Goal: Information Seeking & Learning: Learn about a topic

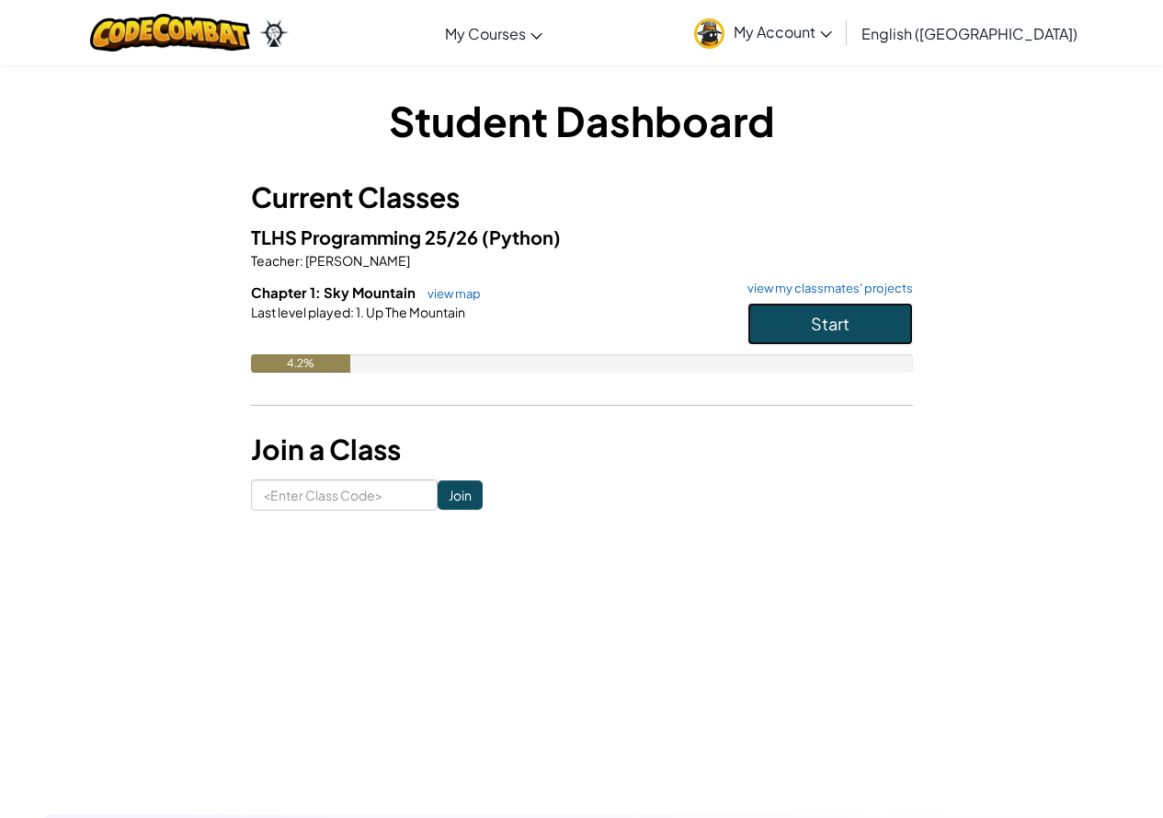
click at [869, 316] on button "Start" at bounding box center [831, 324] width 166 height 42
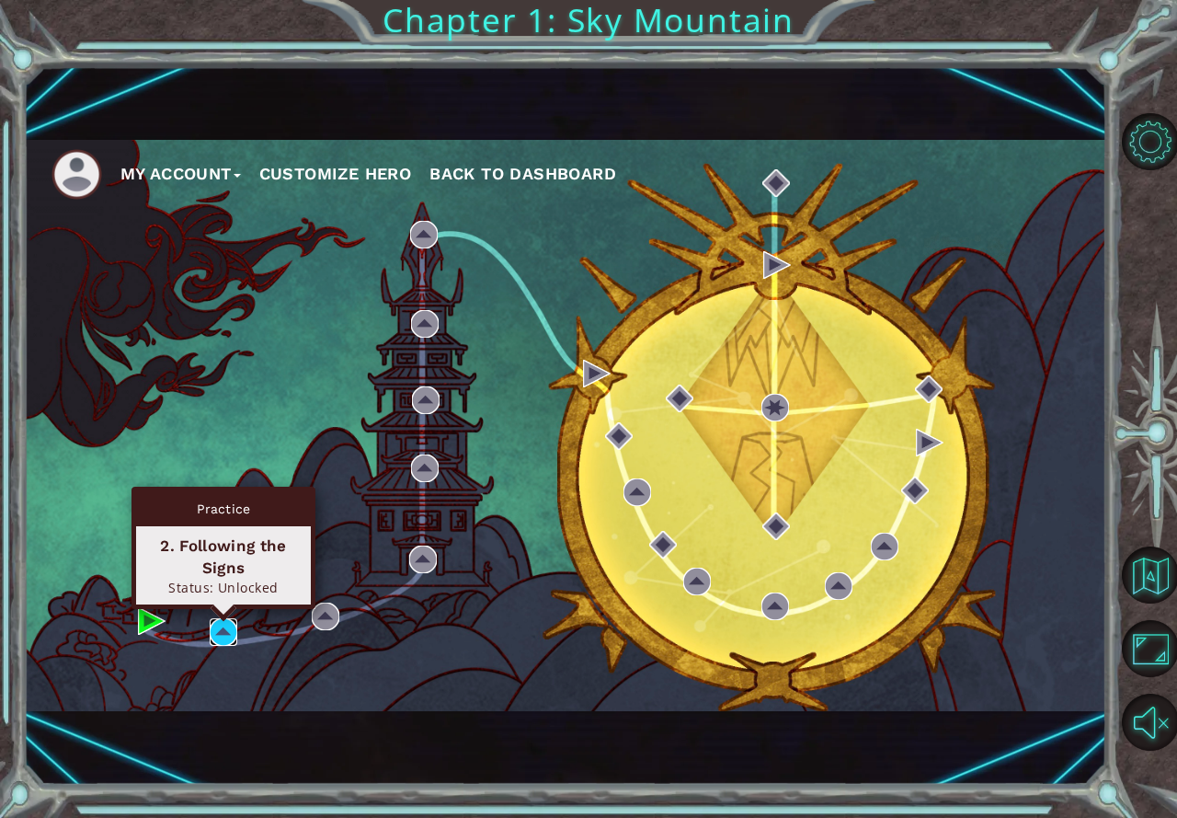
click at [218, 625] on img at bounding box center [224, 632] width 28 height 28
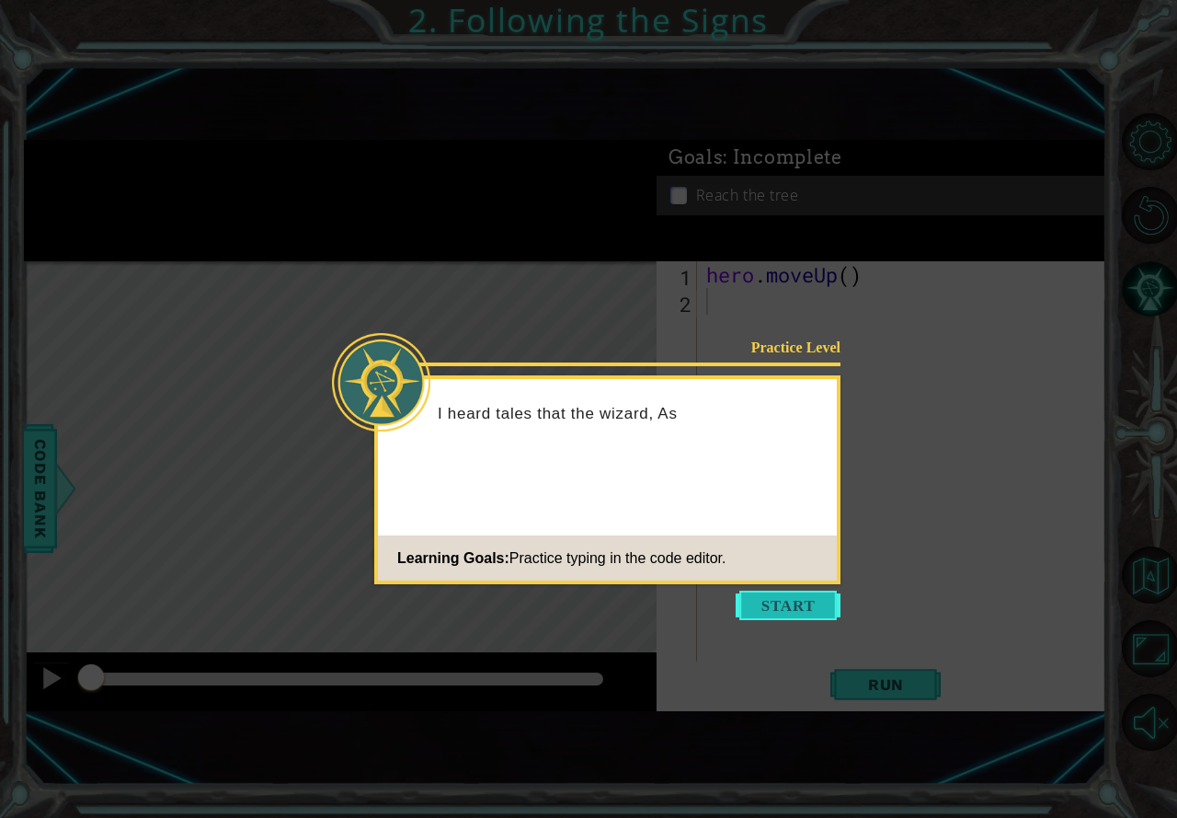
click at [794, 602] on button "Start" at bounding box center [788, 604] width 105 height 29
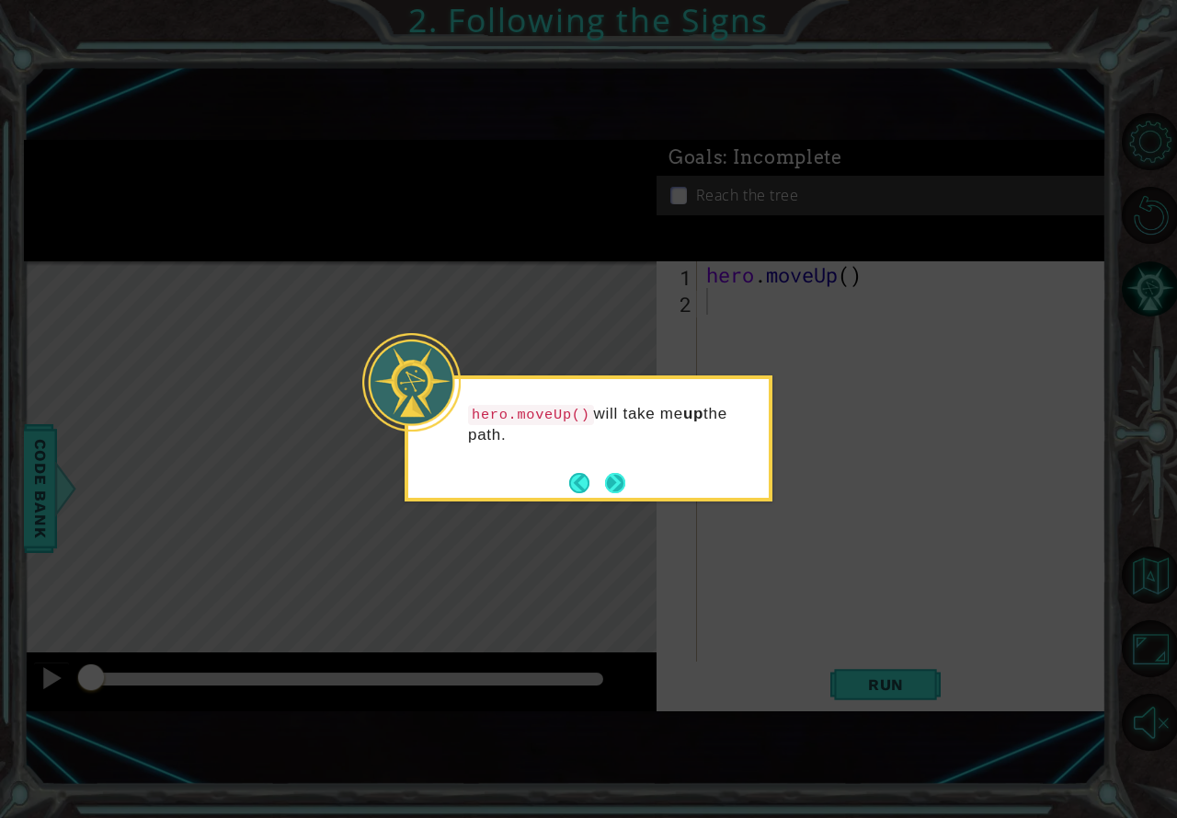
click at [614, 480] on button "Next" at bounding box center [614, 482] width 21 height 21
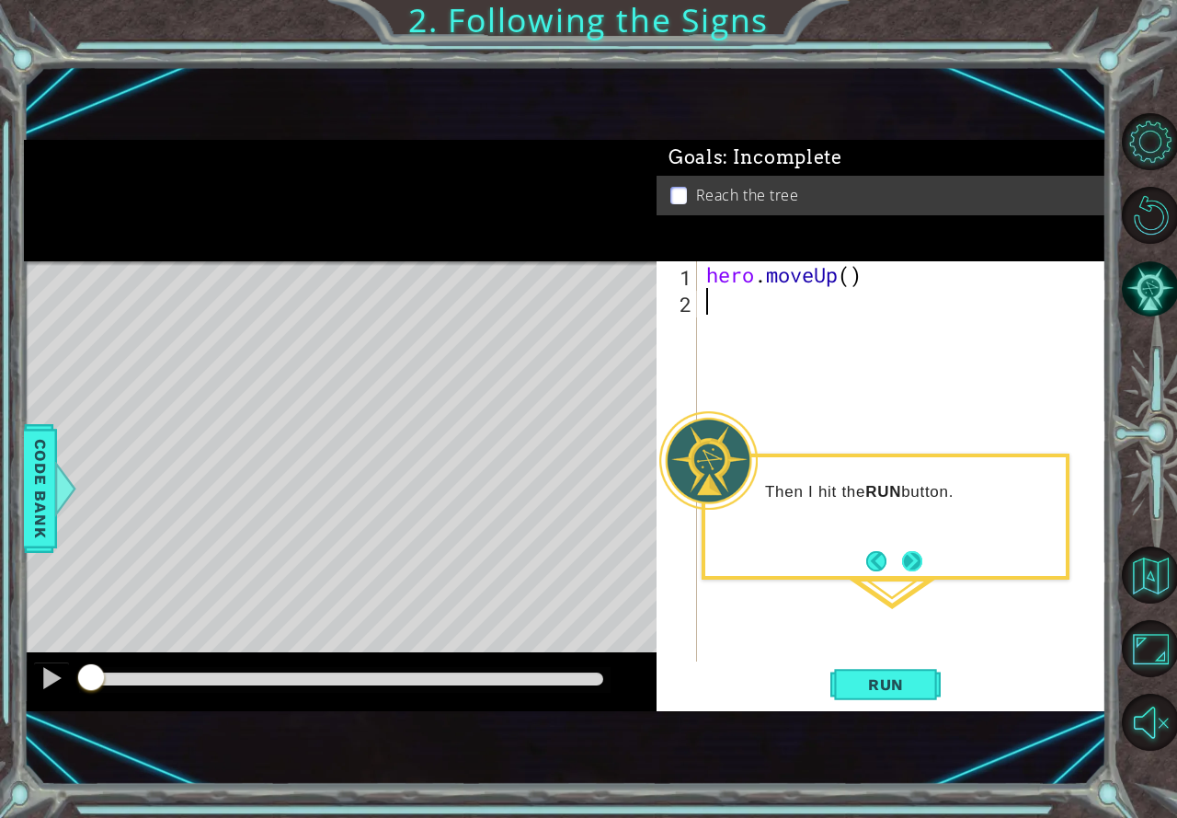
click at [908, 555] on button "Next" at bounding box center [911, 560] width 25 height 25
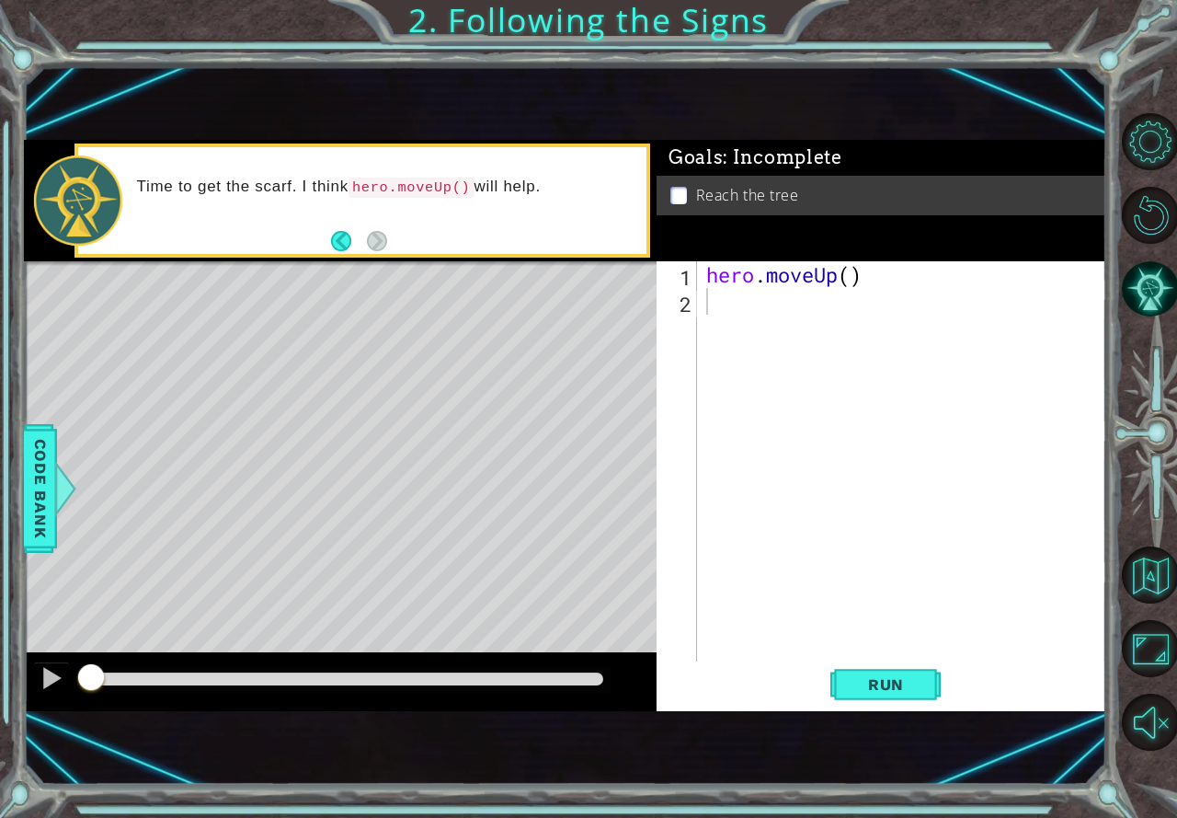
click at [761, 322] on div "hero . moveUp ( )" at bounding box center [907, 487] width 408 height 453
type textarea "he"
click at [751, 315] on body "1 ההההההההההההההההההההההההההההההההההההההההההההההההההההההההההההההההההההההההההההה…" at bounding box center [588, 409] width 1177 height 818
click at [765, 318] on div "hero . moveUp ( ) he" at bounding box center [907, 487] width 408 height 453
click at [769, 309] on div "hero . moveUp ( ) he" at bounding box center [907, 487] width 408 height 453
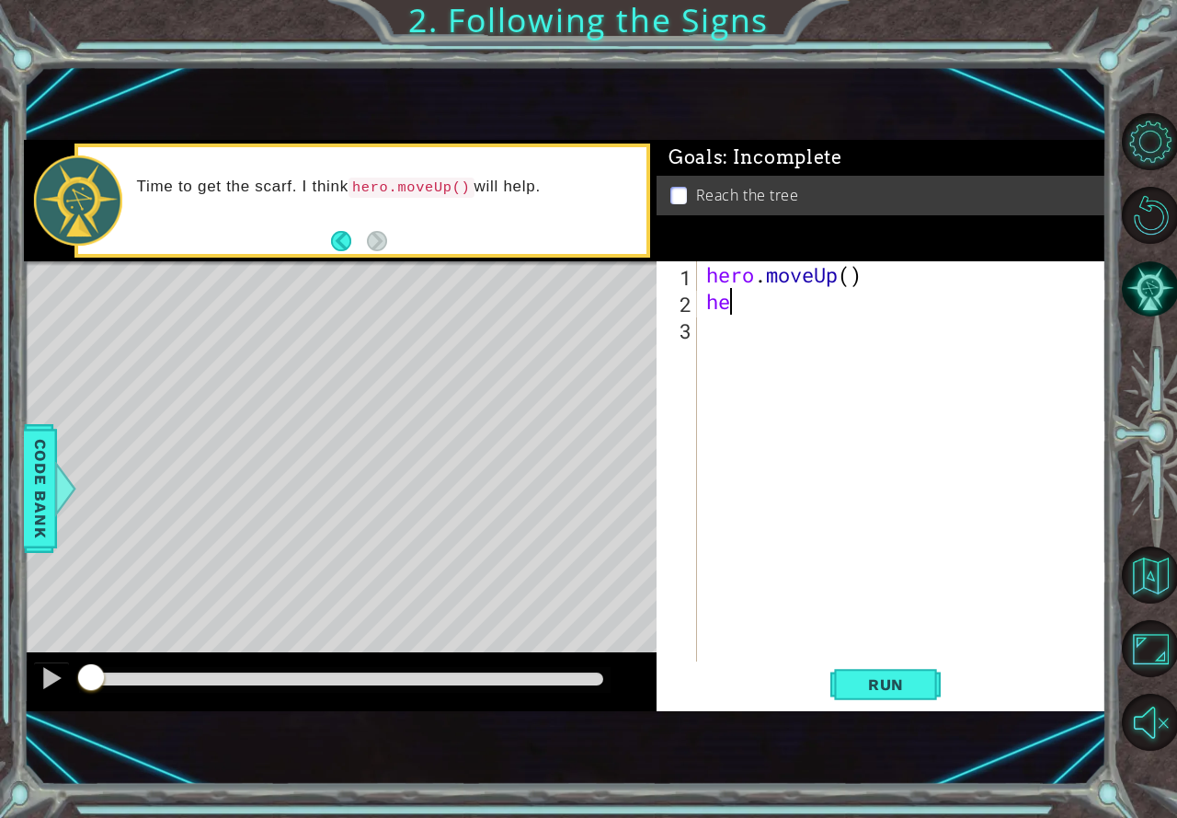
type textarea "h"
type textarea "he"
click at [851, 687] on span "Run" at bounding box center [886, 684] width 73 height 18
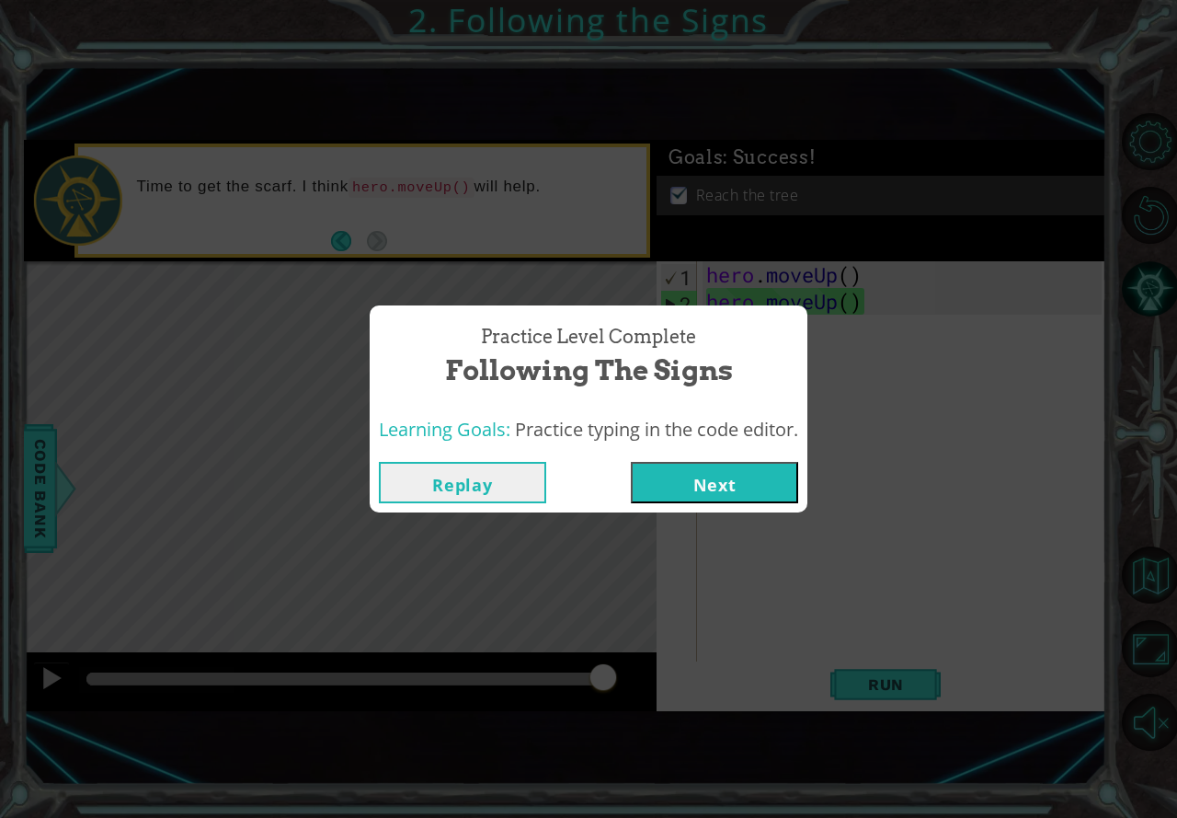
click at [722, 504] on div "Replay Next" at bounding box center [589, 482] width 438 height 60
click at [718, 492] on button "Next" at bounding box center [714, 482] width 167 height 41
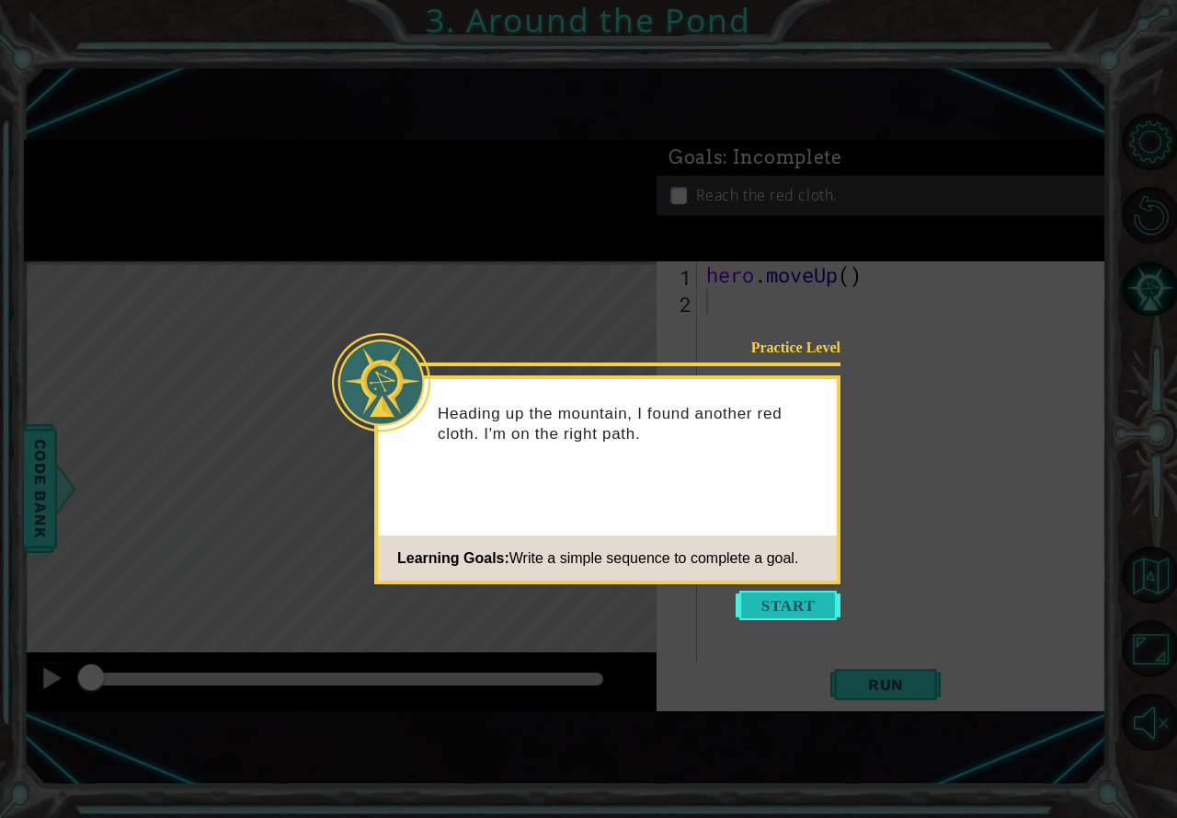
click at [776, 601] on button "Start" at bounding box center [788, 604] width 105 height 29
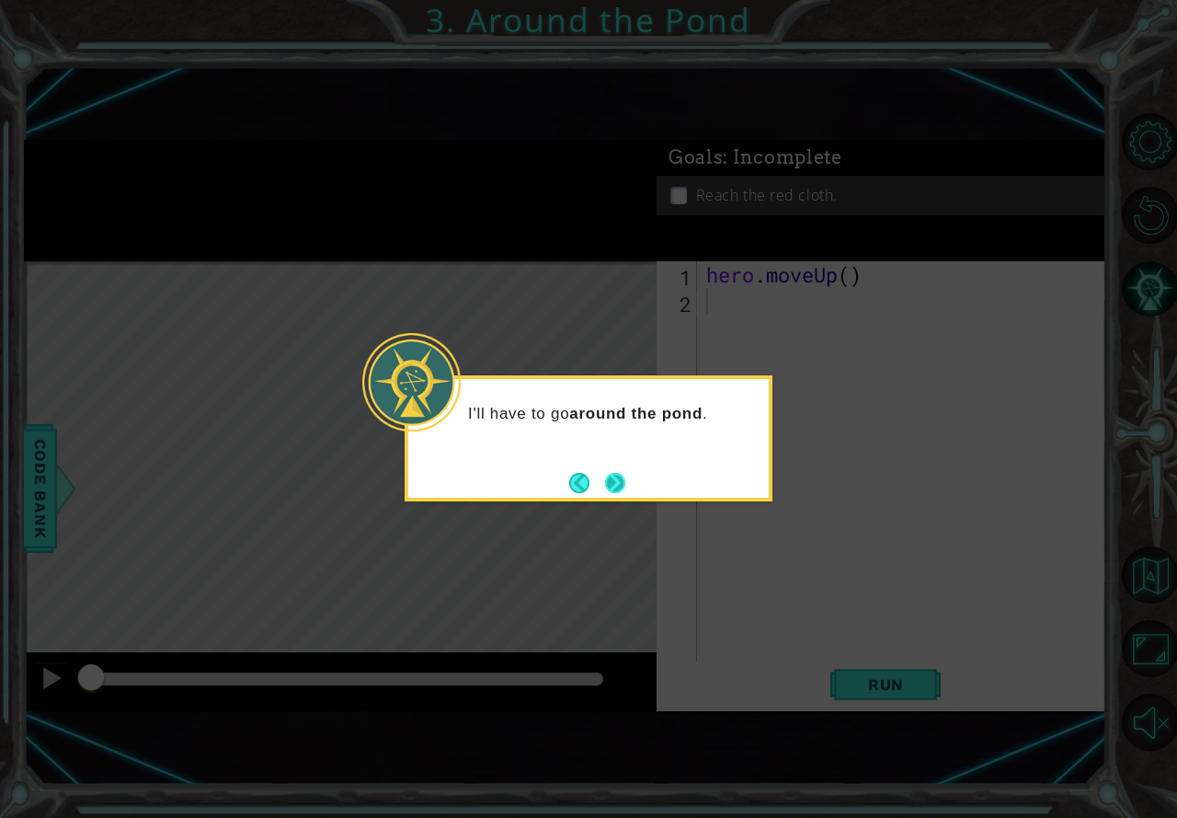
click at [607, 480] on button "Next" at bounding box center [615, 483] width 20 height 20
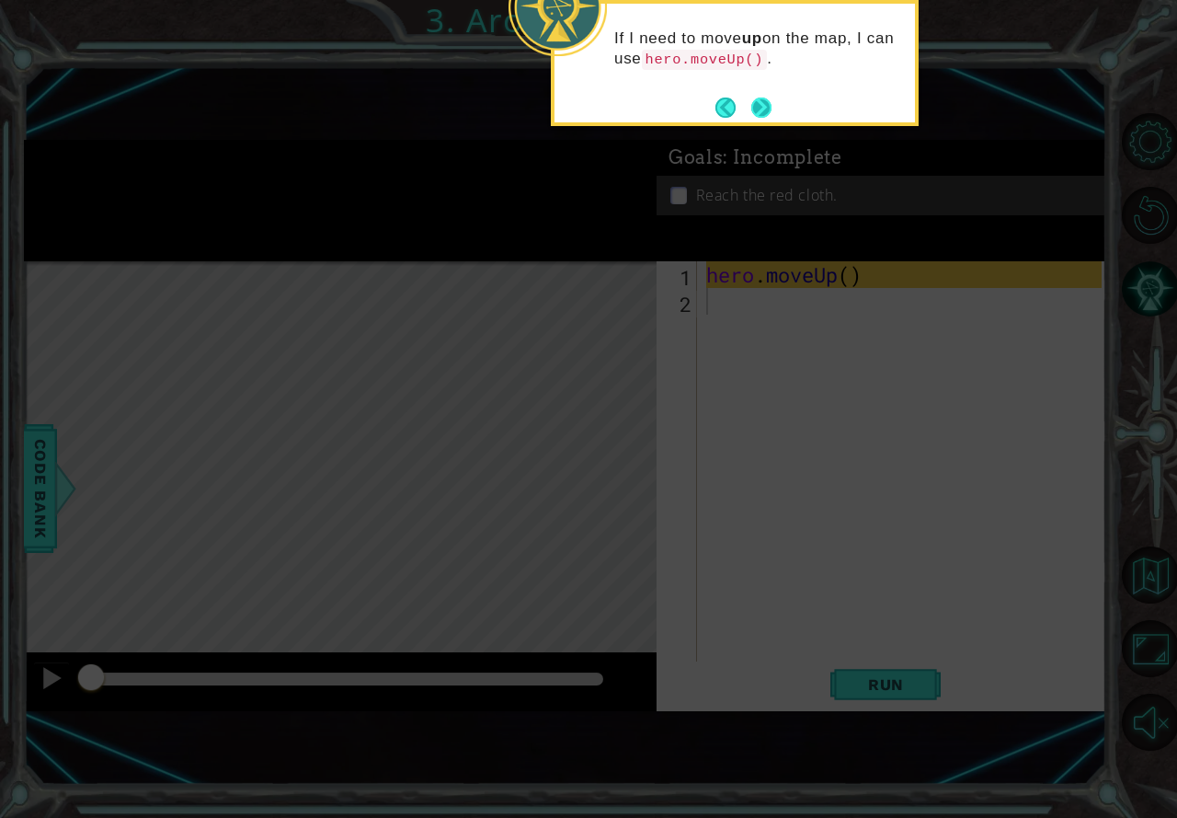
click at [751, 97] on button "Next" at bounding box center [761, 107] width 20 height 20
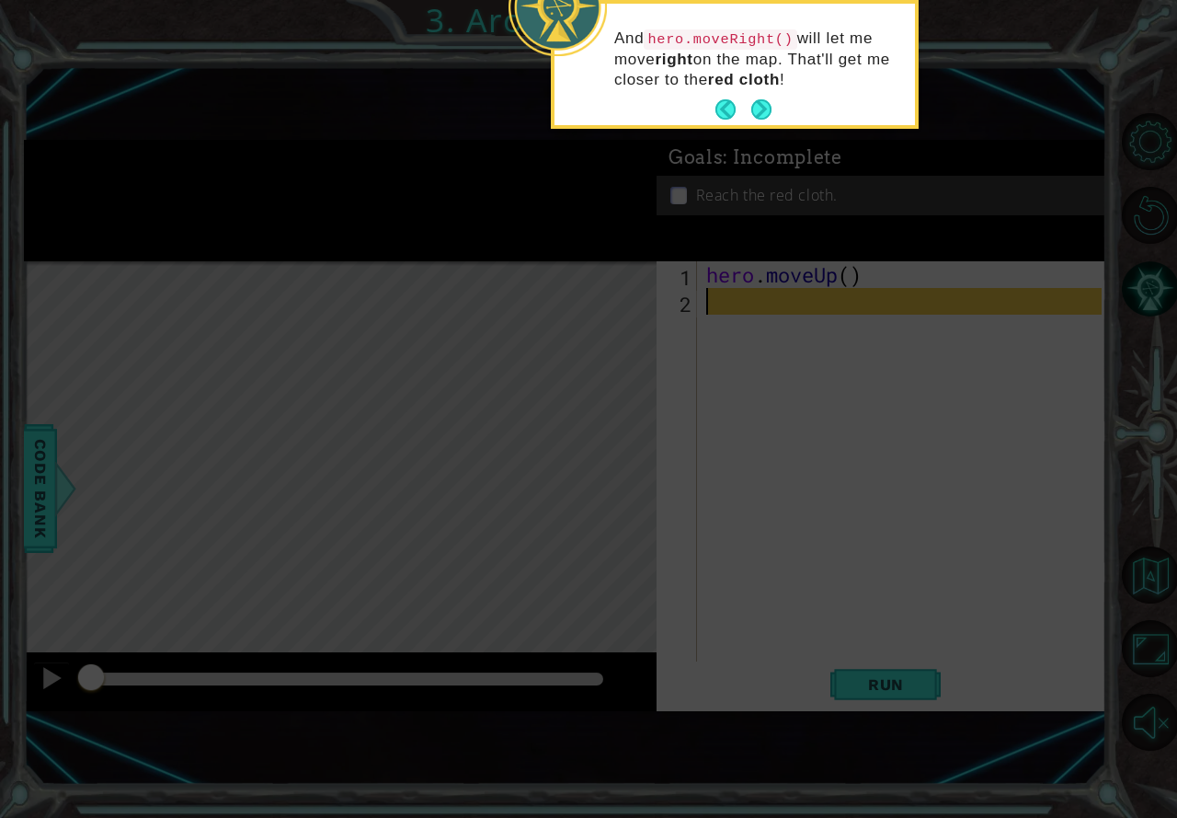
click at [766, 99] on button "Next" at bounding box center [761, 109] width 25 height 25
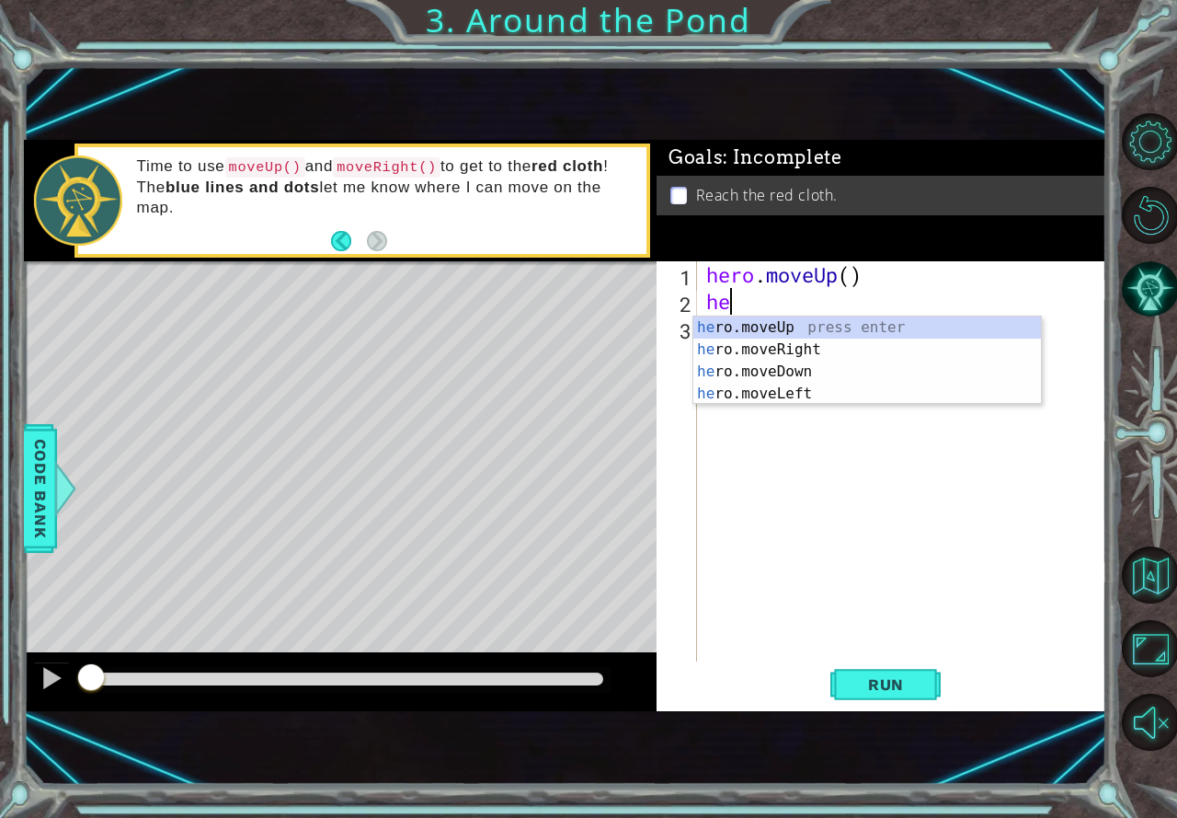
type textarea "he"
click at [811, 349] on div "he ro.moveUp press enter he ro.moveRight press enter he ro.moveDown press enter…" at bounding box center [867, 382] width 348 height 132
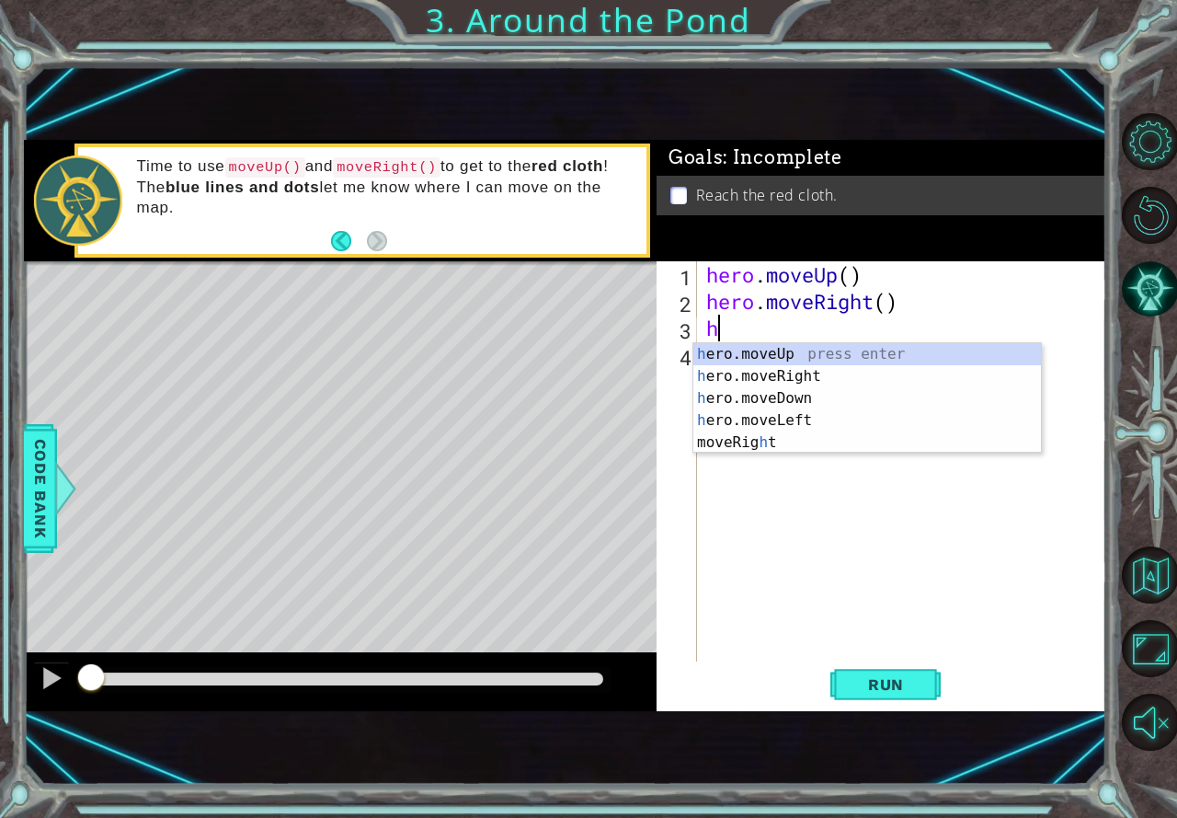
type textarea "h"
click at [785, 381] on div "h ero.moveUp press enter h ero.moveRight press enter h ero.moveDown press enter…" at bounding box center [867, 420] width 348 height 154
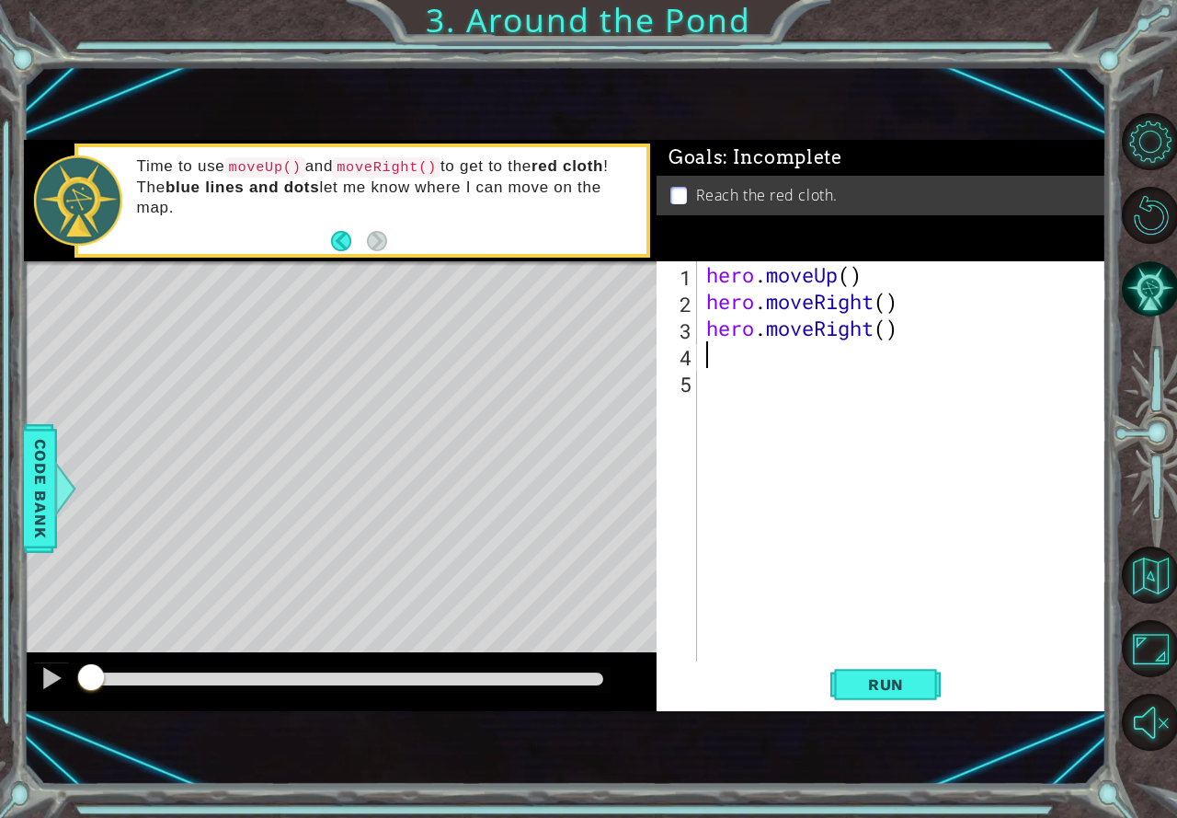
click at [871, 336] on div "hero . moveUp ( ) hero . moveRight ( ) hero . moveRight ( )" at bounding box center [907, 487] width 408 height 453
click at [895, 337] on div "hero . moveUp ( ) hero . moveRight ( ) hero . moveRight ( )" at bounding box center [907, 487] width 408 height 453
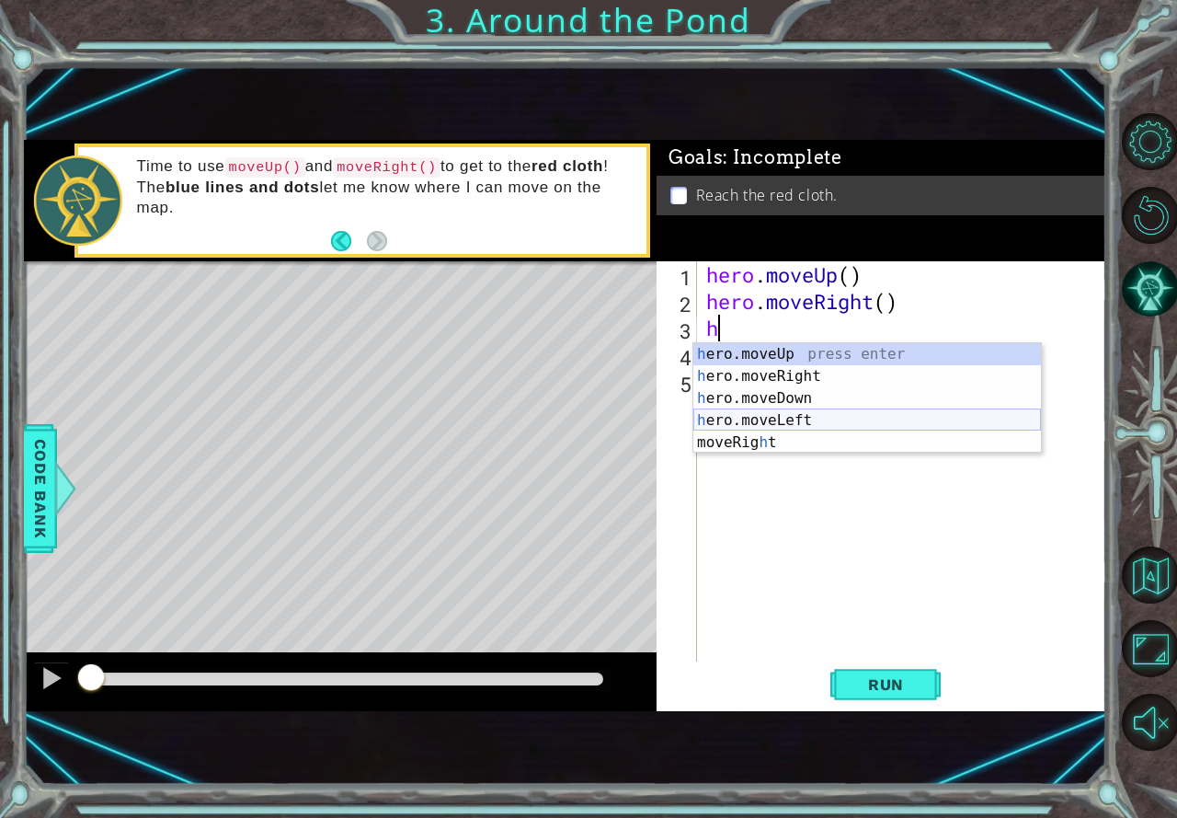
click at [807, 421] on div "h ero.moveUp press enter h ero.moveRight press enter h ero.moveDown press enter…" at bounding box center [867, 420] width 348 height 154
type textarea "hero.moveLeft(1)"
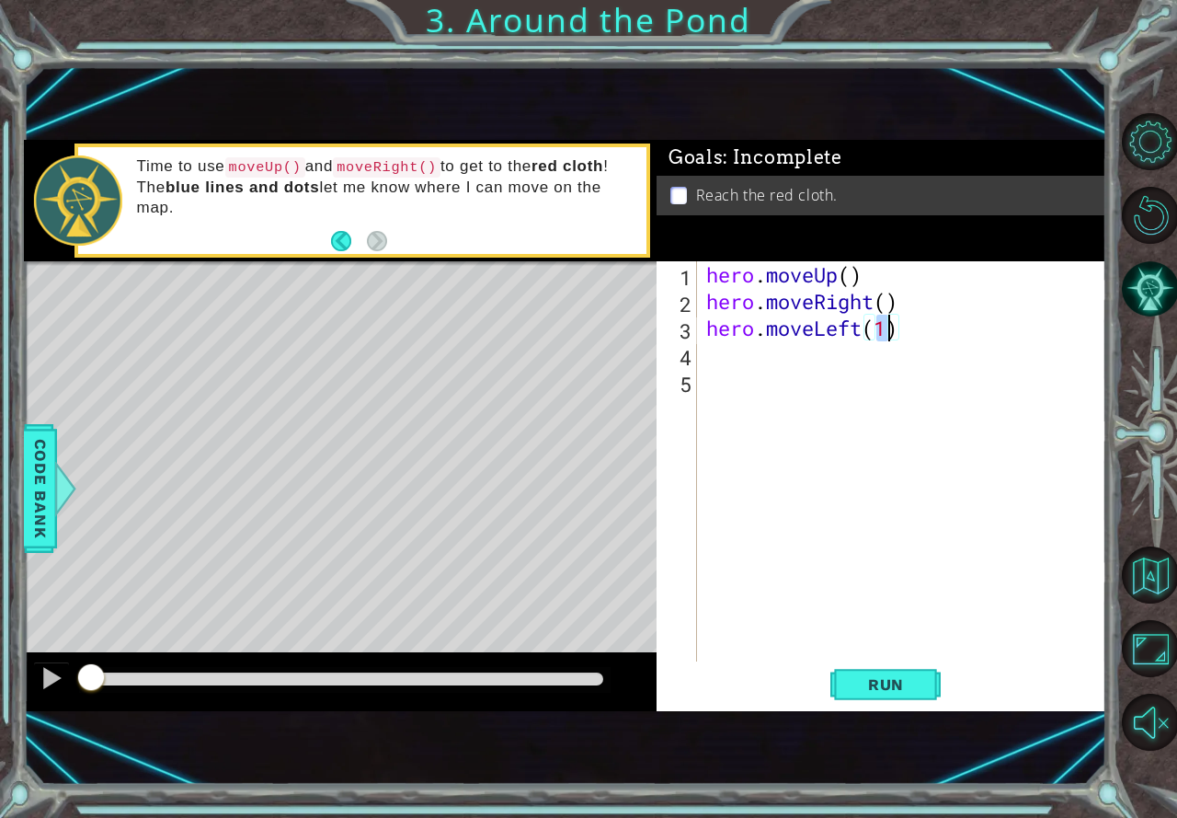
click at [917, 338] on div "hero . moveUp ( ) hero . moveRight ( ) hero . moveLeft ( 1 )" at bounding box center [907, 487] width 408 height 453
click at [753, 392] on div "hero . moveUp ( ) hero . moveRight ( ) hero . moveLeft ( 1 )" at bounding box center [907, 487] width 408 height 453
click at [748, 372] on div "hero . moveUp ( ) hero . moveRight ( ) hero . moveLeft ( 1 )" at bounding box center [907, 487] width 408 height 453
click at [737, 363] on div "hero . moveUp ( ) hero . moveRight ( ) hero . moveLeft ( 1 )" at bounding box center [907, 487] width 408 height 453
type textarea "h"
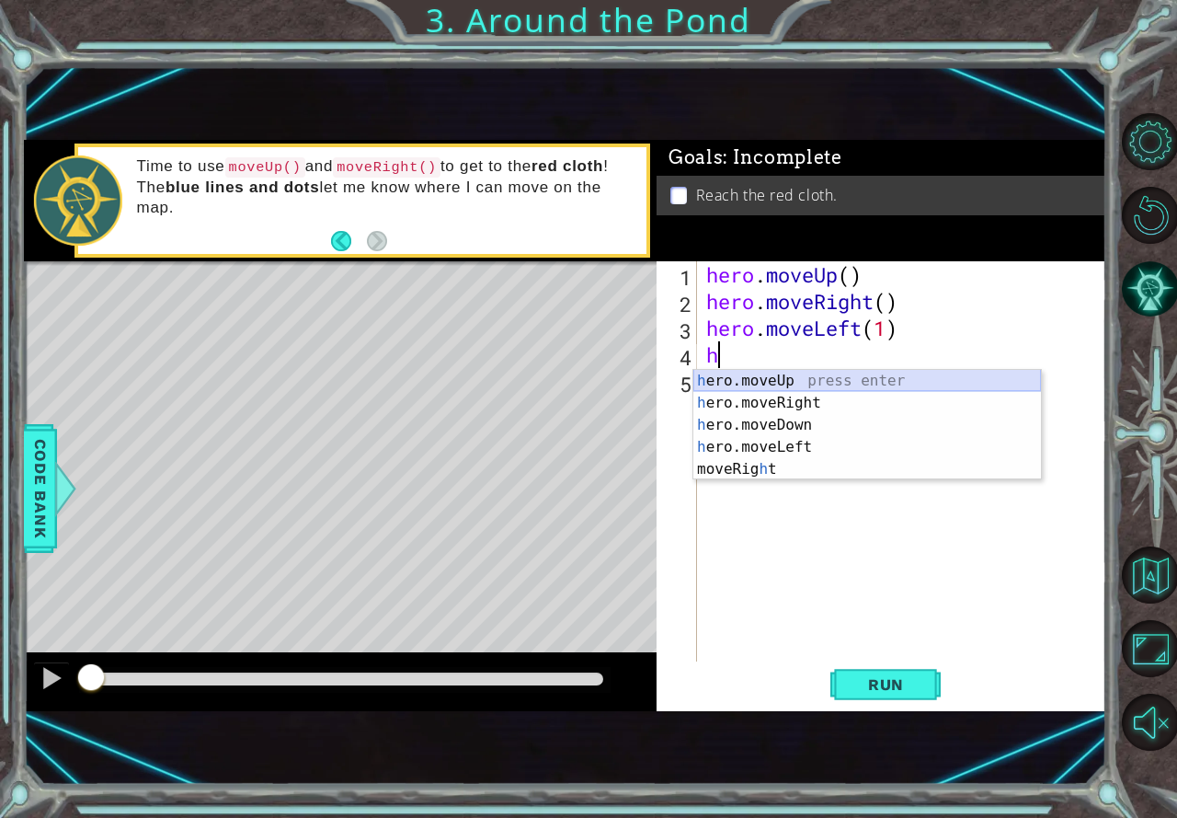
click at [760, 381] on div "h ero.moveUp press enter h ero.moveRight press enter h ero.moveDown press enter…" at bounding box center [867, 447] width 348 height 154
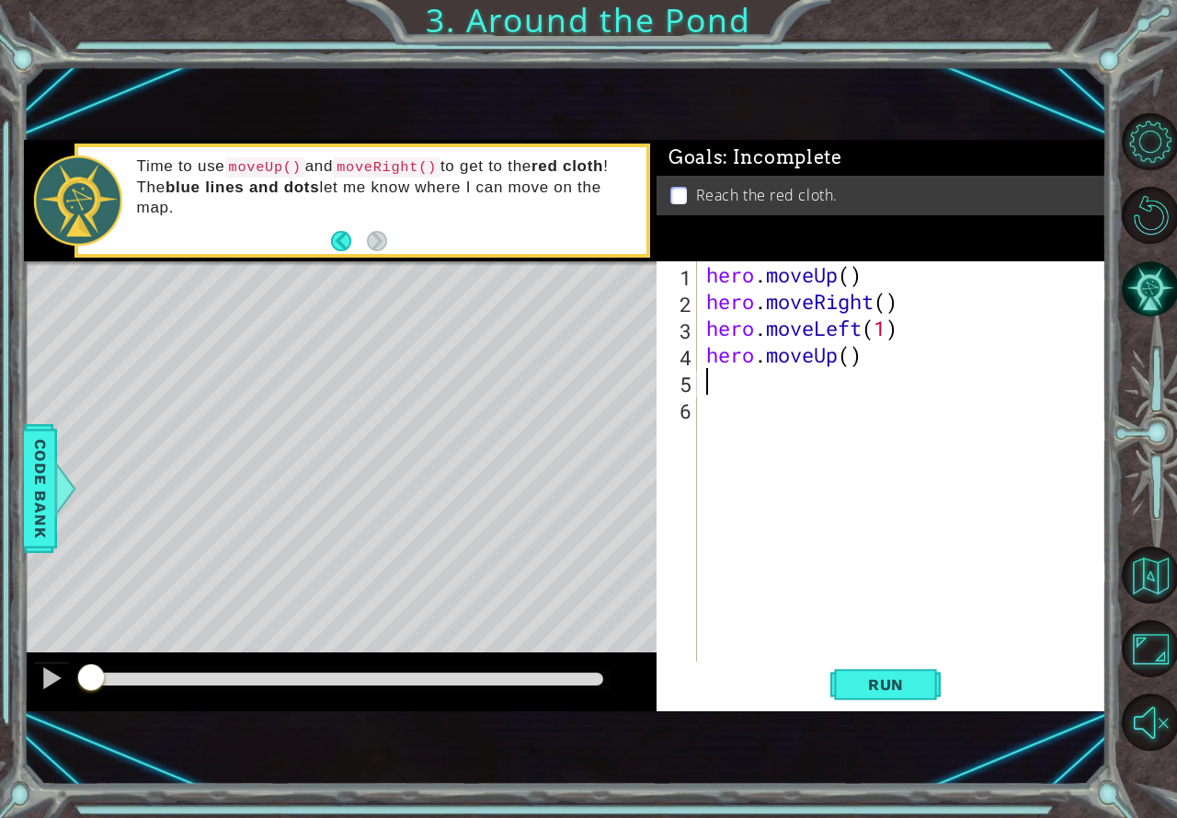
click at [728, 378] on div "hero . moveUp ( ) hero . moveRight ( ) hero . moveLeft ( 1 ) hero . moveUp ( )" at bounding box center [907, 487] width 408 height 453
type textarea "h"
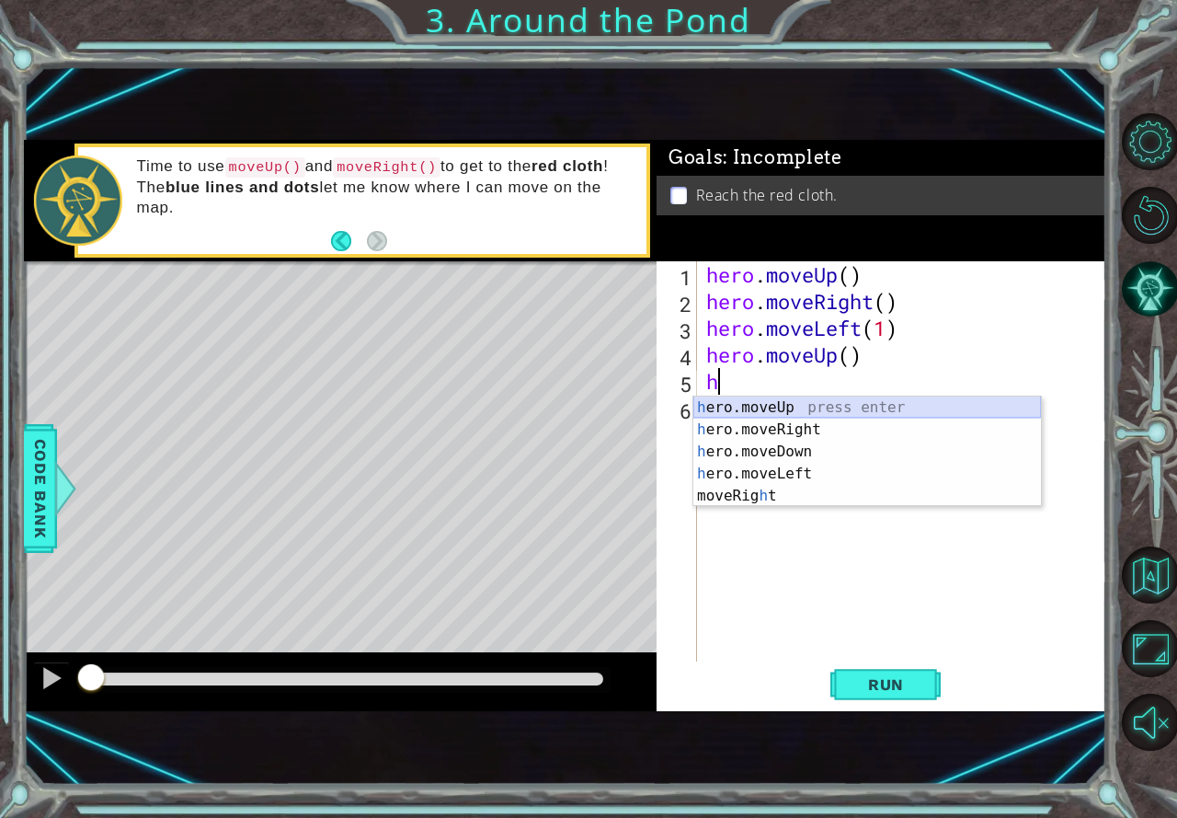
click at [737, 402] on div "h ero.moveUp press enter h ero.moveRight press enter h ero.moveDown press enter…" at bounding box center [867, 473] width 348 height 154
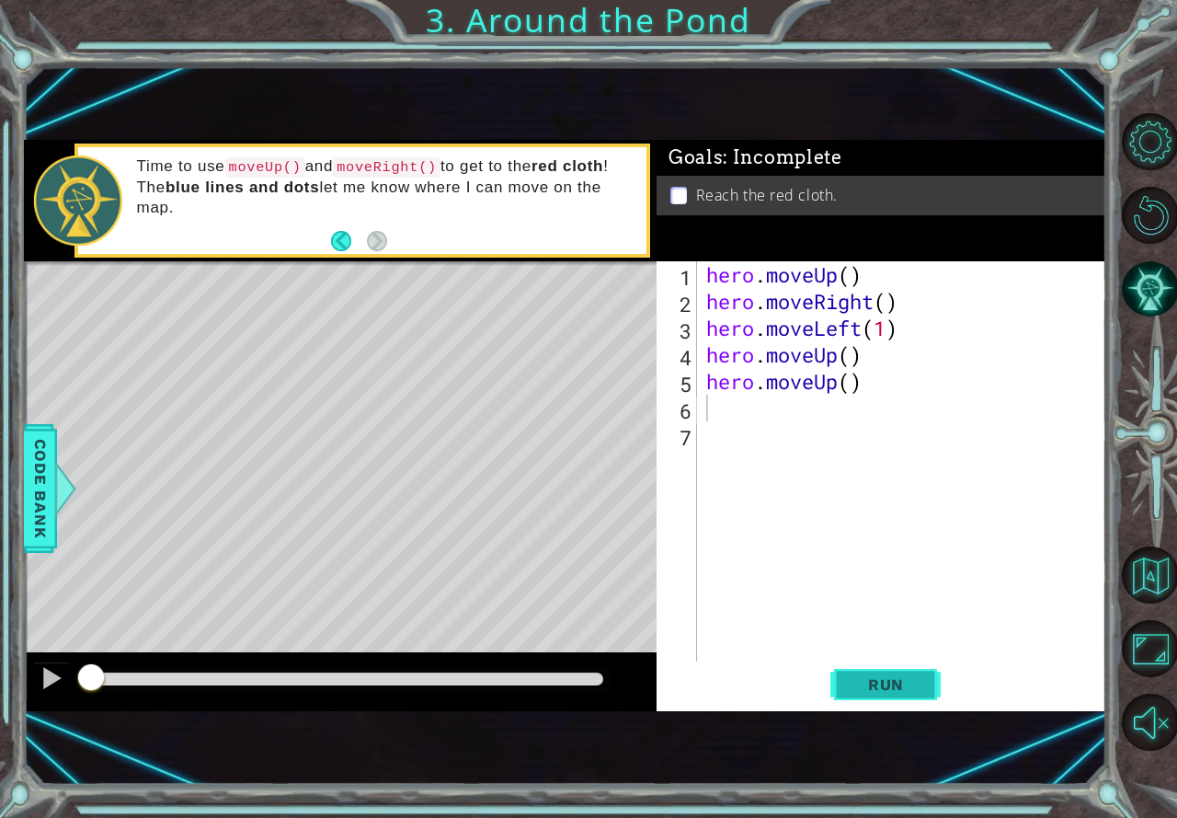
click at [862, 677] on span "Run" at bounding box center [886, 684] width 73 height 18
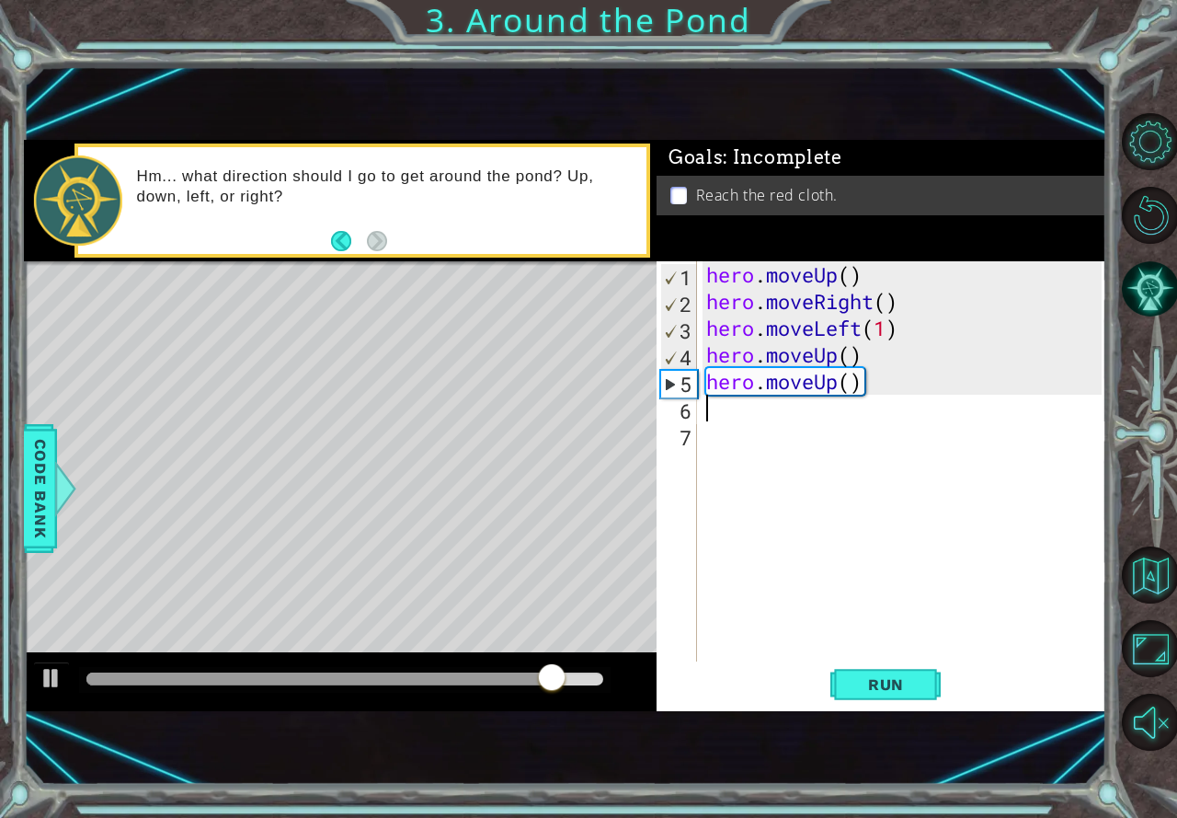
click at [834, 337] on div "hero . moveUp ( ) hero . moveRight ( ) hero . moveLeft ( 1 ) hero . moveUp ( ) …" at bounding box center [907, 487] width 408 height 453
drag, startPoint x: 829, startPoint y: 363, endPoint x: 840, endPoint y: 358, distance: 11.5
click at [840, 358] on div "hero . moveUp ( ) hero . moveRight ( ) hero . moveLeft ( 1 ) hero . moveUp ( ) …" at bounding box center [907, 487] width 408 height 453
click at [877, 342] on div "hero . moveUp ( ) hero . moveRight ( ) hero . moveLeft ( 1 ) hero . moveUp ( ) …" at bounding box center [907, 487] width 408 height 453
click at [902, 320] on div "hero . moveUp ( ) hero . moveRight ( ) hero . moveLeft ( 1 ) hero . moveUp ( ) …" at bounding box center [907, 487] width 408 height 453
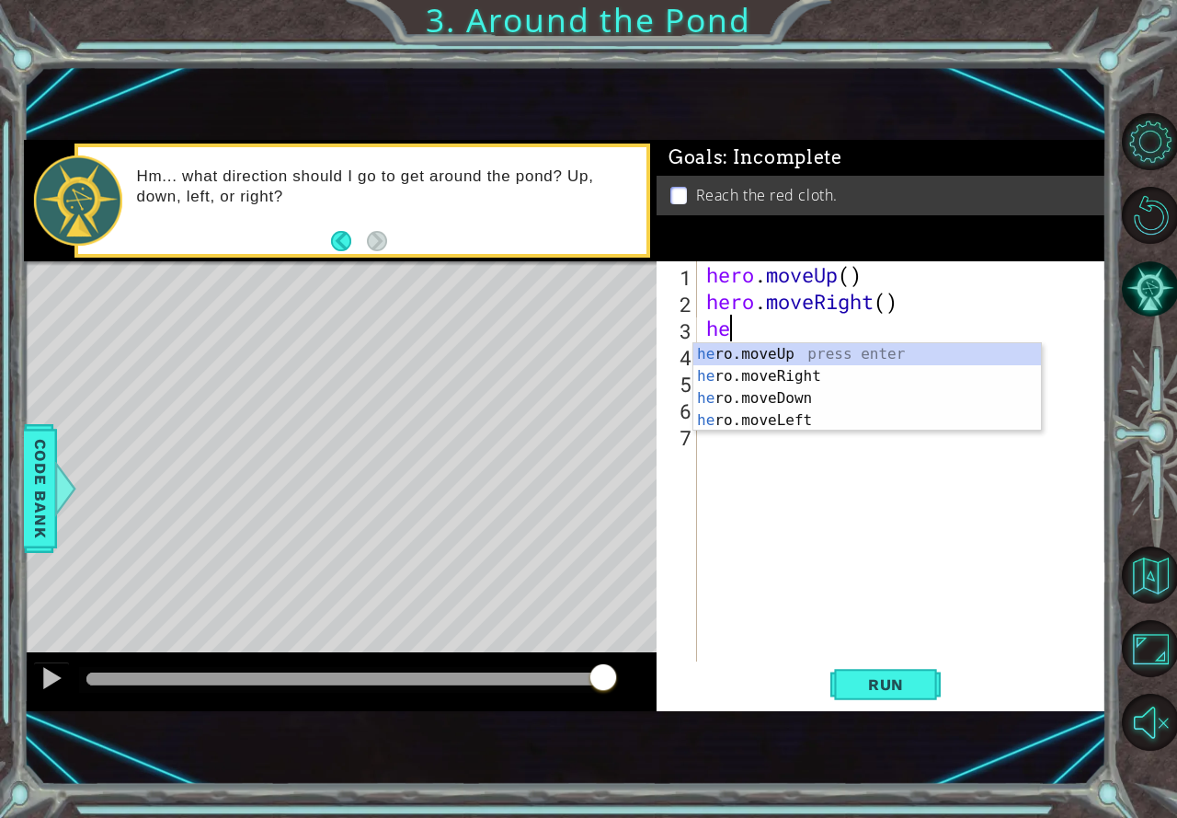
type textarea "h"
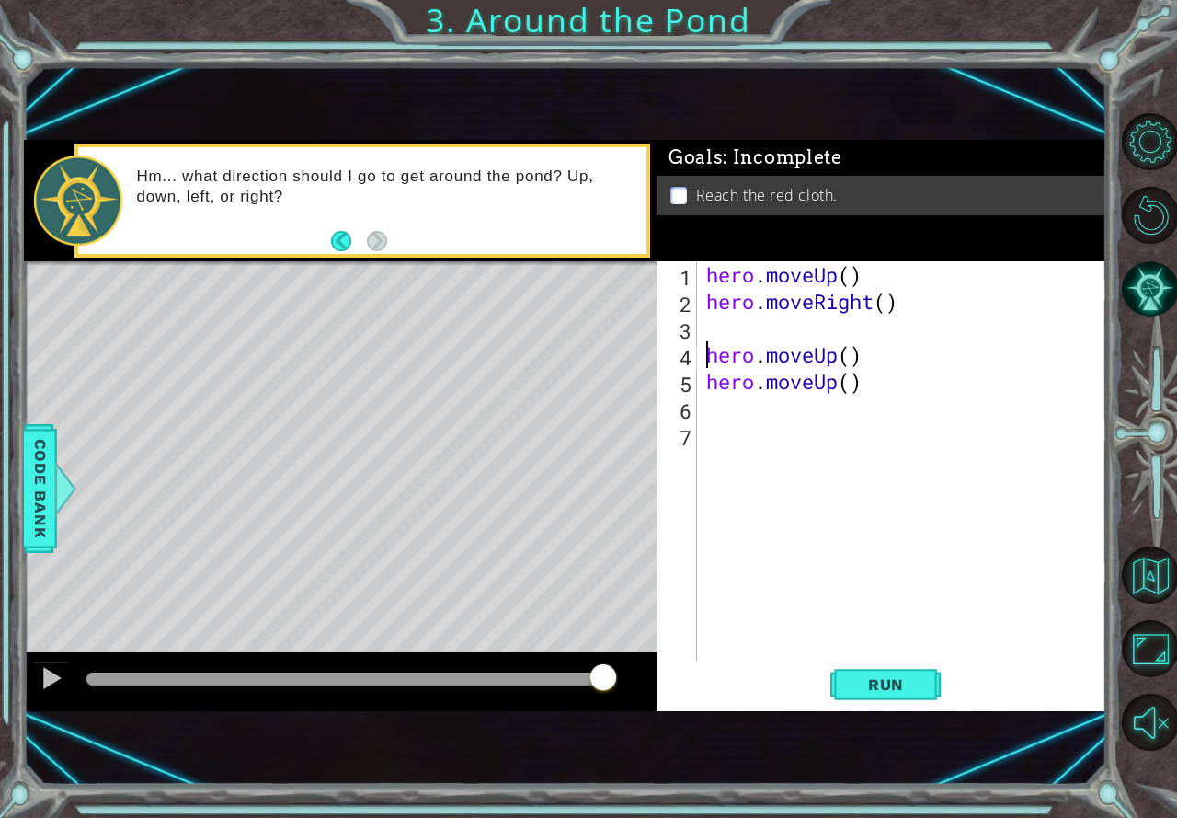
click at [704, 358] on div "hero . moveUp ( ) hero . moveRight ( ) hero . moveUp ( ) hero . moveUp ( )" at bounding box center [907, 487] width 408 height 453
type textarea "hero.moveUp()"
click at [852, 685] on span "Run" at bounding box center [886, 684] width 73 height 18
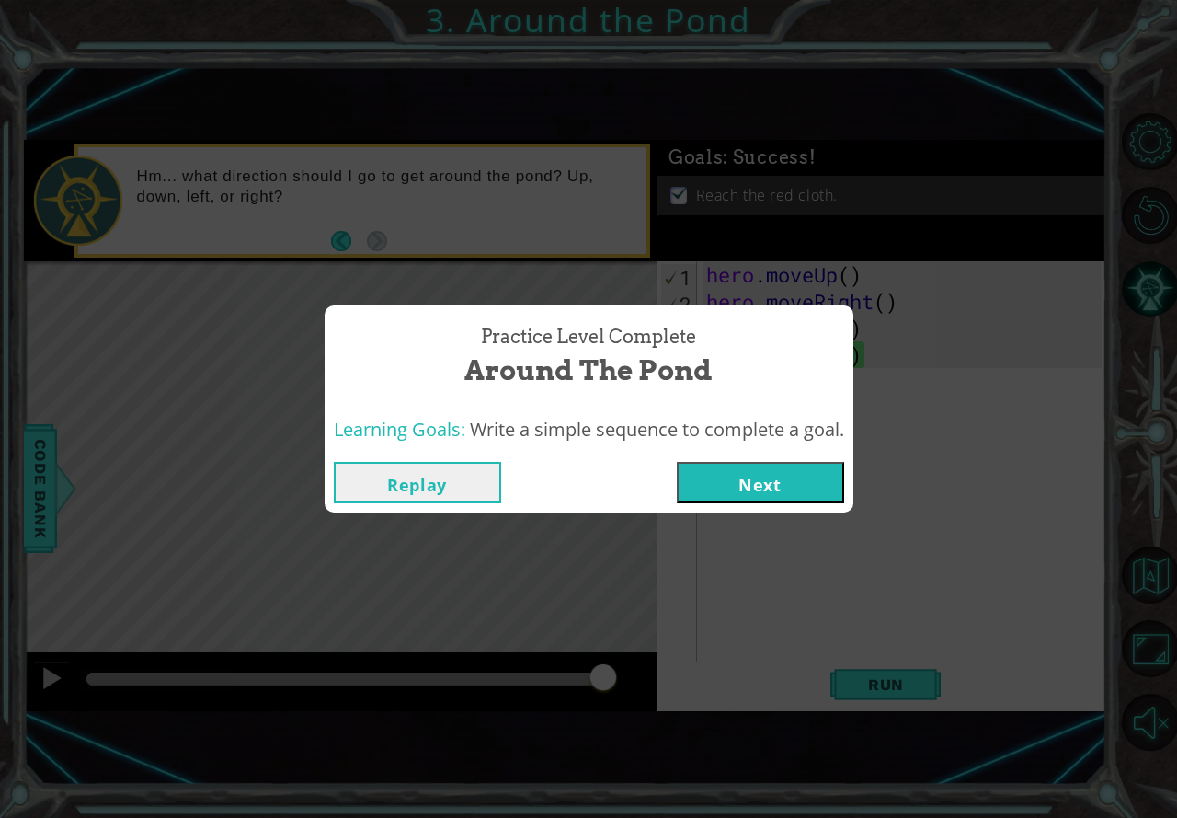
click at [763, 474] on button "Next" at bounding box center [760, 482] width 167 height 41
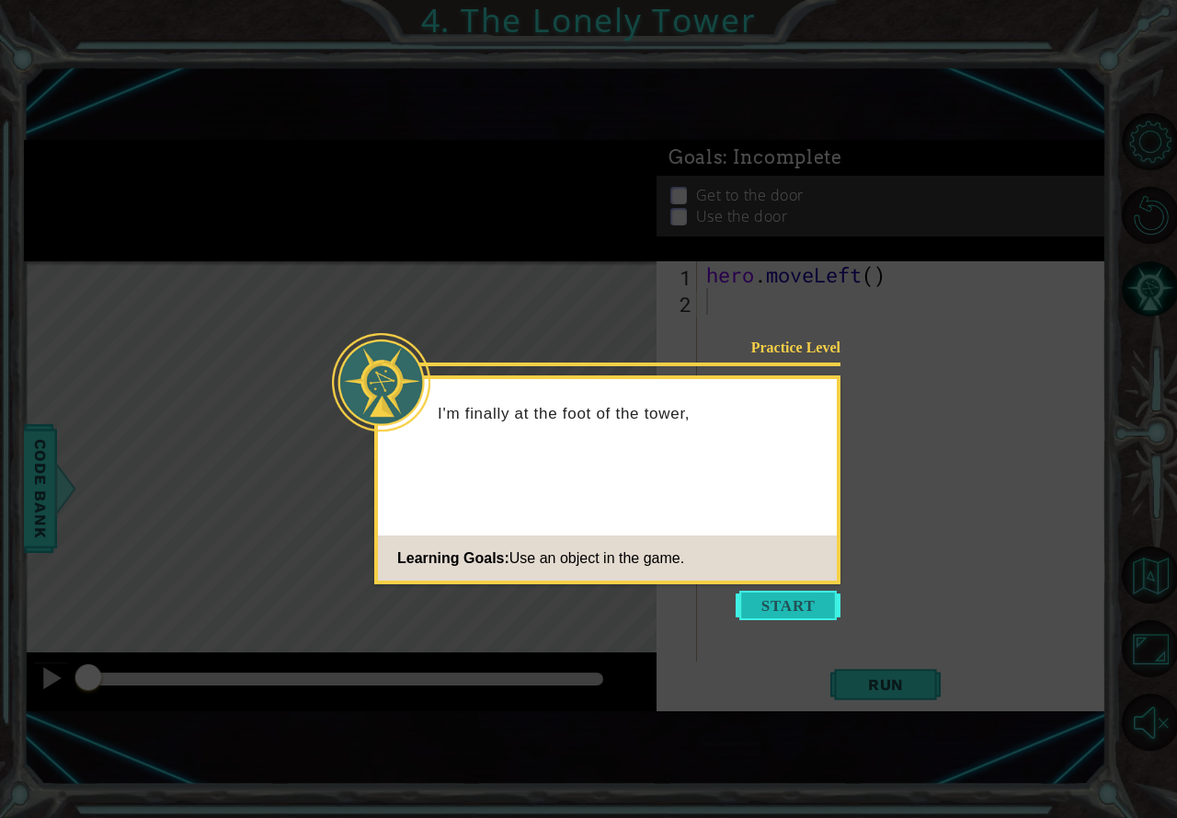
click at [792, 612] on button "Start" at bounding box center [788, 604] width 105 height 29
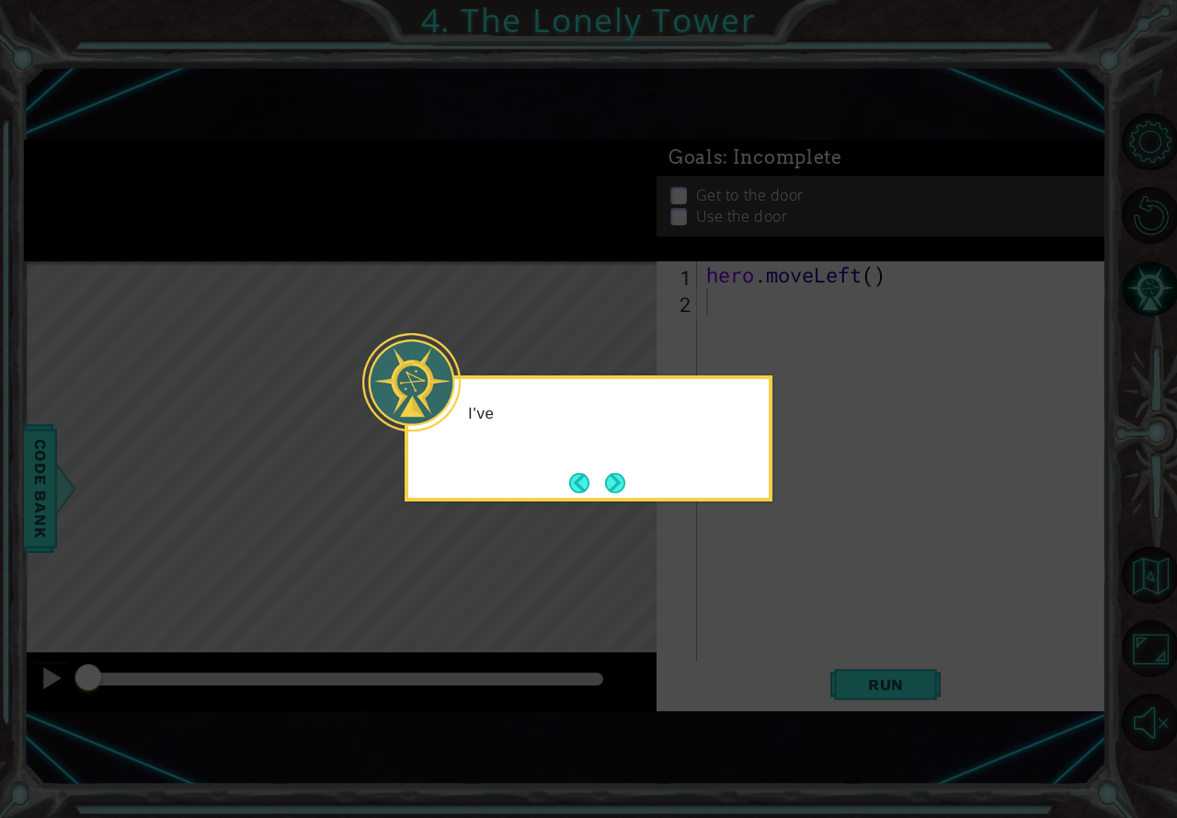
click at [787, 579] on icon at bounding box center [588, 409] width 1177 height 818
click at [622, 483] on button "Next" at bounding box center [615, 482] width 29 height 29
click at [626, 482] on button "Next" at bounding box center [615, 483] width 22 height 22
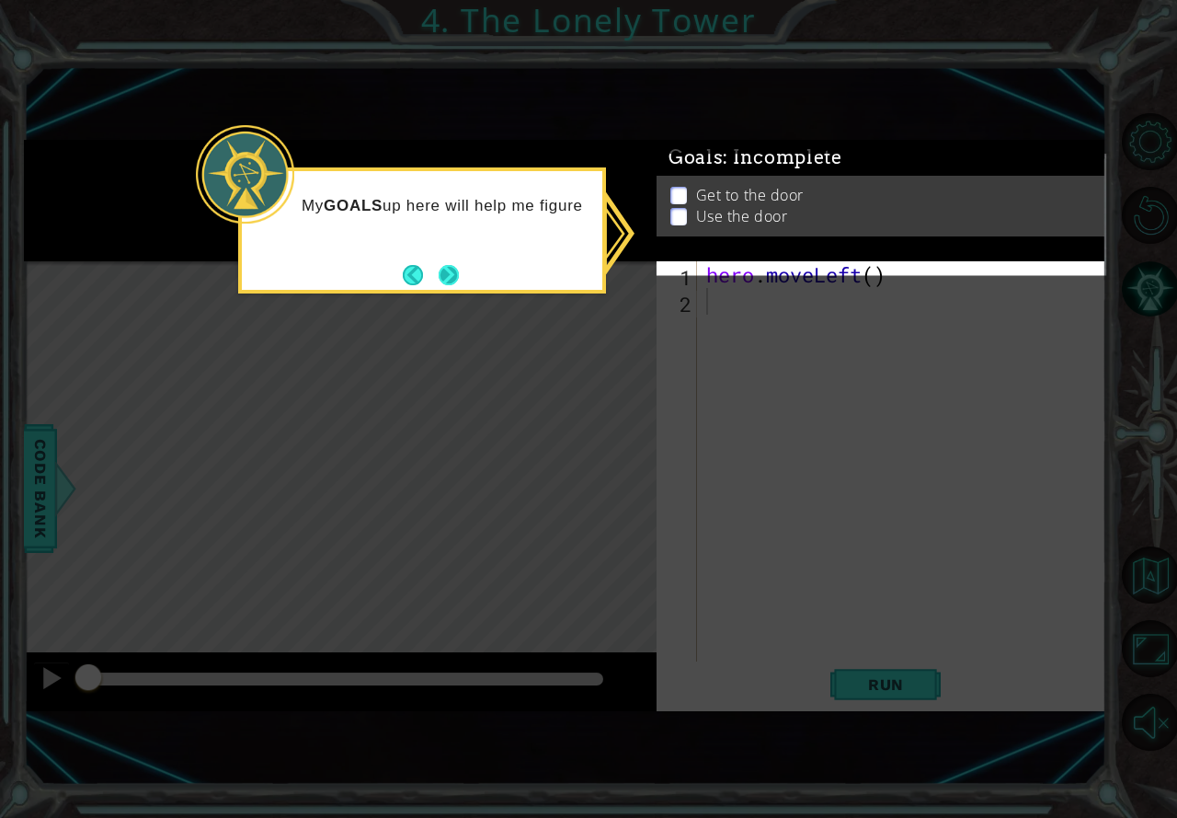
click at [460, 272] on button "Next" at bounding box center [448, 274] width 27 height 27
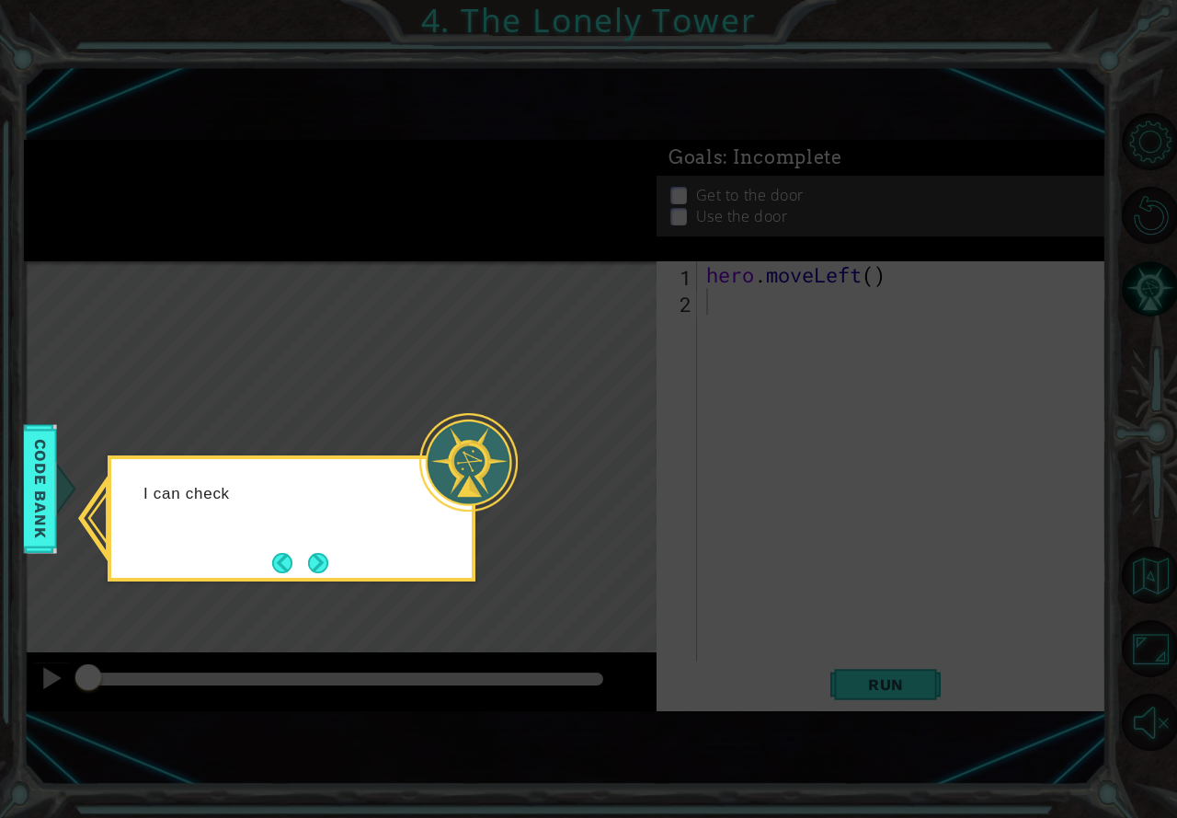
click at [495, 423] on div at bounding box center [468, 462] width 98 height 98
click at [318, 557] on button "Next" at bounding box center [318, 563] width 20 height 20
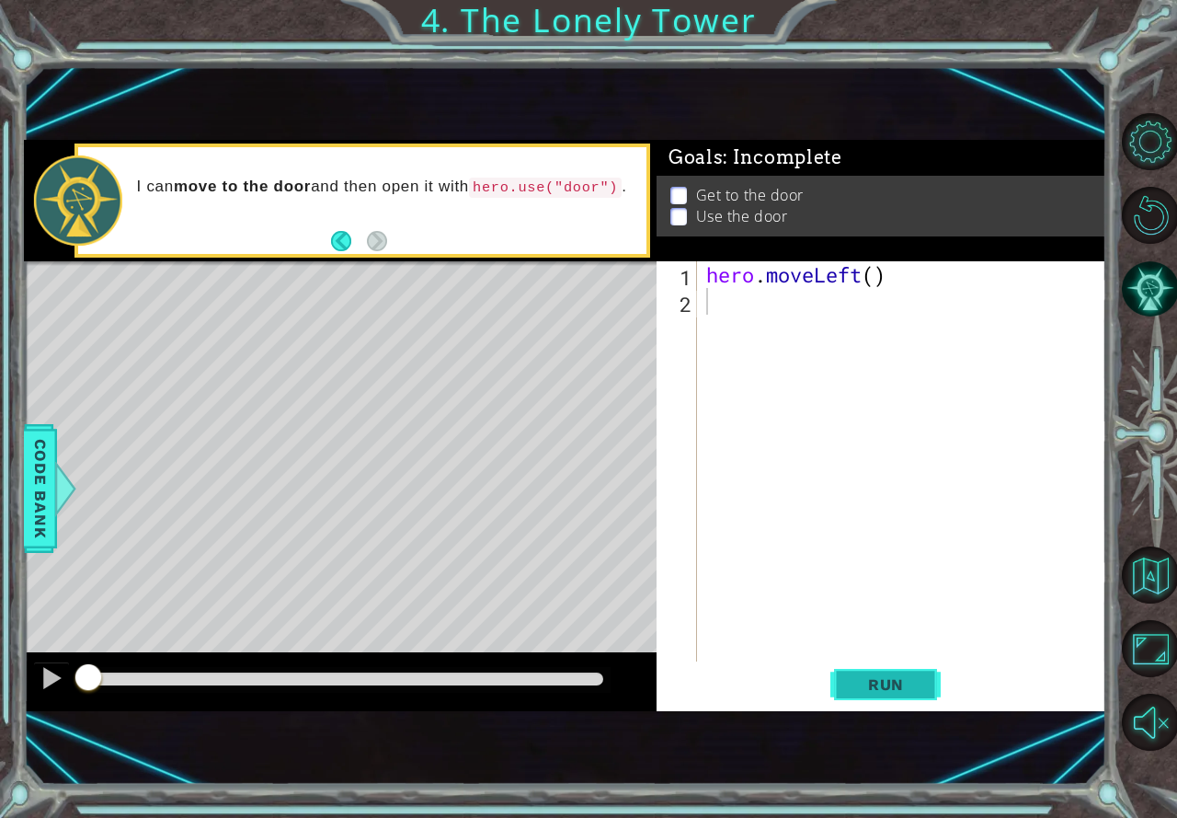
click at [875, 680] on span "Run" at bounding box center [886, 684] width 73 height 18
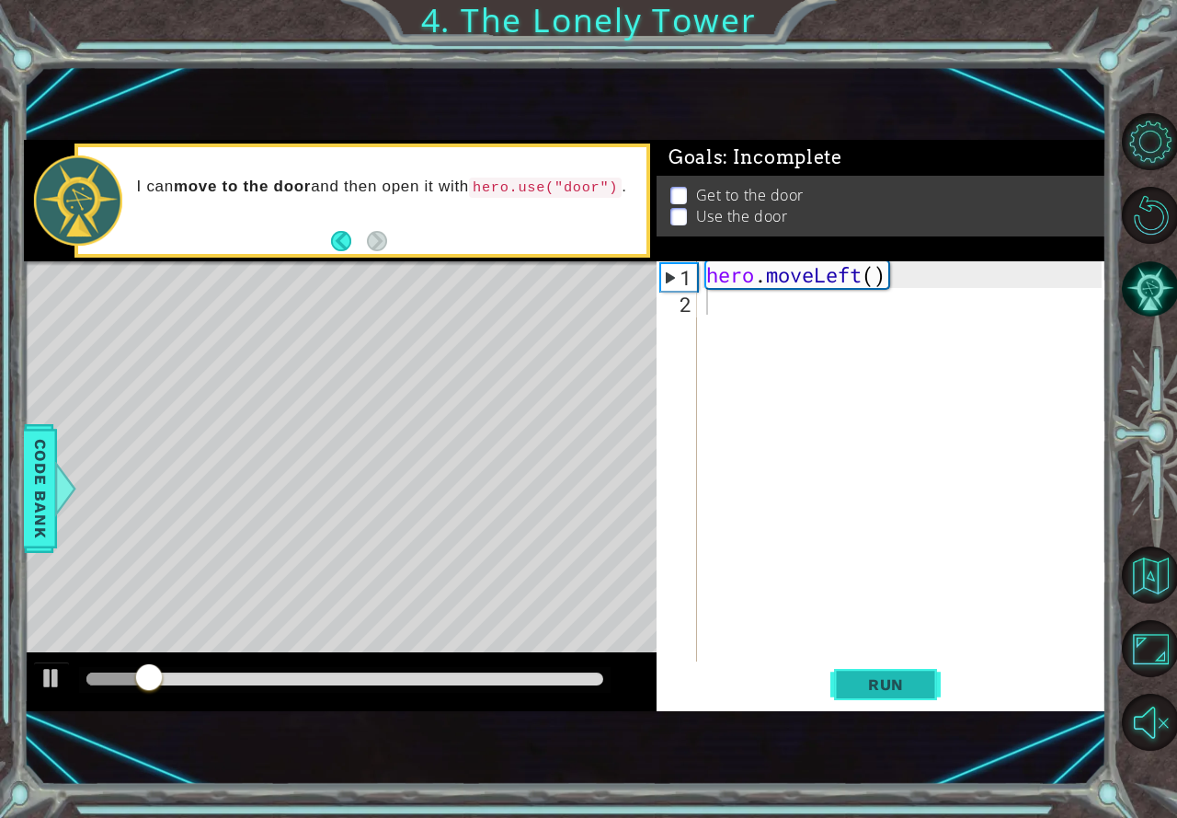
click at [875, 680] on span "Run" at bounding box center [886, 684] width 73 height 18
click at [878, 692] on span "Run" at bounding box center [886, 684] width 73 height 18
click at [746, 312] on div "hero . moveLeft ( )" at bounding box center [907, 487] width 408 height 453
type textarea "h"
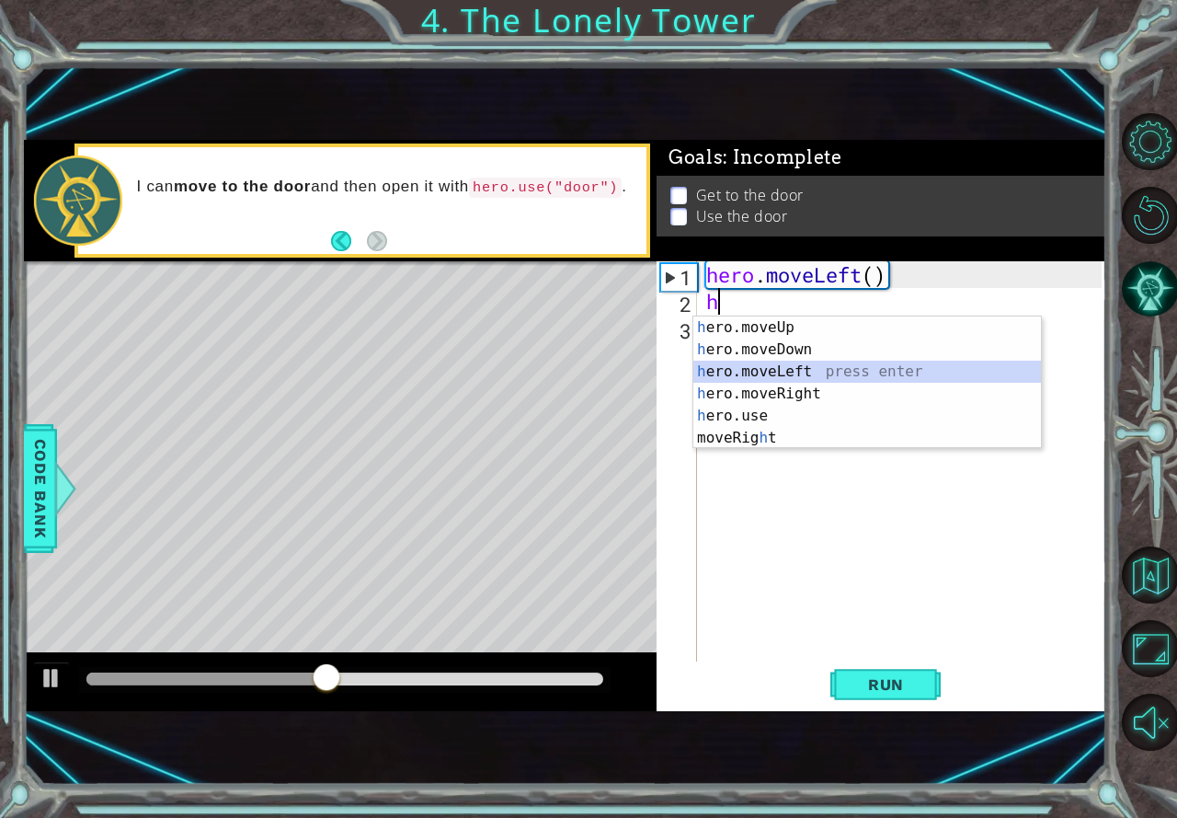
click at [740, 361] on div "h ero.moveUp press enter h ero.moveDown press enter h ero.moveLeft press enter …" at bounding box center [867, 404] width 348 height 177
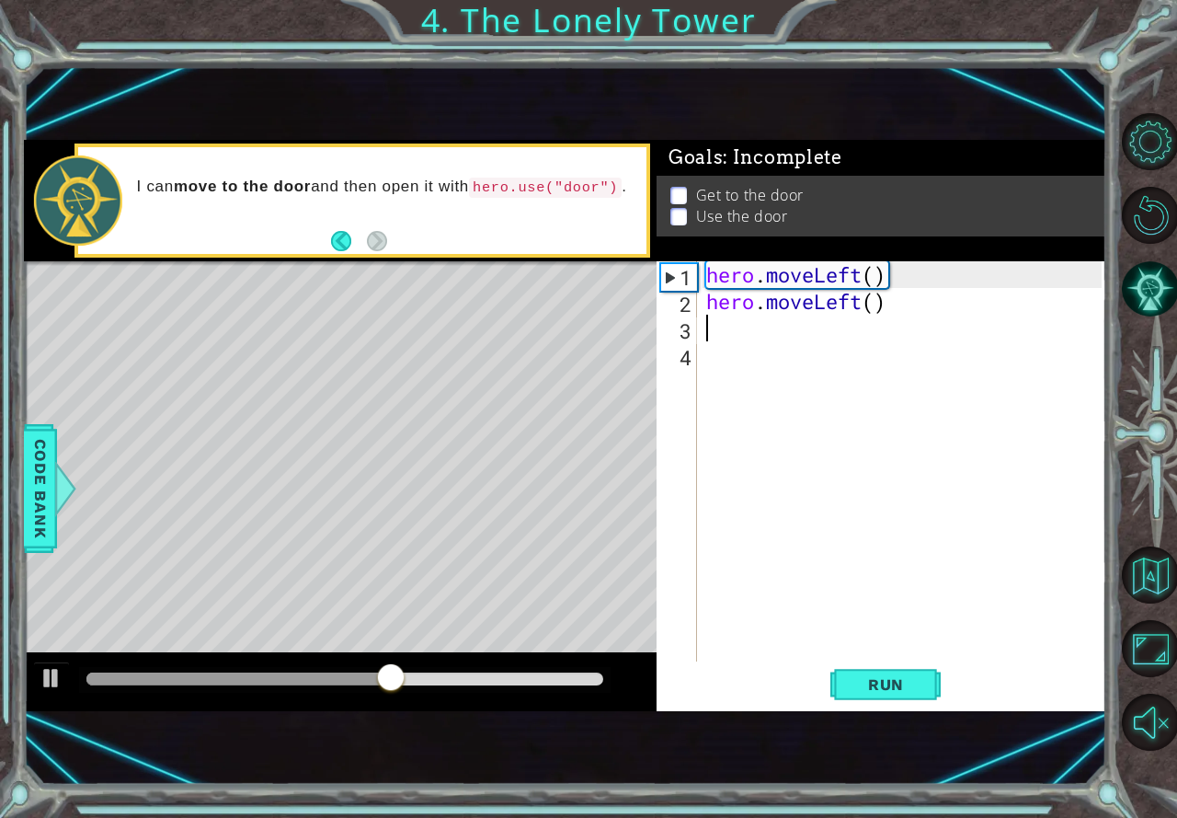
type textarea "h"
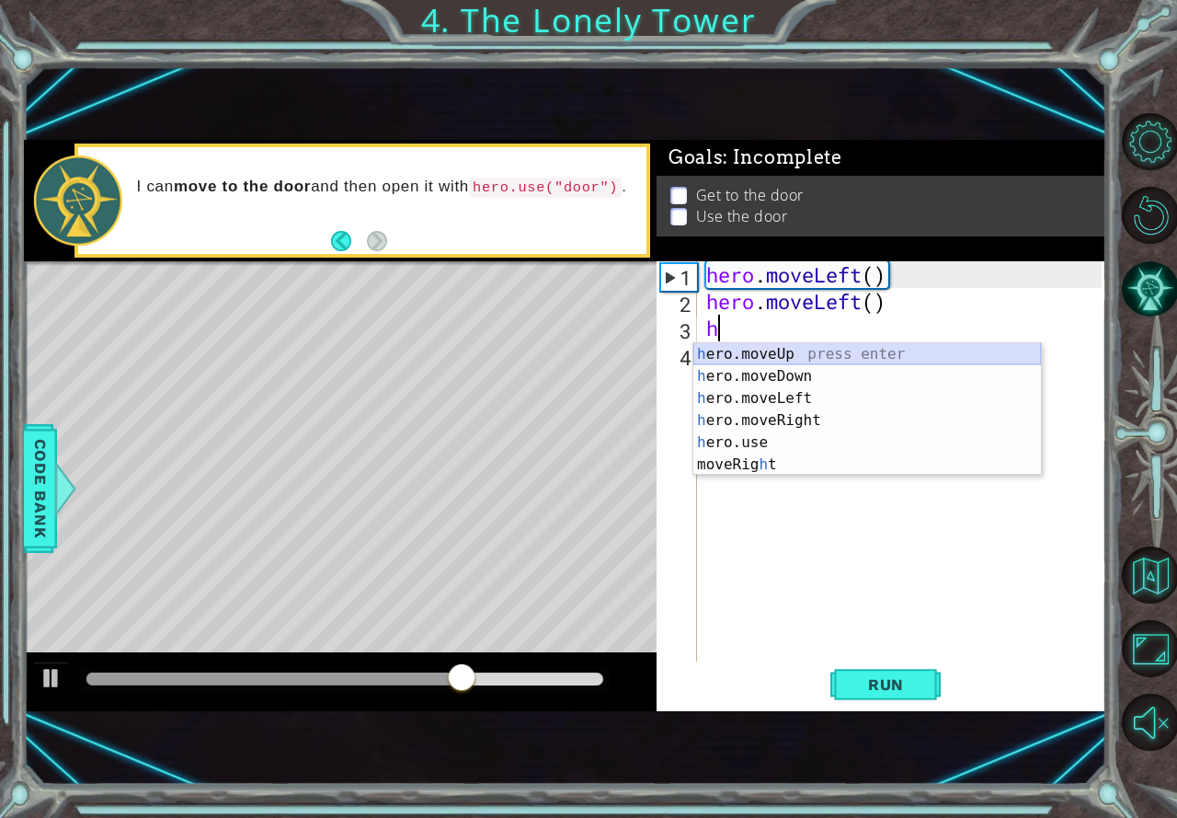
click at [753, 349] on div "h ero.moveUp press enter h ero.moveDown press enter h ero.moveLeft press enter …" at bounding box center [867, 431] width 348 height 177
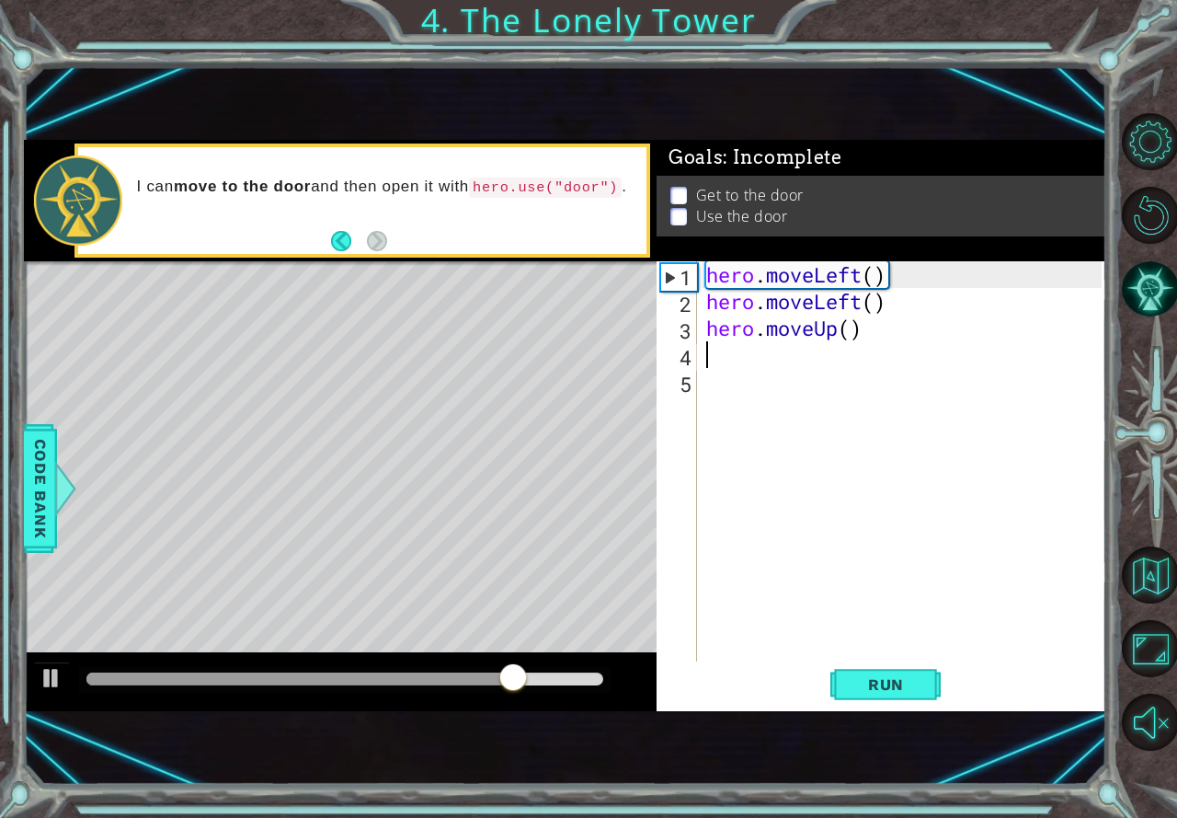
type textarea "h"
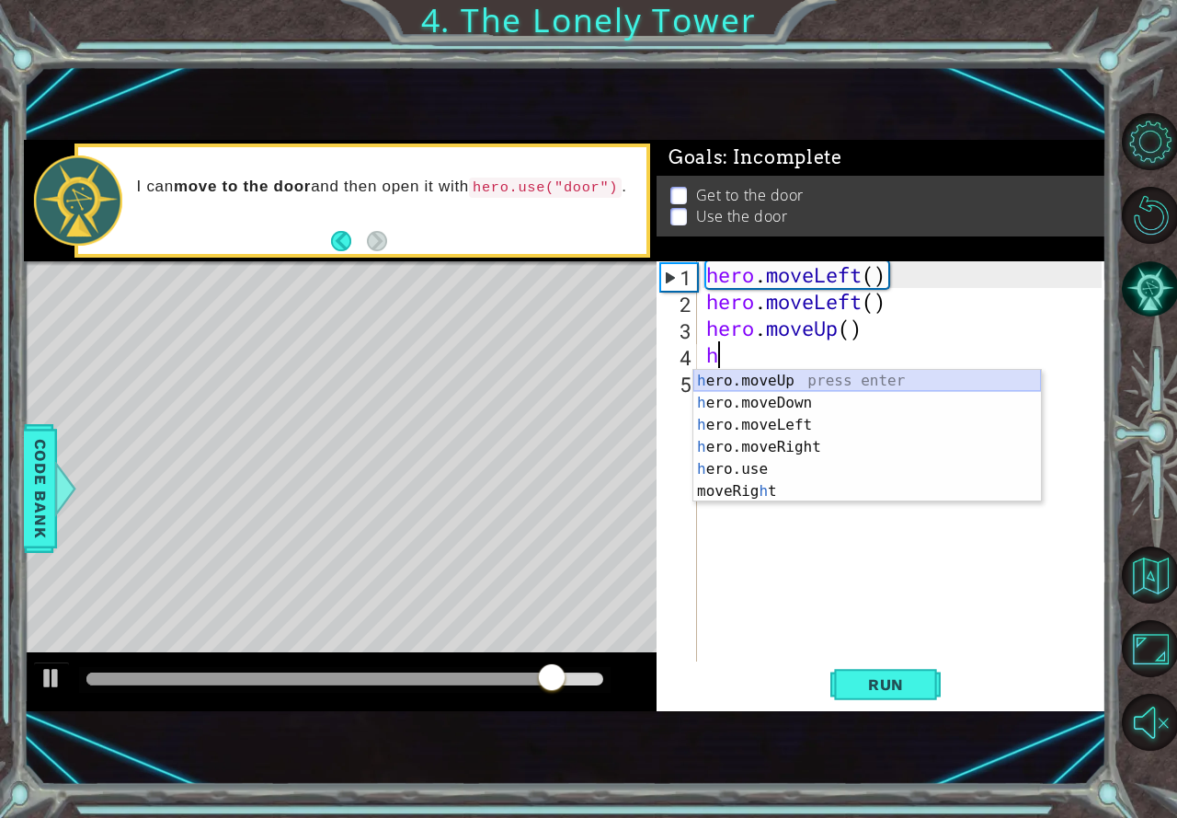
click at [753, 378] on div "h ero.moveUp press enter h ero.moveDown press enter h ero.moveLeft press enter …" at bounding box center [867, 458] width 348 height 177
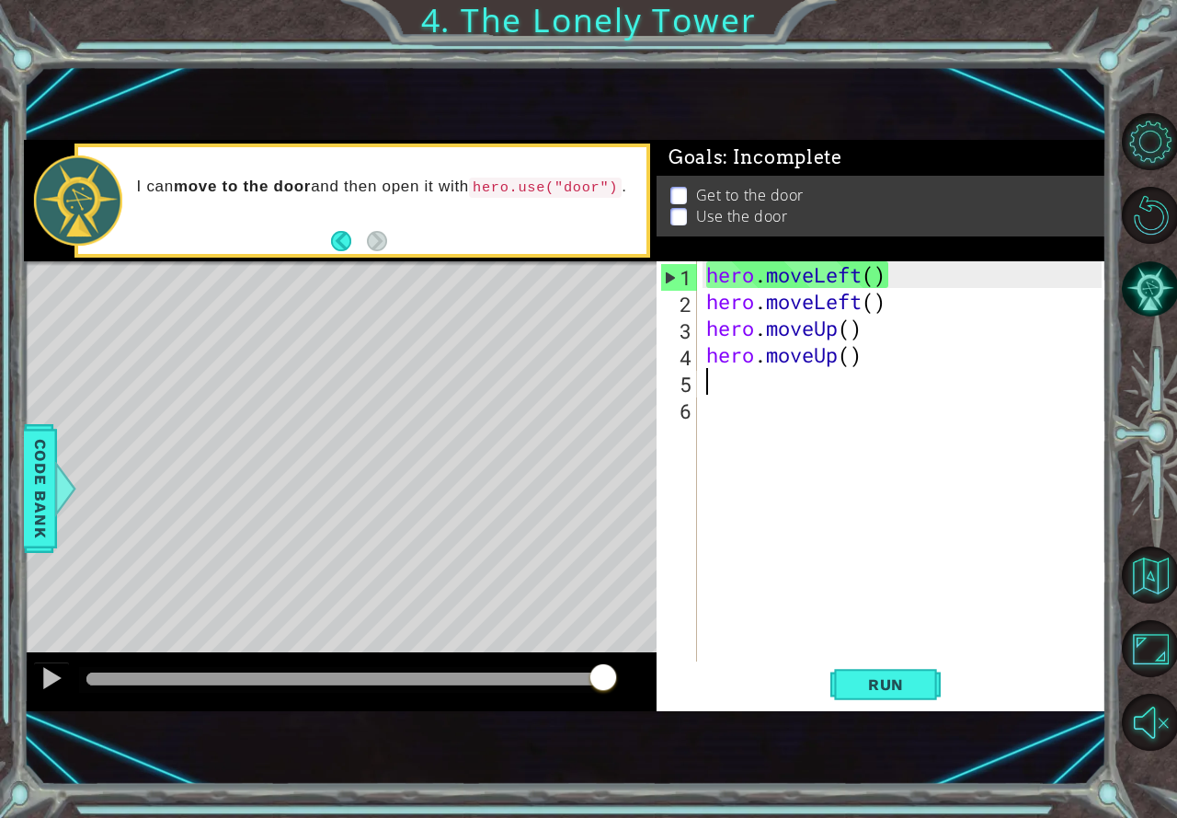
type textarea "h"
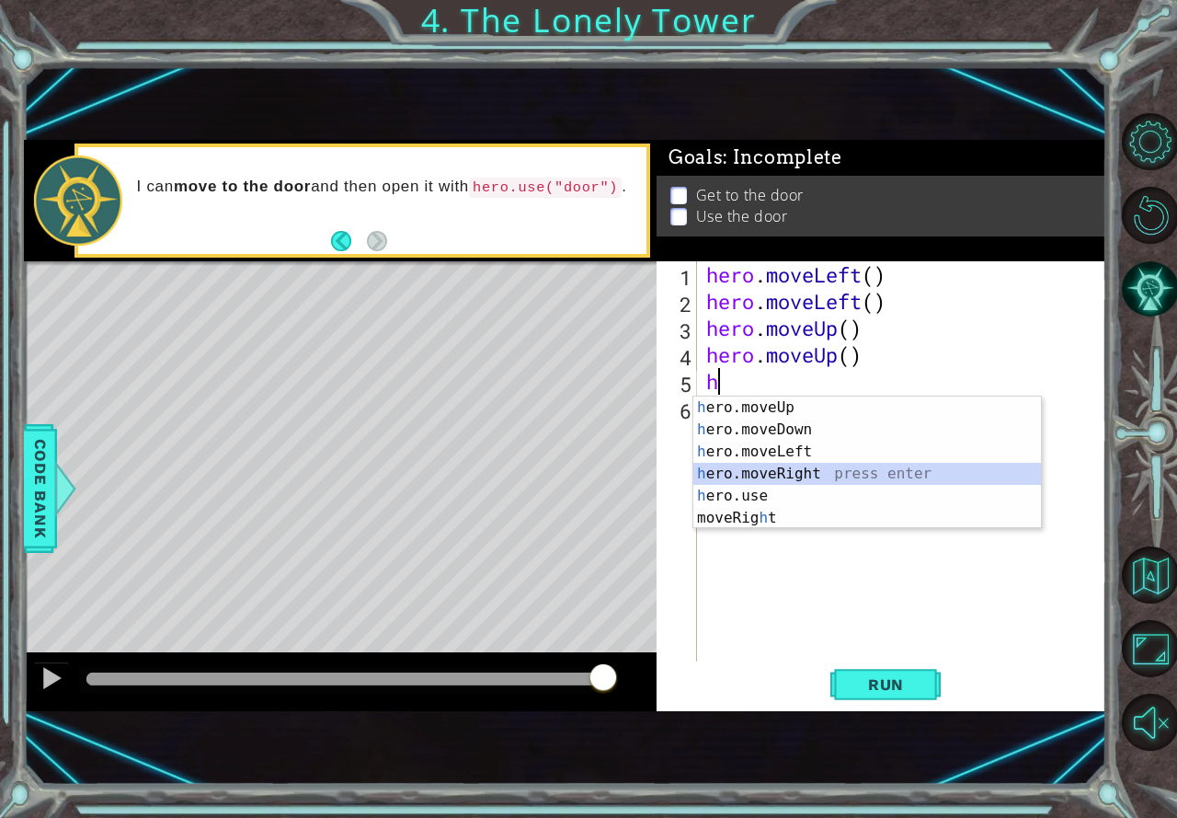
click at [772, 472] on div "h ero.moveUp press enter h ero.moveDown press enter h ero.moveLeft press enter …" at bounding box center [867, 484] width 348 height 177
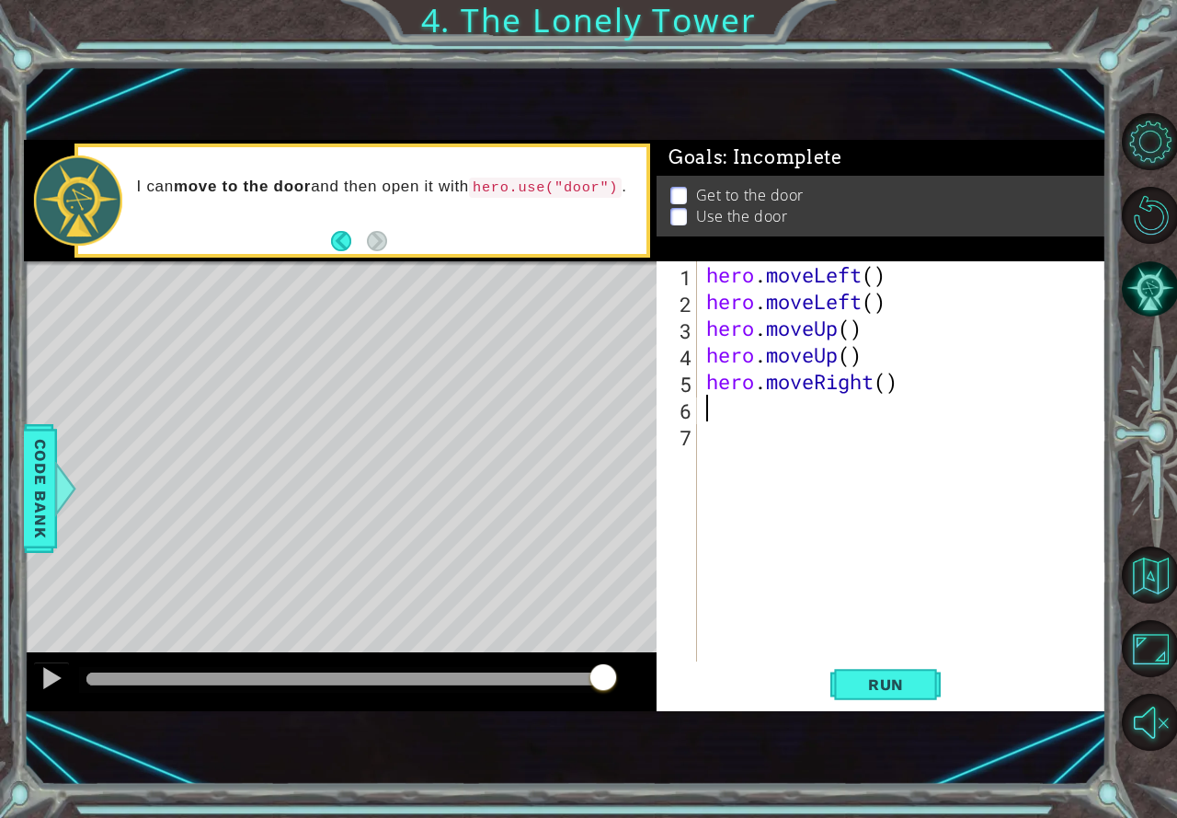
type textarea "h"
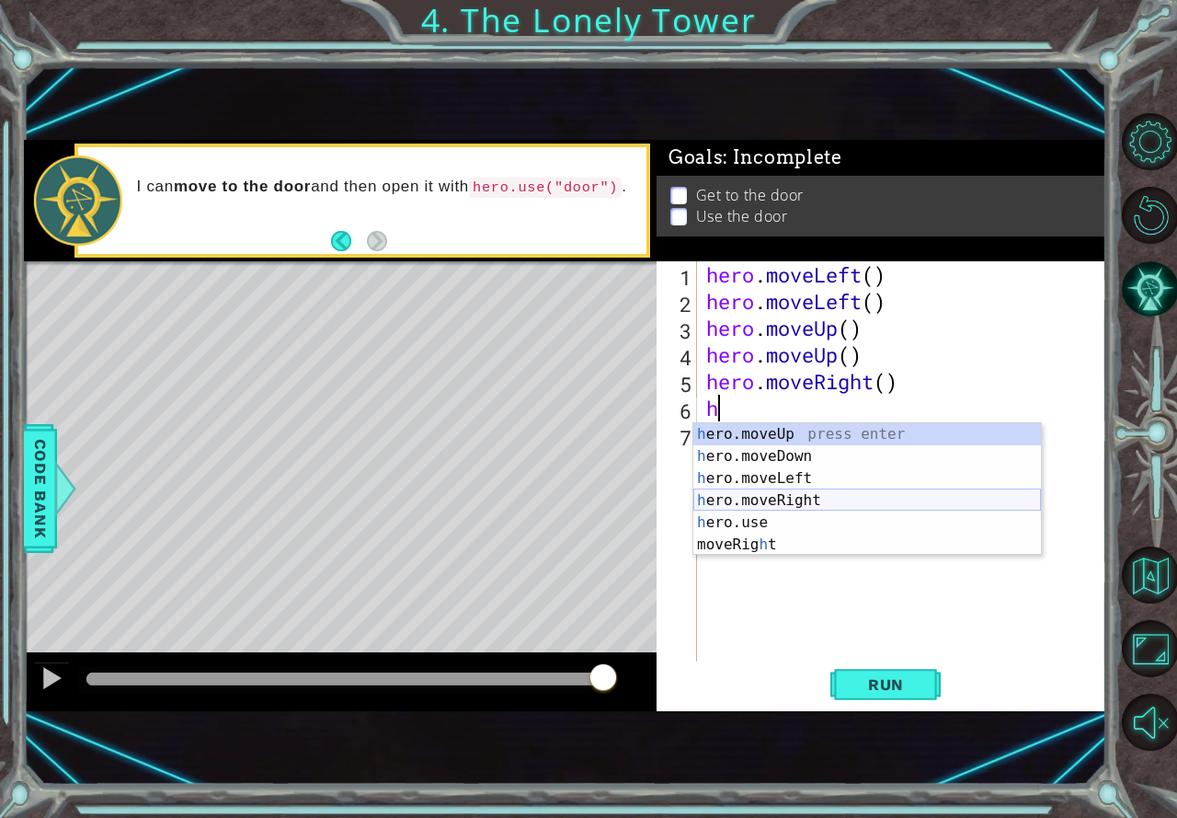
click at [767, 495] on div "h ero.moveUp press enter h ero.moveDown press enter h ero.moveLeft press enter …" at bounding box center [867, 511] width 348 height 177
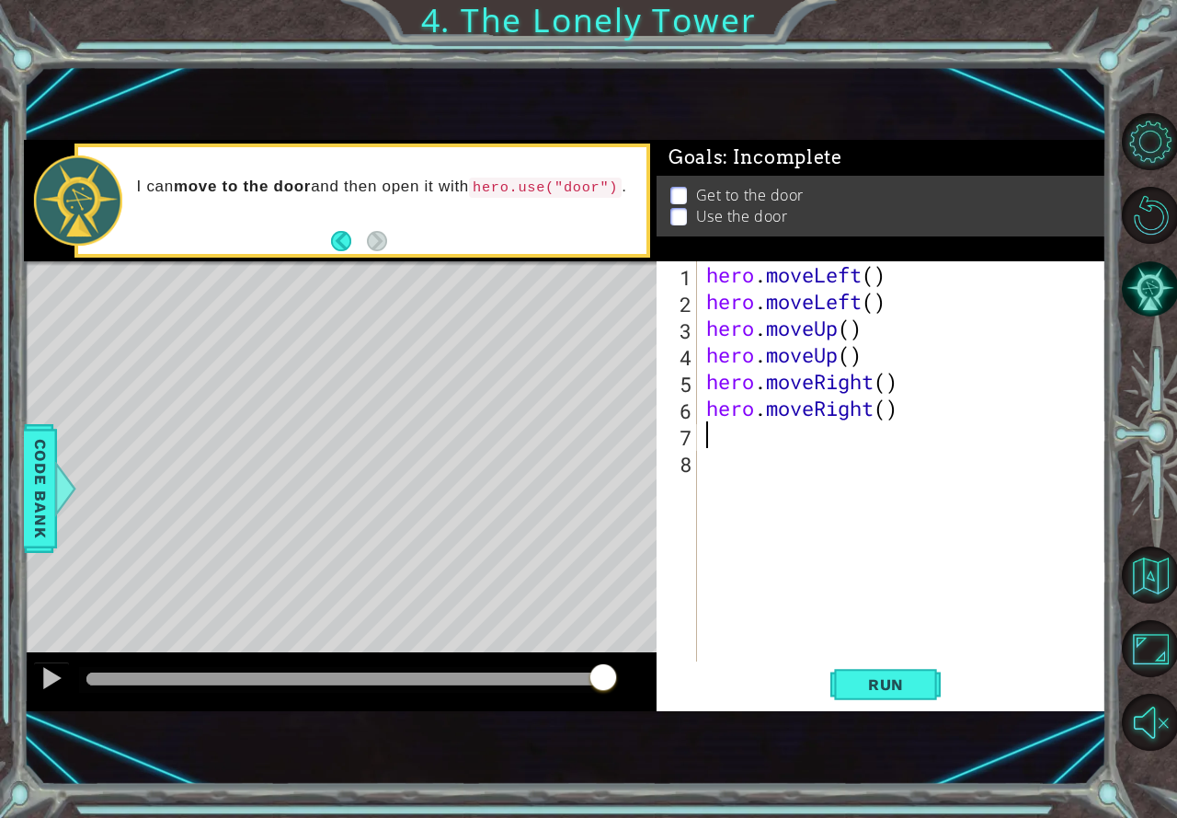
type textarea "h"
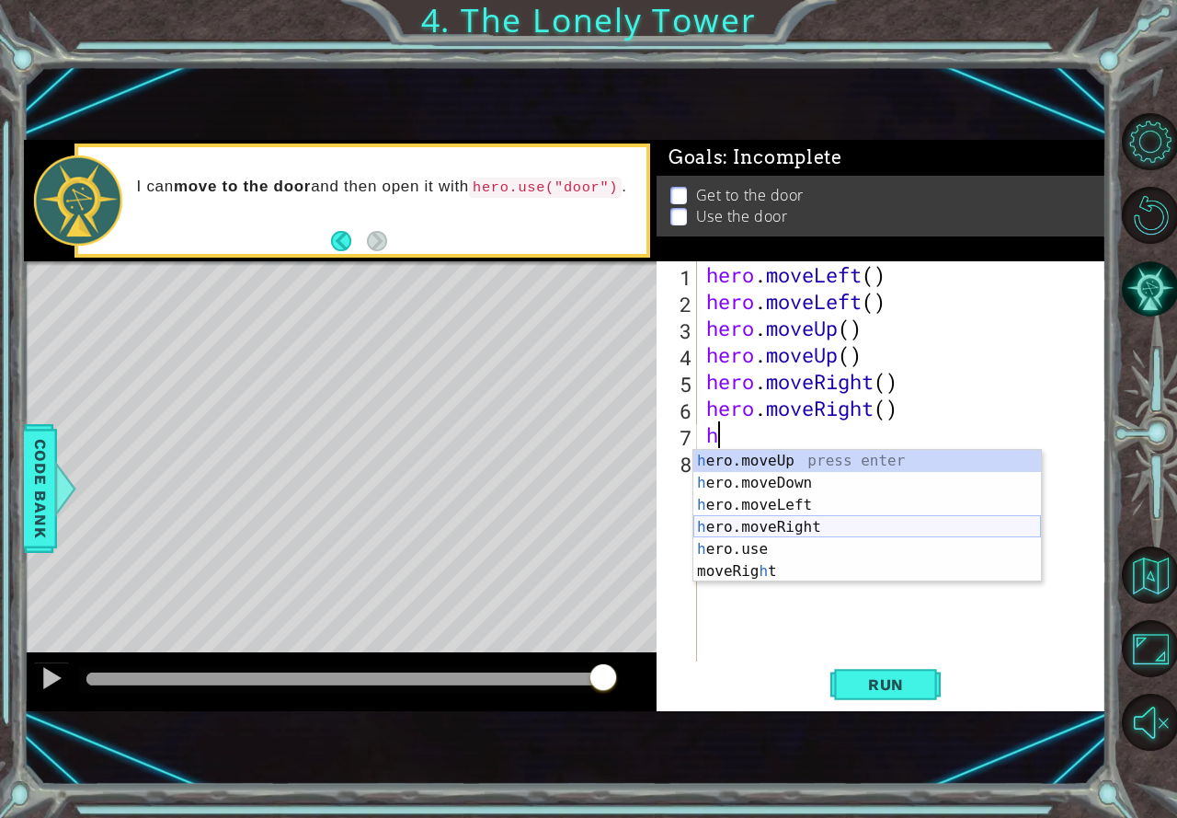
click at [759, 524] on div "h ero.moveUp press enter h ero.moveDown press enter h ero.moveLeft press enter …" at bounding box center [867, 538] width 348 height 177
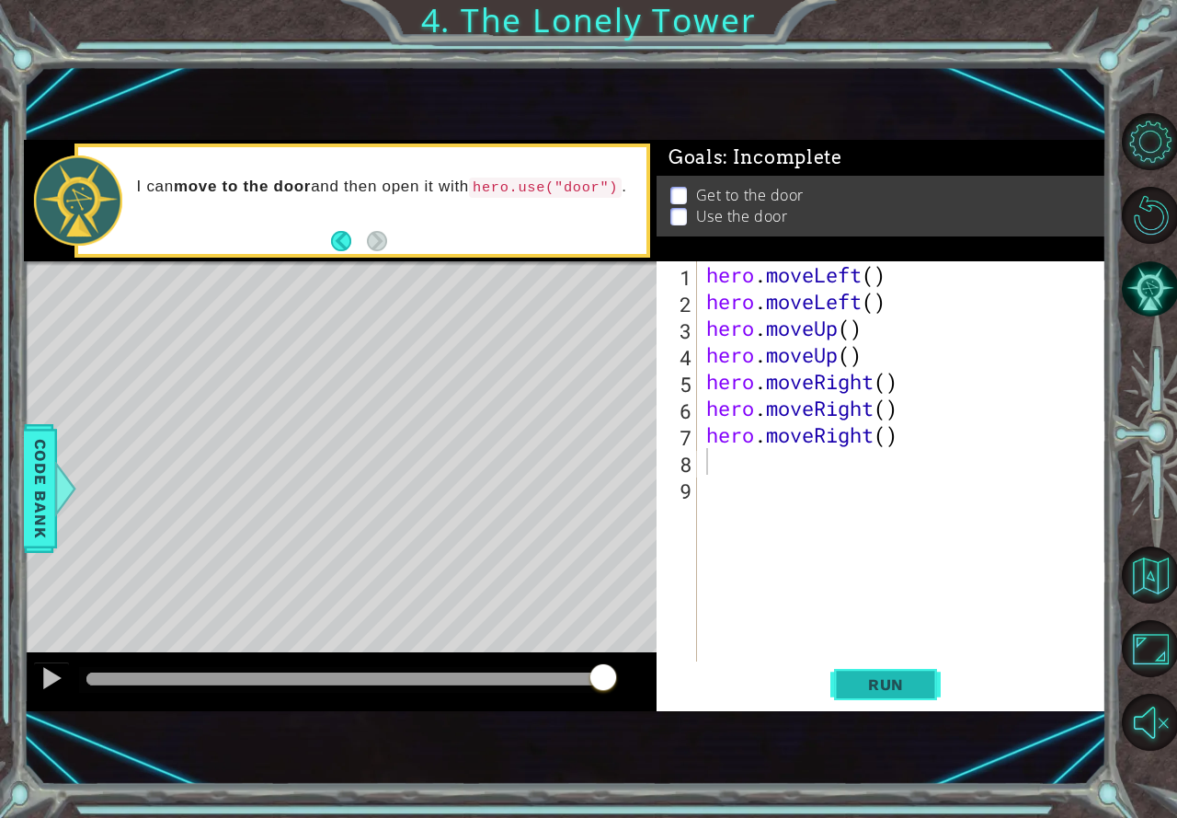
click at [893, 691] on span "Run" at bounding box center [886, 684] width 73 height 18
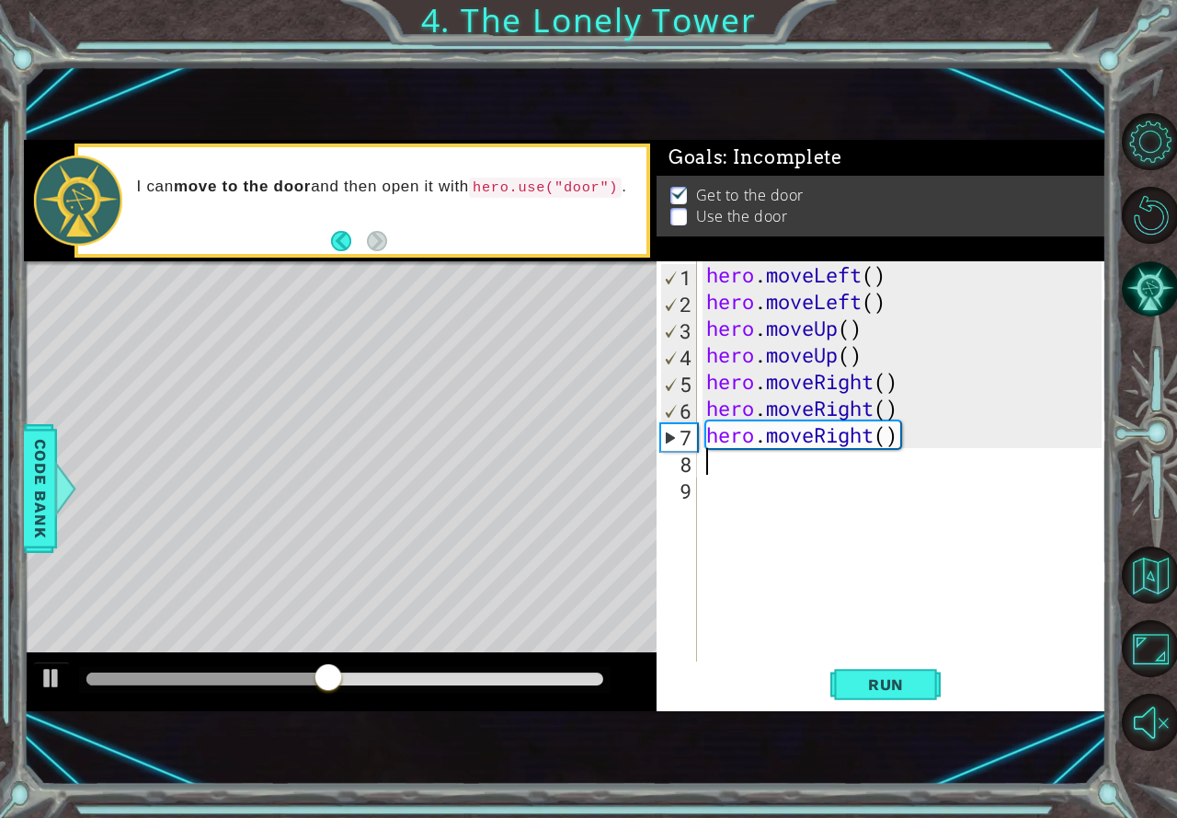
click at [921, 443] on div "hero . moveLeft ( ) hero . moveLeft ( ) hero . moveUp ( ) hero . moveUp ( ) her…" at bounding box center [907, 487] width 408 height 453
click at [908, 448] on div "hero . moveLeft ( ) hero . moveLeft ( ) hero . moveUp ( ) hero . moveUp ( ) her…" at bounding box center [907, 487] width 408 height 453
click at [903, 442] on div "hero . moveLeft ( ) hero . moveLeft ( ) hero . moveUp ( ) hero . moveUp ( ) her…" at bounding box center [902, 461] width 399 height 400
click at [896, 432] on div "hero . moveLeft ( ) hero . moveLeft ( ) hero . moveUp ( ) hero . moveUp ( ) her…" at bounding box center [907, 487] width 408 height 453
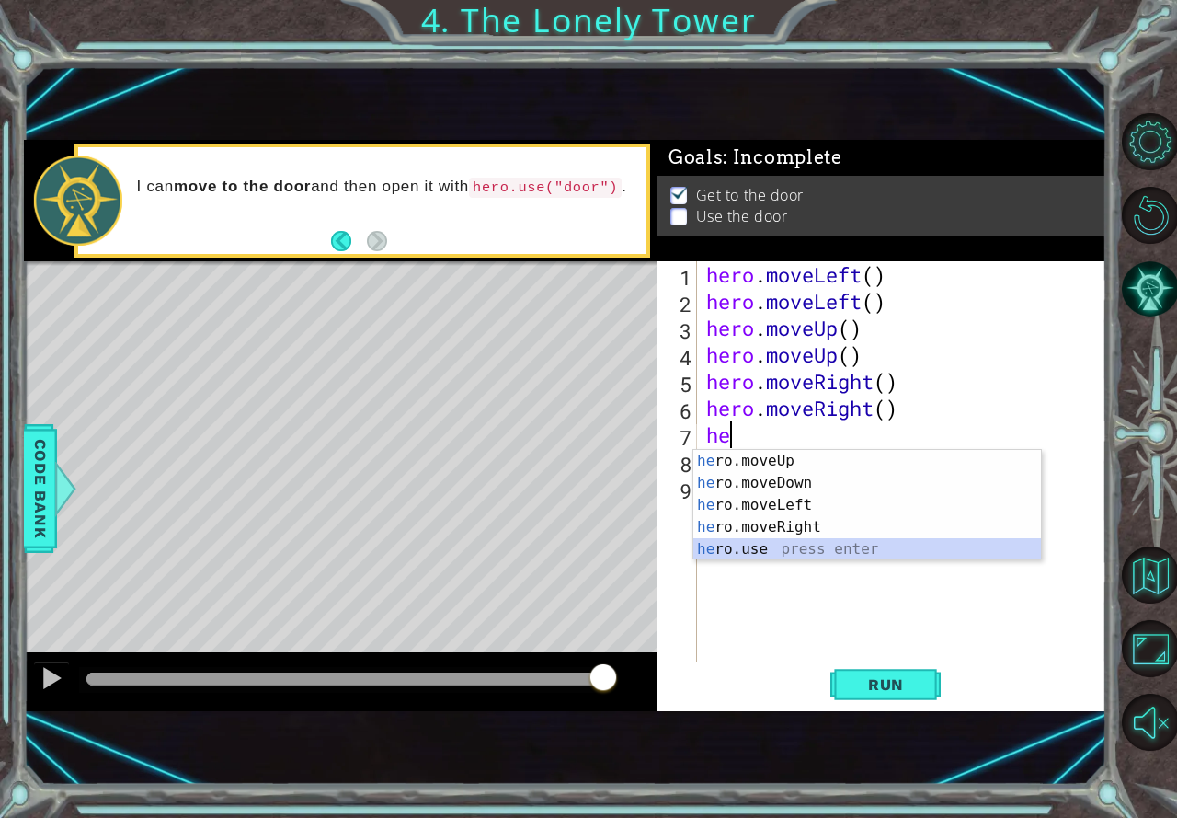
click at [756, 545] on div "he ro.moveUp press enter he ro.moveDown press enter he ro.moveLeft press enter …" at bounding box center [867, 527] width 348 height 154
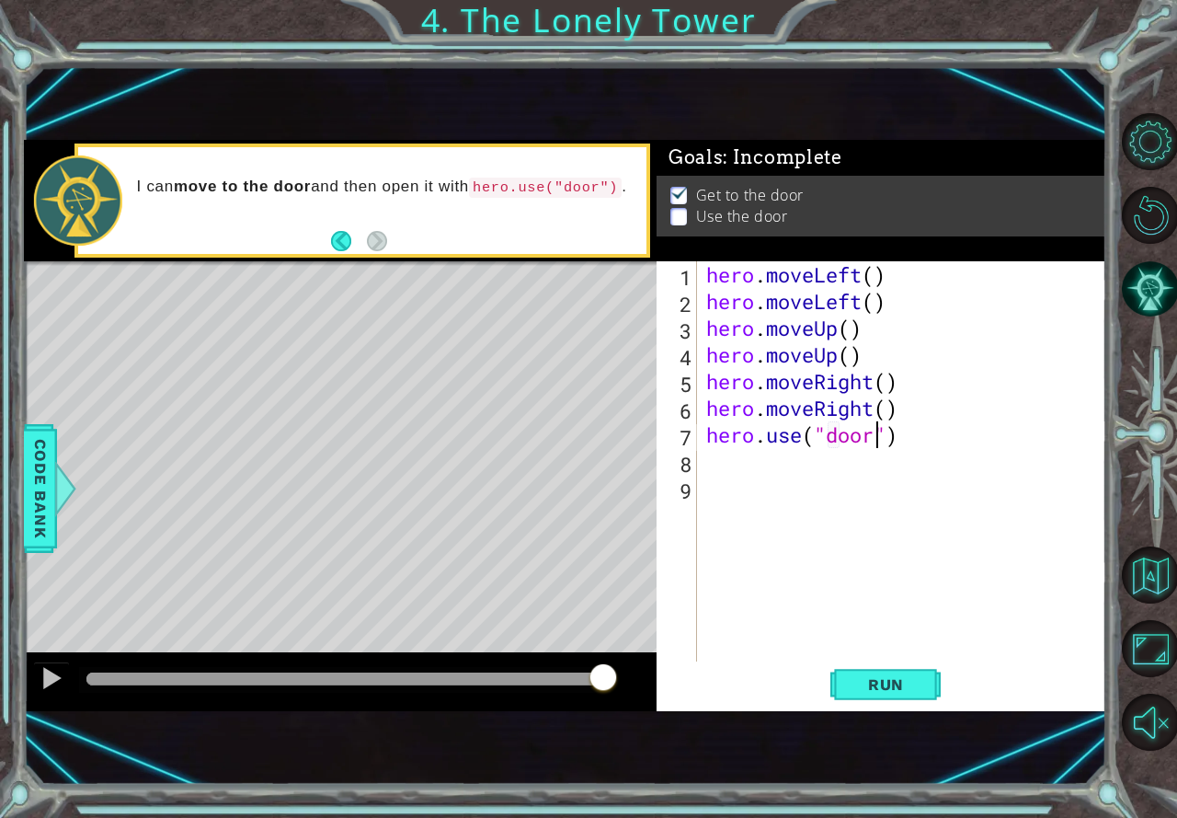
scroll to position [0, 7]
type textarea "hero.use("door")"
click at [845, 682] on button "Run" at bounding box center [885, 684] width 110 height 45
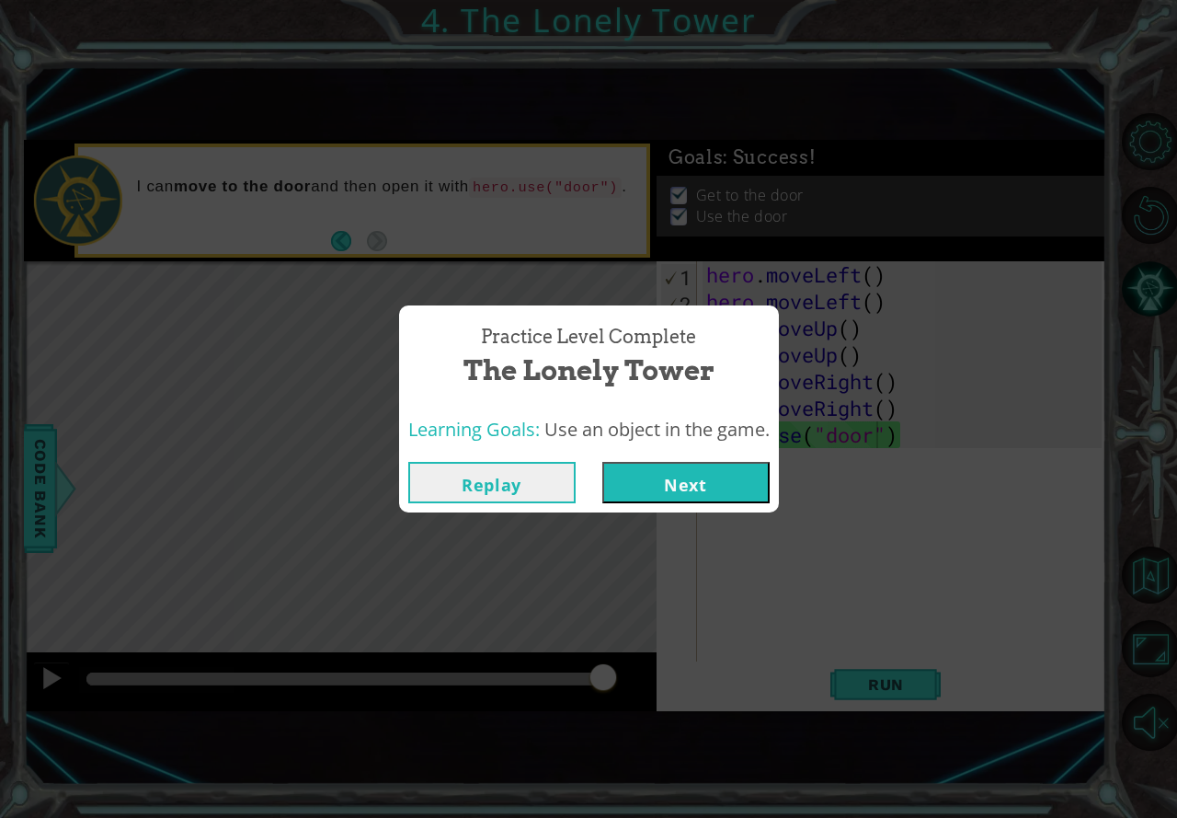
click at [710, 481] on button "Next" at bounding box center [685, 482] width 167 height 41
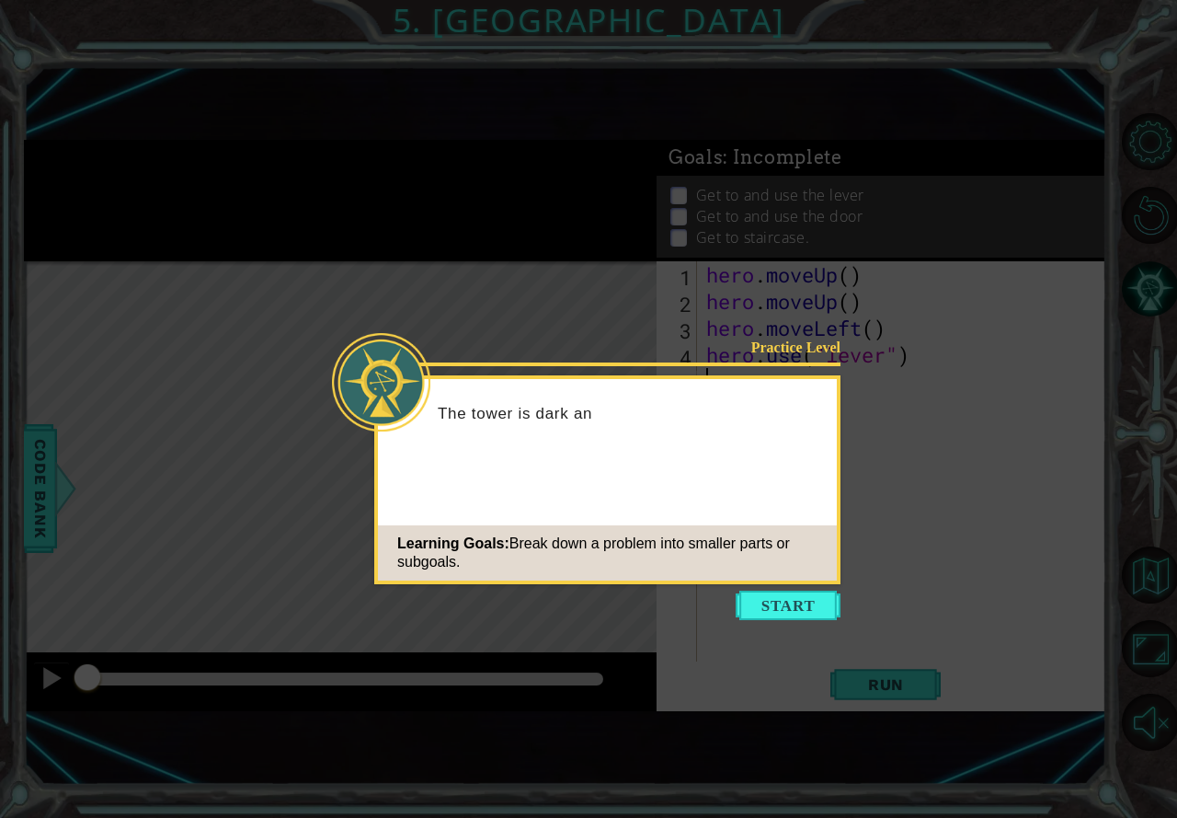
click at [749, 593] on button "Start" at bounding box center [788, 604] width 105 height 29
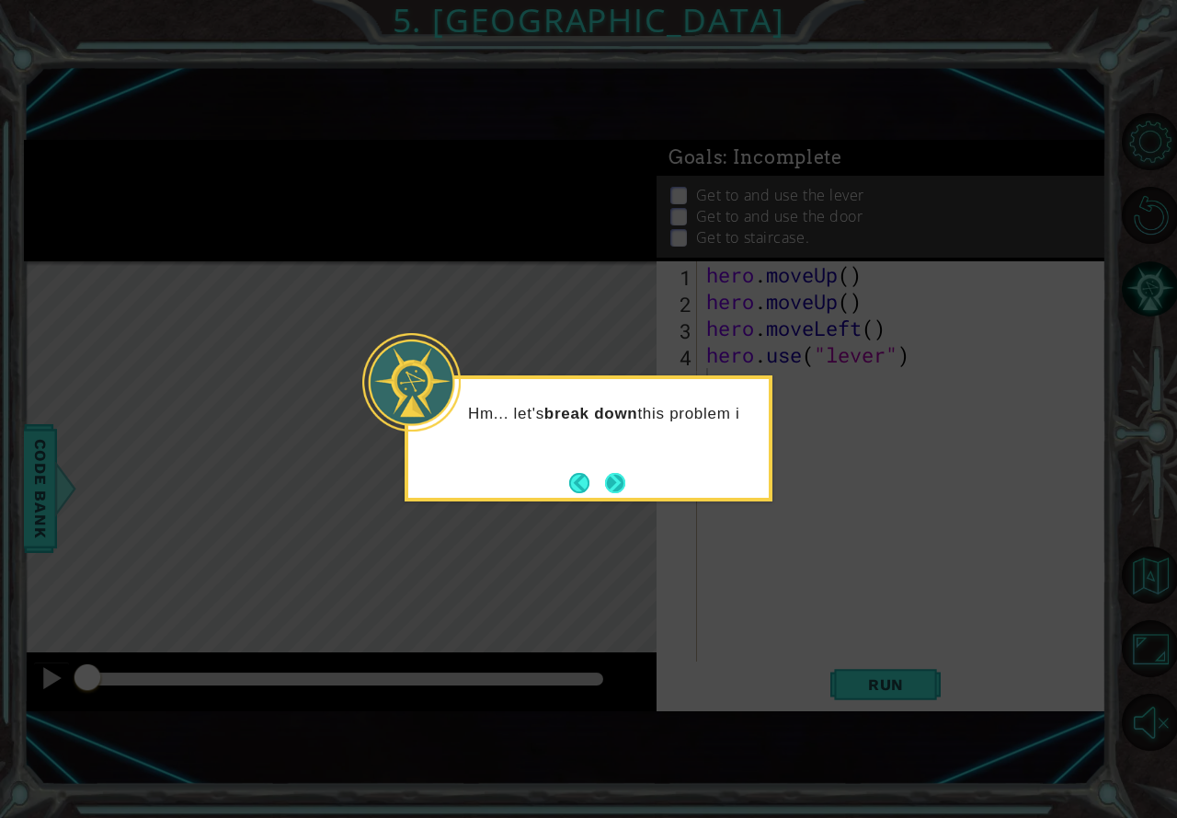
click at [625, 476] on button "Next" at bounding box center [615, 483] width 20 height 20
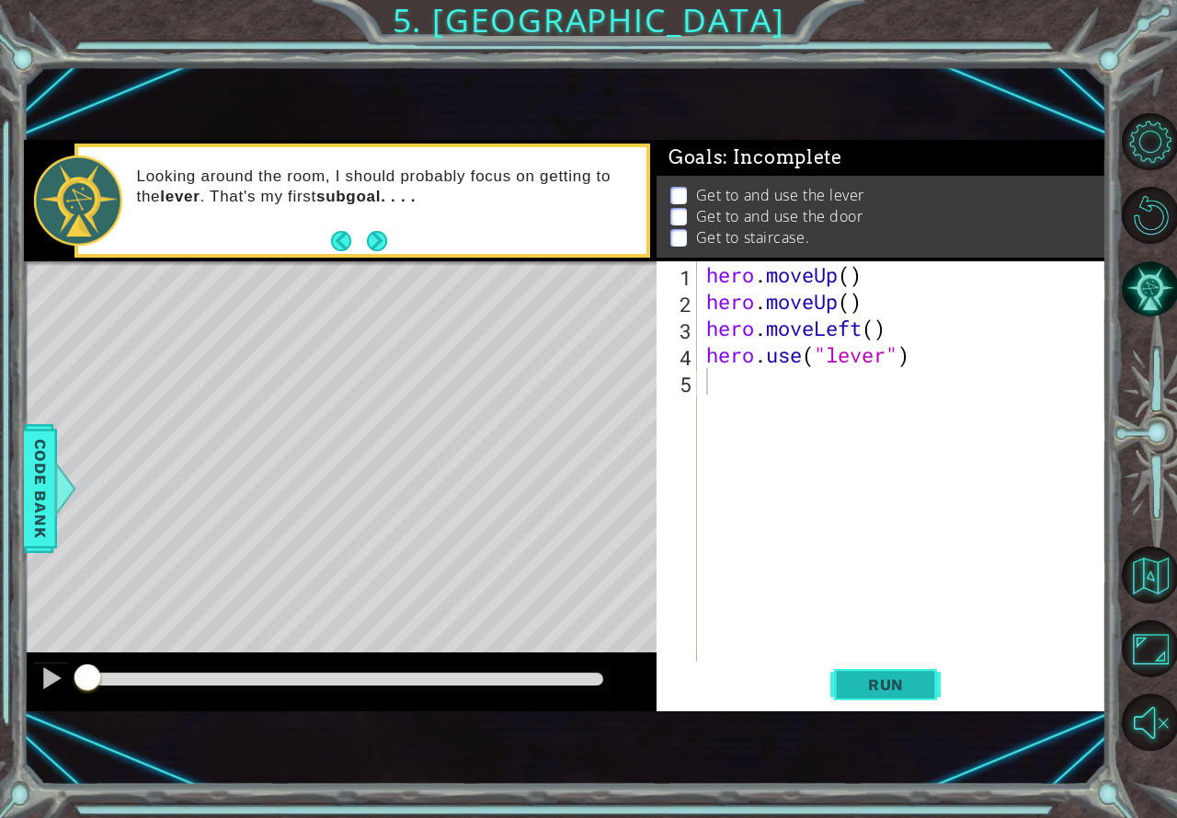
click at [905, 688] on span "Run" at bounding box center [886, 684] width 73 height 18
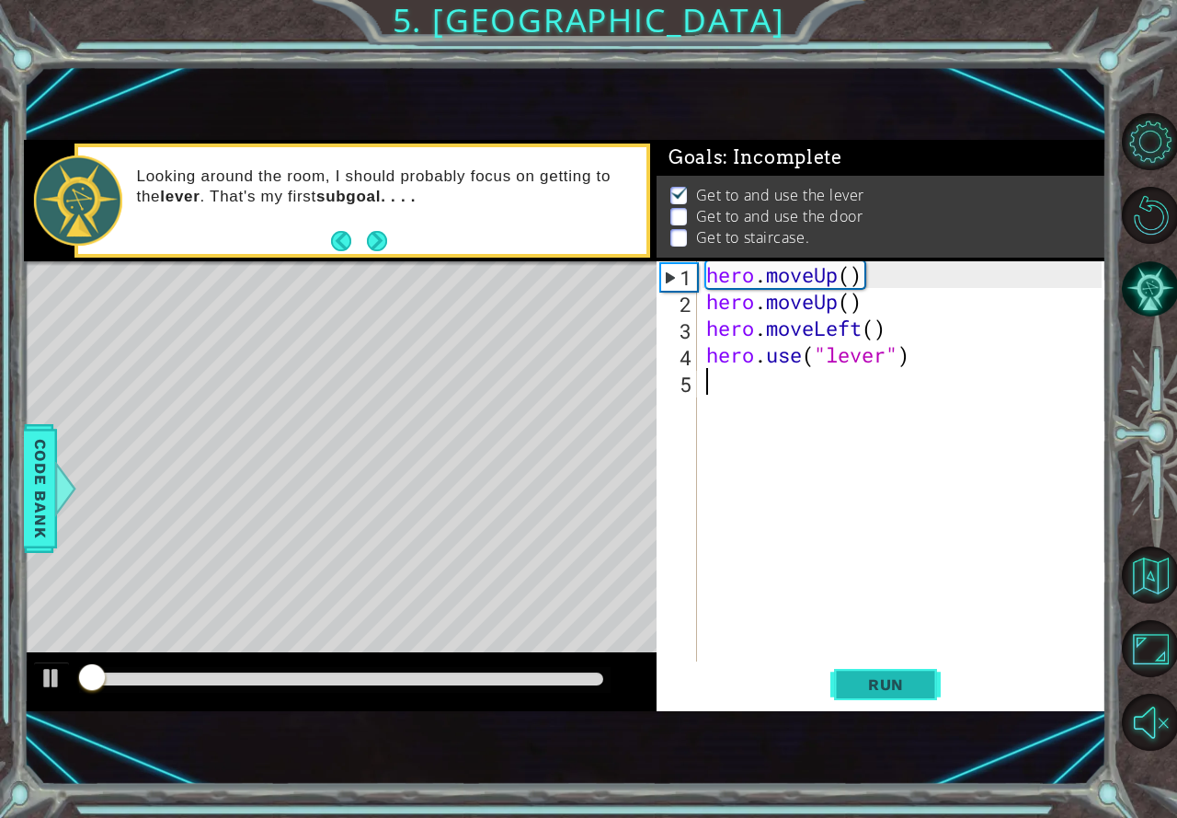
scroll to position [10, 0]
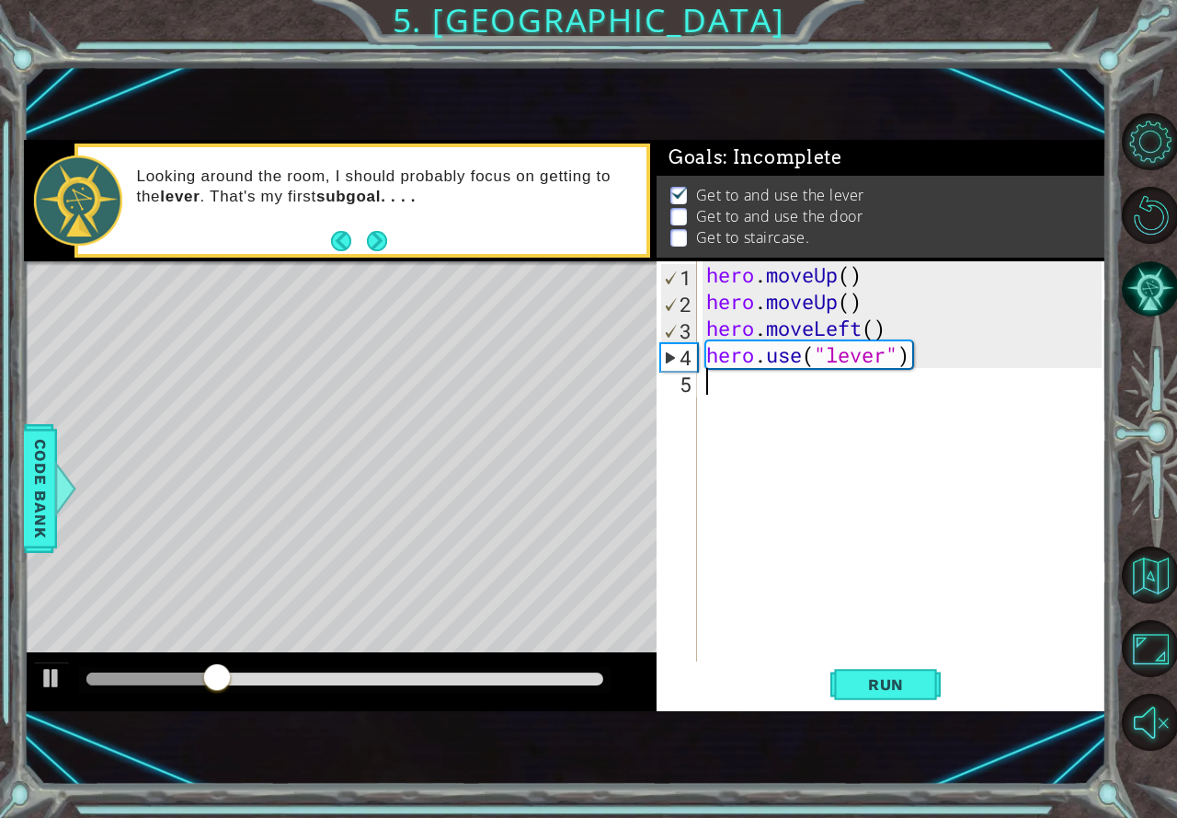
type textarea "h"
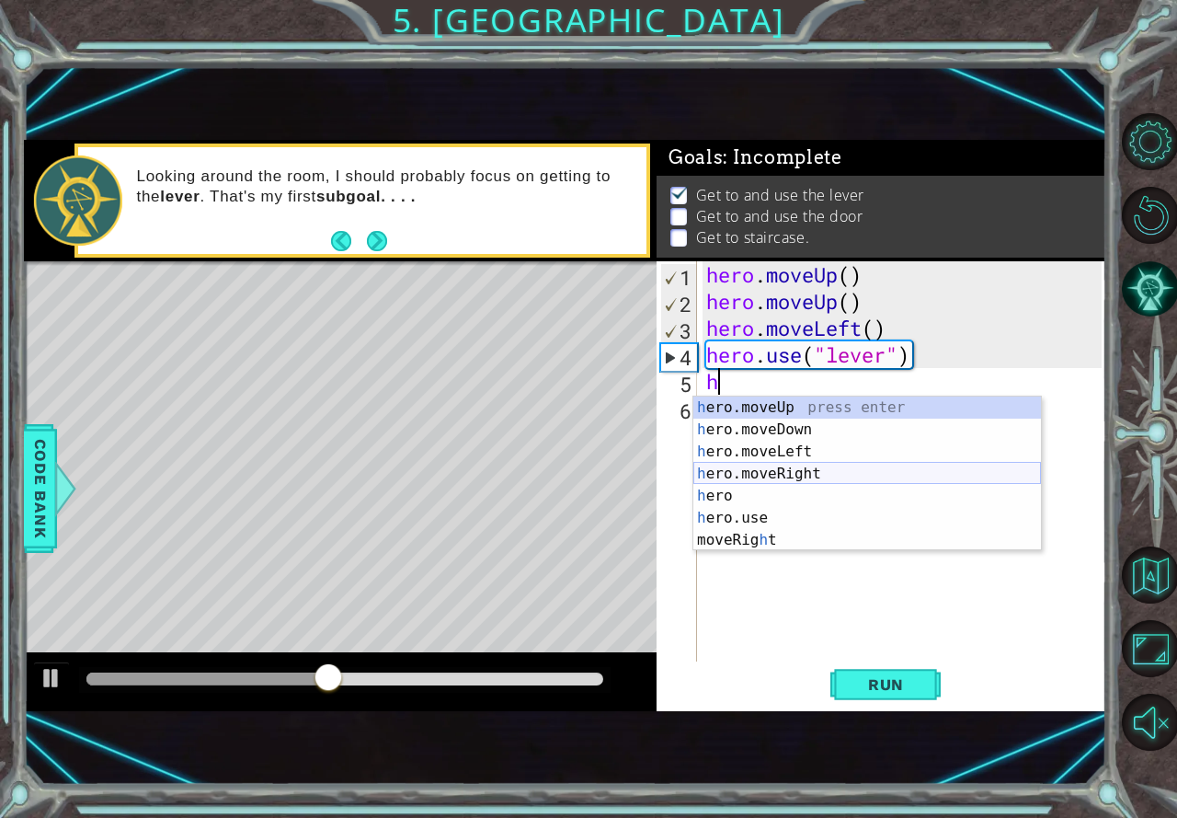
click at [781, 475] on div "h ero.moveUp press enter h ero.moveDown press enter h ero.moveLeft press enter …" at bounding box center [867, 495] width 348 height 199
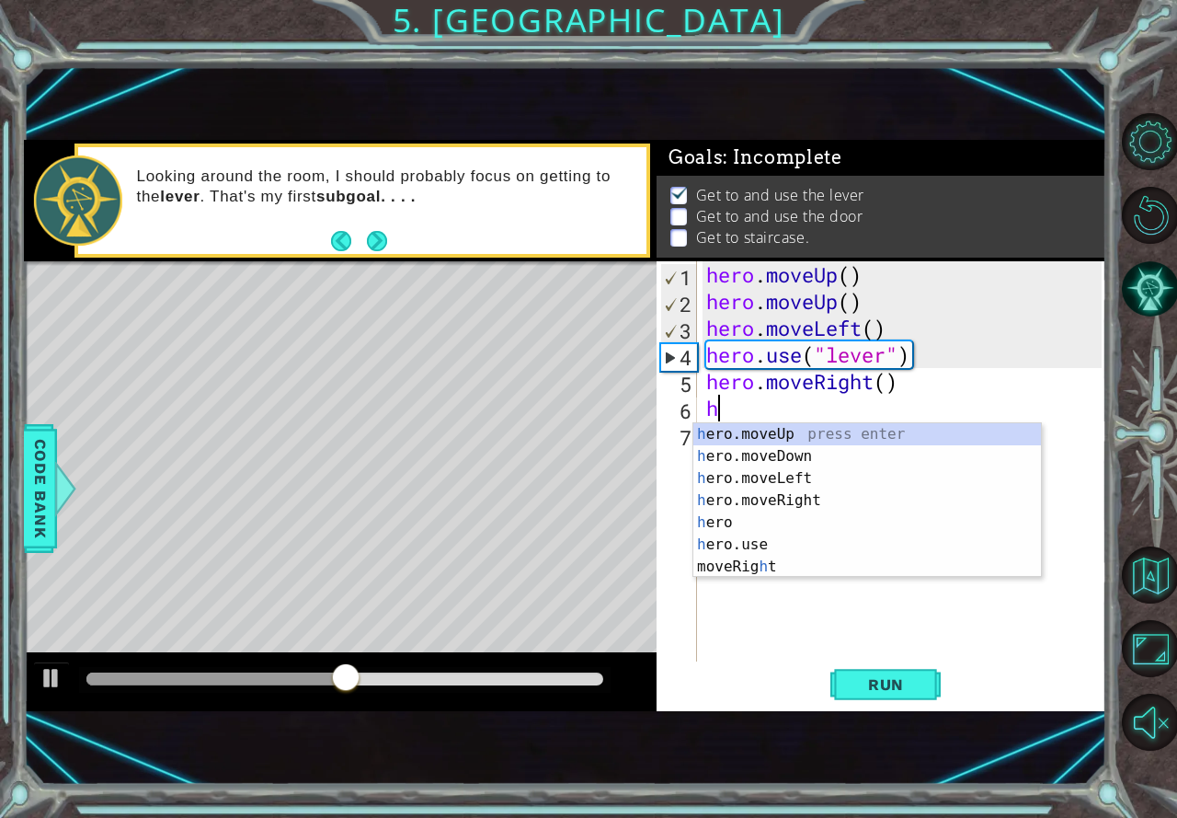
type textarea "h"
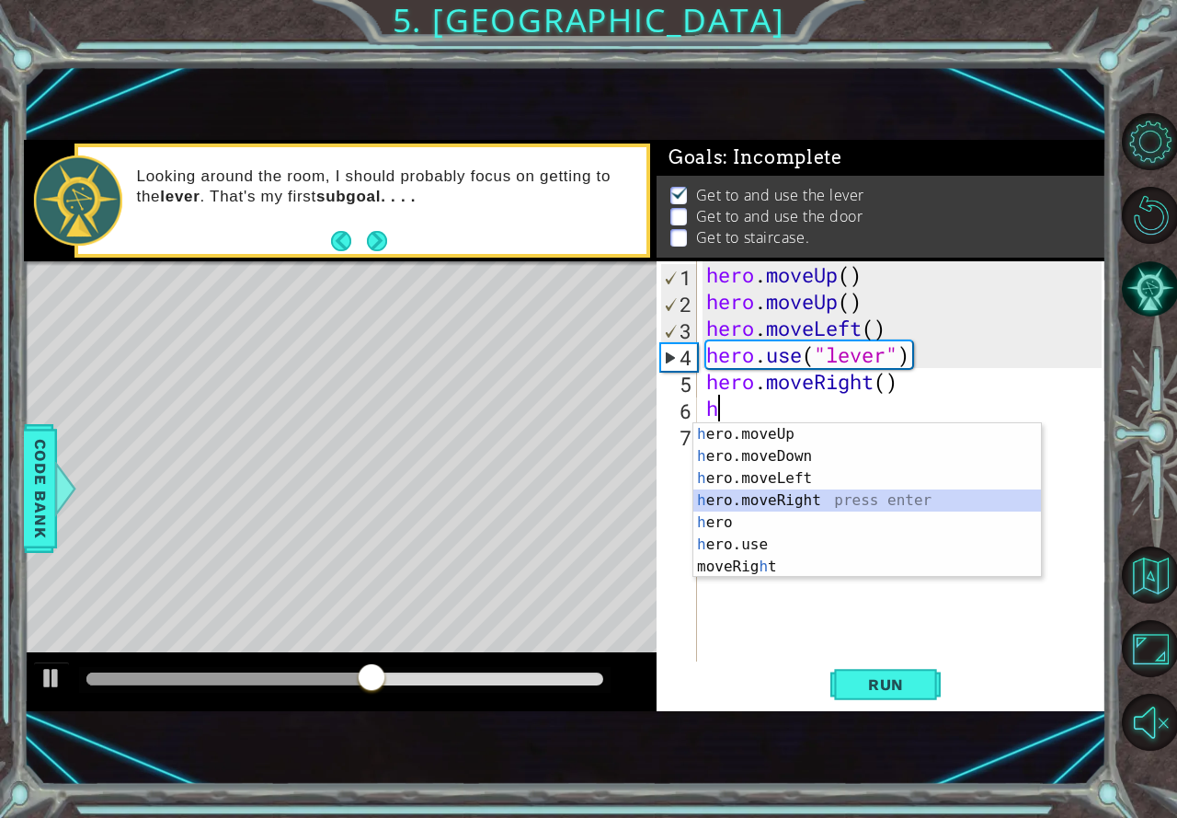
click at [784, 496] on div "h ero.moveUp press enter h ero.moveDown press enter h ero.moveLeft press enter …" at bounding box center [867, 522] width 348 height 199
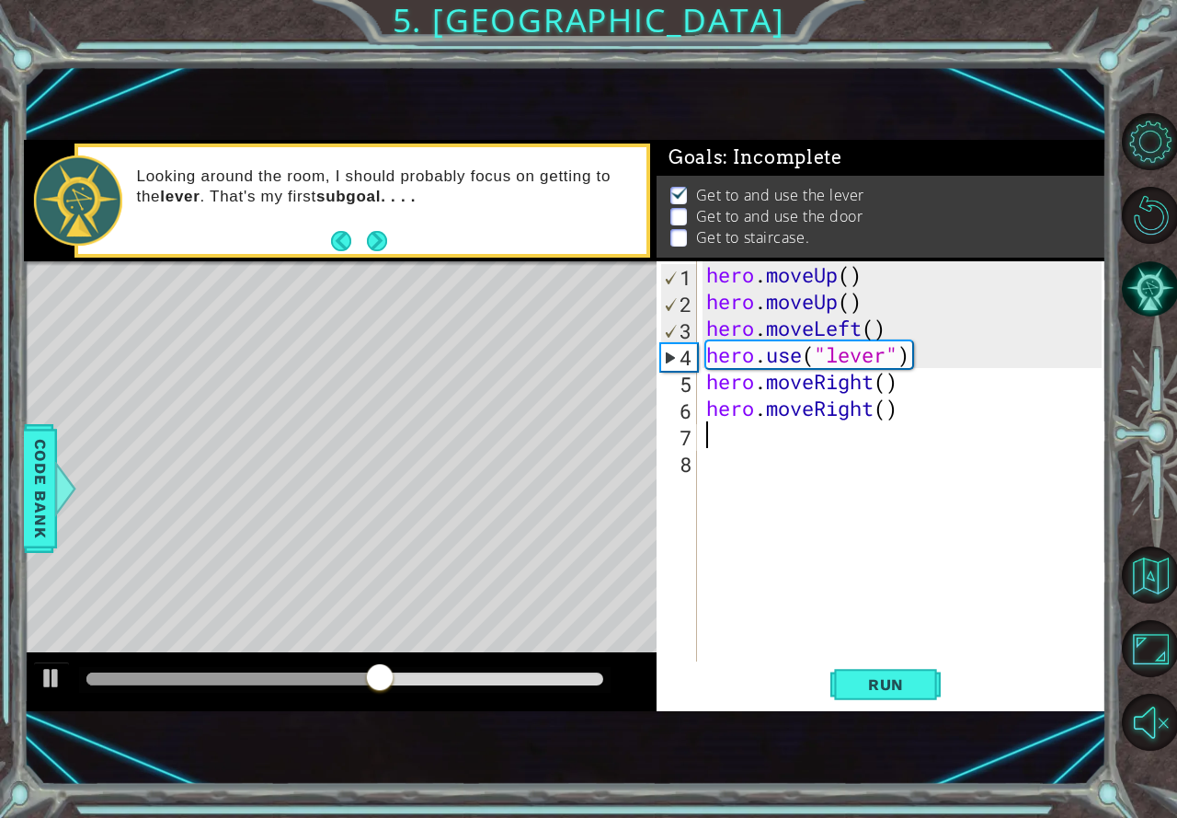
type textarea "h"
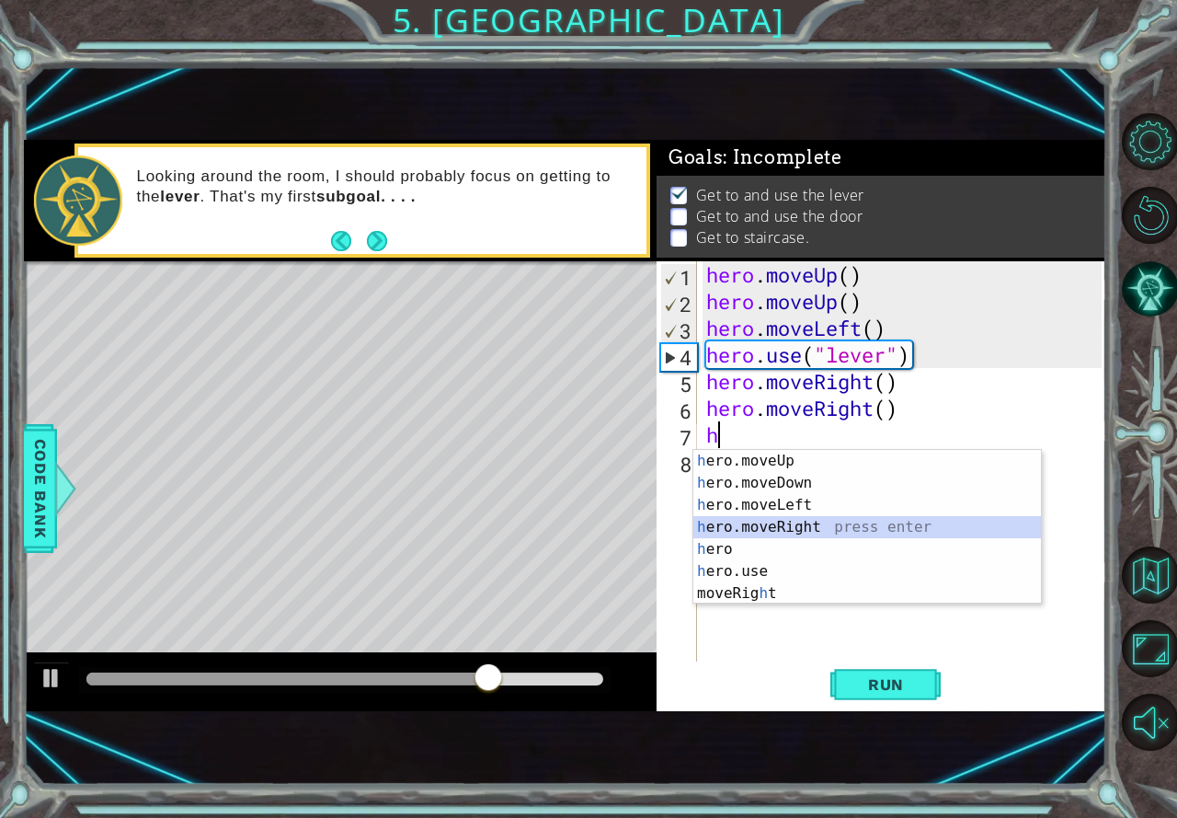
click at [791, 517] on div "h ero.moveUp press enter h ero.moveDown press enter h ero.moveLeft press enter …" at bounding box center [867, 549] width 348 height 199
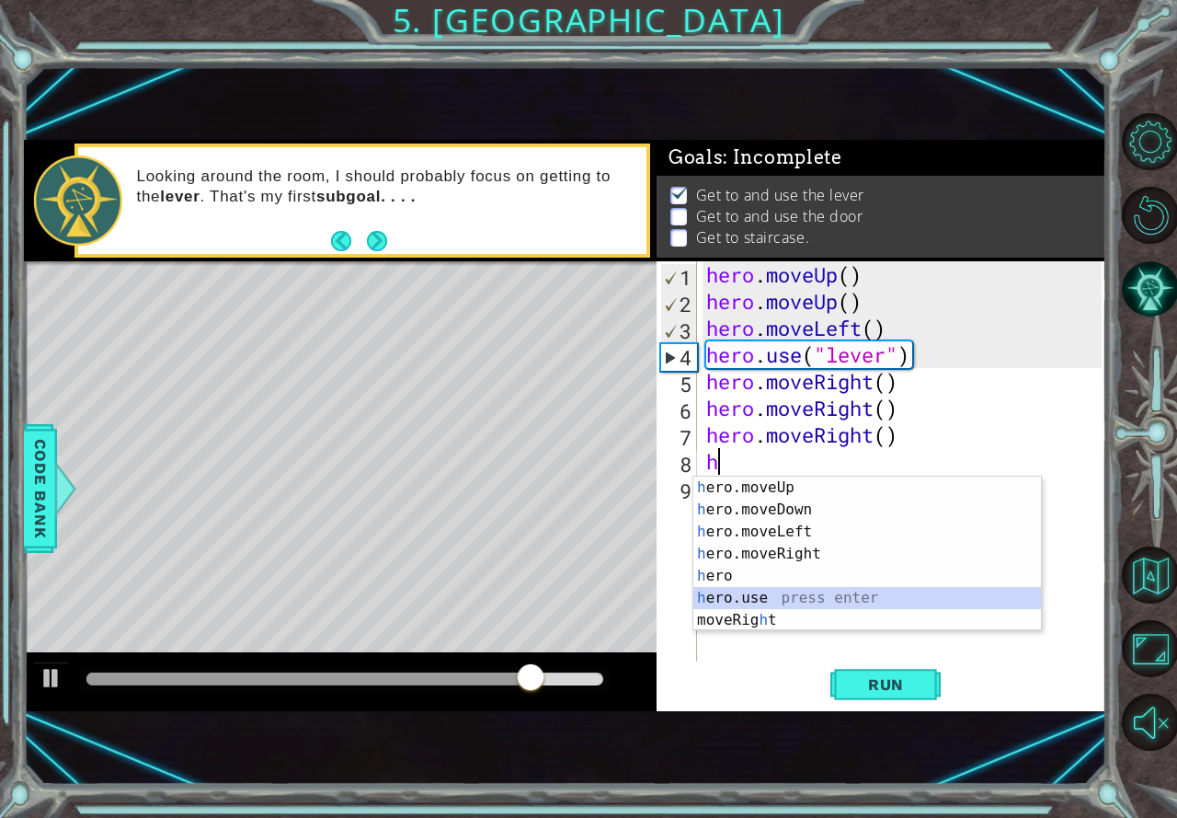
click at [806, 592] on div "h ero.moveUp press enter h ero.moveDown press enter h ero.moveLeft press enter …" at bounding box center [867, 575] width 348 height 199
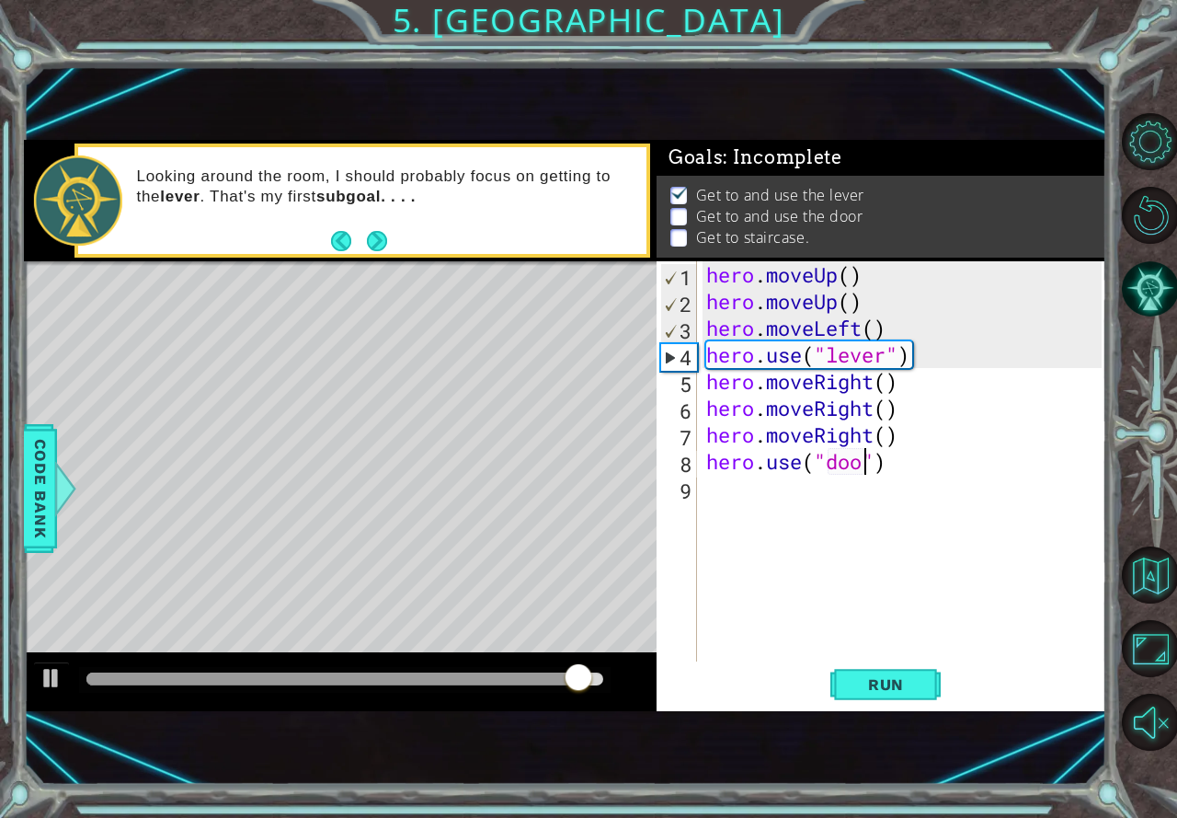
scroll to position [0, 7]
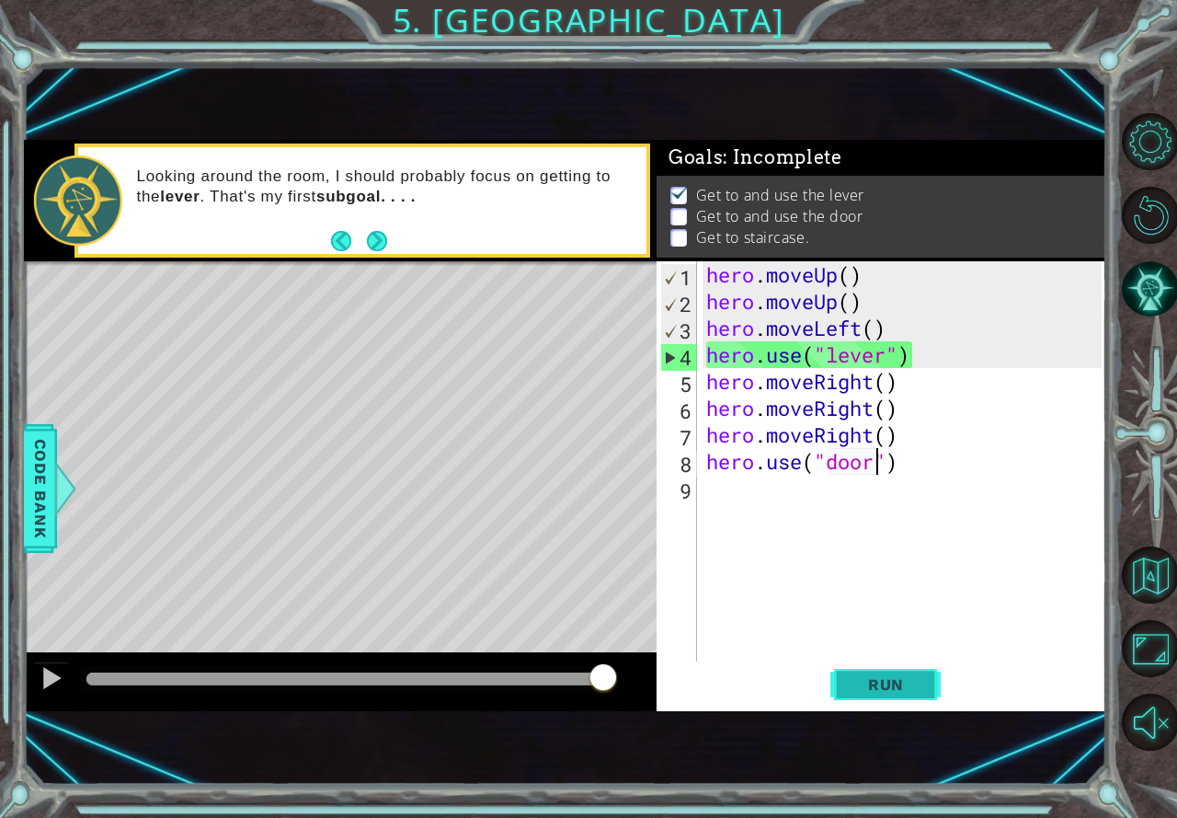
type textarea "hero.use("door")"
click at [850, 672] on button "Run" at bounding box center [885, 684] width 110 height 45
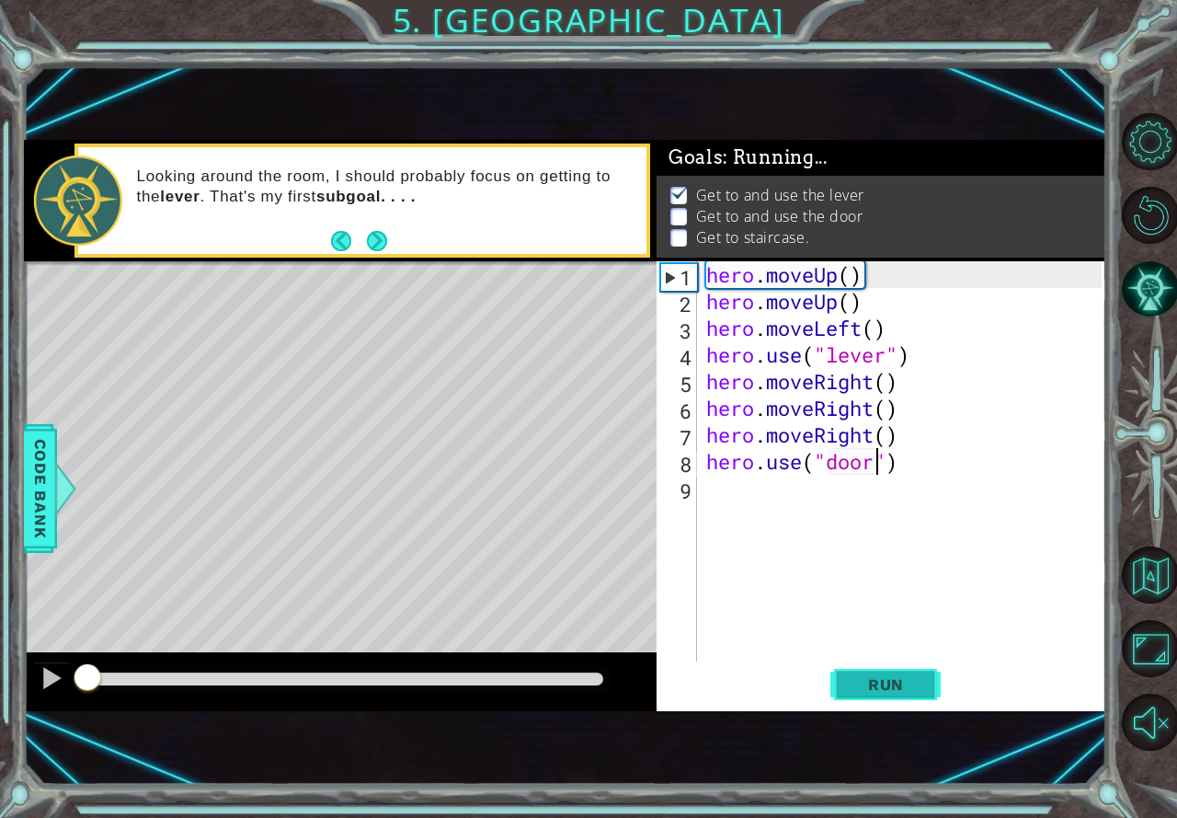
scroll to position [10, 0]
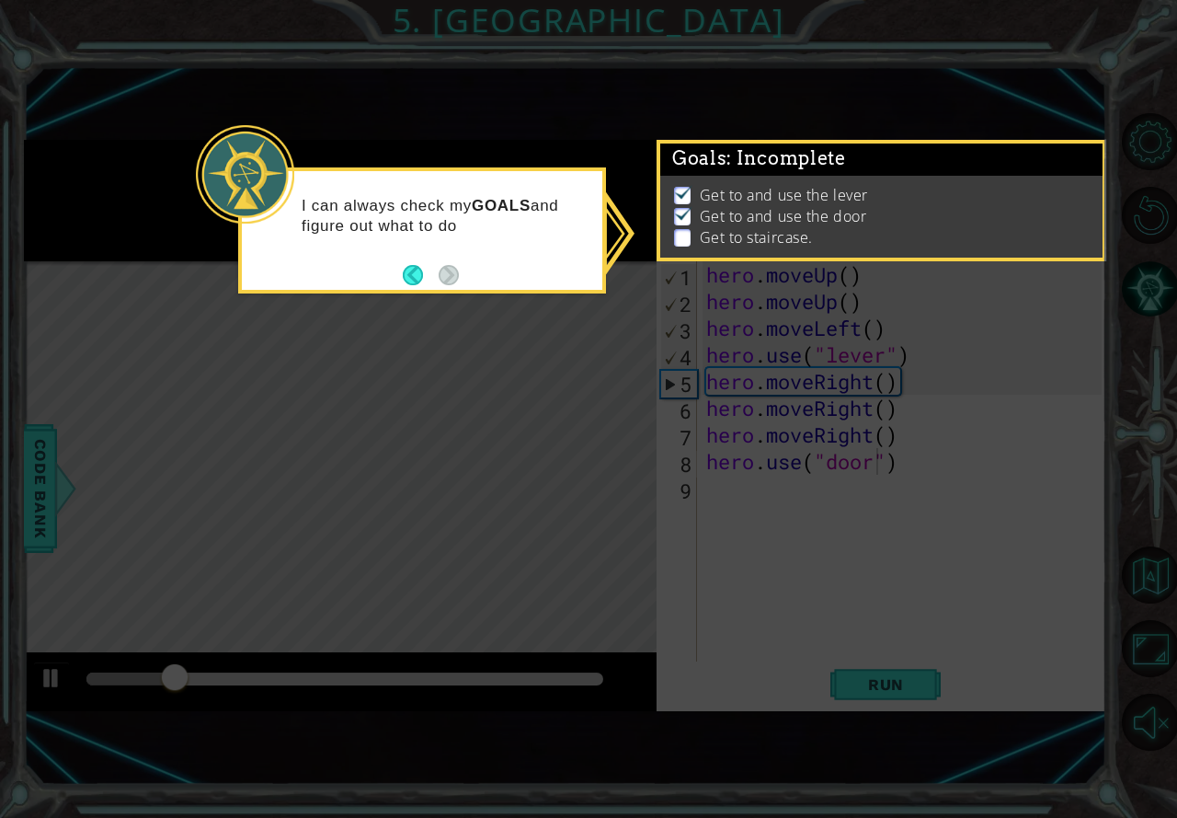
click at [508, 372] on icon at bounding box center [588, 409] width 1177 height 818
click at [681, 232] on p at bounding box center [682, 237] width 17 height 17
click at [417, 274] on button "Back" at bounding box center [421, 275] width 36 height 20
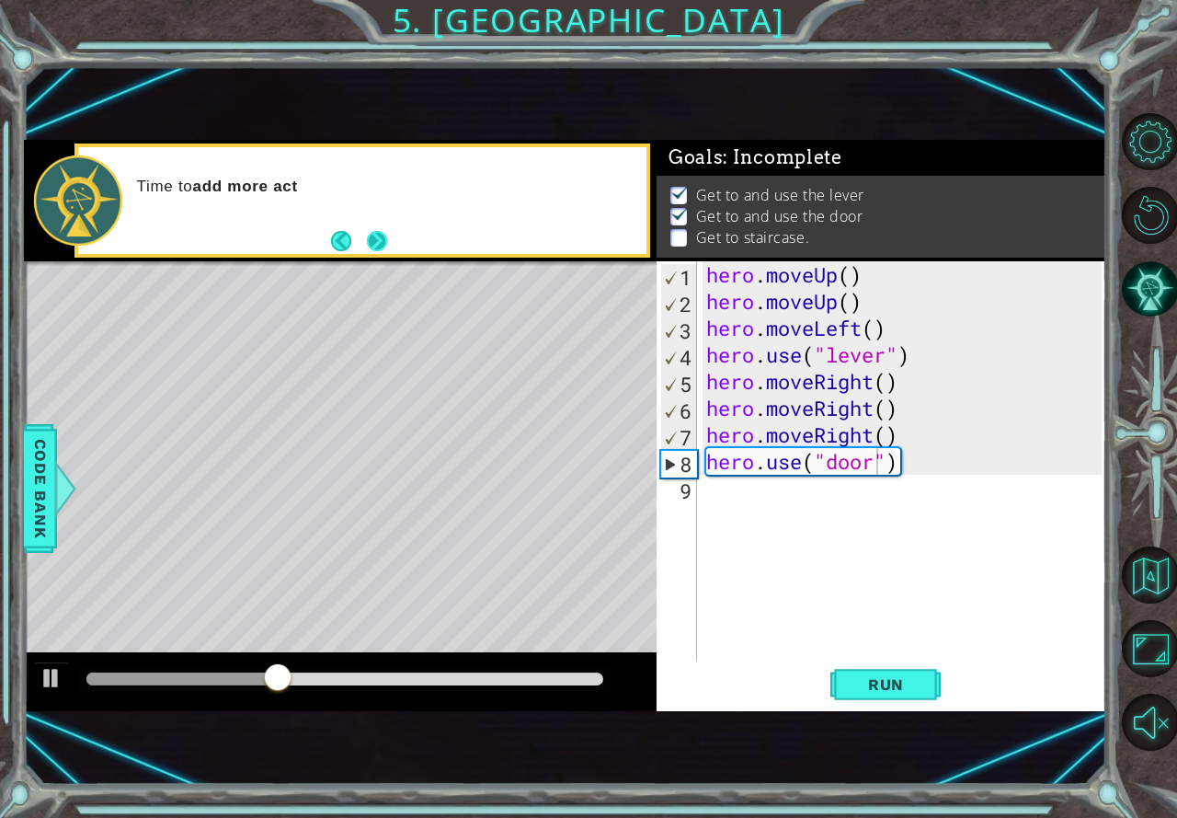
click at [379, 237] on button "Next" at bounding box center [376, 240] width 29 height 29
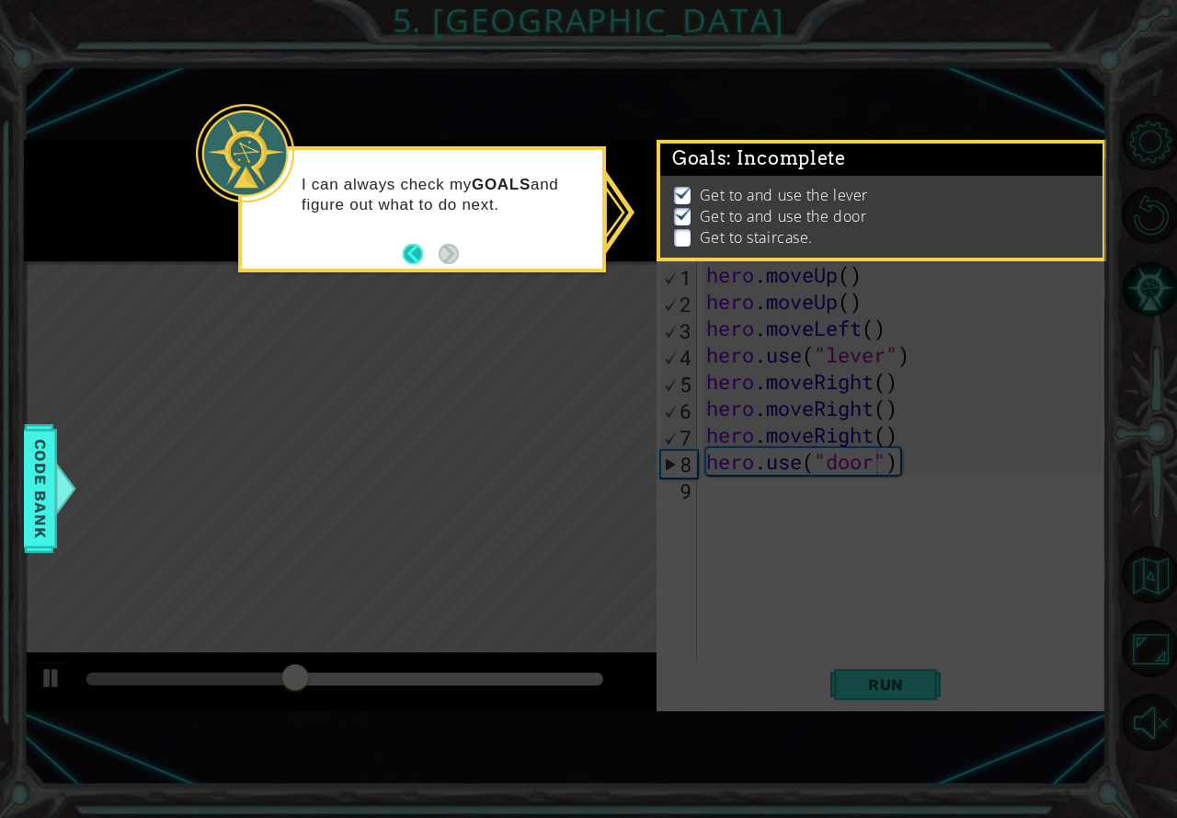
click at [410, 257] on button "Back" at bounding box center [421, 254] width 36 height 20
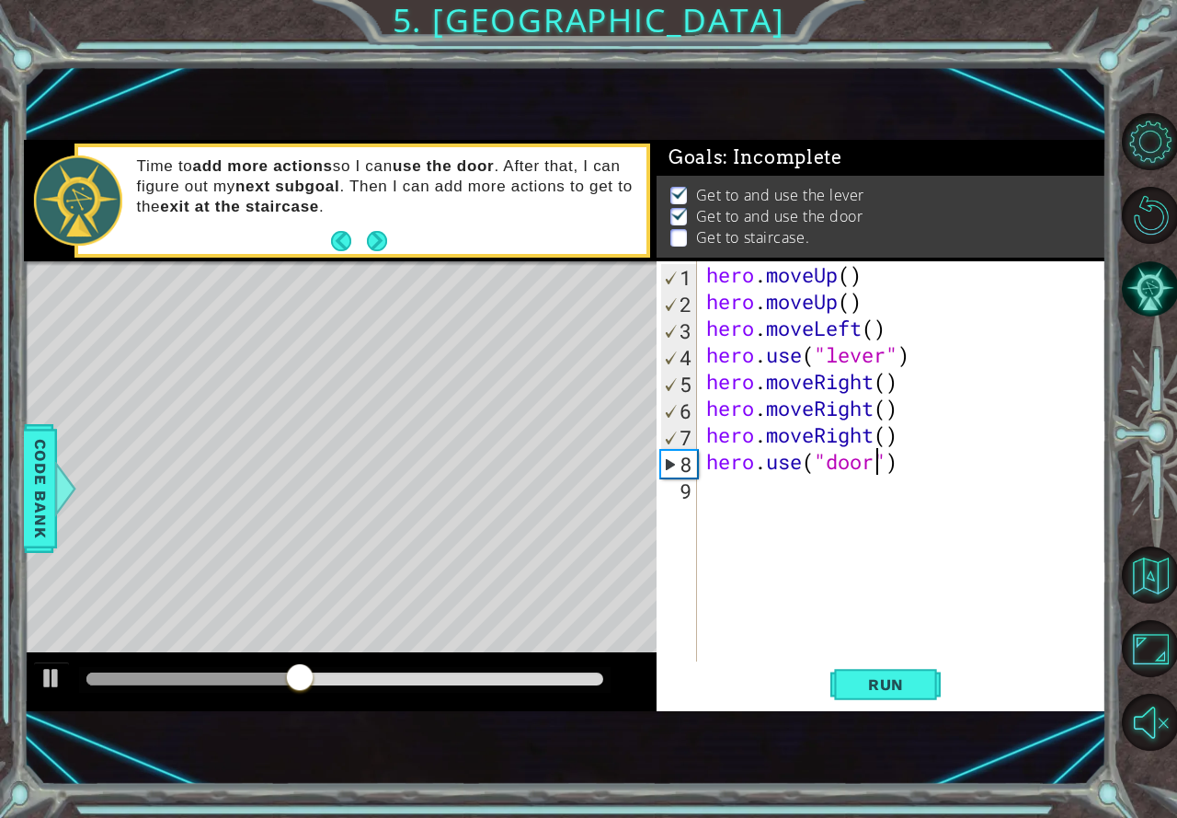
scroll to position [7, 0]
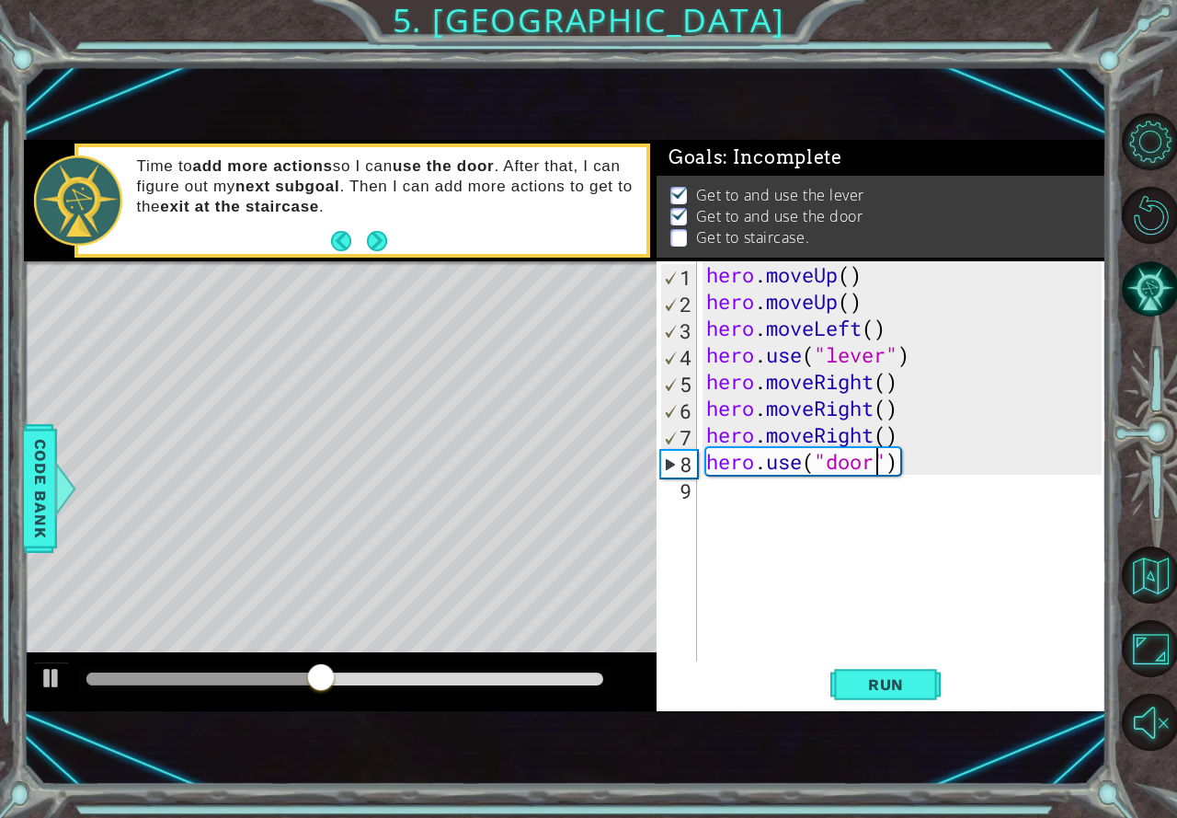
click at [780, 497] on div "hero . moveUp ( ) hero . moveUp ( ) hero . moveLeft ( ) hero . use ( "lever" ) …" at bounding box center [907, 487] width 408 height 453
type textarea "h"
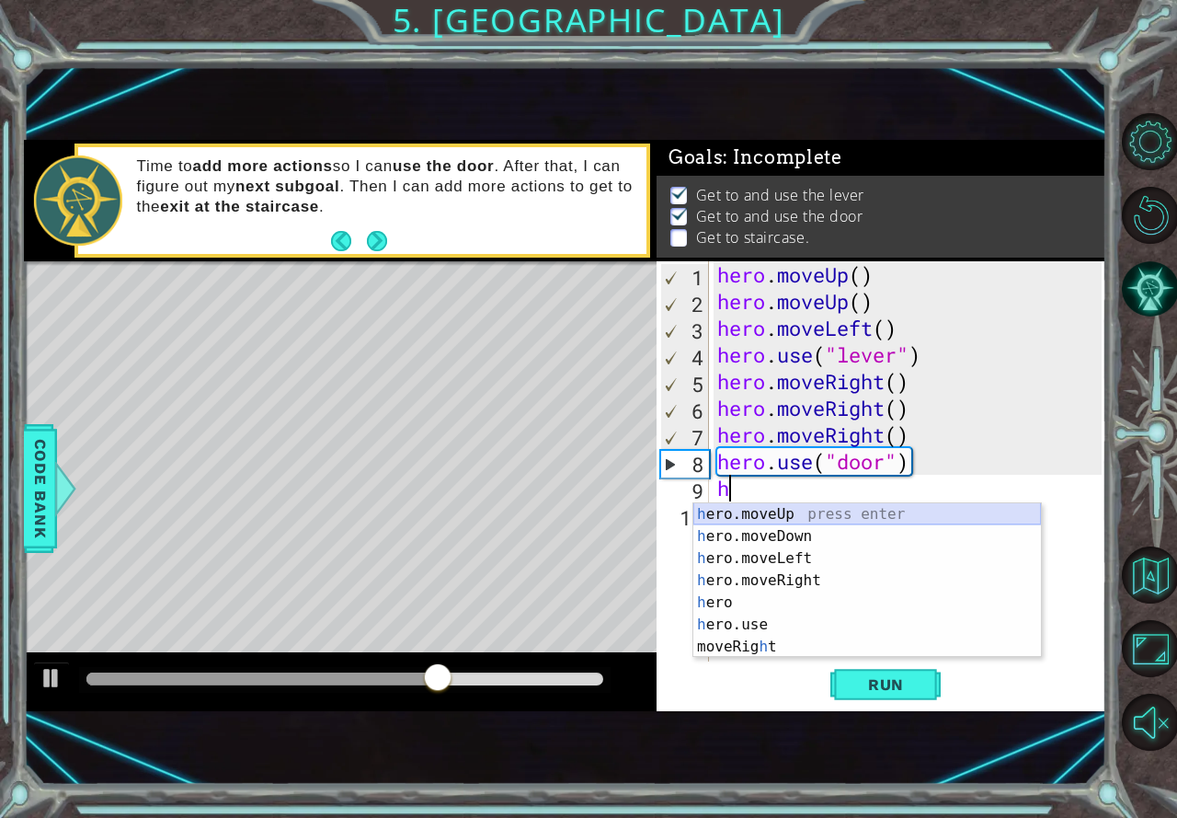
click at [769, 516] on div "h ero.moveUp press enter h ero.moveDown press enter h ero.moveLeft press enter …" at bounding box center [867, 602] width 348 height 199
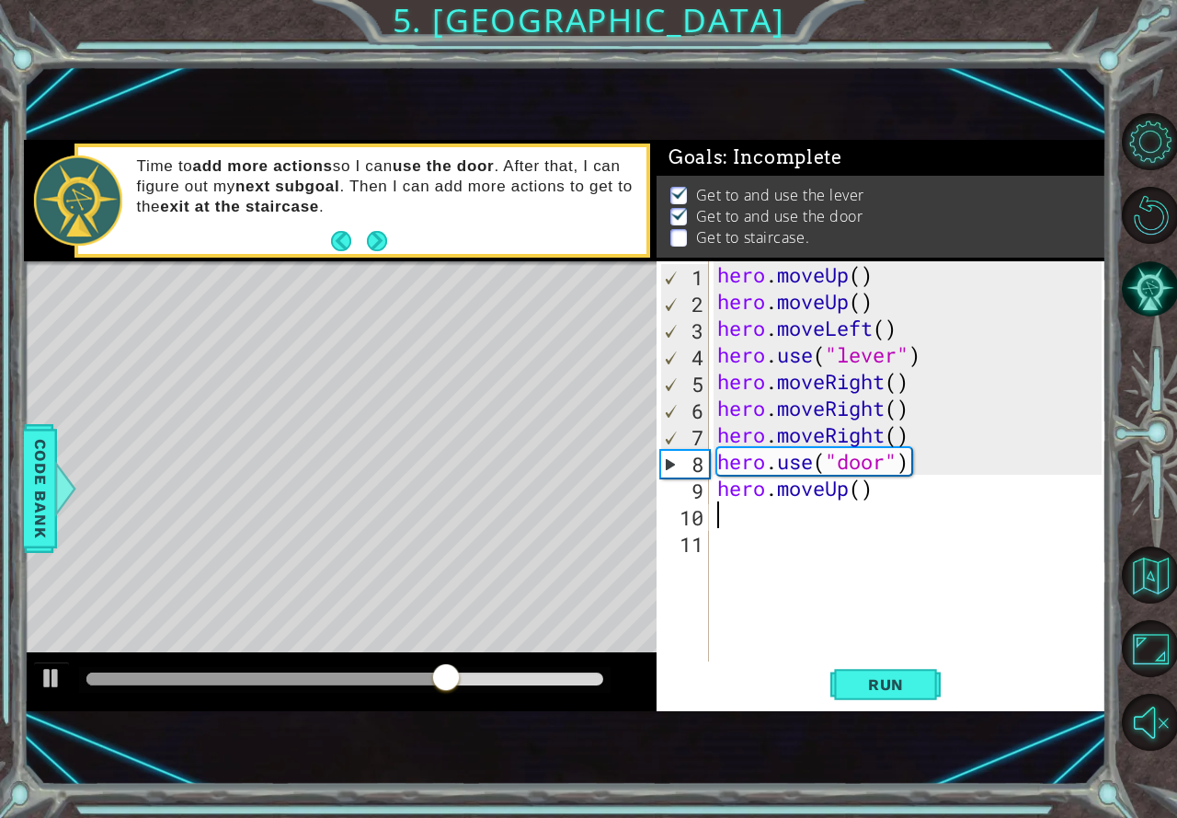
type textarea "h"
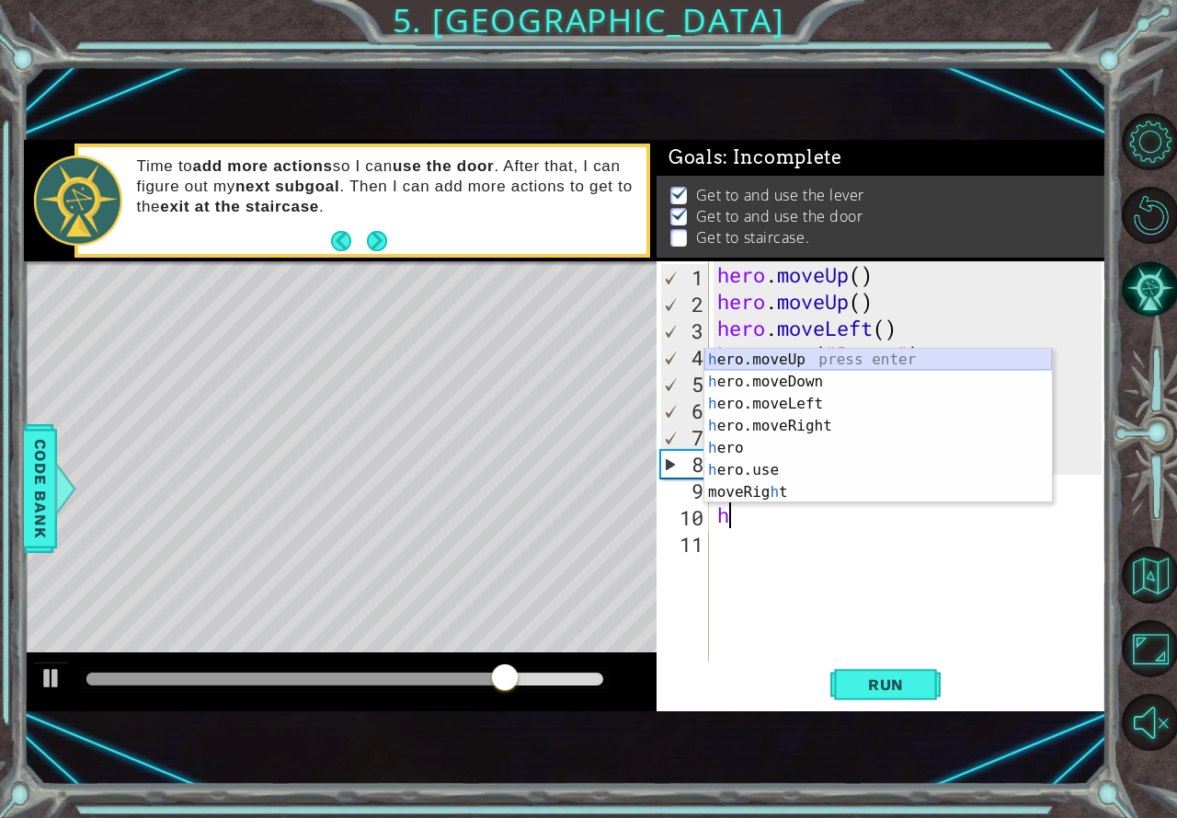
click at [772, 354] on div "h ero.moveUp press enter h ero.moveDown press enter h ero.moveLeft press enter …" at bounding box center [878, 448] width 348 height 199
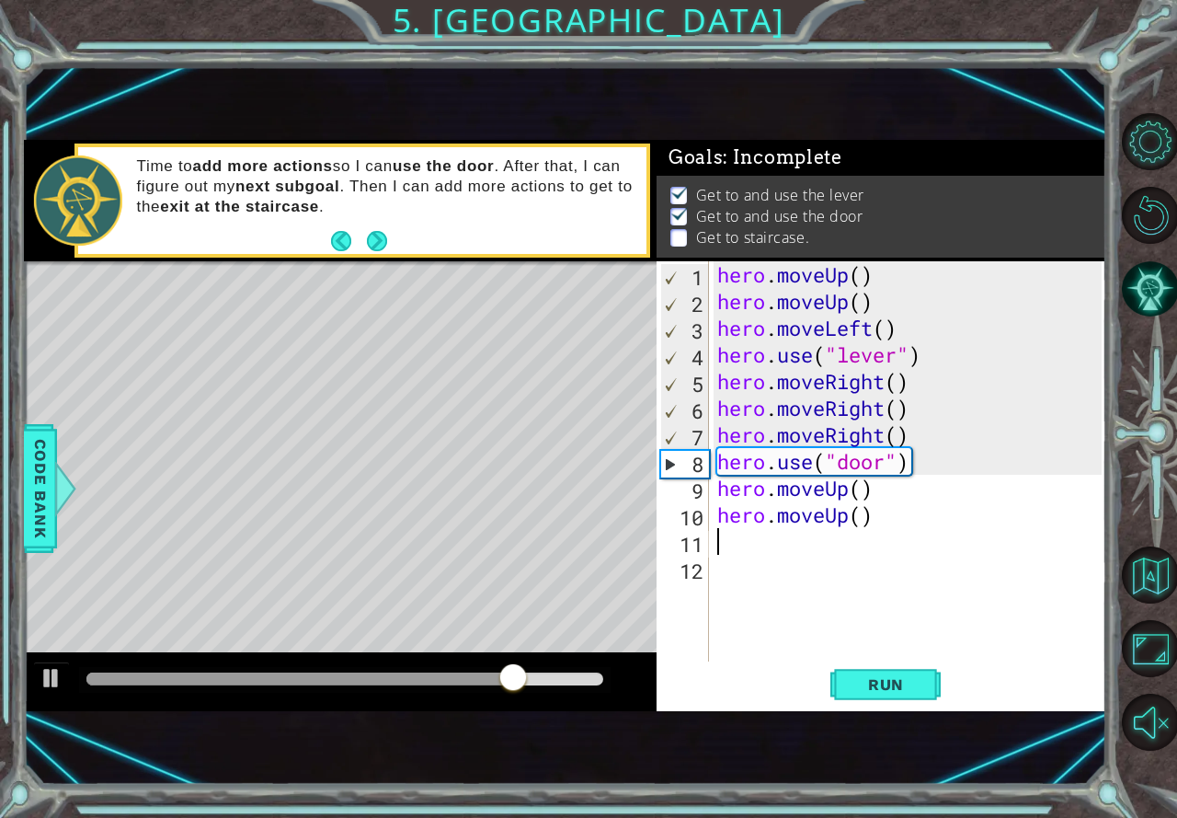
type textarea "h"
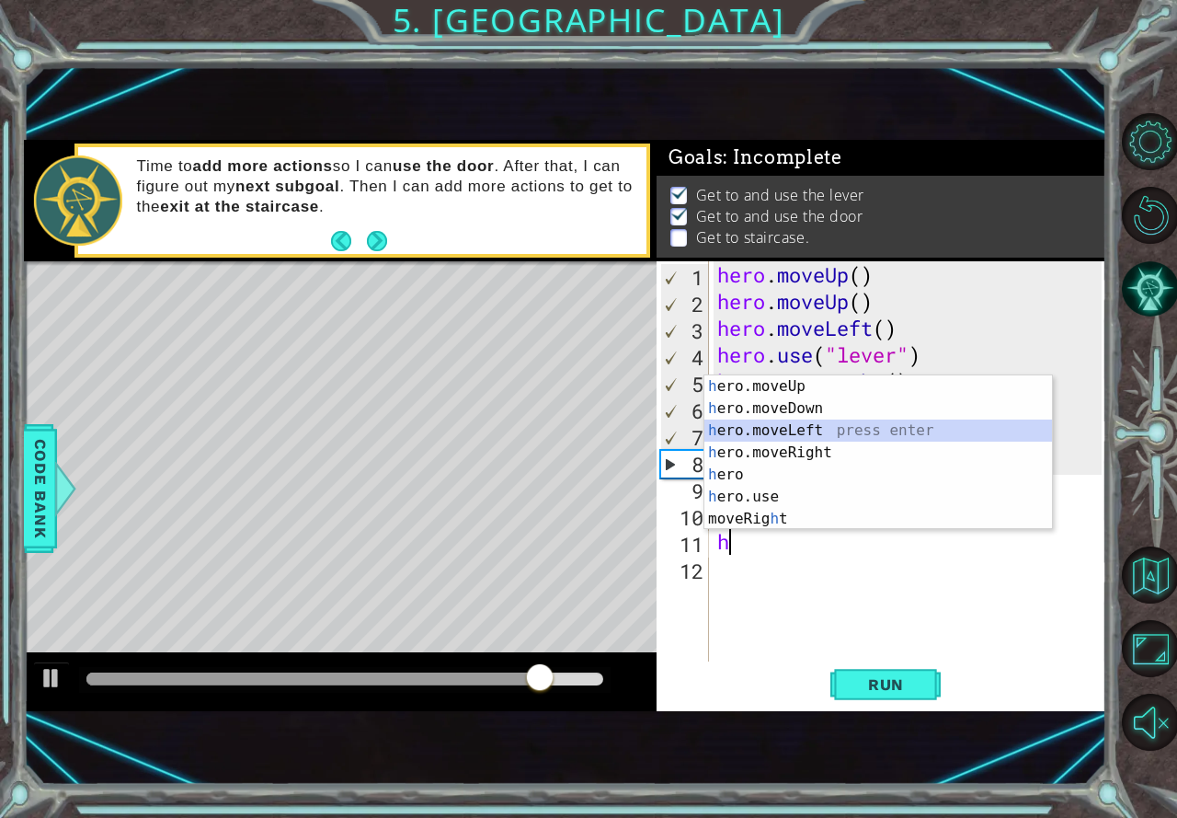
click at [803, 429] on div "h ero.moveUp press enter h ero.moveDown press enter h ero.moveLeft press enter …" at bounding box center [878, 474] width 348 height 199
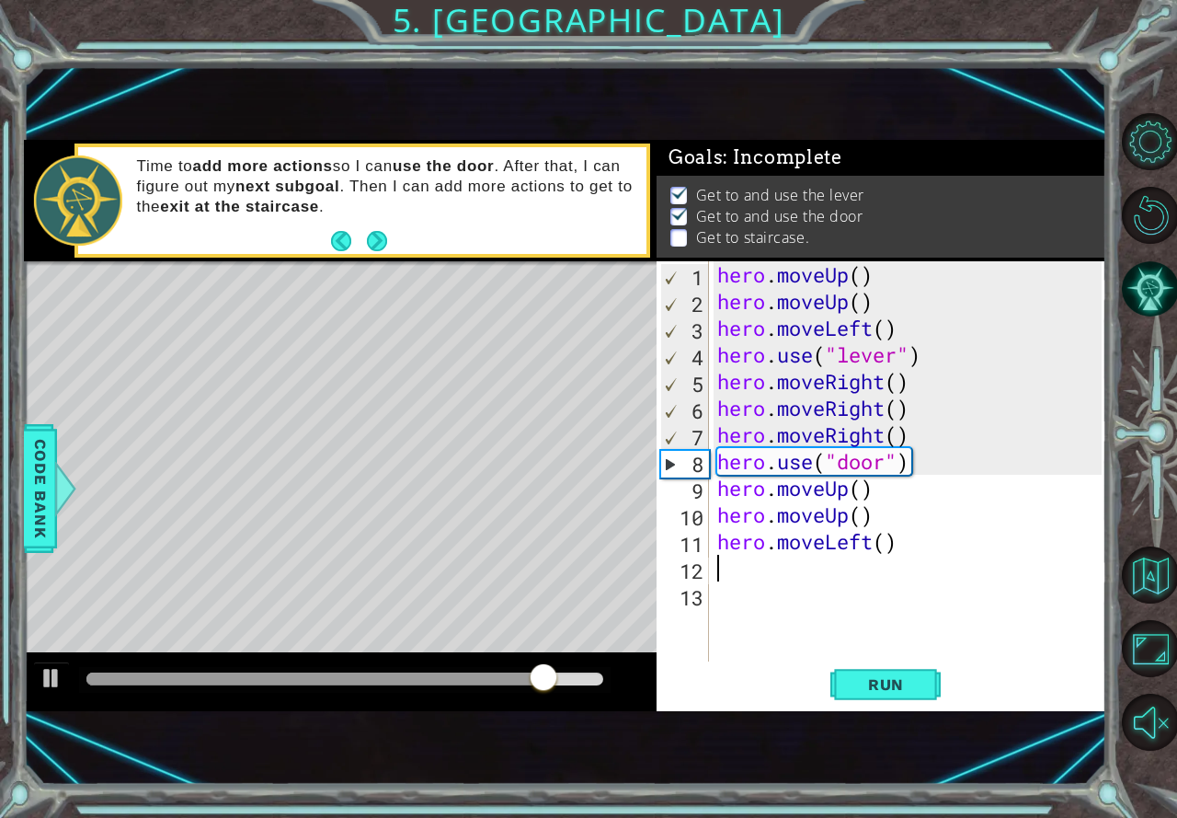
type textarea "h"
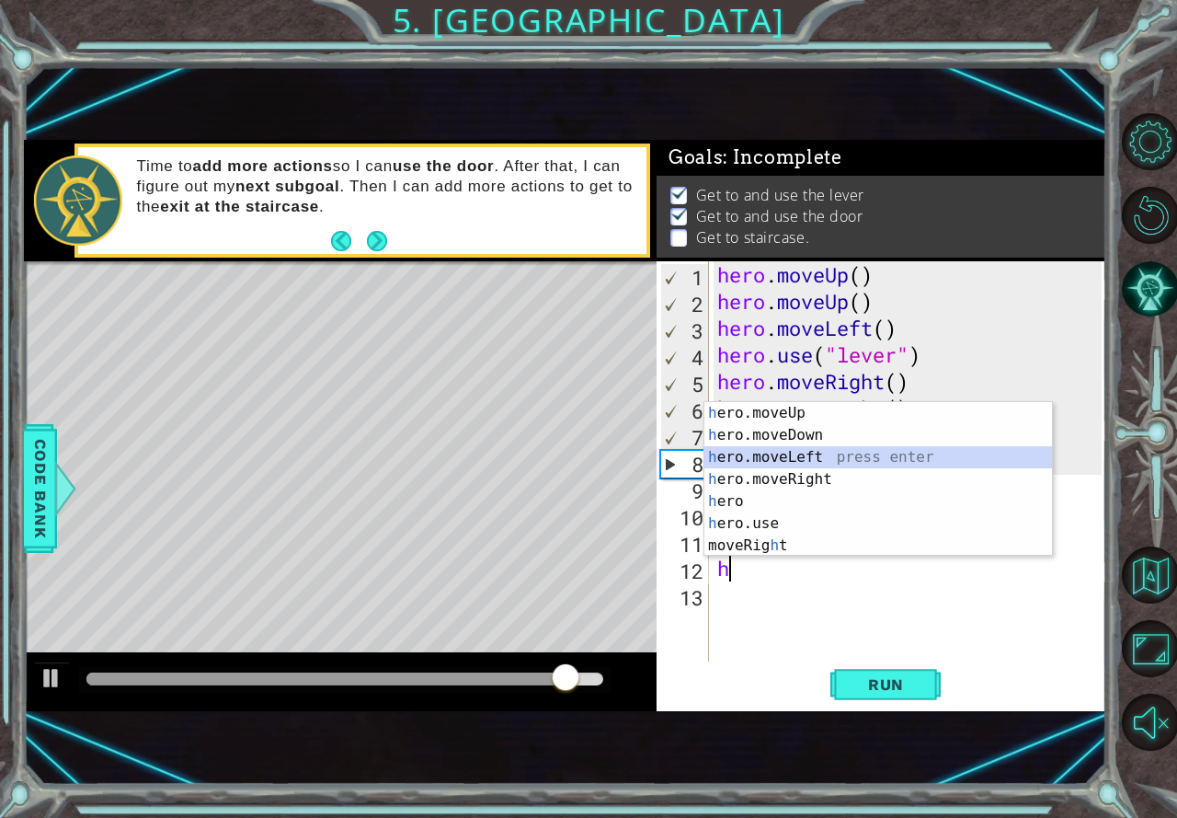
click at [785, 454] on div "h ero.moveUp press enter h ero.moveDown press enter h ero.moveLeft press enter …" at bounding box center [878, 501] width 348 height 199
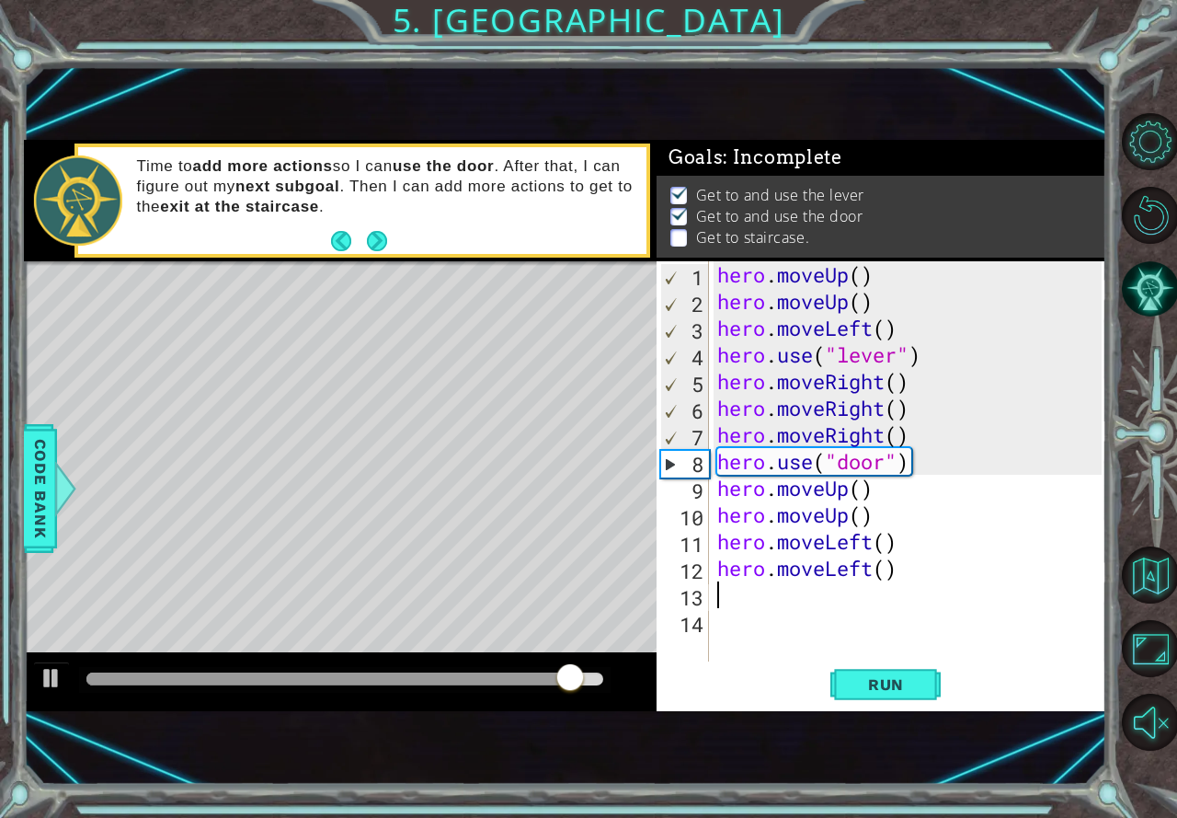
type textarea "h"
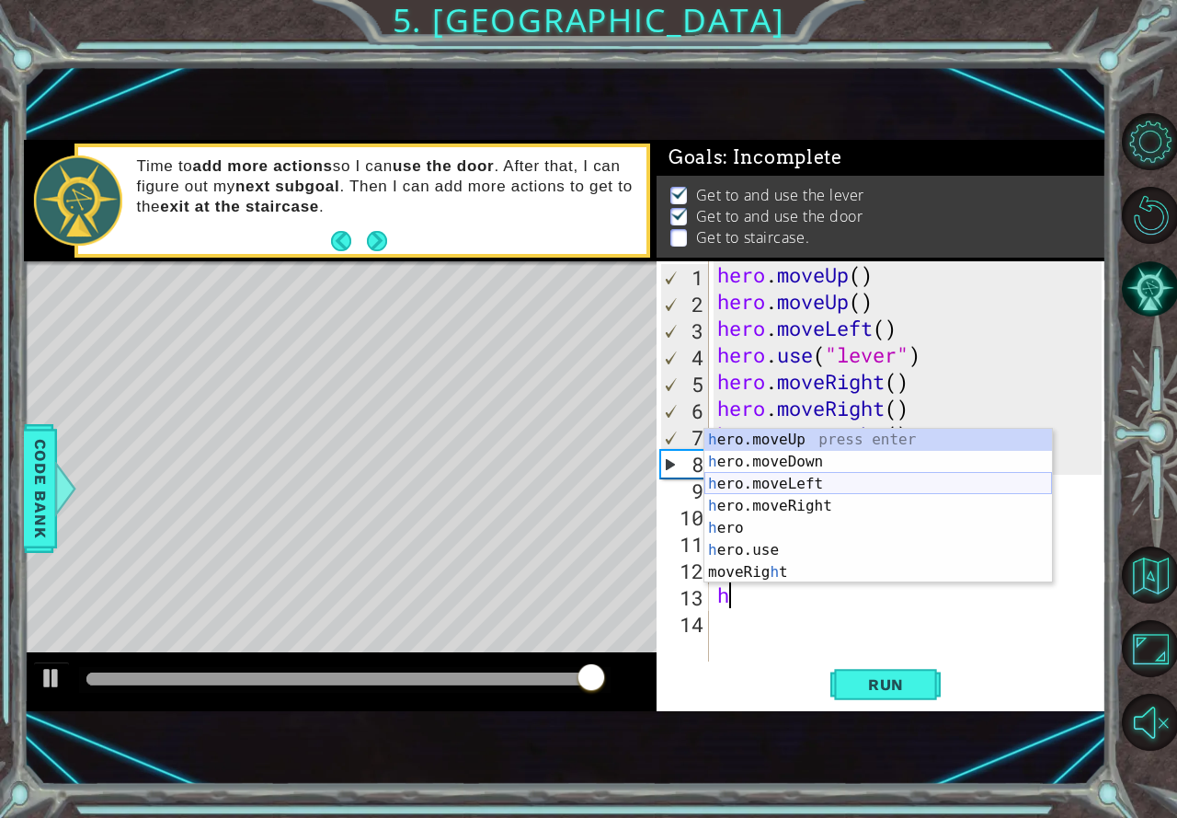
click at [782, 482] on div "h ero.moveUp press enter h ero.moveDown press enter h ero.moveLeft press enter …" at bounding box center [878, 528] width 348 height 199
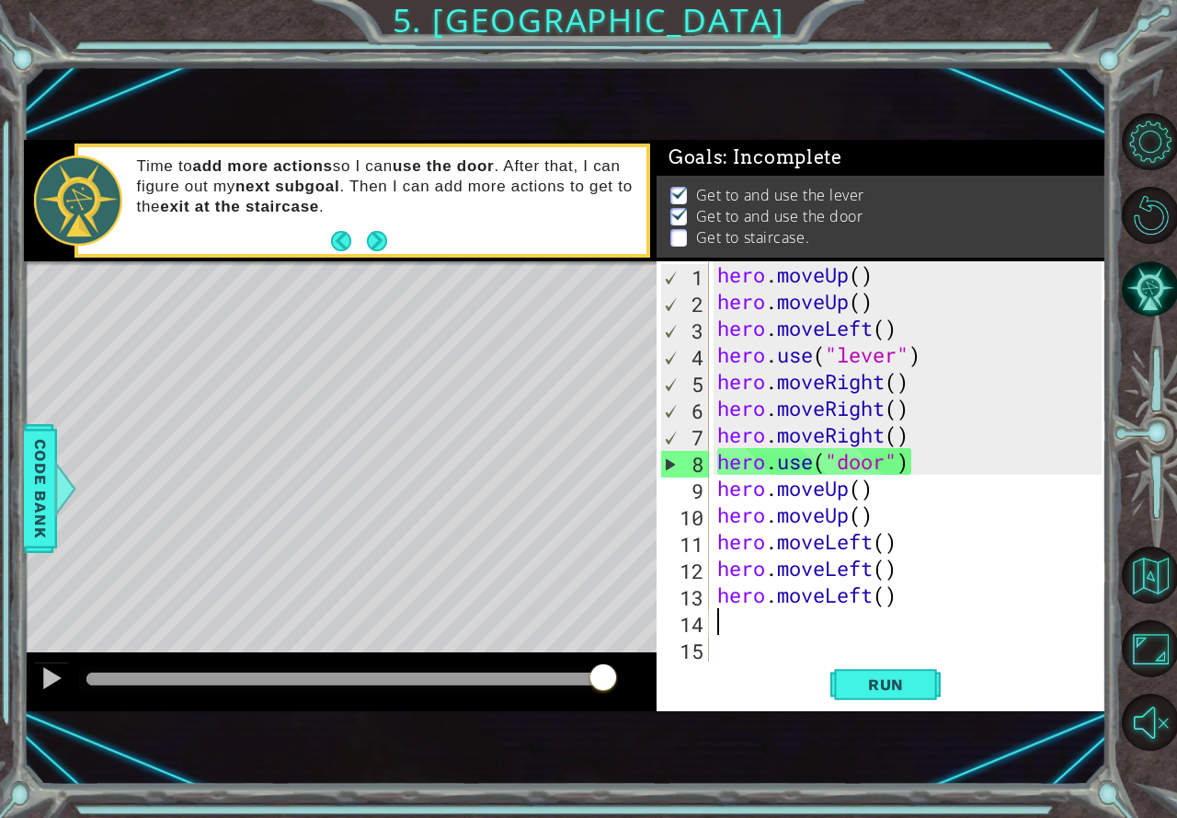
type textarea "h"
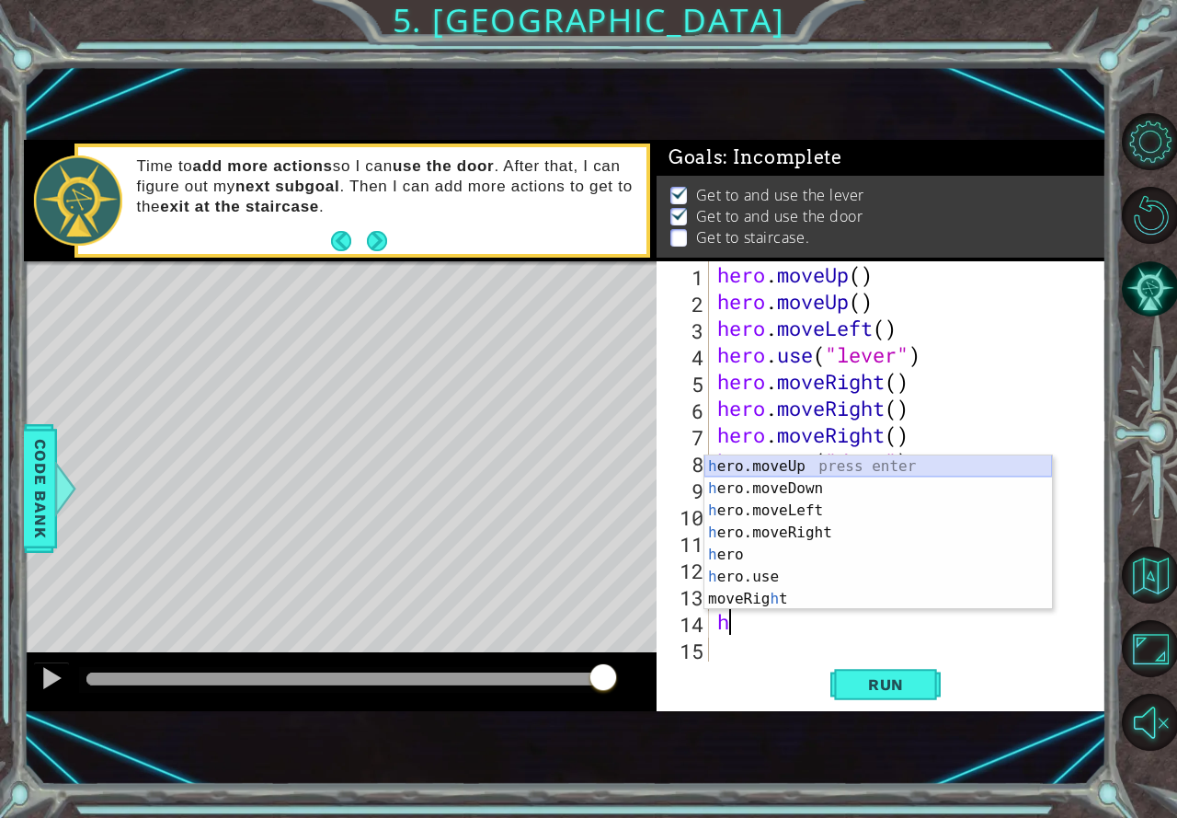
click at [798, 464] on div "h ero.moveUp press enter h ero.moveDown press enter h ero.moveLeft press enter …" at bounding box center [878, 554] width 348 height 199
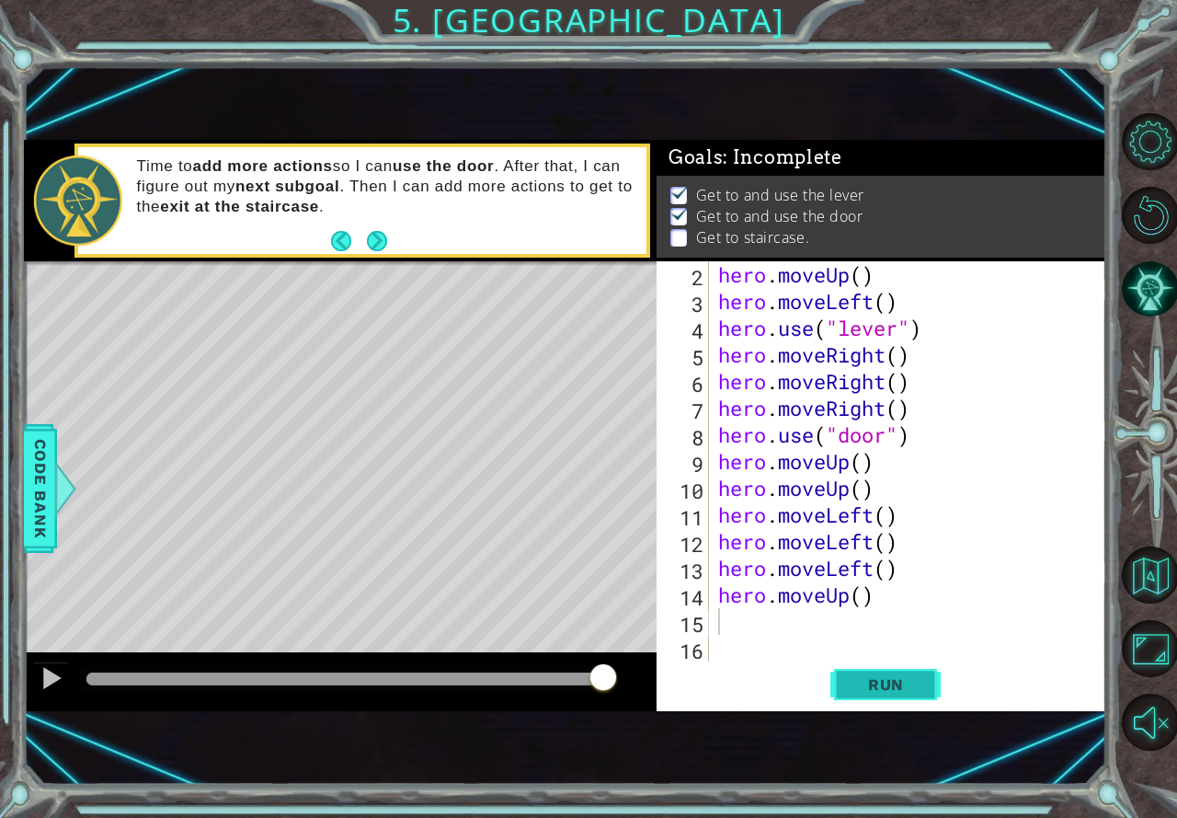
click at [859, 679] on span "Run" at bounding box center [886, 684] width 73 height 18
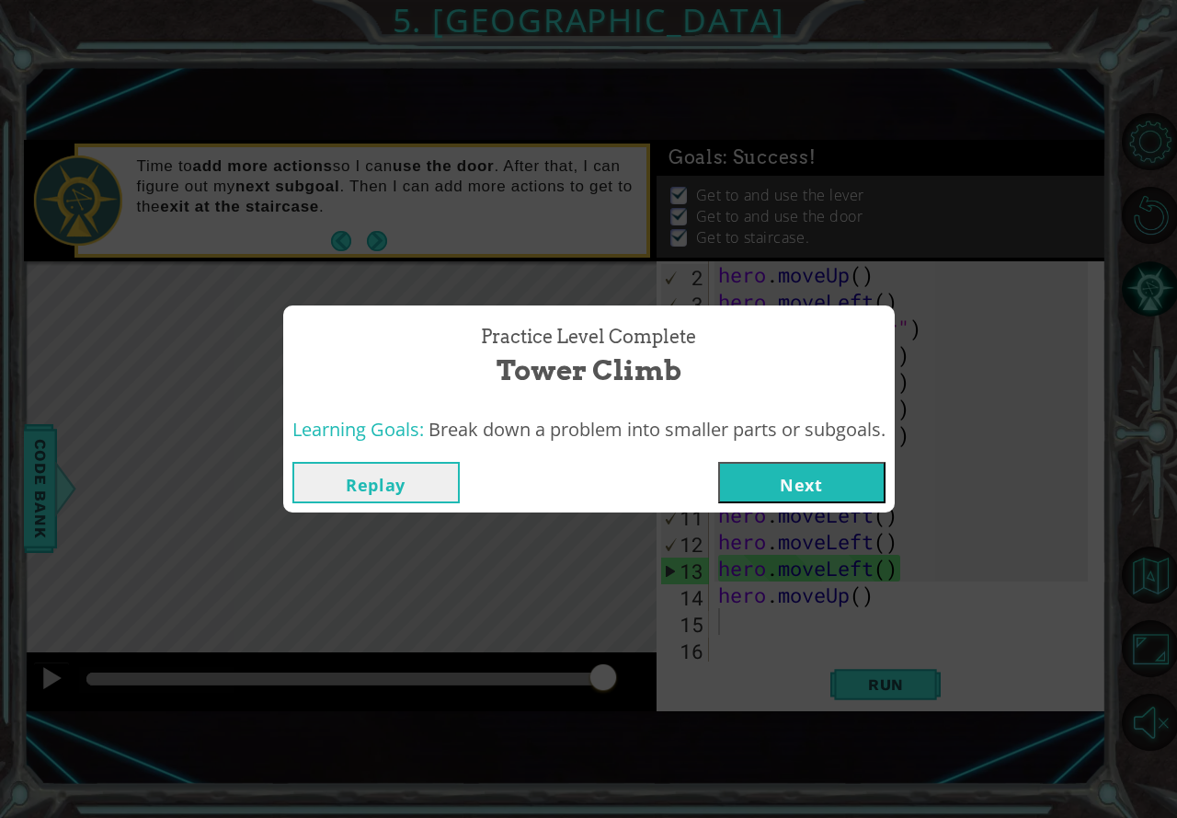
click at [748, 487] on button "Next" at bounding box center [801, 482] width 167 height 41
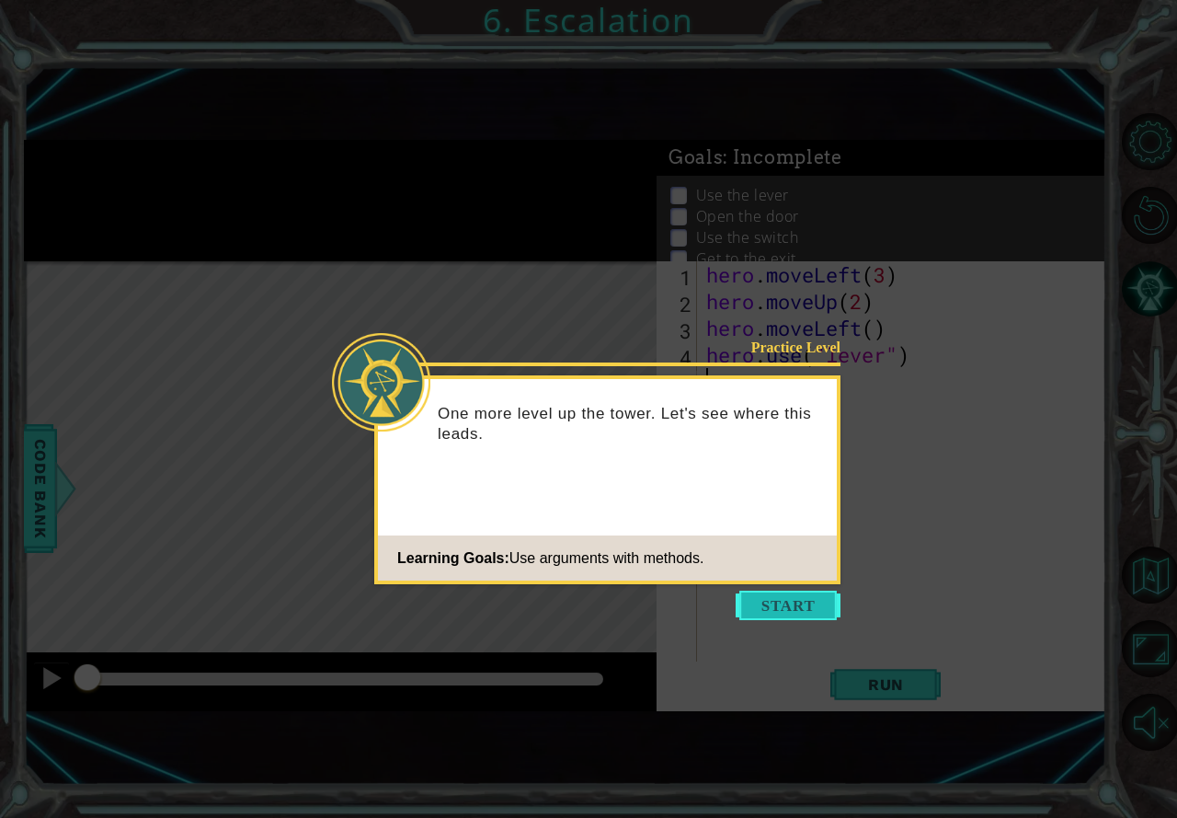
click at [776, 602] on button "Start" at bounding box center [788, 604] width 105 height 29
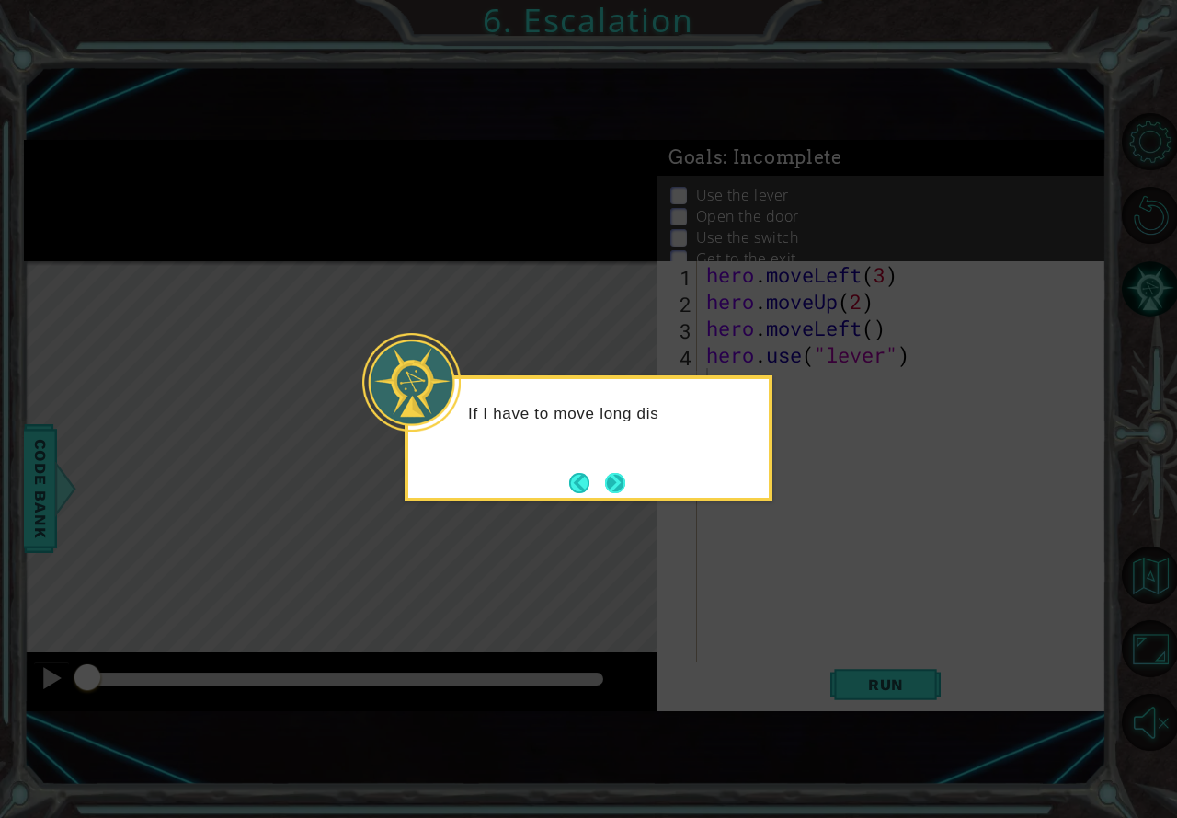
click at [622, 482] on button "Next" at bounding box center [615, 483] width 24 height 24
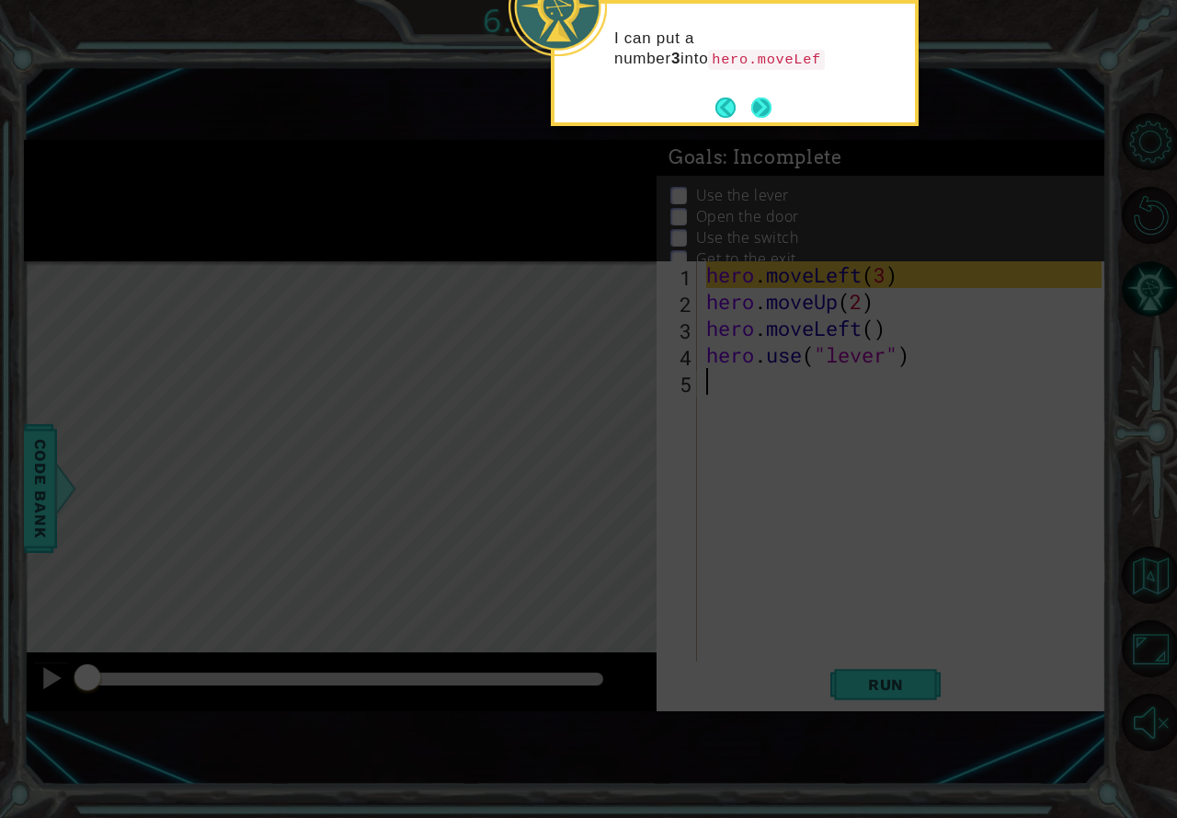
click at [770, 113] on button "Next" at bounding box center [761, 107] width 20 height 20
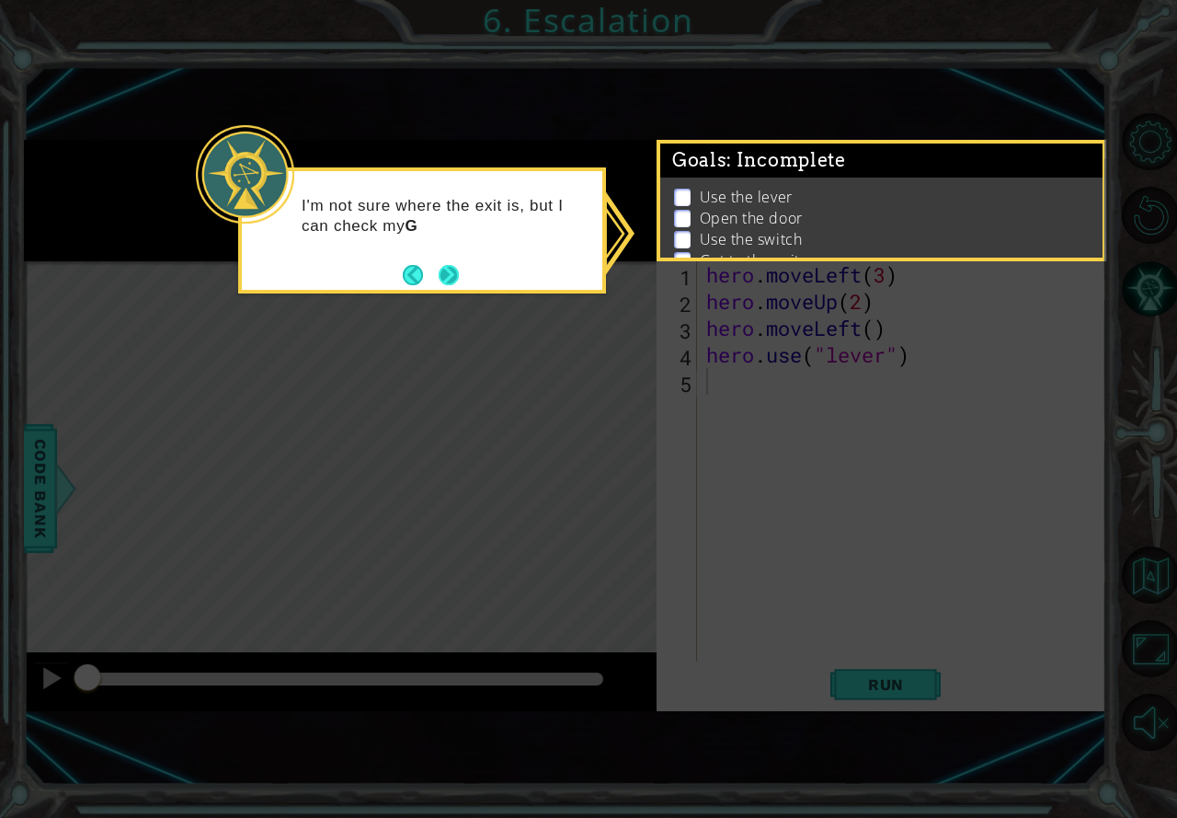
click at [452, 272] on button "Next" at bounding box center [448, 274] width 29 height 29
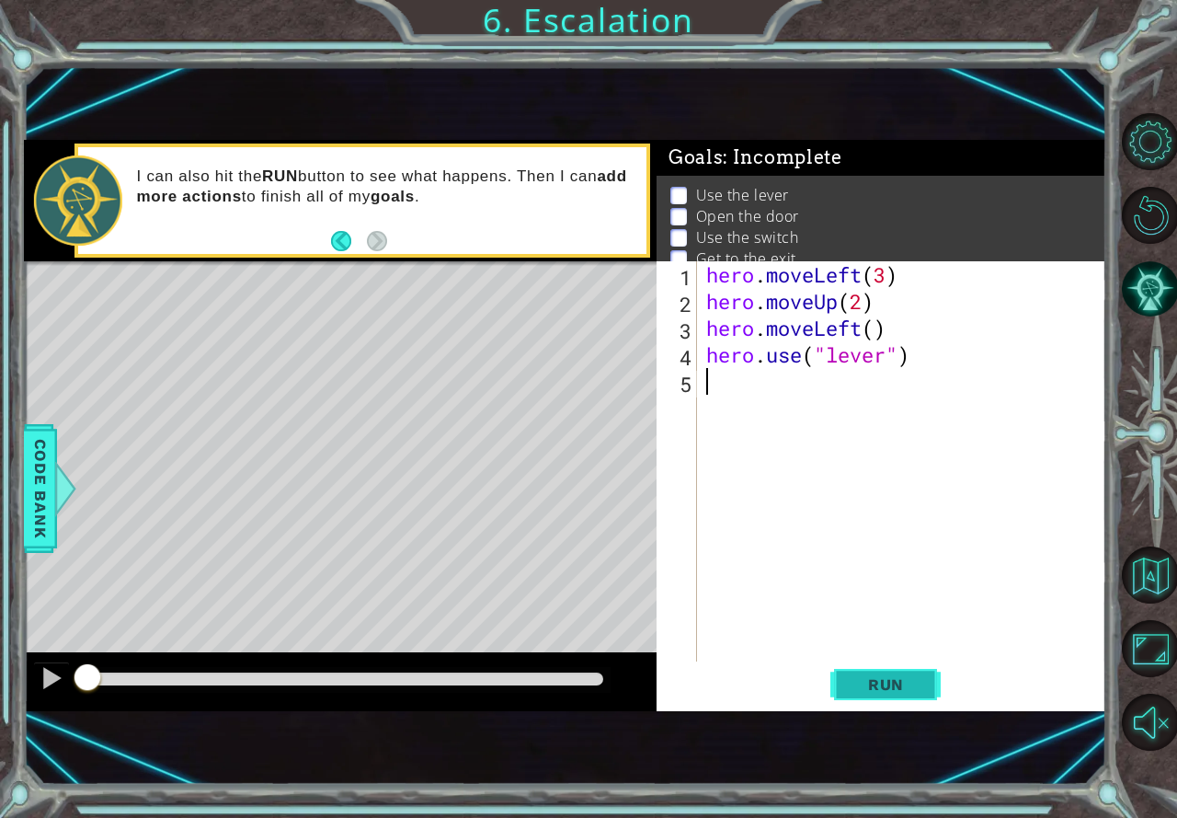
click at [883, 687] on span "Run" at bounding box center [886, 684] width 73 height 18
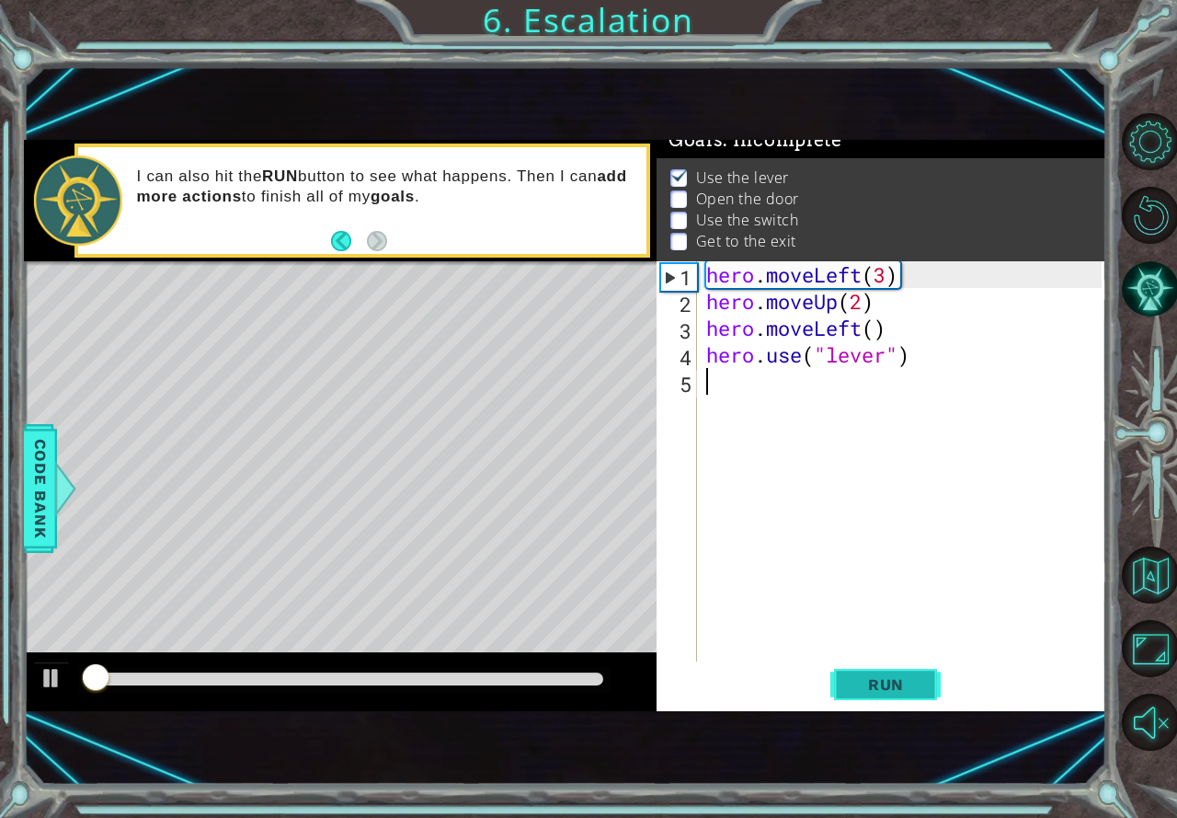
scroll to position [21, 0]
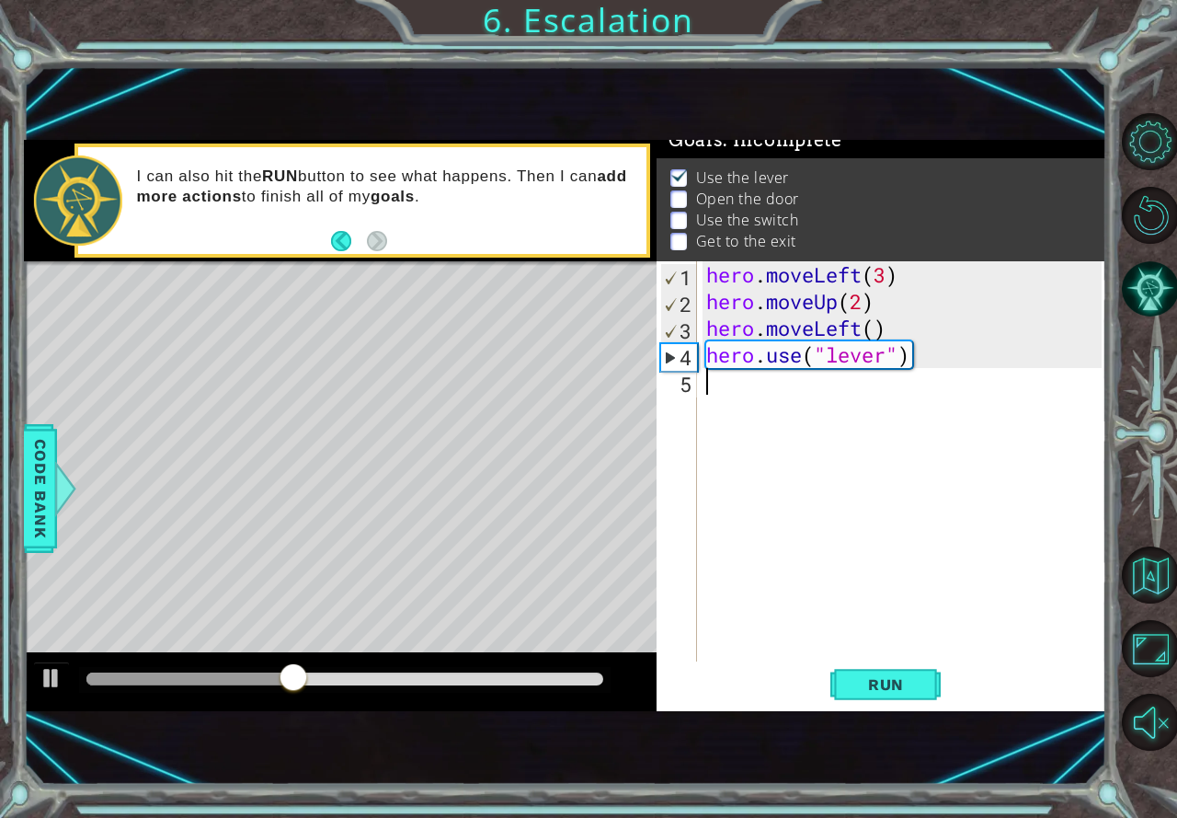
click at [750, 385] on div "hero . moveLeft ( 3 ) hero . moveUp ( 2 ) hero . moveLeft ( ) hero . use ( "lev…" at bounding box center [907, 487] width 408 height 453
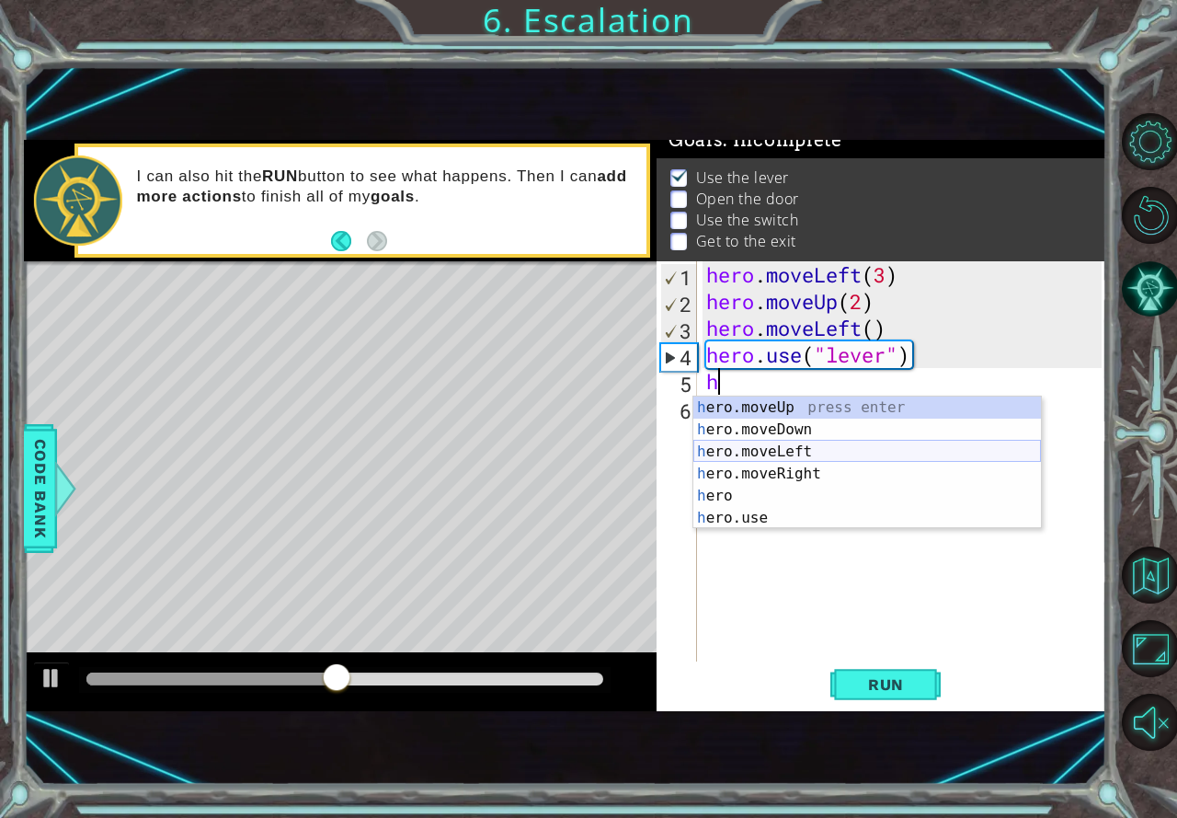
click at [777, 440] on div "h ero.moveUp press enter h ero.moveDown press enter h ero.moveLeft press enter …" at bounding box center [867, 484] width 348 height 177
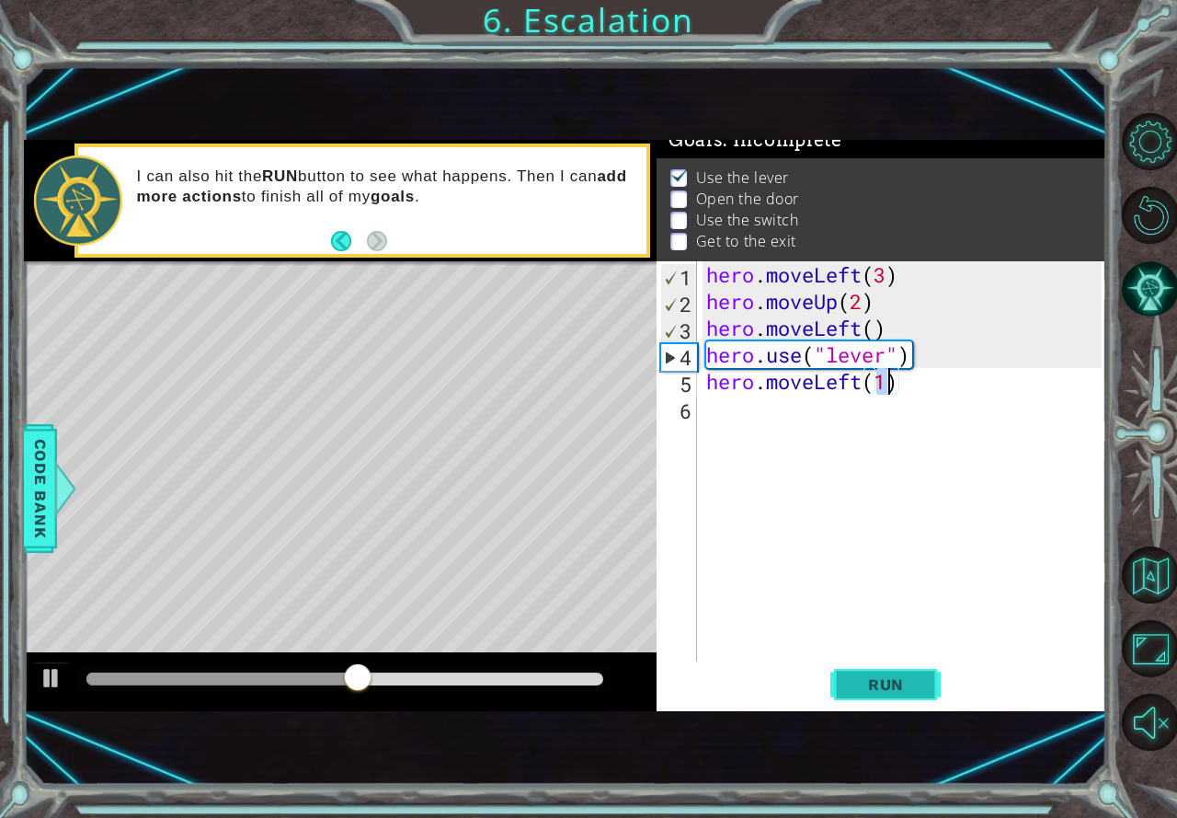
type textarea "hero.moveLeft(1)"
click at [870, 682] on span "Run" at bounding box center [886, 684] width 73 height 18
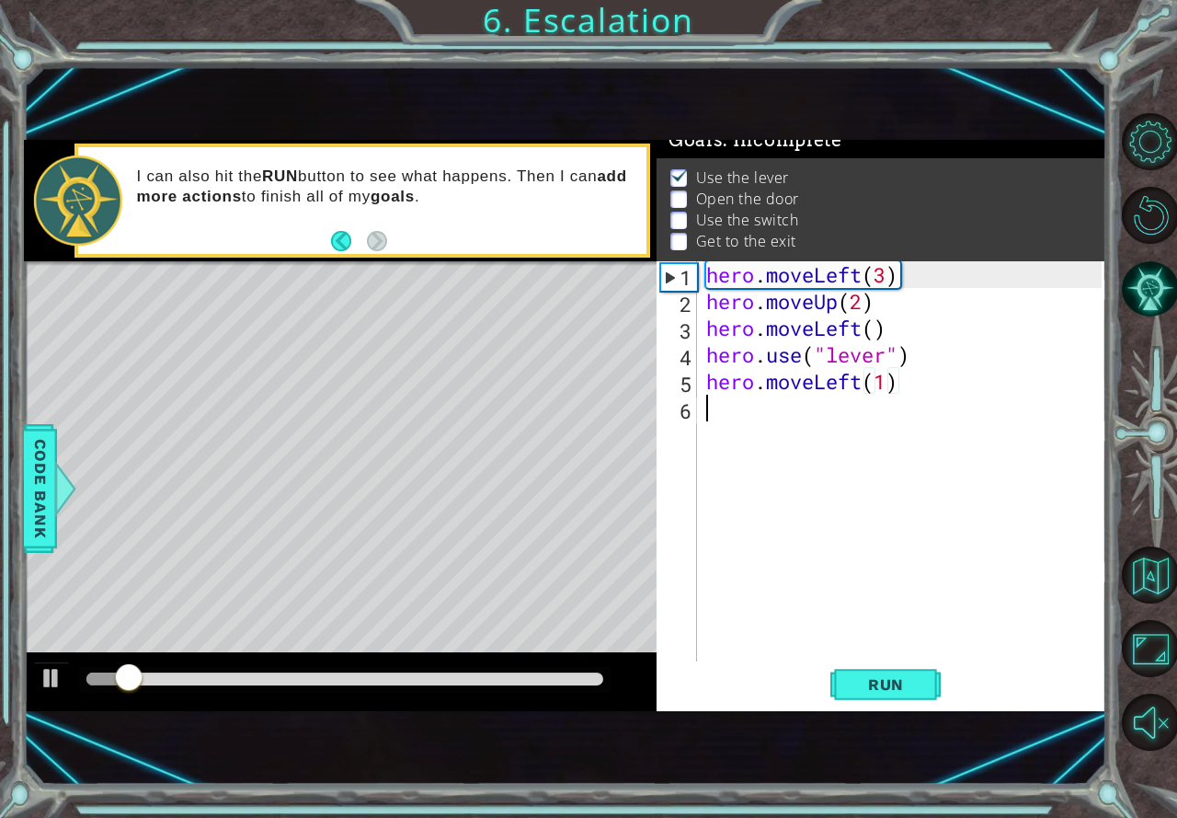
click at [762, 418] on div "hero . moveLeft ( 3 ) hero . moveUp ( 2 ) hero . moveLeft ( ) hero . use ( "lev…" at bounding box center [907, 487] width 408 height 453
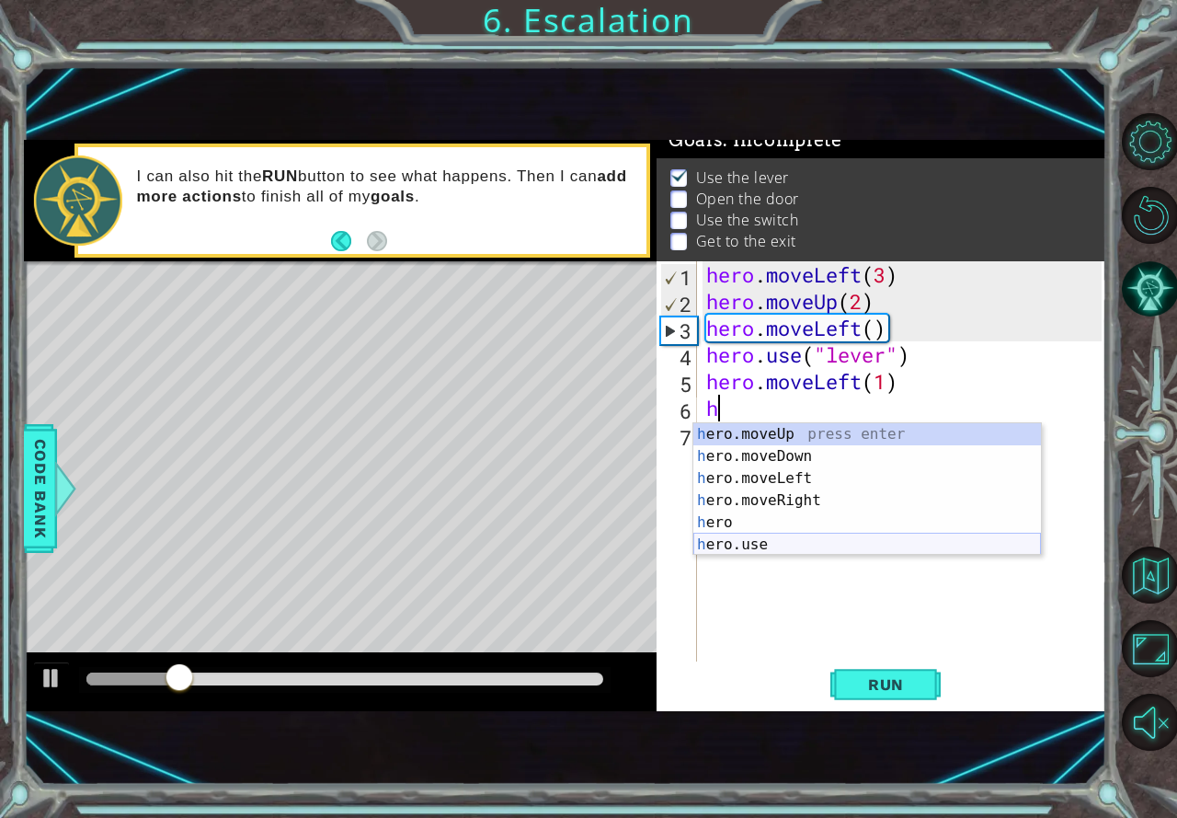
click at [761, 546] on div "h ero.moveUp press enter h ero.moveDown press enter h ero.moveLeft press enter …" at bounding box center [867, 511] width 348 height 177
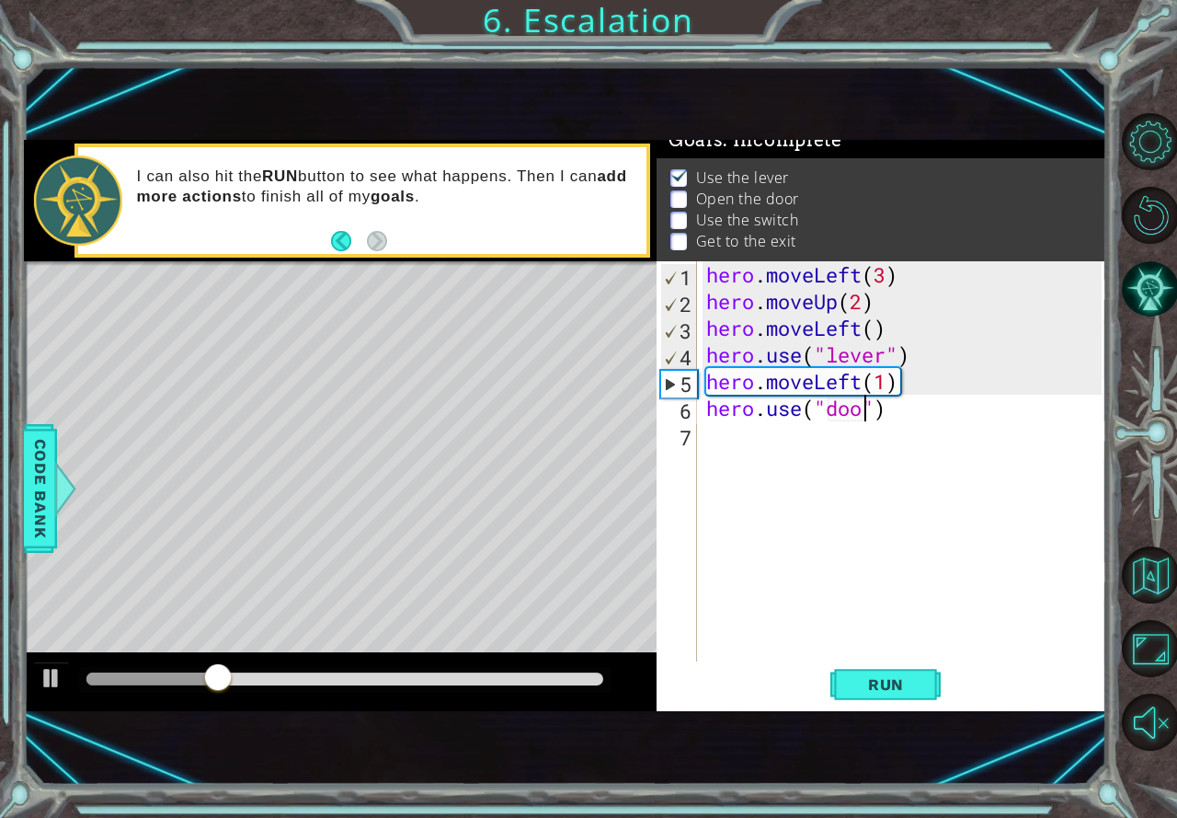
type textarea "hero.use("door")"
click at [812, 459] on div "hero . moveLeft ( 3 ) hero . moveUp ( 2 ) hero . moveLeft ( ) hero . use ( "lev…" at bounding box center [907, 487] width 408 height 453
click at [863, 679] on span "Run" at bounding box center [886, 684] width 73 height 18
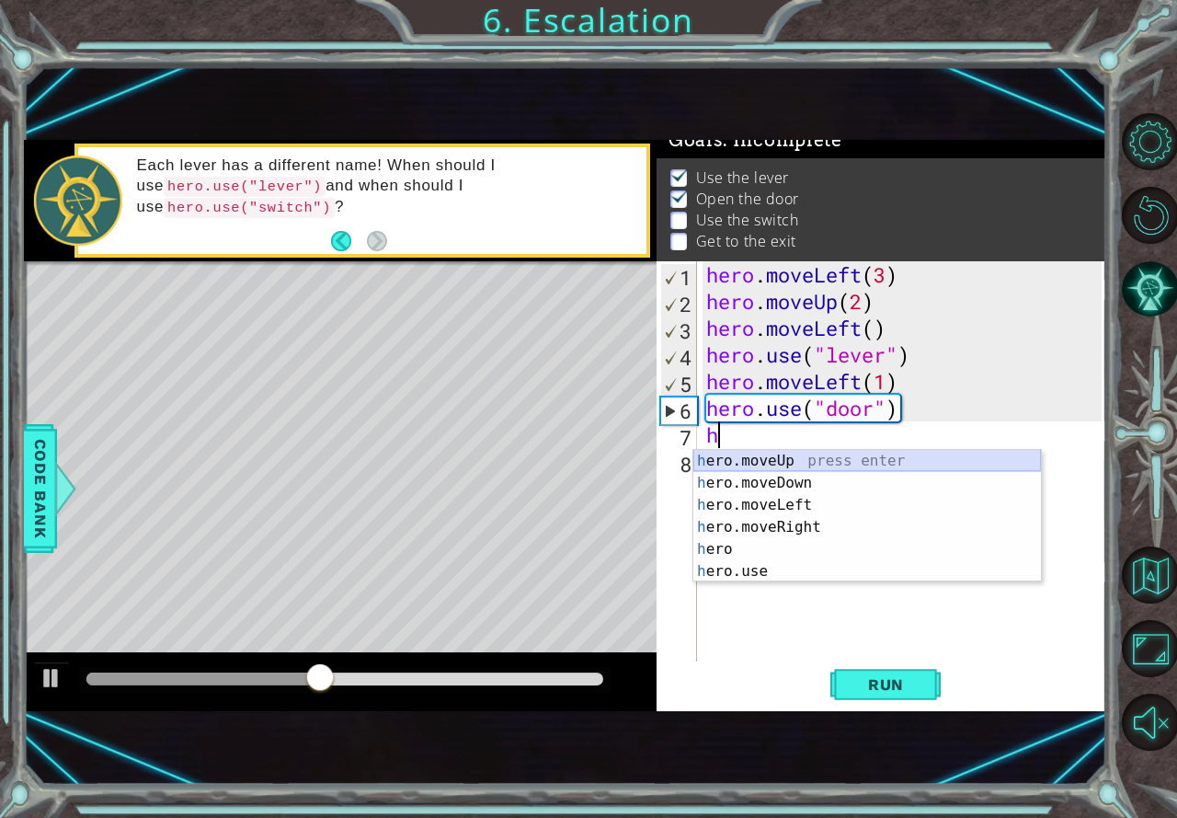
click at [738, 461] on div "h ero.moveUp press enter h ero.moveDown press enter h ero.moveLeft press enter …" at bounding box center [867, 538] width 348 height 177
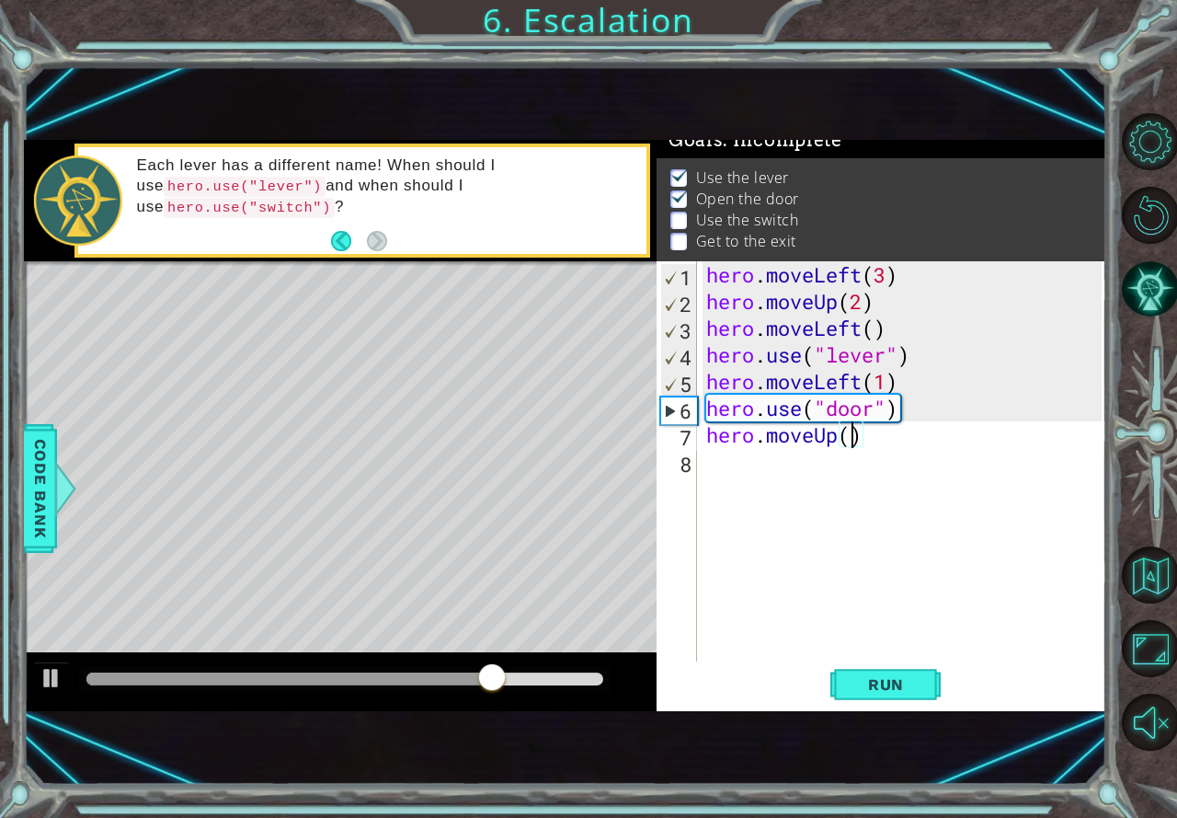
type textarea "hero.moveUp(2)"
click at [713, 462] on div "hero . moveLeft ( 3 ) hero . moveUp ( 2 ) hero . moveLeft ( ) hero . use ( "lev…" at bounding box center [907, 487] width 408 height 453
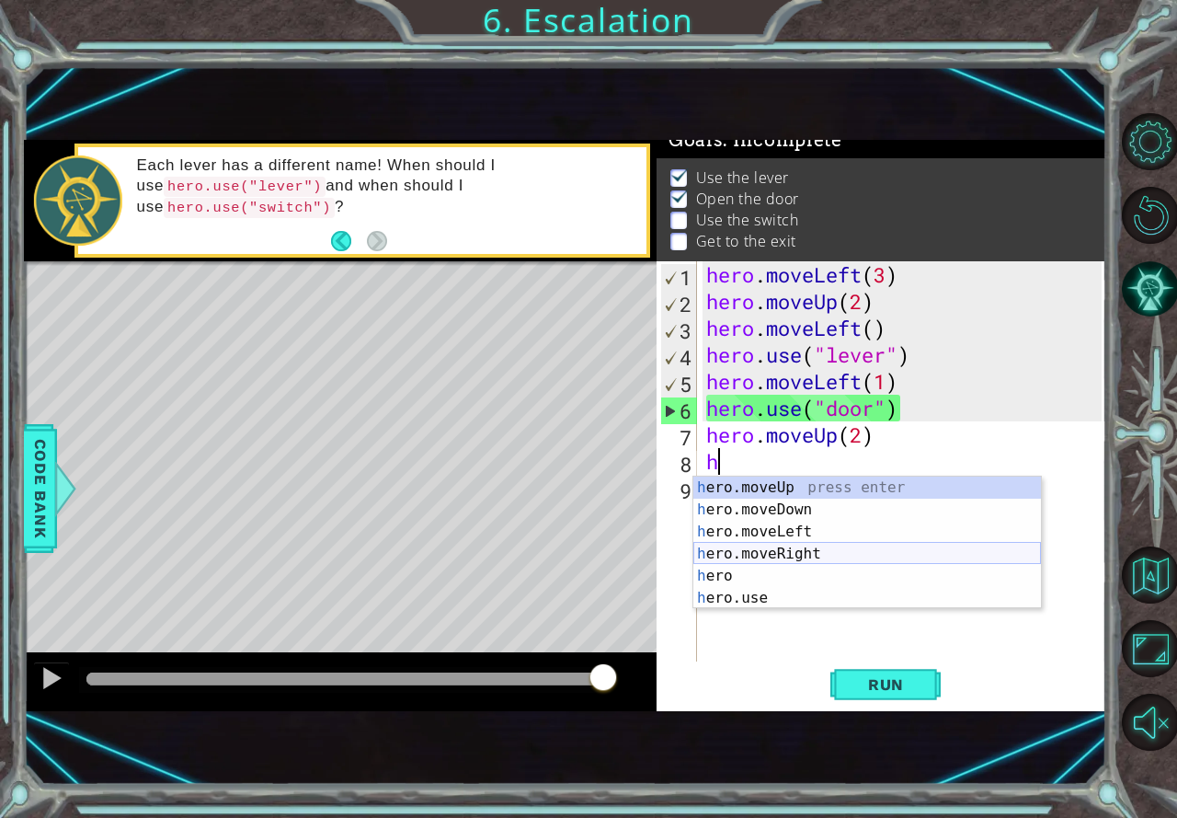
click at [785, 546] on div "h ero.moveUp press enter h ero.moveDown press enter h ero.moveLeft press enter …" at bounding box center [867, 564] width 348 height 177
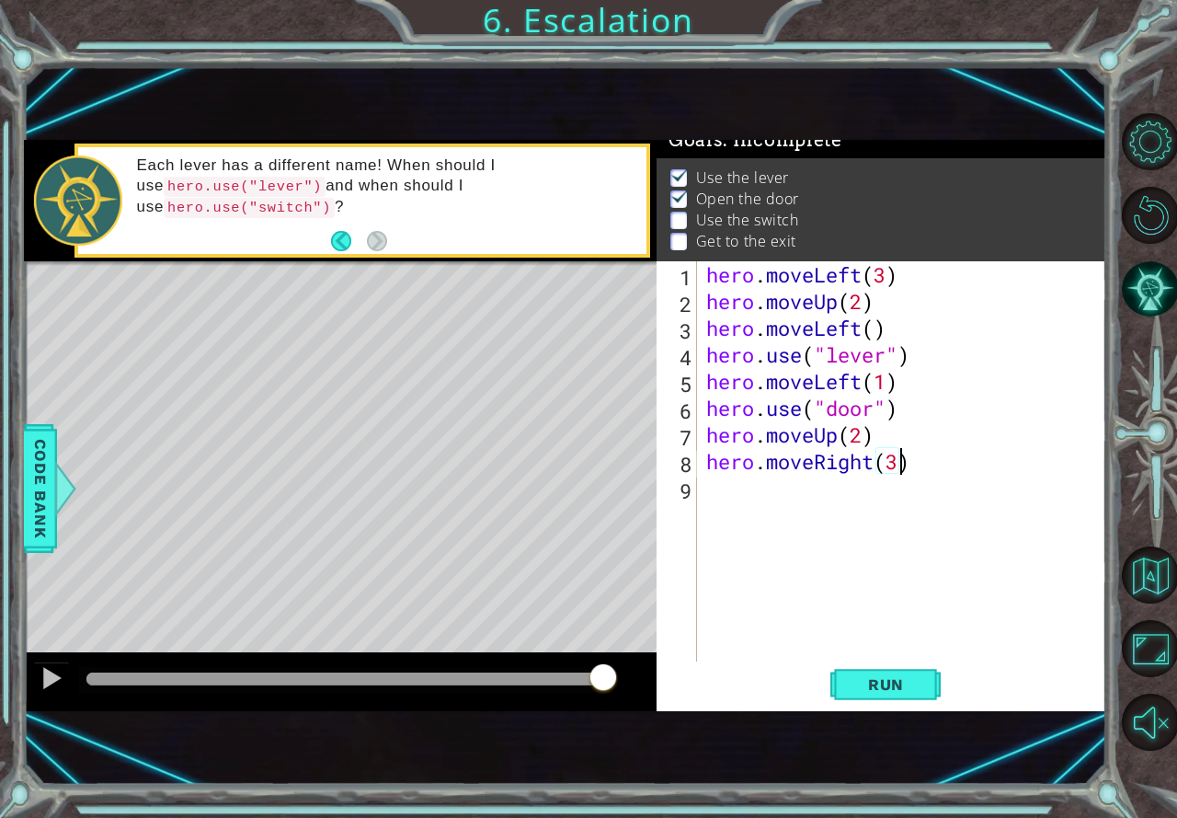
scroll to position [0, 8]
type textarea "hero.moveRight(2)"
click at [777, 497] on div "hero . moveLeft ( 3 ) hero . moveUp ( 2 ) hero . moveLeft ( ) hero . use ( "lev…" at bounding box center [907, 487] width 408 height 453
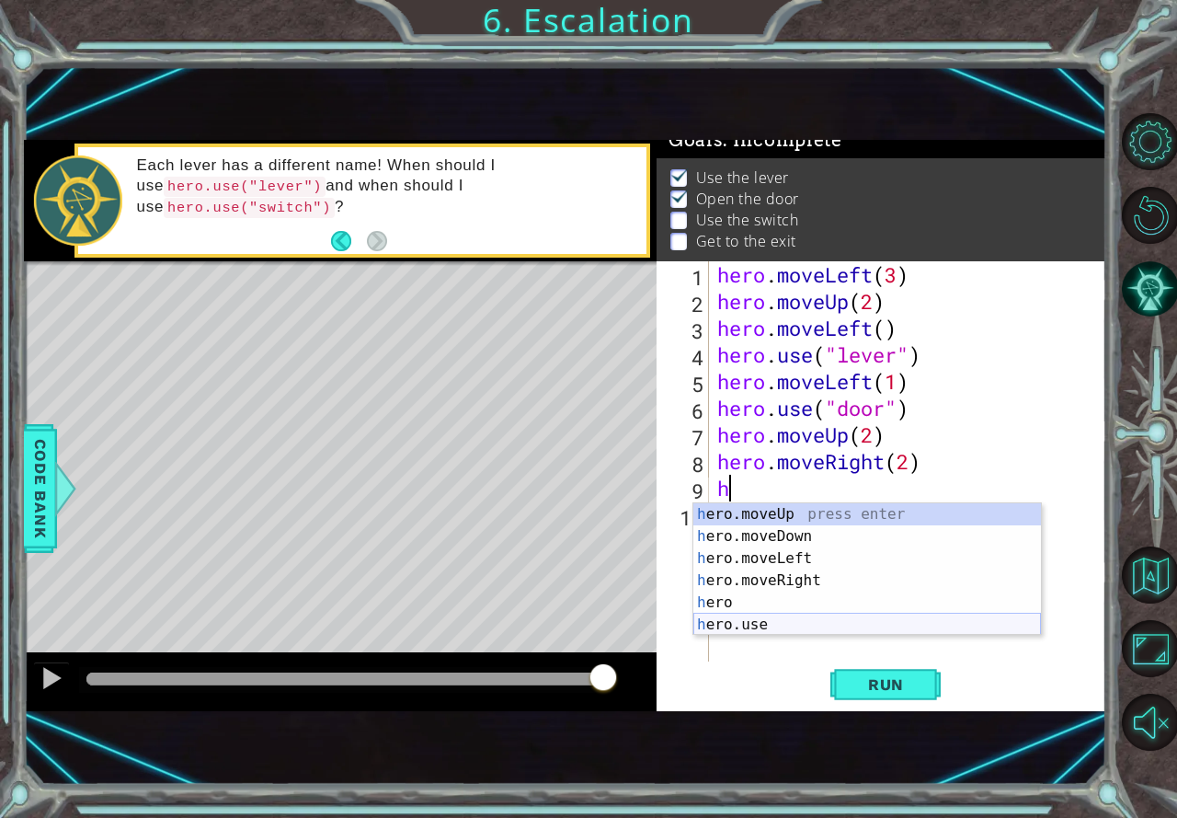
click at [759, 628] on div "h ero.moveUp press enter h ero.moveDown press enter h ero.moveLeft press enter …" at bounding box center [867, 591] width 348 height 177
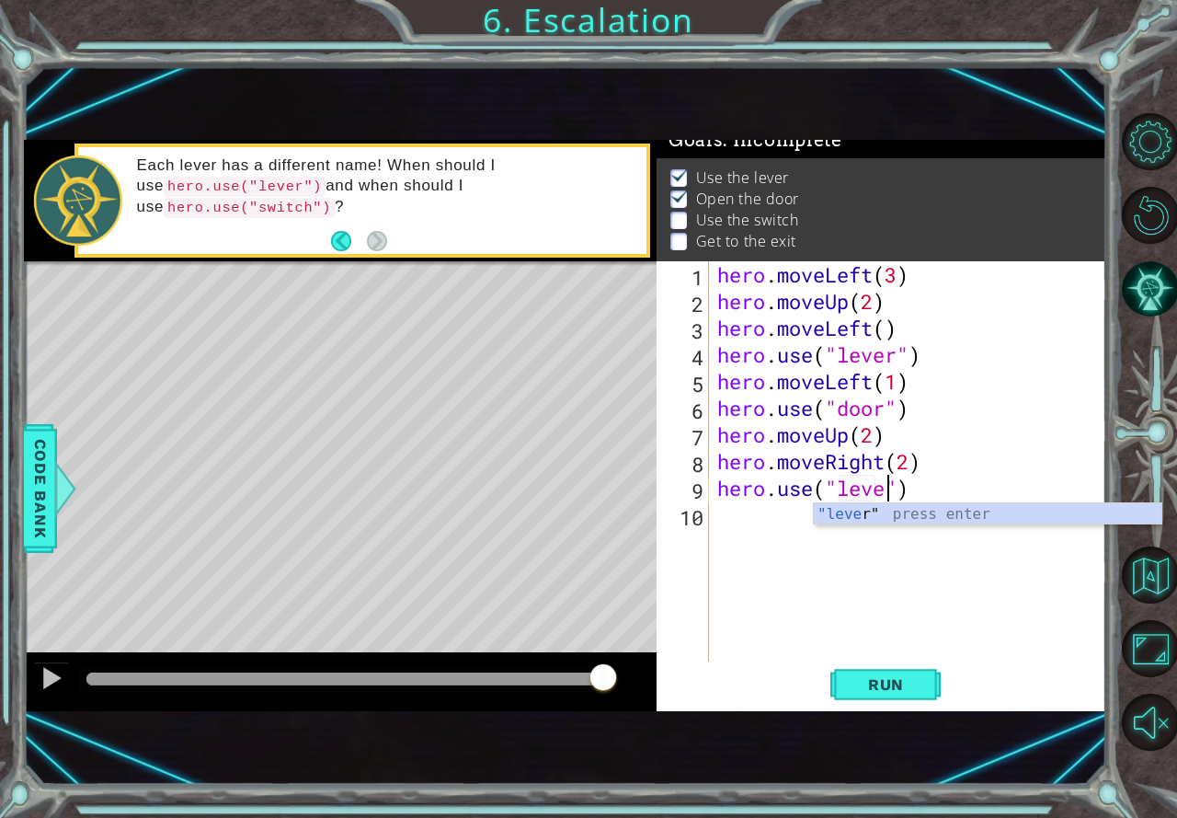
type textarea "hero.use("lever")"
click at [738, 524] on div "hero . moveLeft ( 3 ) hero . moveUp ( 2 ) hero . moveLeft ( ) hero . use ( "lev…" at bounding box center [912, 487] width 397 height 453
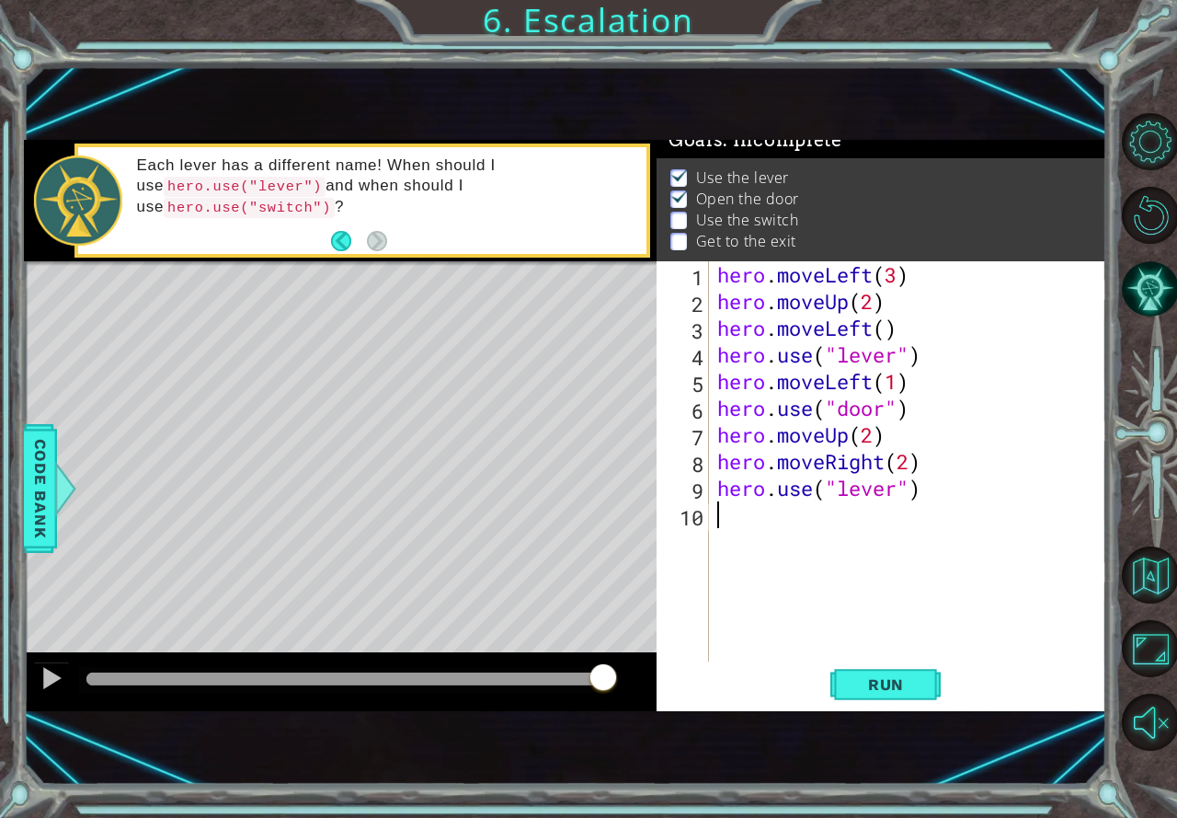
scroll to position [0, 0]
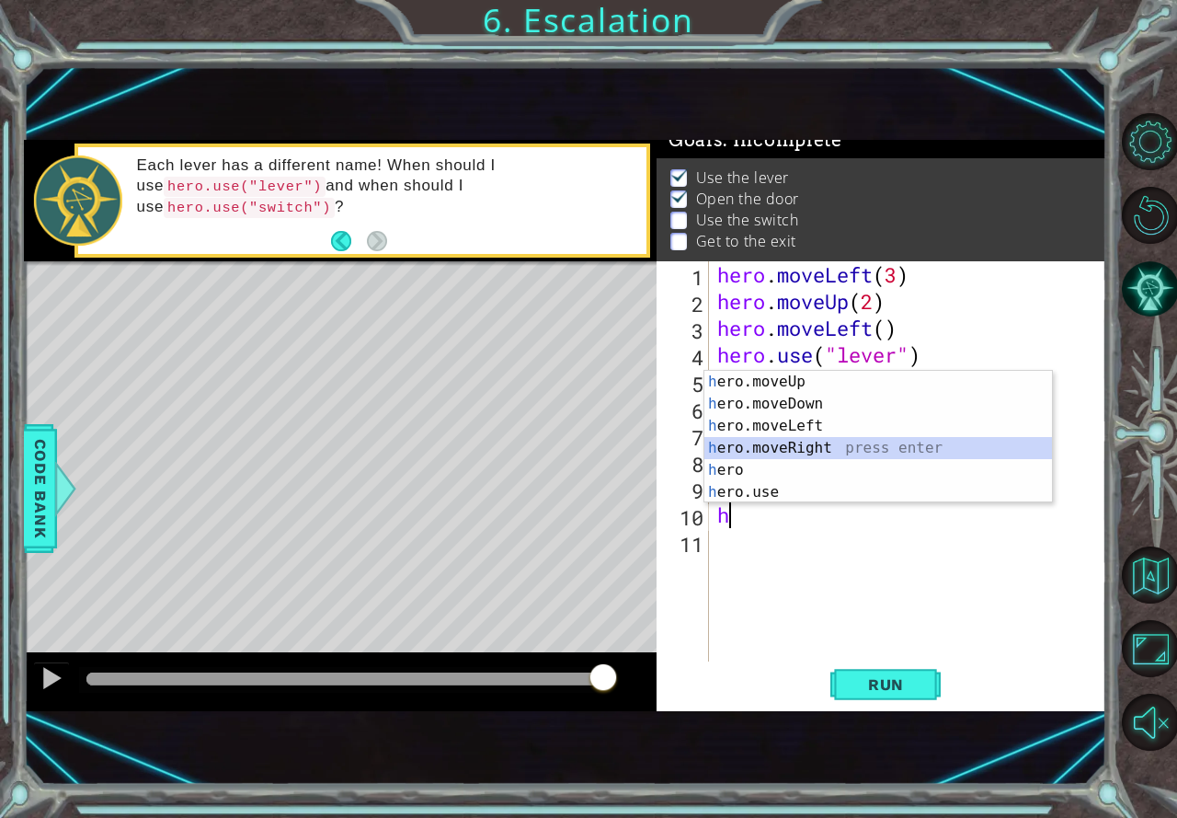
click at [769, 445] on div "h ero.moveUp press enter h ero.moveDown press enter h ero.moveLeft press enter …" at bounding box center [878, 459] width 348 height 177
type textarea "hero.moveRight(1)"
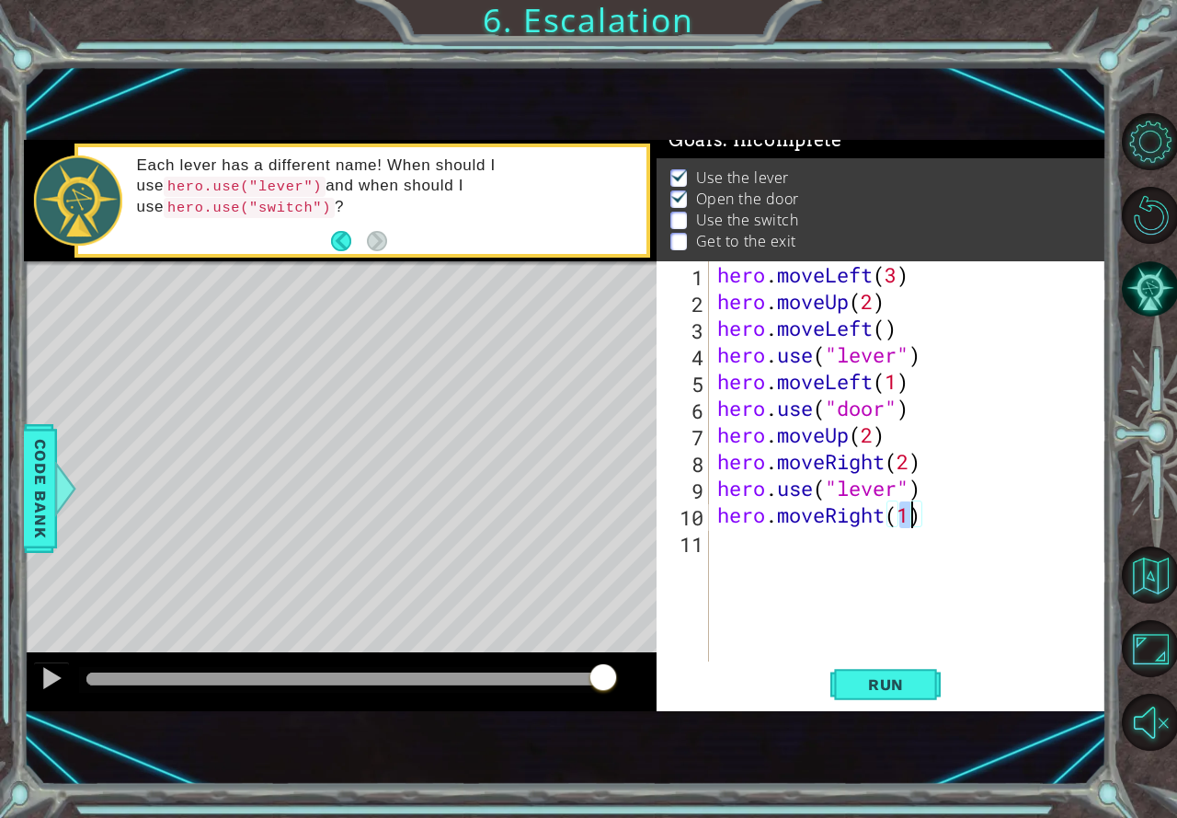
click at [753, 543] on div "hero . moveLeft ( 3 ) hero . moveUp ( 2 ) hero . moveLeft ( ) hero . use ( "lev…" at bounding box center [912, 487] width 397 height 453
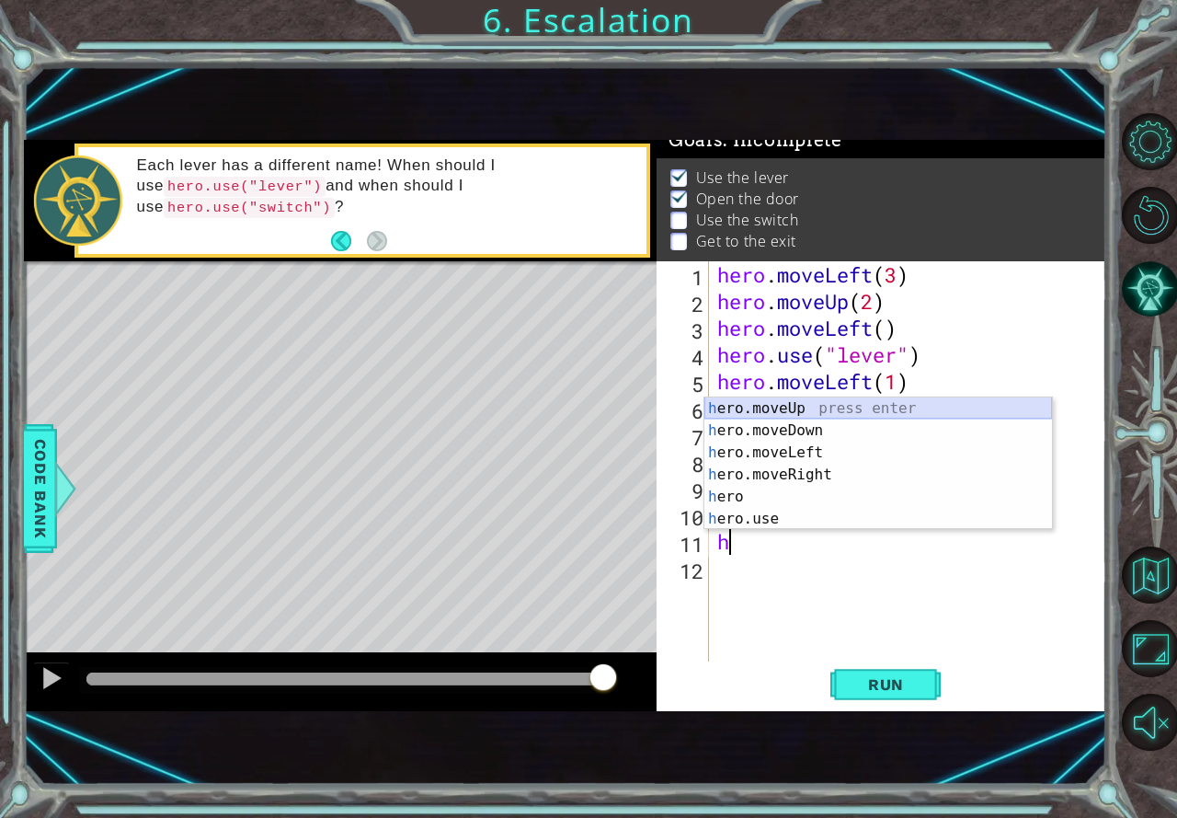
click at [792, 408] on div "h ero.moveUp press enter h ero.moveDown press enter h ero.moveLeft press enter …" at bounding box center [878, 485] width 348 height 177
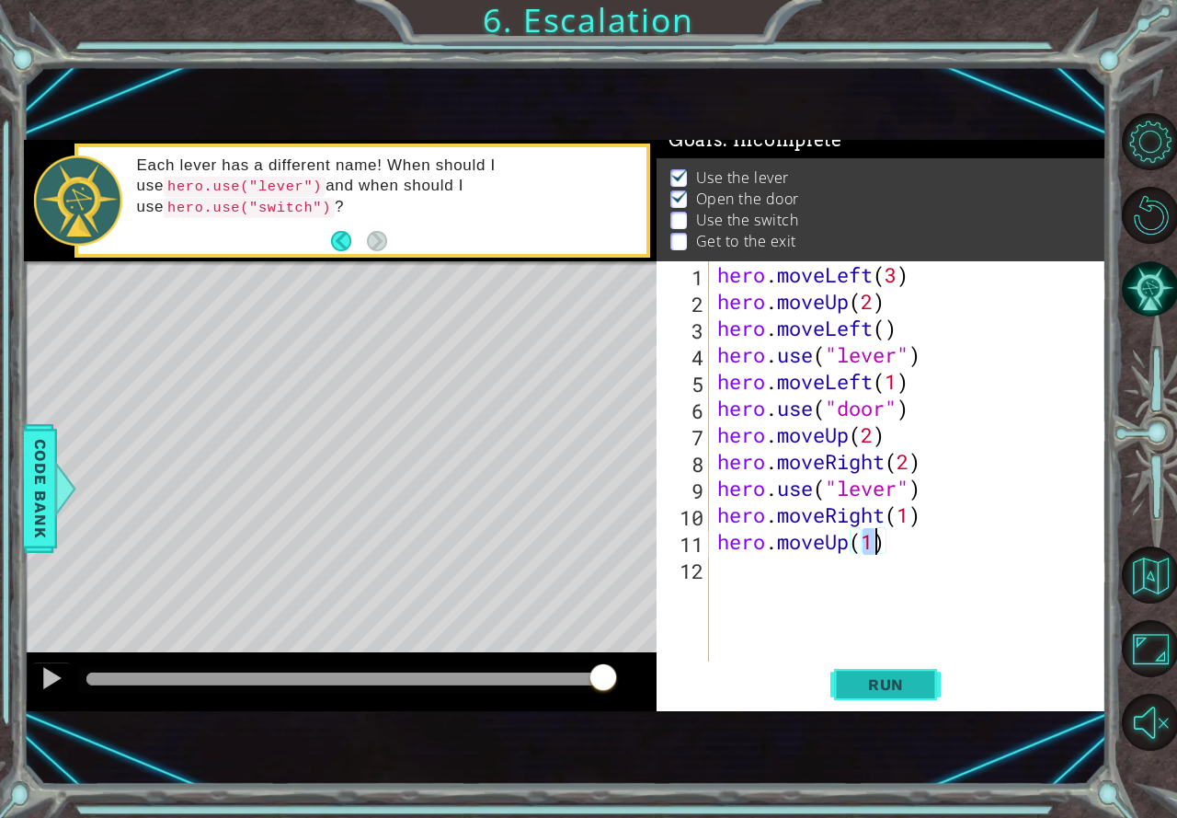
click at [839, 679] on button "Run" at bounding box center [885, 684] width 110 height 45
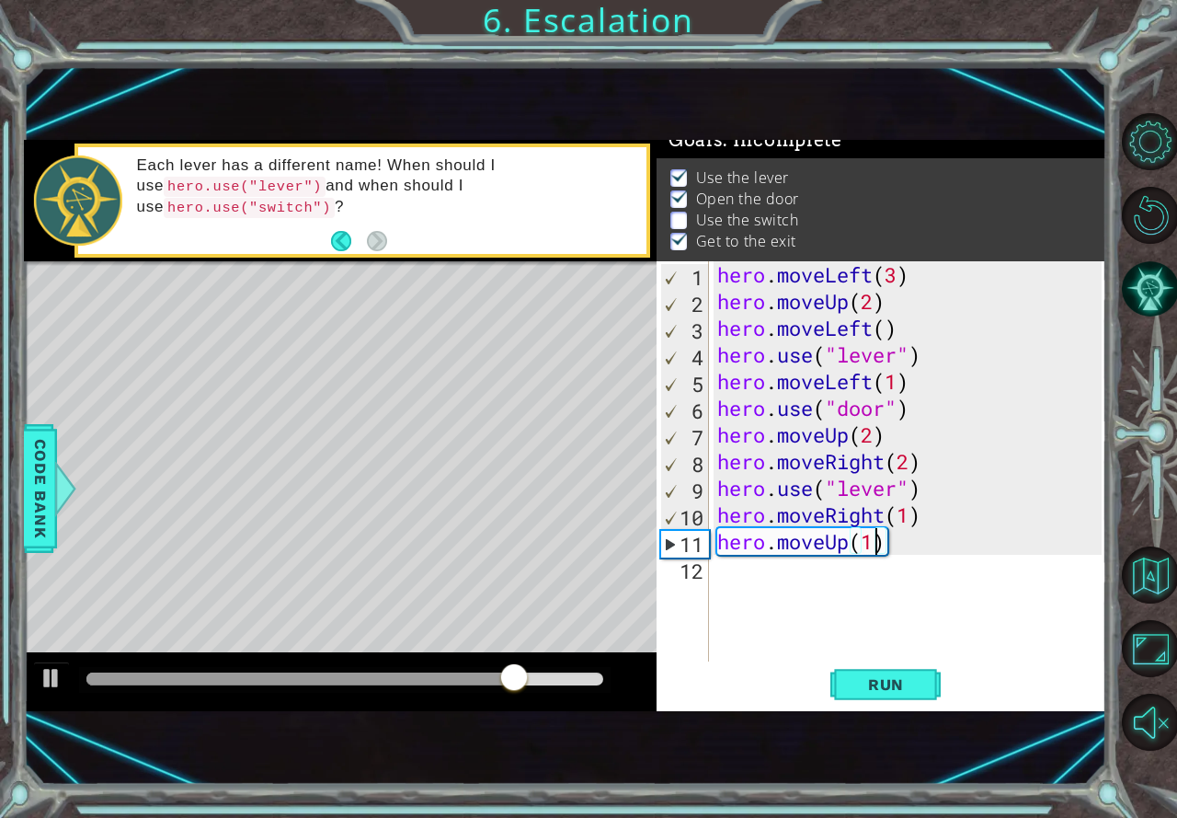
click at [900, 485] on div "hero . moveLeft ( 3 ) hero . moveUp ( 2 ) hero . moveLeft ( ) hero . use ( "lev…" at bounding box center [912, 487] width 397 height 453
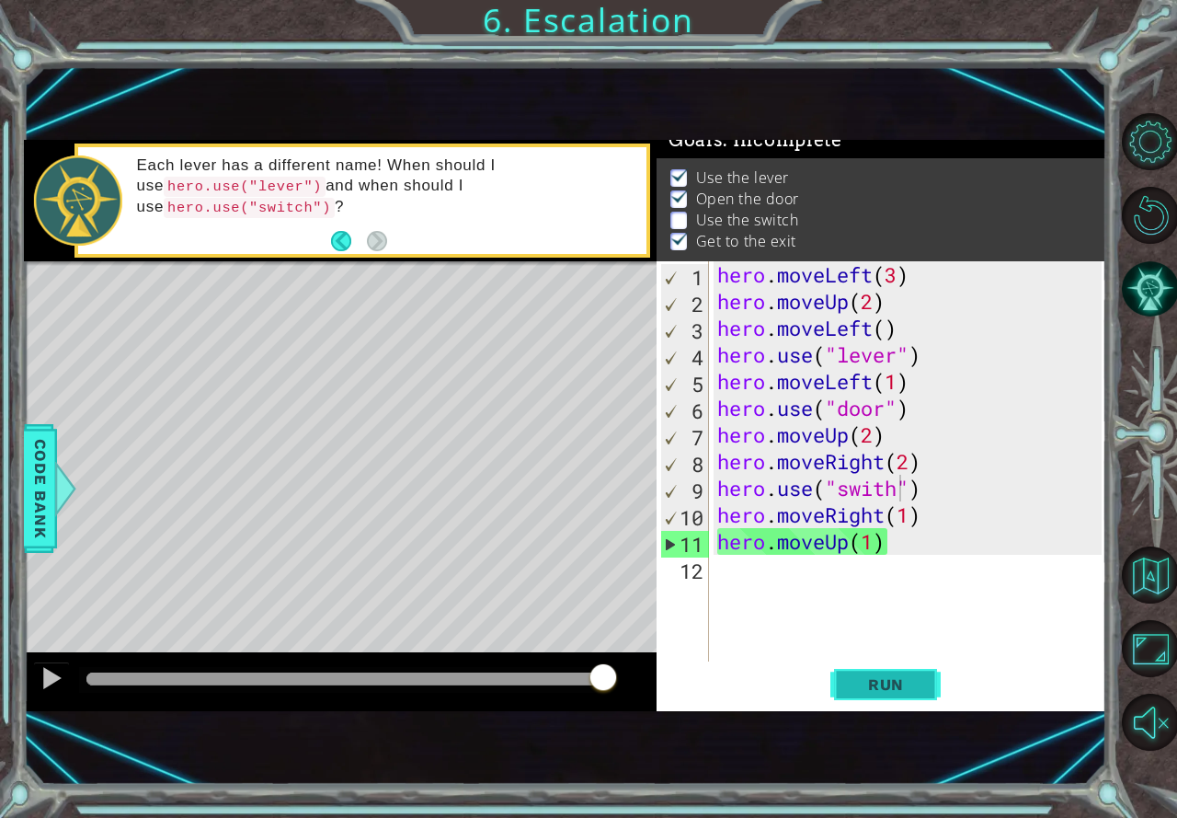
click at [883, 681] on span "Run" at bounding box center [886, 684] width 73 height 18
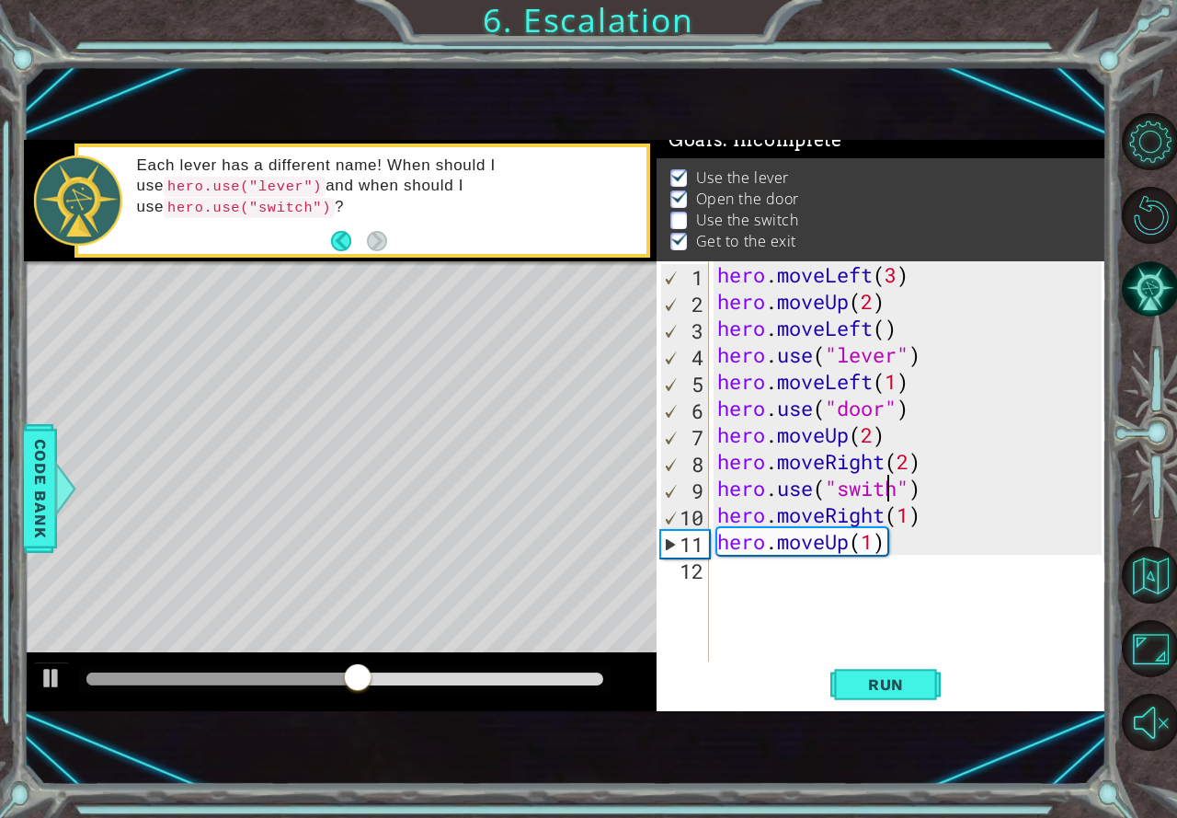
click at [886, 494] on div "hero . moveLeft ( 3 ) hero . moveUp ( 2 ) hero . moveLeft ( ) hero . use ( "lev…" at bounding box center [912, 487] width 397 height 453
type textarea "hero.use("switch")"
click at [861, 681] on span "Run" at bounding box center [886, 684] width 73 height 18
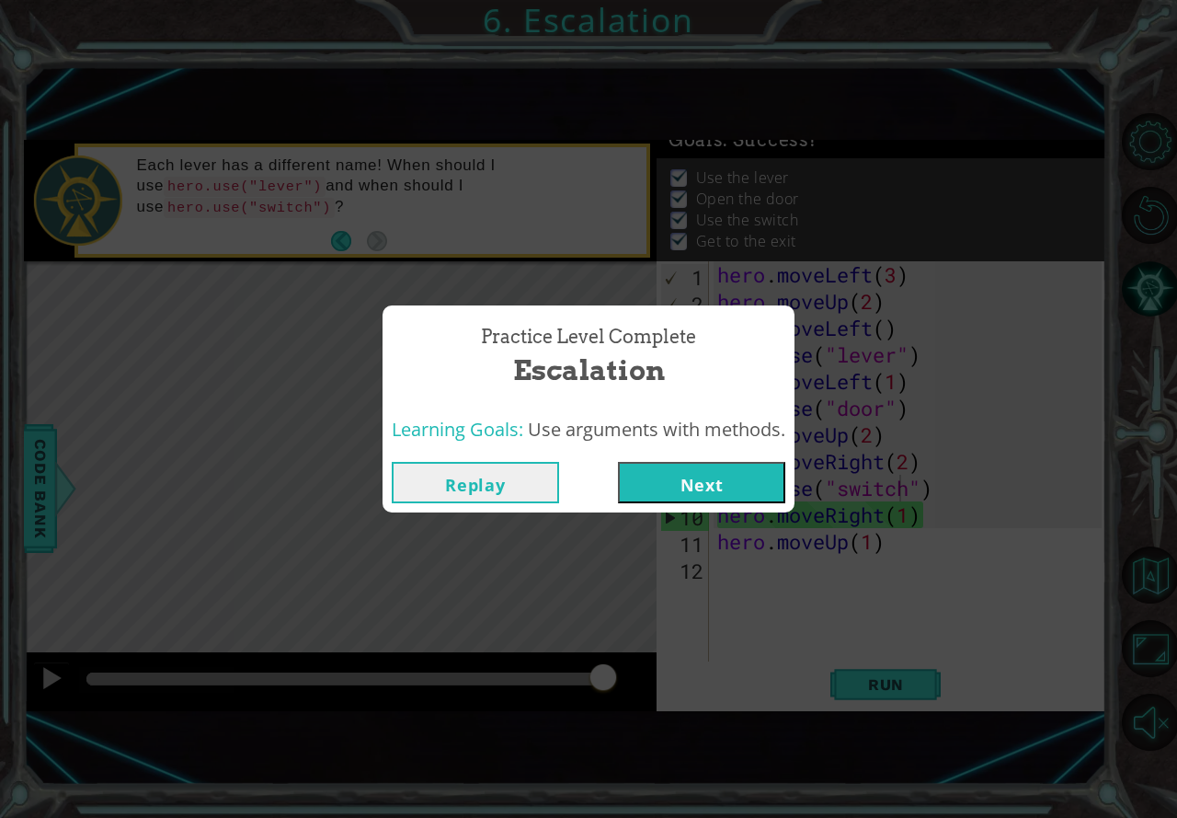
click at [669, 463] on button "Next" at bounding box center [701, 482] width 167 height 41
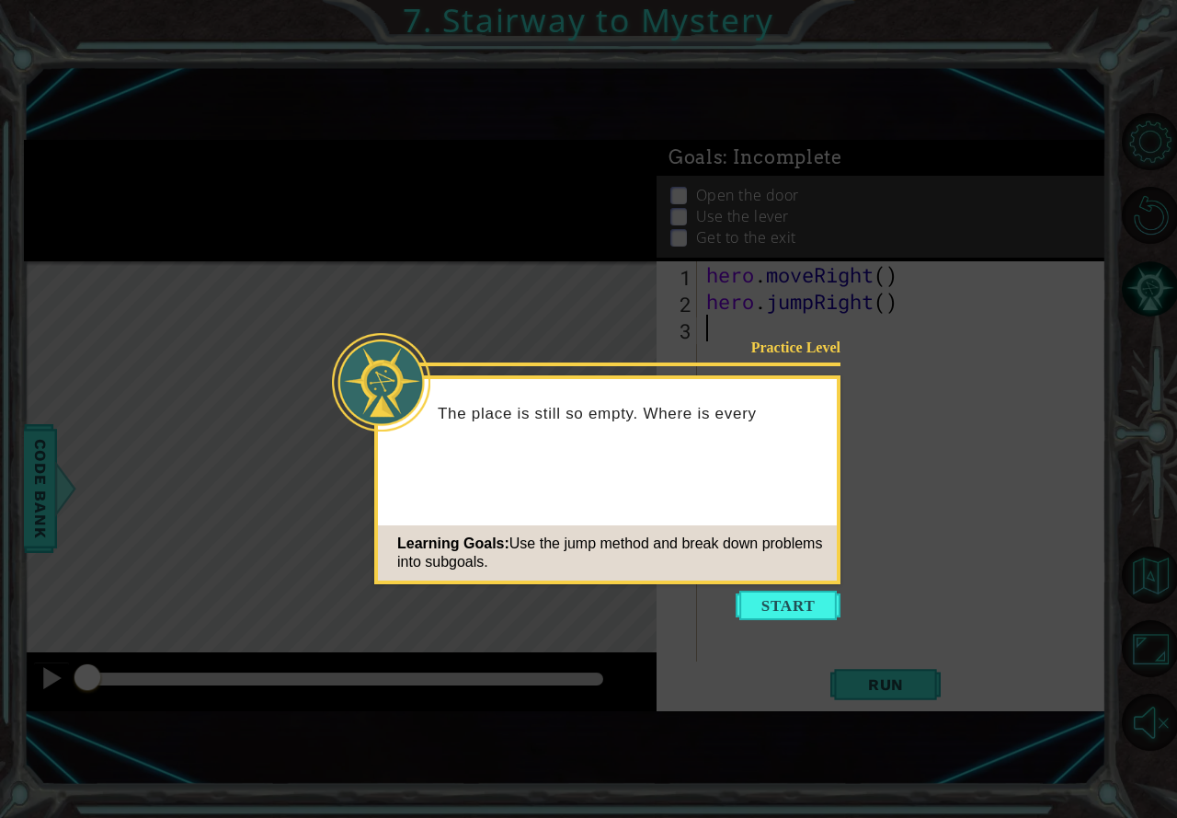
click at [775, 609] on button "Start" at bounding box center [788, 604] width 105 height 29
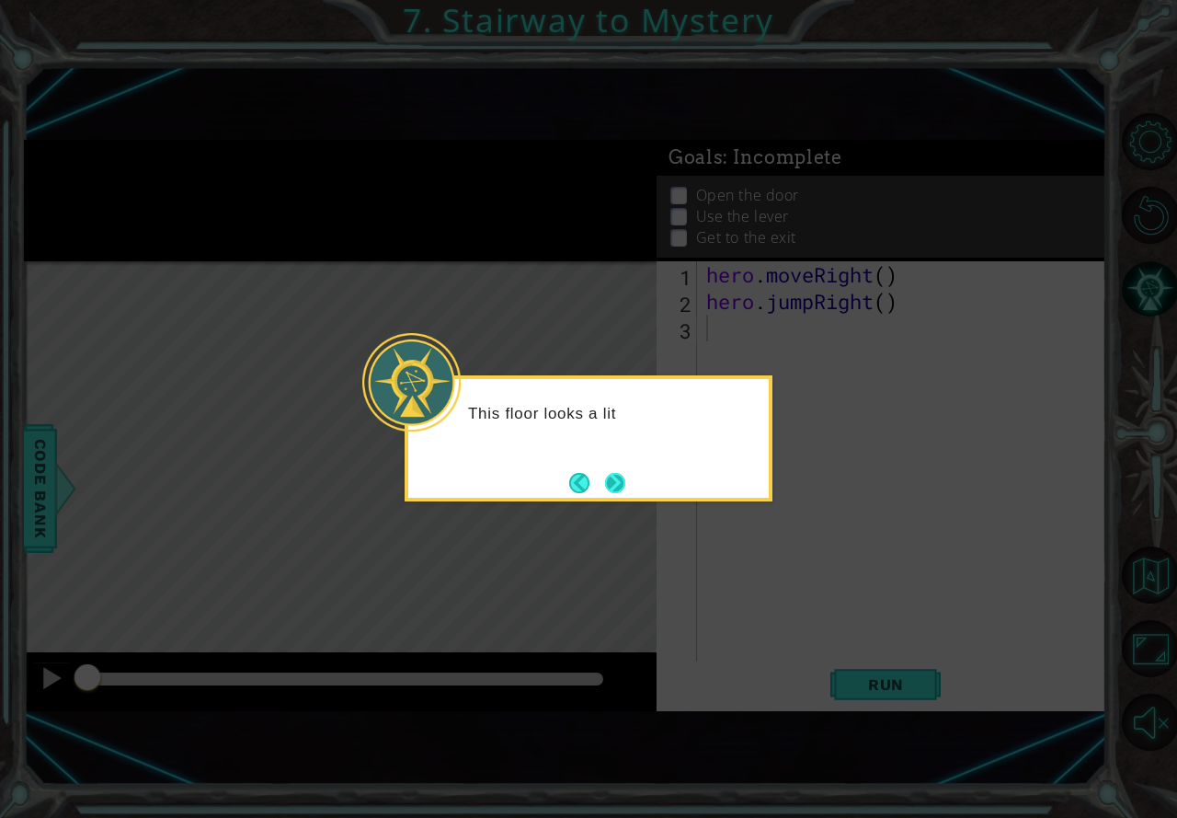
click at [609, 486] on button "Next" at bounding box center [615, 482] width 21 height 21
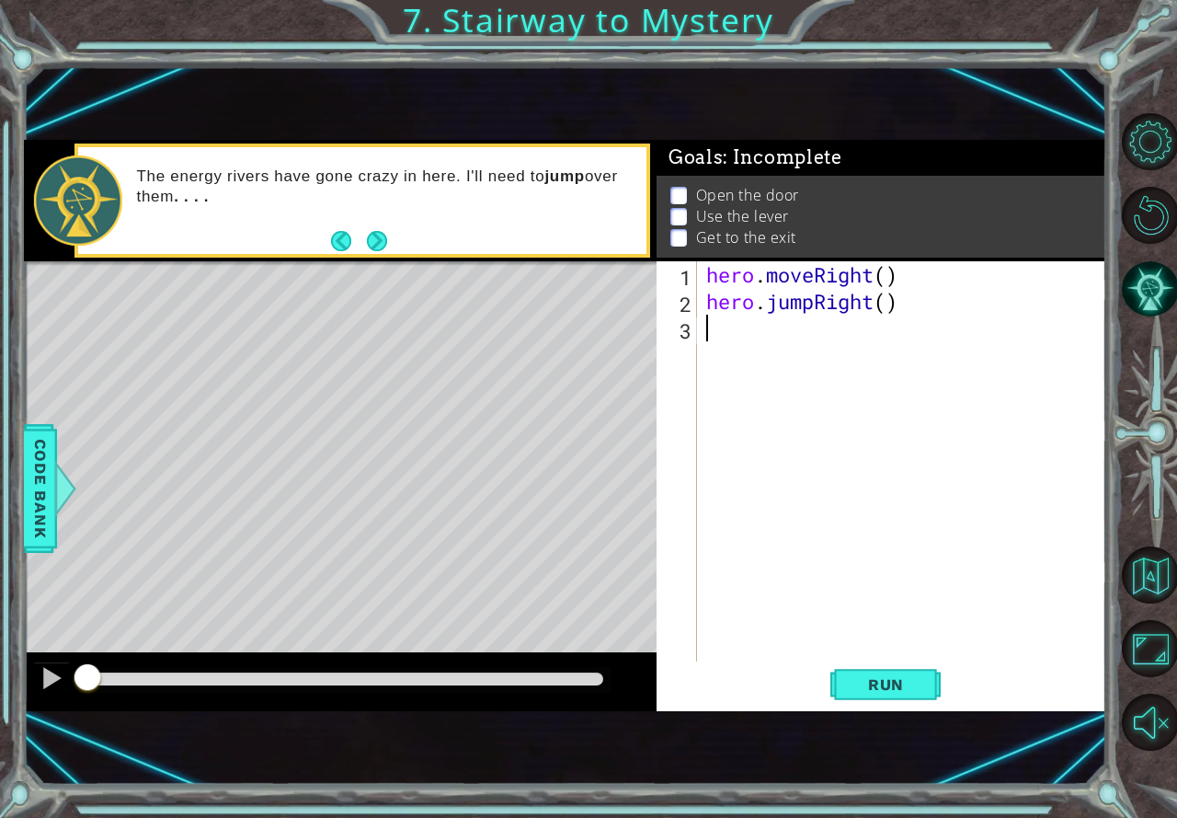
type textarea "h"
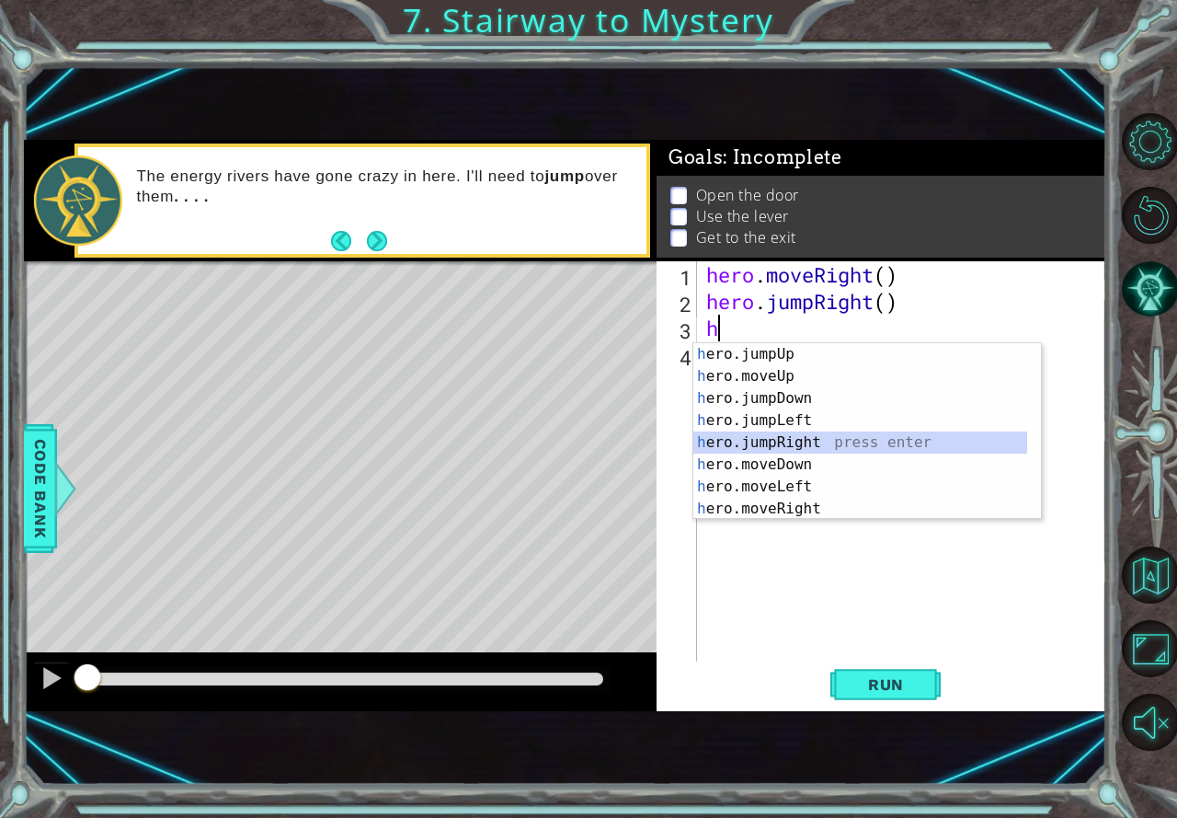
click at [815, 434] on div "h ero.jumpUp press enter h ero.moveUp press enter h ero.jumpDown press enter h …" at bounding box center [860, 453] width 334 height 221
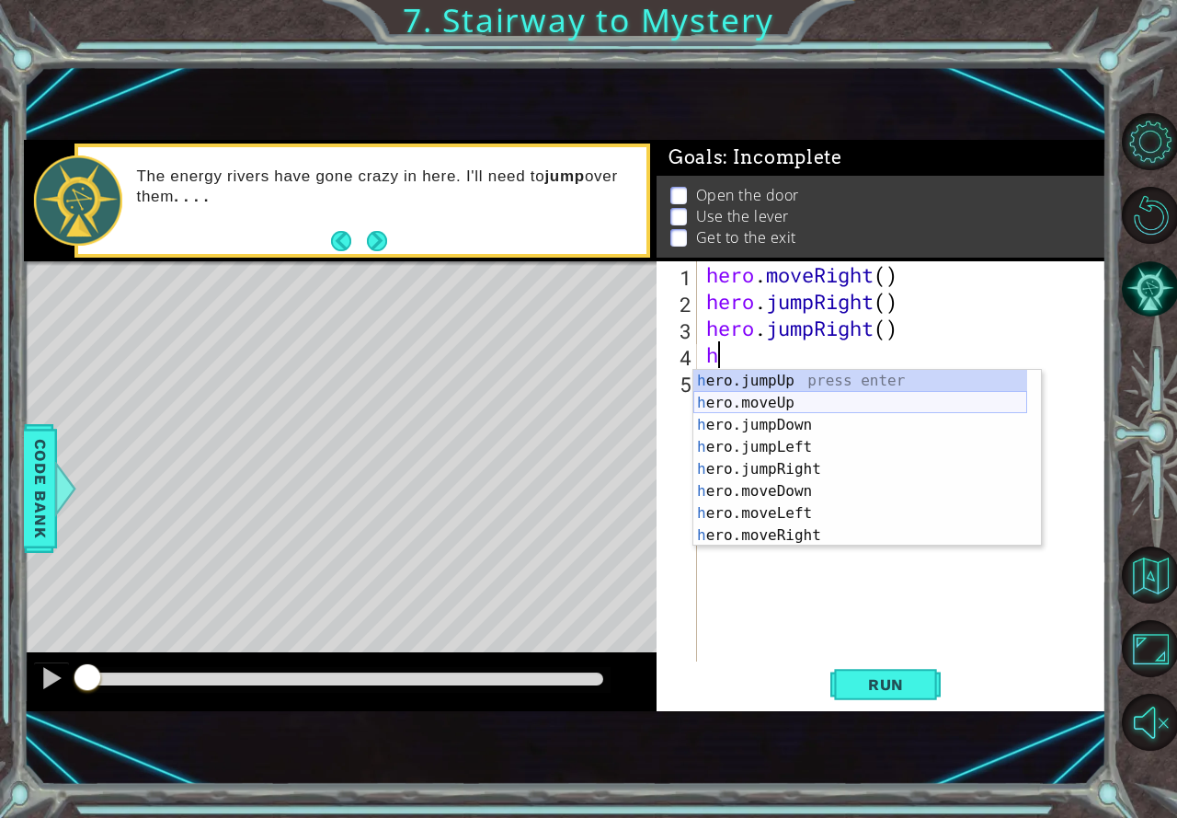
click at [794, 404] on div "h ero.jumpUp press enter h ero.moveUp press enter h ero.jumpDown press enter h …" at bounding box center [860, 480] width 334 height 221
type textarea "hero.moveUp(1)"
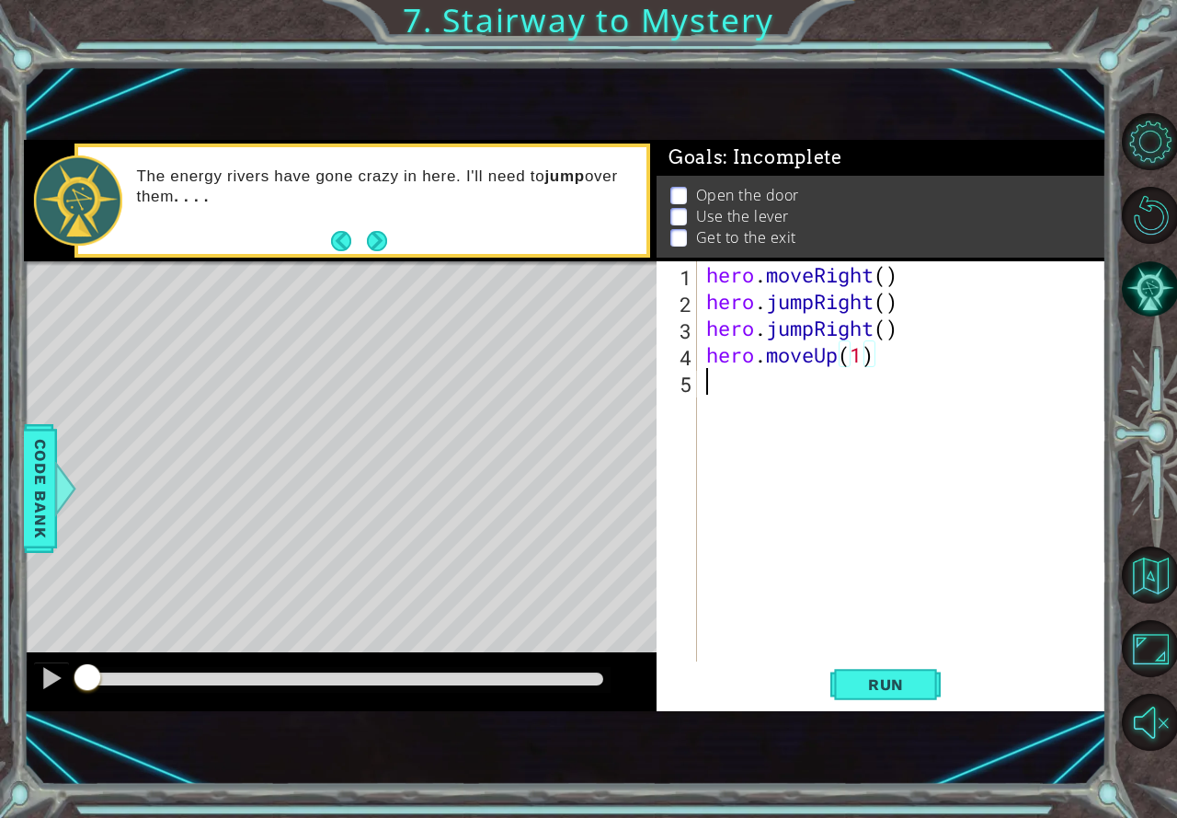
click at [762, 397] on div "hero . moveRight ( ) hero . jumpRight ( ) hero . jumpRight ( ) hero . moveUp ( …" at bounding box center [907, 487] width 408 height 453
click at [899, 672] on button "Run" at bounding box center [885, 684] width 110 height 45
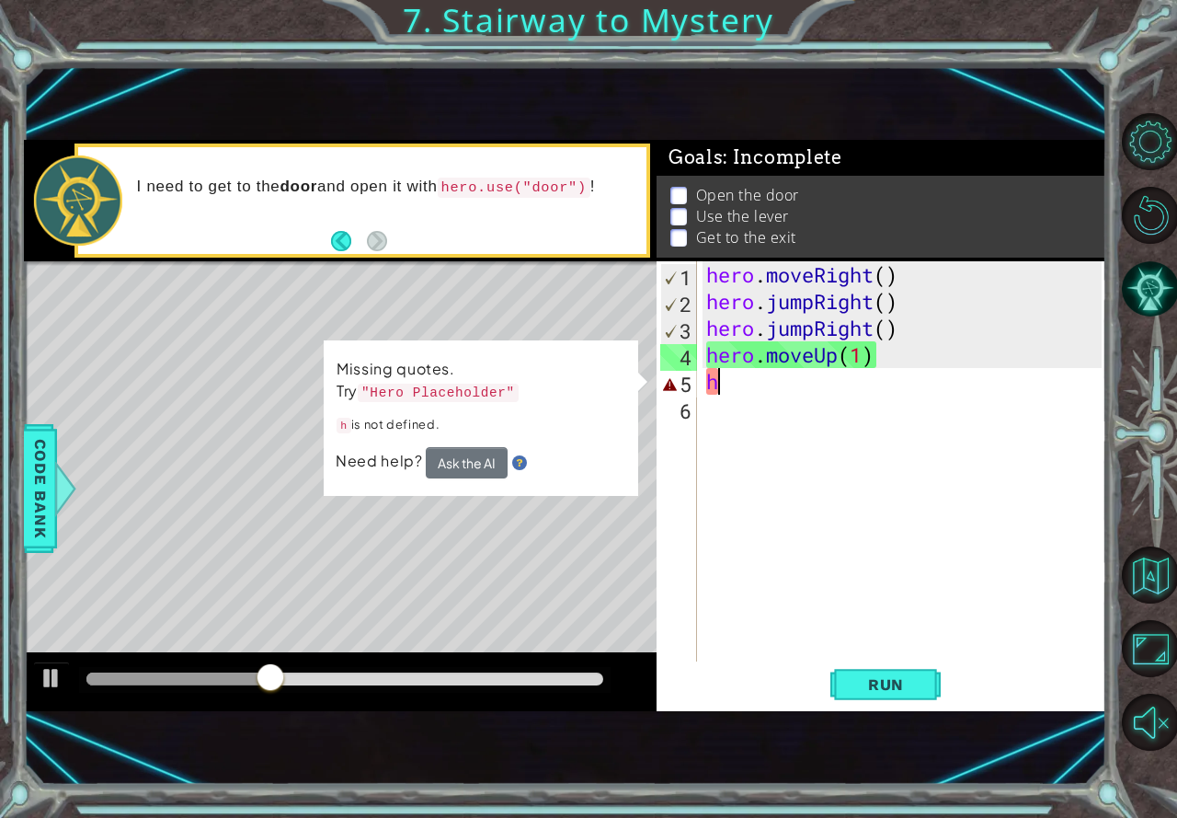
click at [788, 393] on div "hero . moveRight ( ) hero . jumpRight ( ) hero . jumpRight ( ) hero . moveUp ( …" at bounding box center [907, 487] width 408 height 453
click at [902, 342] on div "hero . moveRight ( ) hero . jumpRight ( ) hero . jumpRight ( ) hero . moveUp ( …" at bounding box center [907, 487] width 408 height 453
click at [902, 328] on div "hero . moveRight ( ) hero . jumpRight ( ) hero . jumpRight ( ) hero . moveUp ( …" at bounding box center [907, 487] width 408 height 453
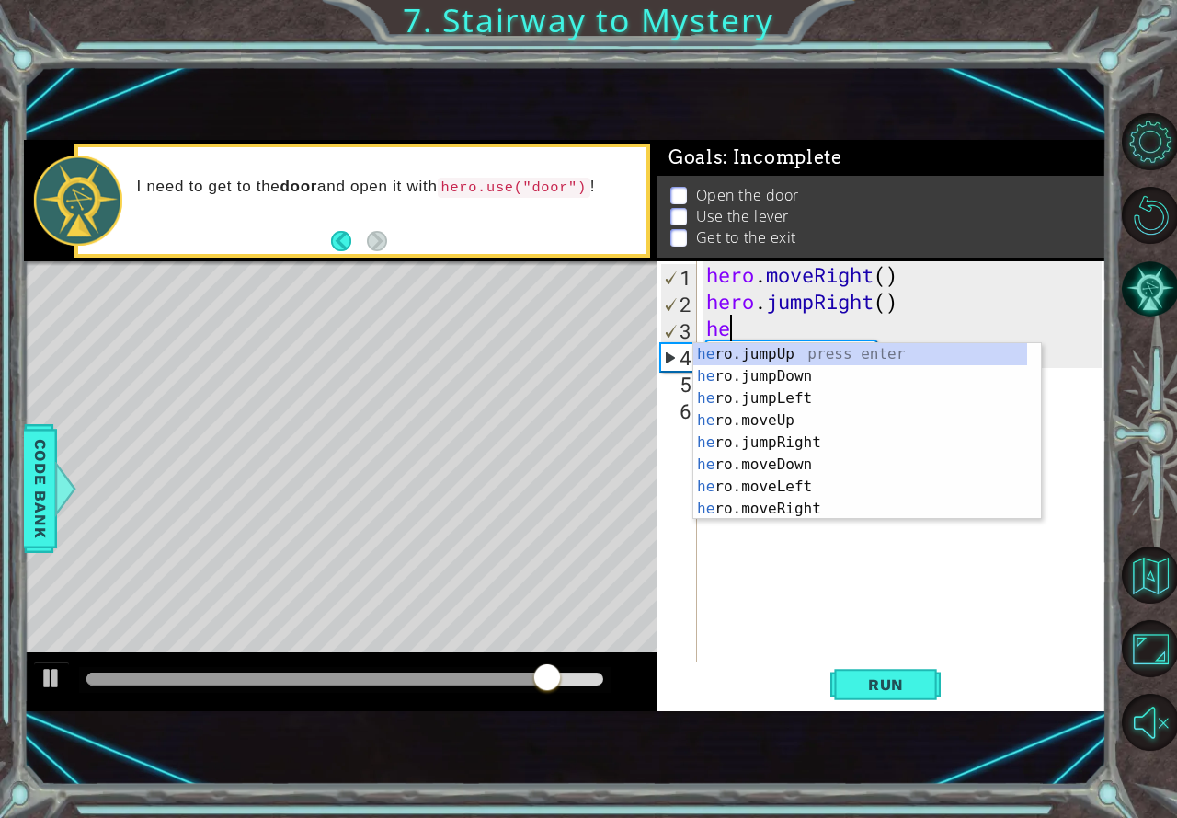
type textarea "h"
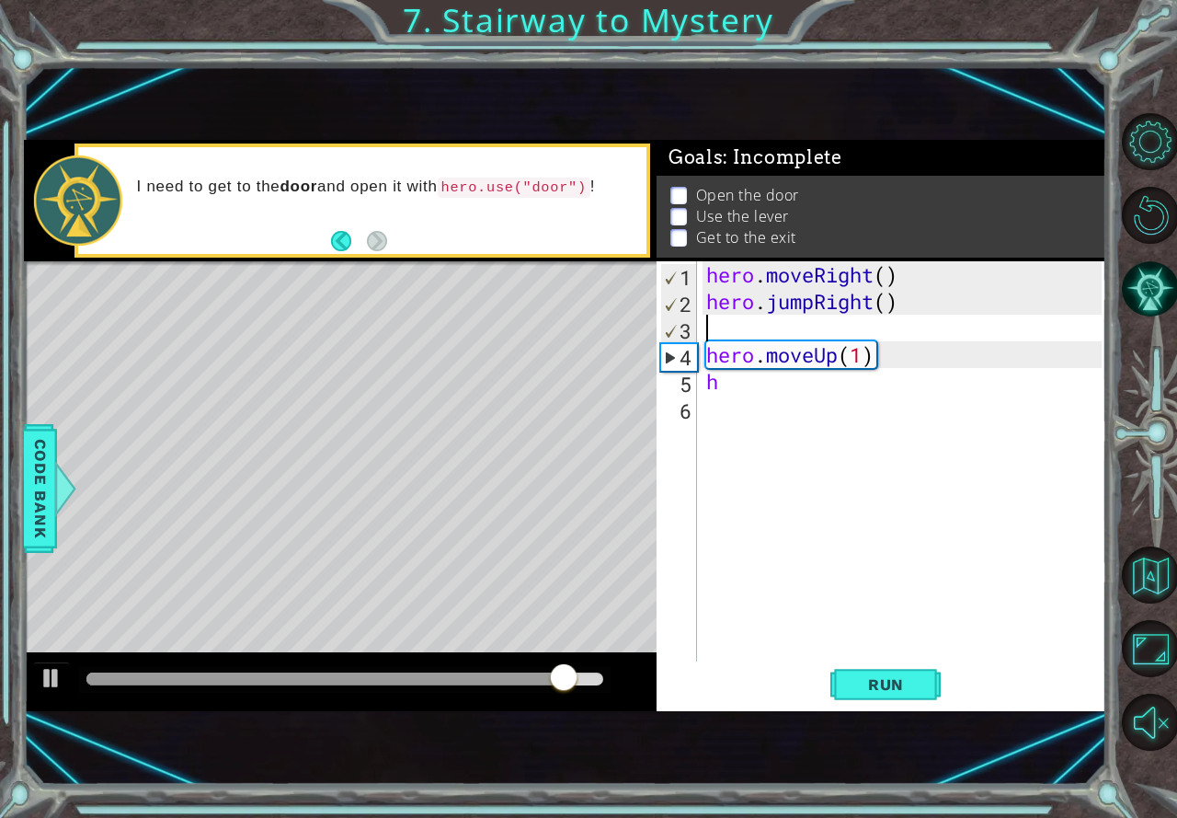
type textarea "hero.jumpRight()"
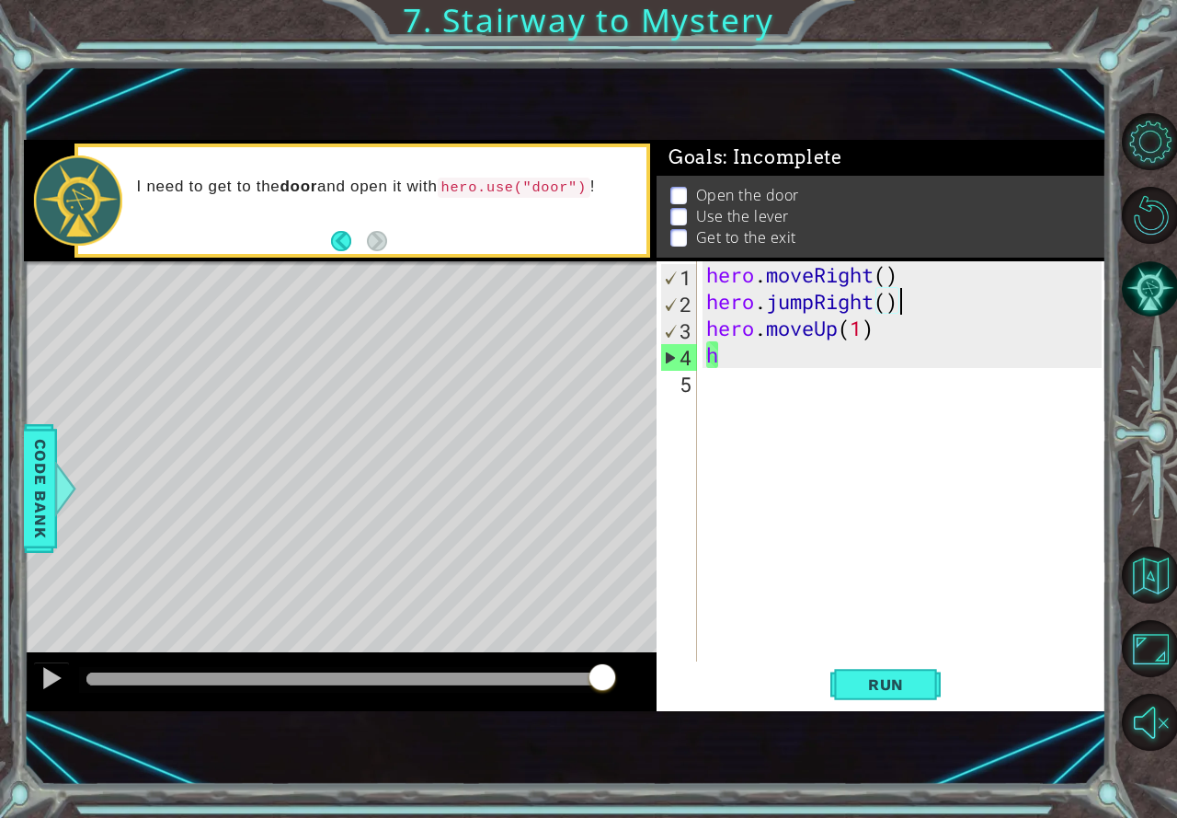
click at [867, 659] on div "hero . moveRight ( ) hero . jumpRight ( ) hero . moveUp ( 1 ) h" at bounding box center [907, 487] width 408 height 453
click at [869, 663] on button "Run" at bounding box center [885, 684] width 110 height 45
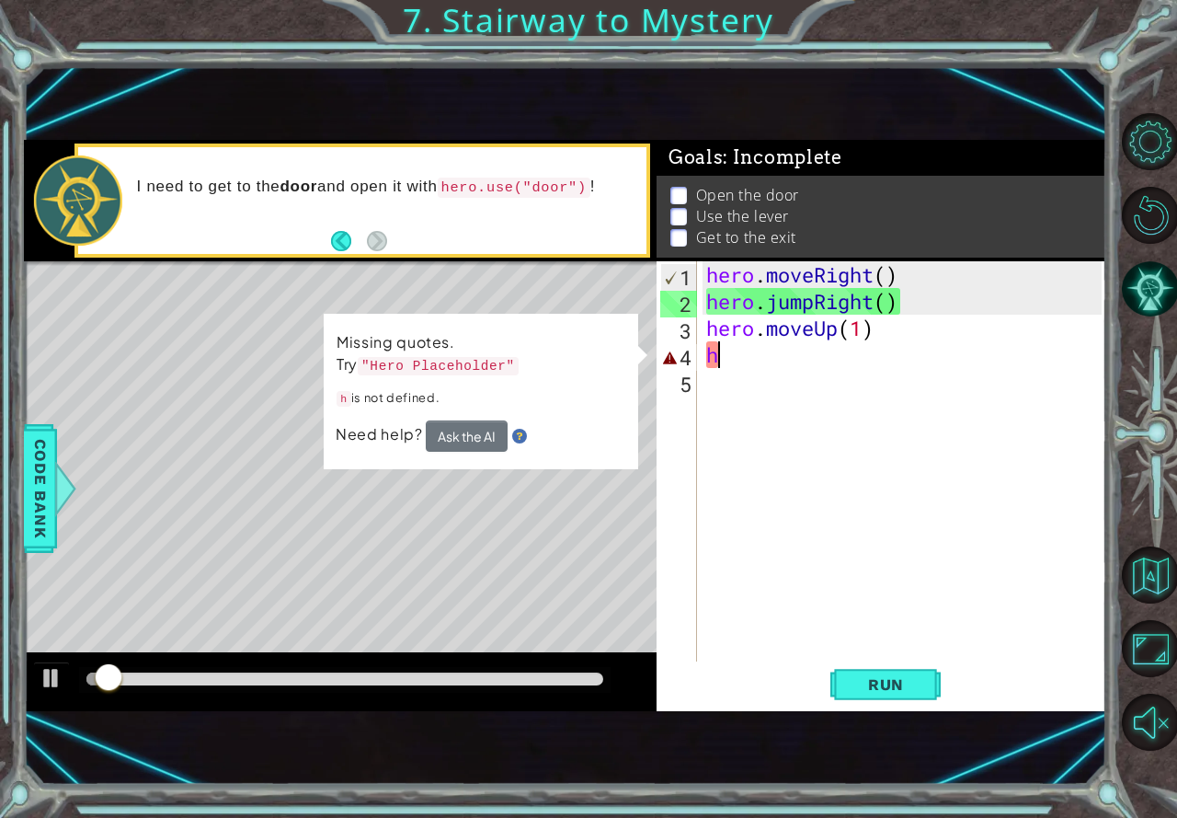
click at [734, 359] on div "hero . moveRight ( ) hero . jumpRight ( ) hero . moveUp ( 1 ) h" at bounding box center [907, 487] width 408 height 453
type textarea "h"
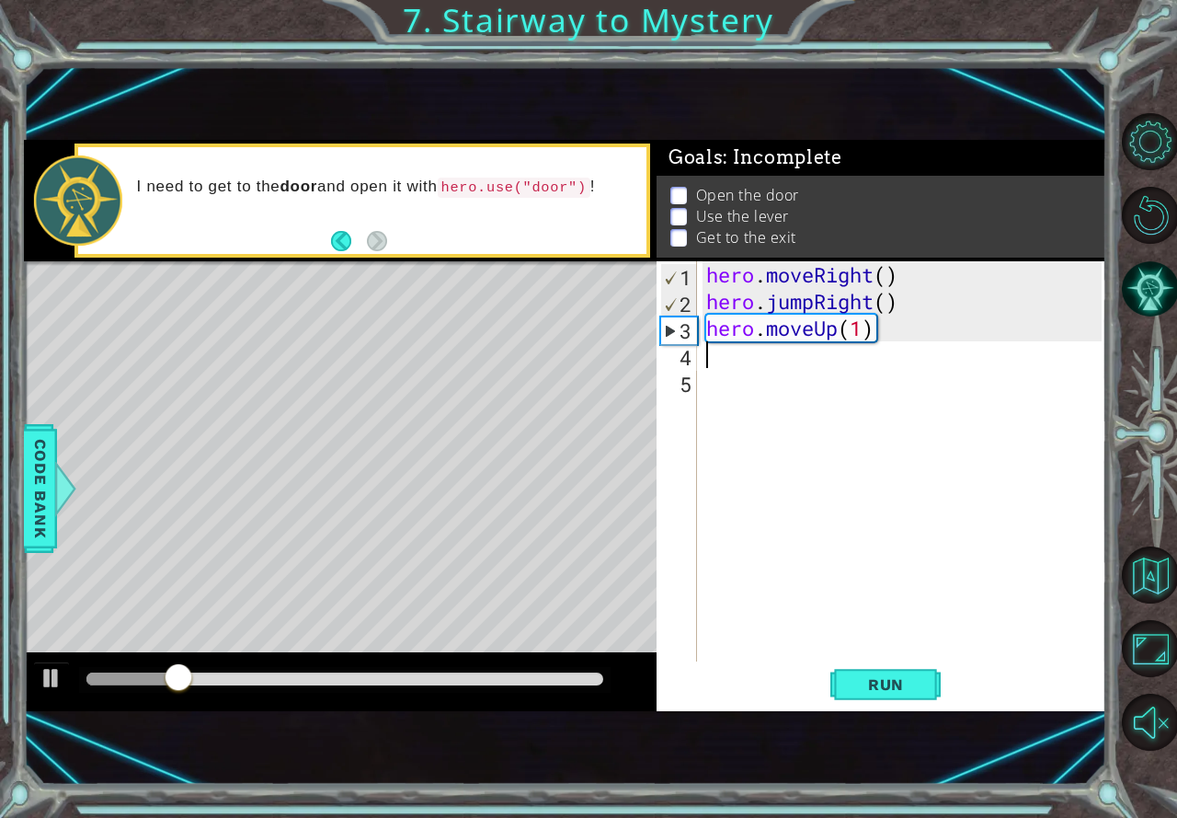
click at [779, 371] on div "hero . moveRight ( ) hero . jumpRight ( ) hero . moveUp ( 1 )" at bounding box center [907, 487] width 408 height 453
click at [771, 358] on div "hero . moveRight ( ) hero . jumpRight ( ) hero . moveUp ( 1 )" at bounding box center [907, 487] width 408 height 453
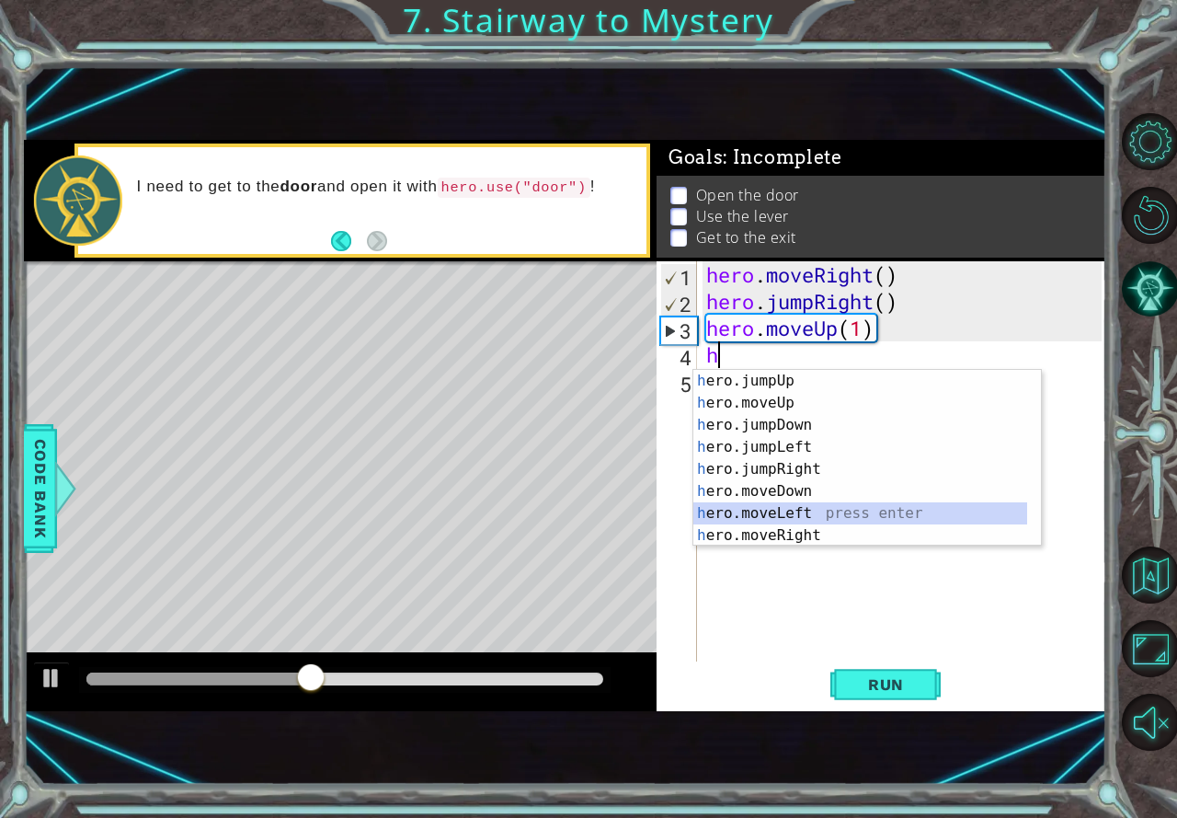
click at [805, 514] on div "h ero.jumpUp press enter h ero.moveUp press enter h ero.jumpDown press enter h …" at bounding box center [860, 480] width 334 height 221
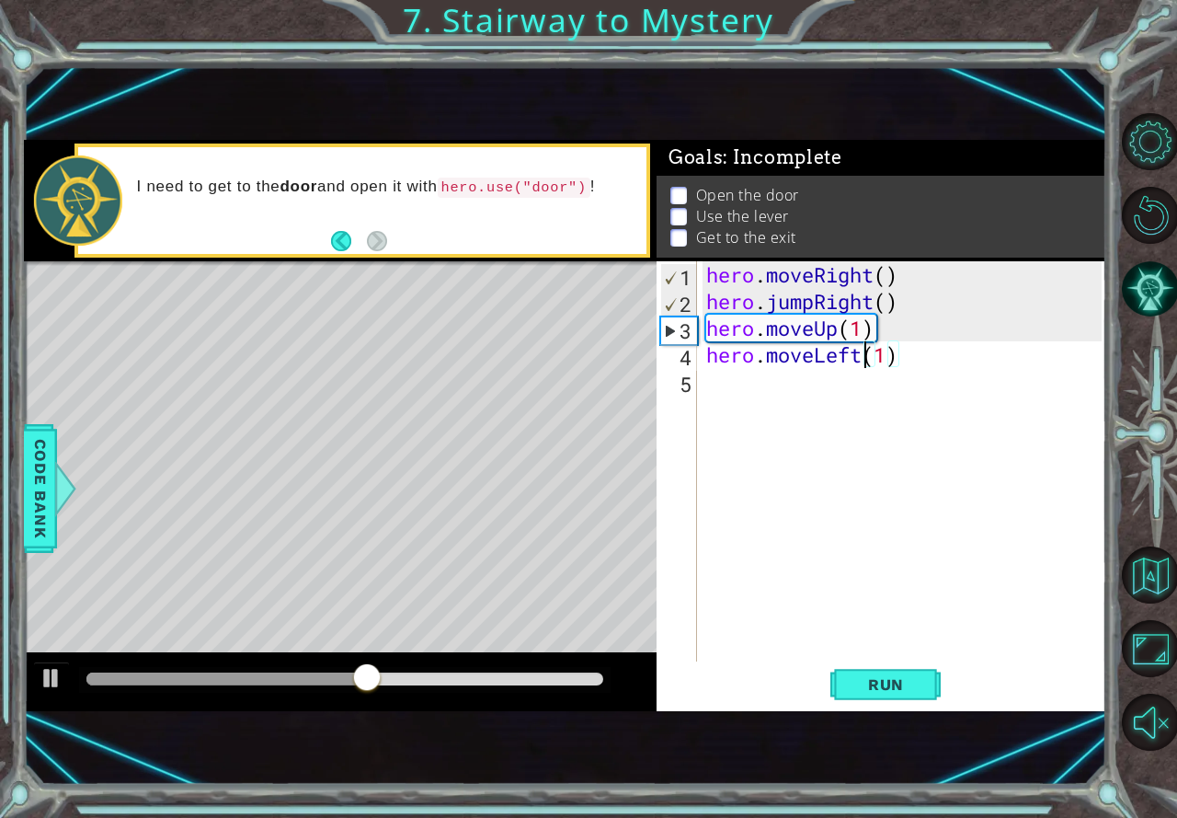
click at [866, 363] on div "hero . moveRight ( ) hero . jumpRight ( ) hero . moveUp ( 1 ) hero . moveLeft (…" at bounding box center [907, 487] width 408 height 453
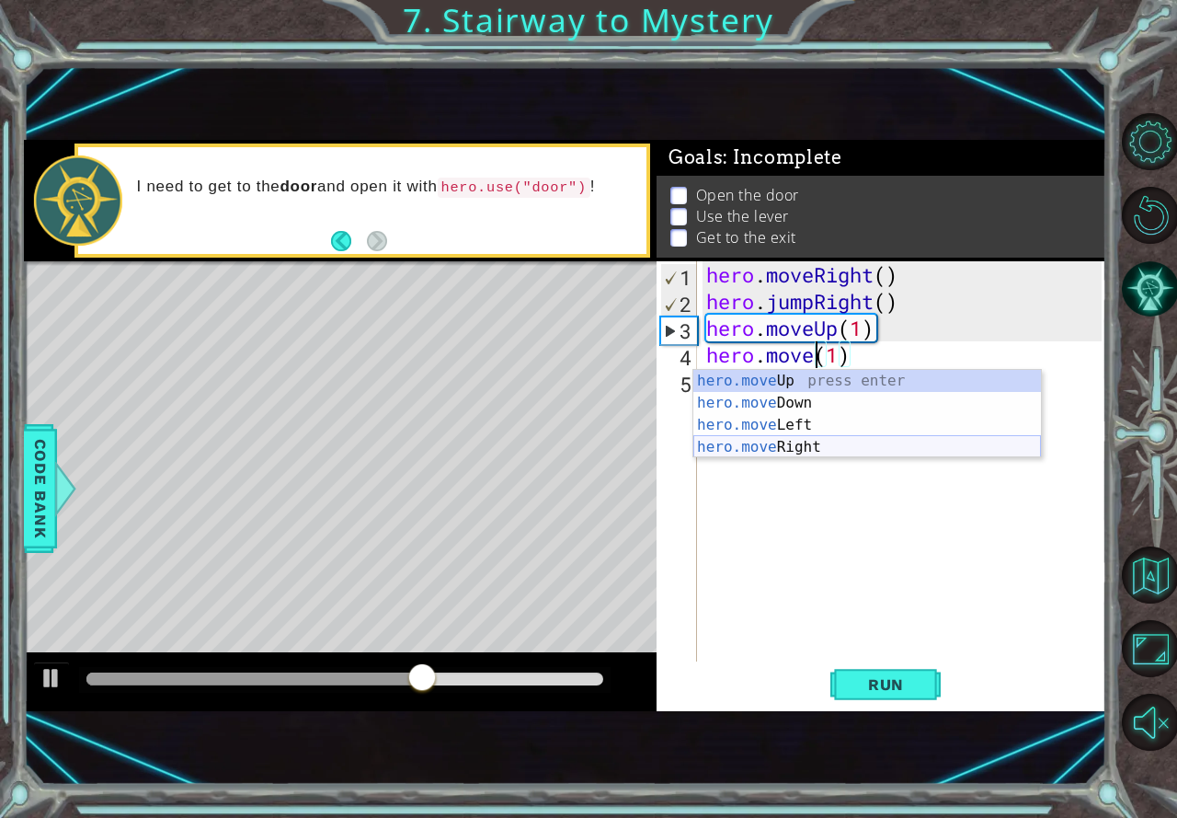
click at [818, 441] on div "hero.move Up press enter hero.move Down press enter hero.move Left press enter …" at bounding box center [867, 436] width 348 height 132
type textarea "hero.moveRight(1)(1)"
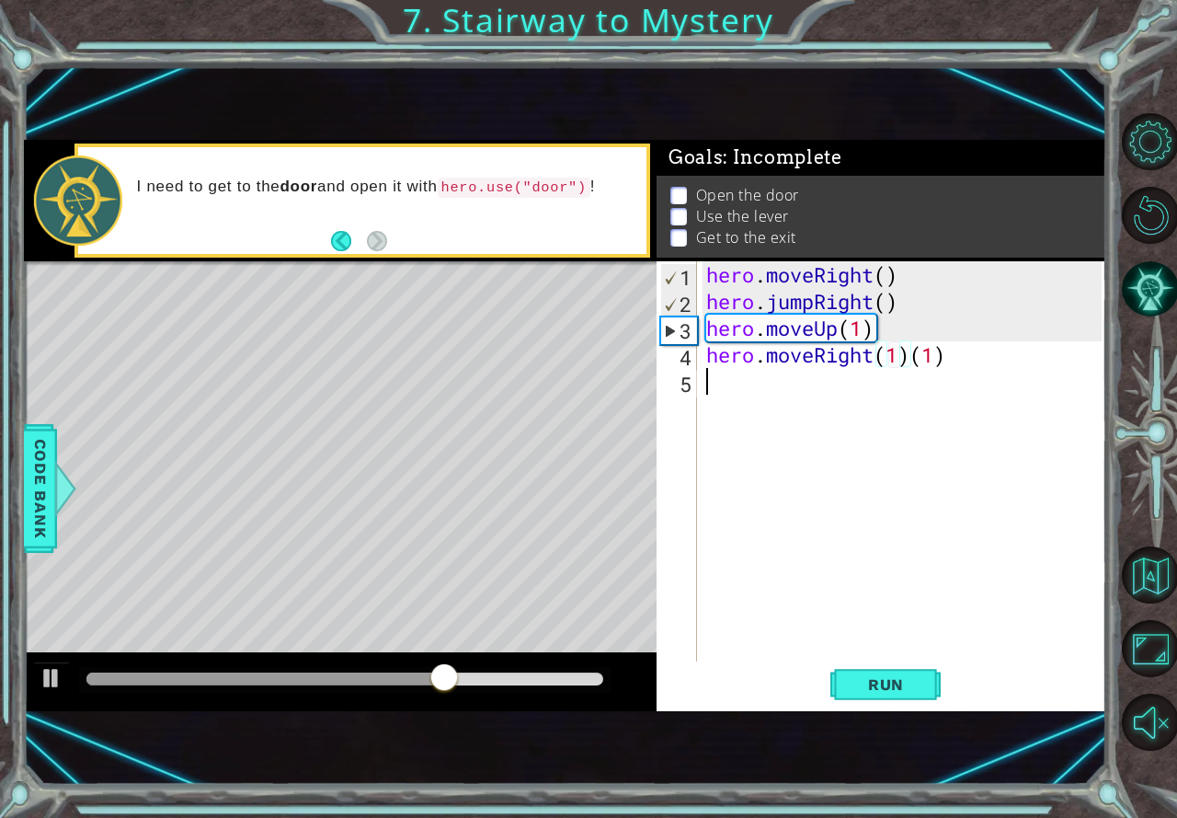
click at [753, 406] on div "hero . moveRight ( ) hero . jumpRight ( ) hero . moveUp ( 1 ) hero . moveRight …" at bounding box center [907, 487] width 408 height 453
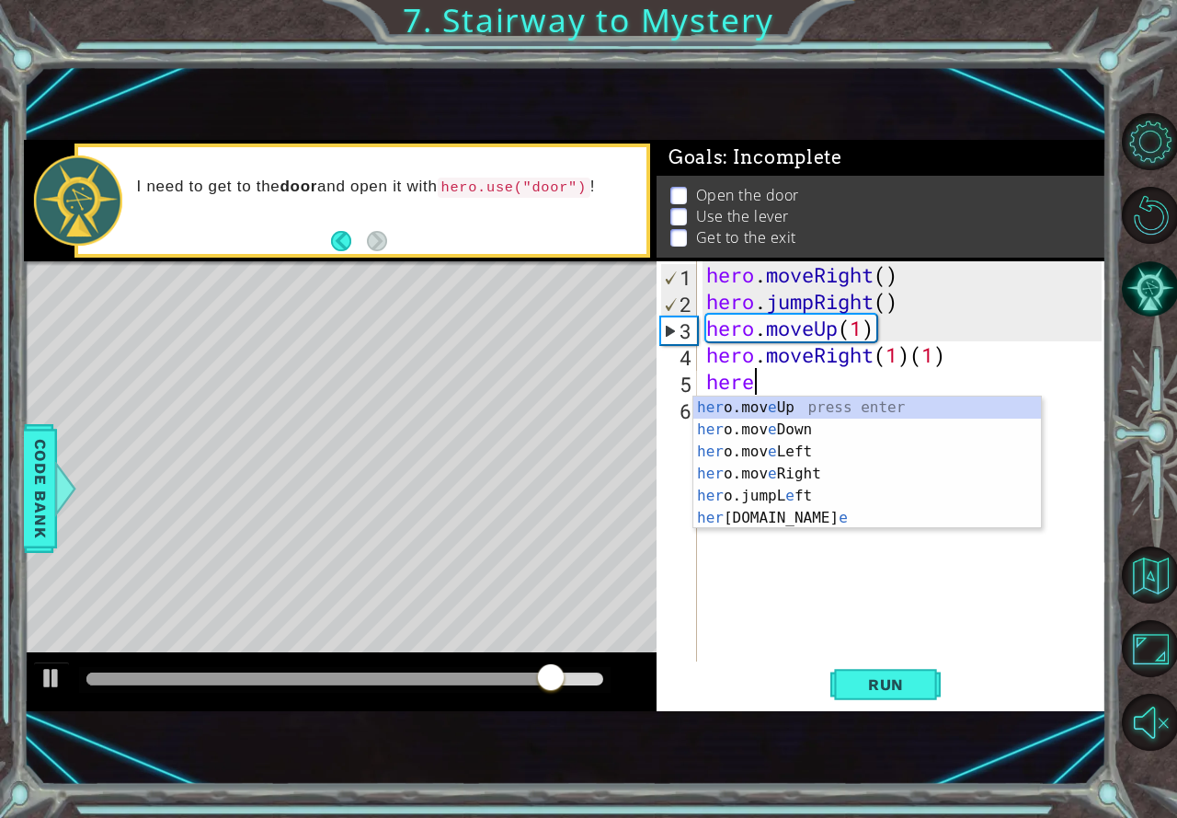
scroll to position [0, 1]
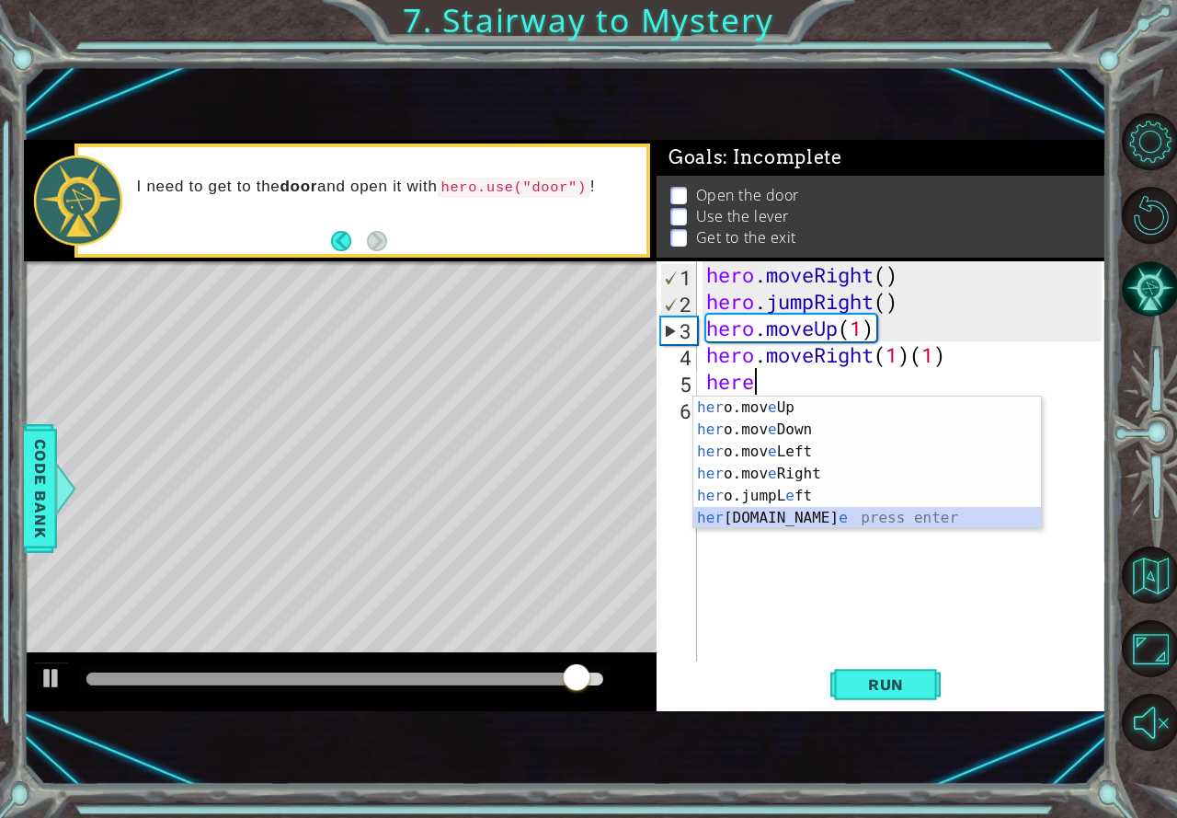
click at [783, 522] on div "her o.mov e Up press enter her o.mov e Down press enter her o.mov e Left press …" at bounding box center [867, 484] width 348 height 177
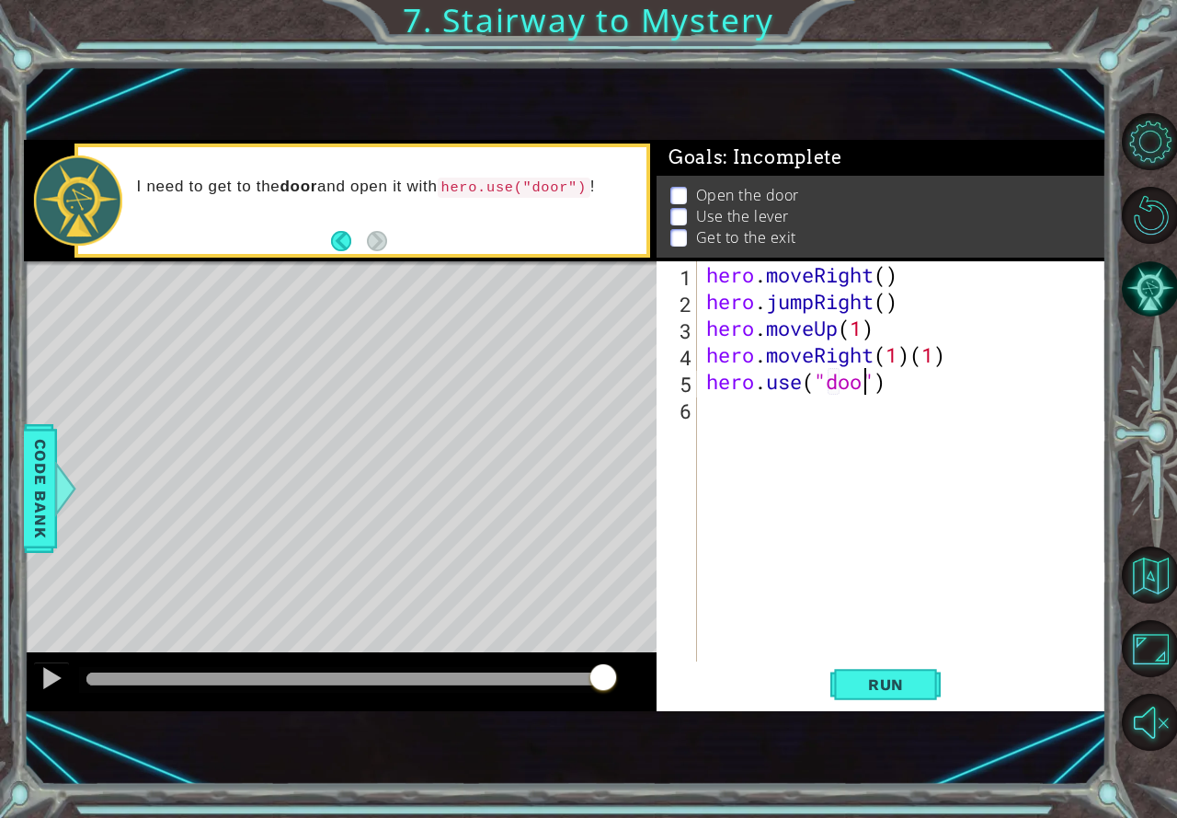
type textarea "hero.use("door")"
click at [761, 434] on div "hero . moveRight ( ) hero . jumpRight ( ) hero . moveUp ( 1 ) hero . moveRight …" at bounding box center [907, 487] width 408 height 453
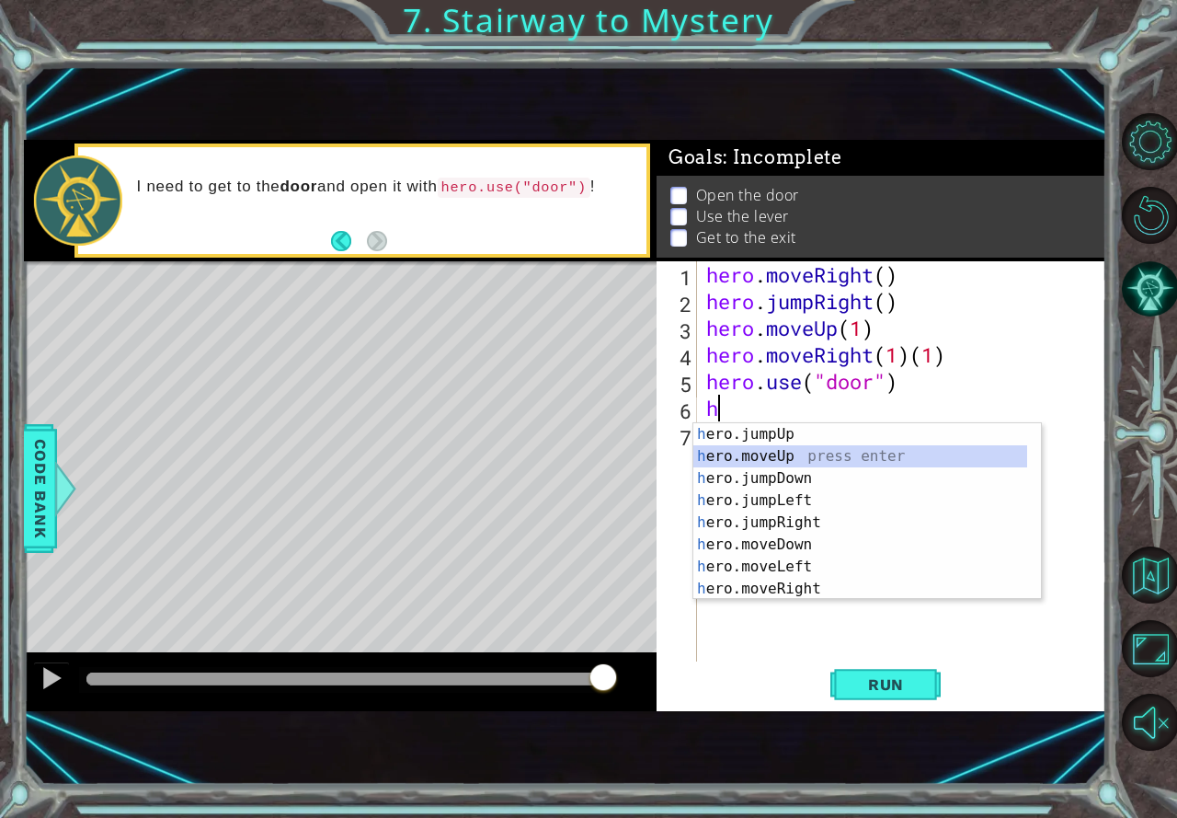
click at [775, 451] on div "h ero.jumpUp press enter h ero.moveUp press enter h ero.jumpDown press enter h …" at bounding box center [860, 533] width 334 height 221
type textarea "hero.moveUp(1)"
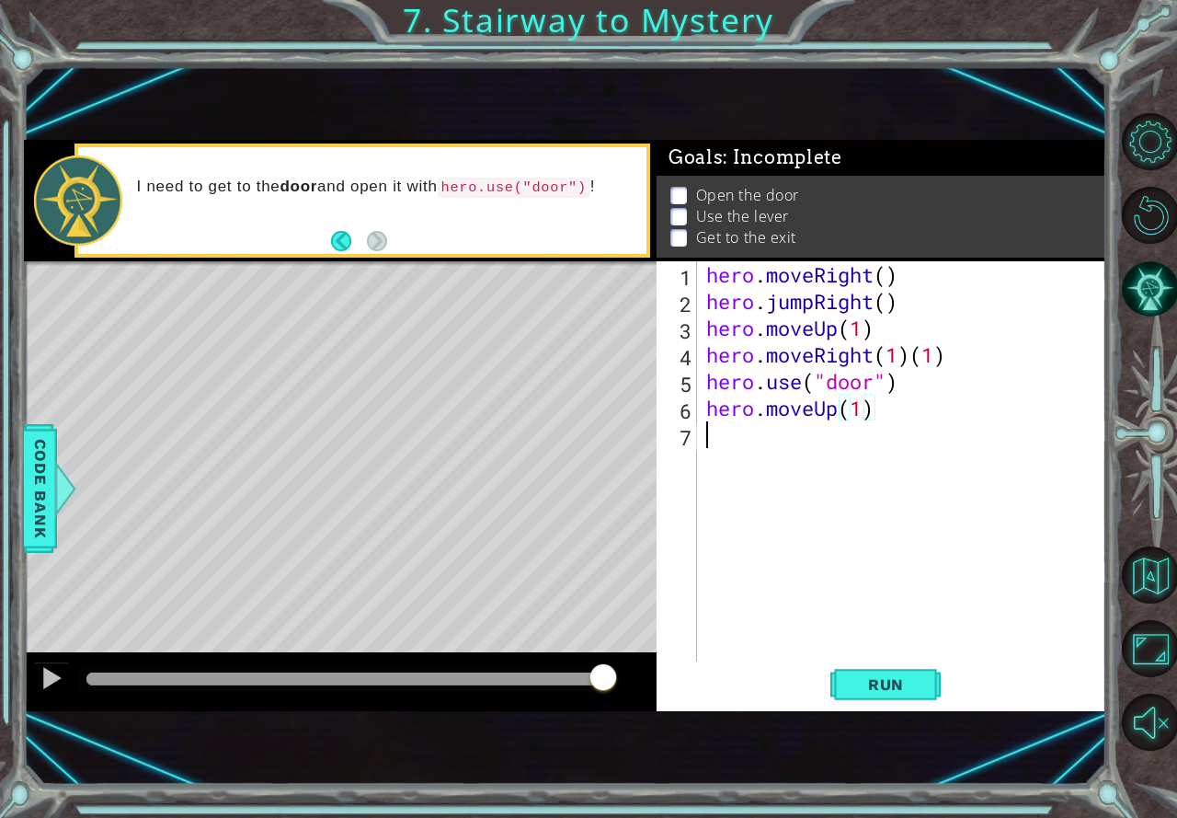
click at [709, 433] on div "hero . moveRight ( ) hero . jumpRight ( ) hero . moveUp ( 1 ) hero . moveRight …" at bounding box center [907, 487] width 408 height 453
type textarea "h"
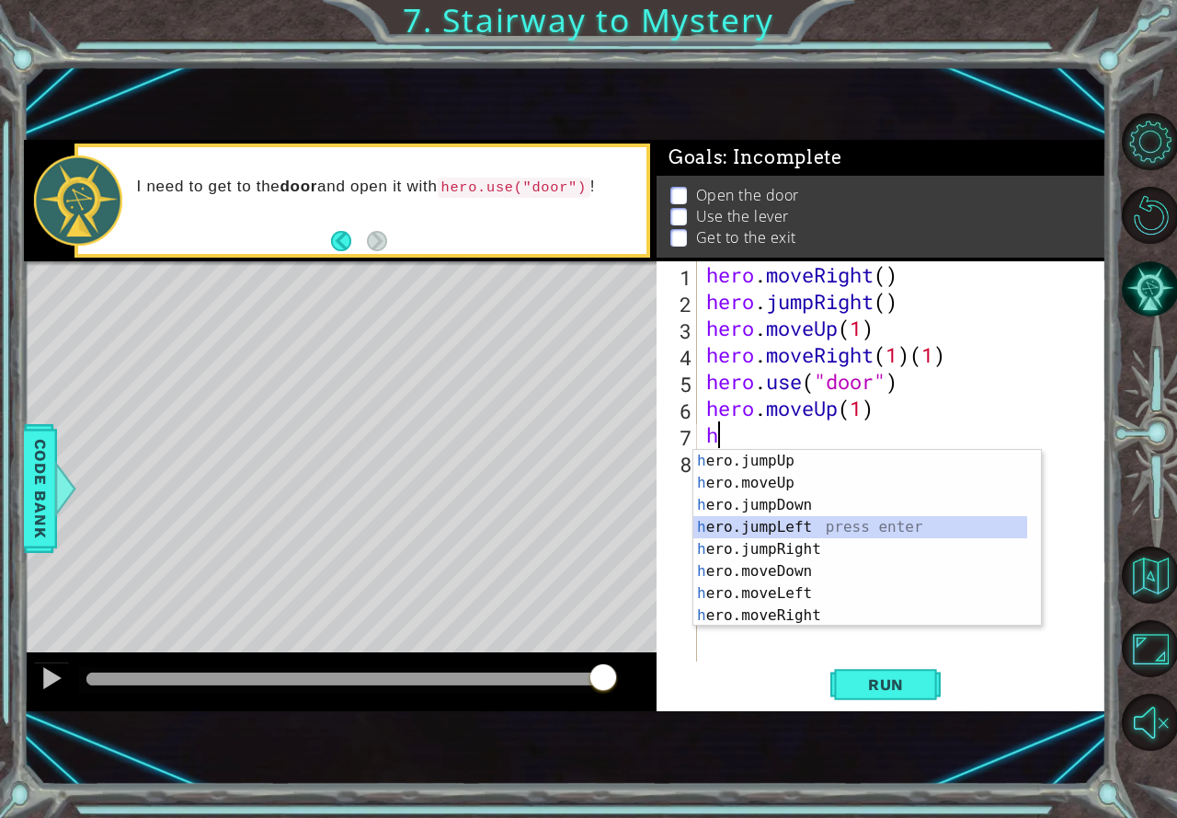
click at [801, 531] on div "h ero.jumpUp press enter h ero.moveUp press enter h ero.jumpDown press enter h …" at bounding box center [860, 560] width 334 height 221
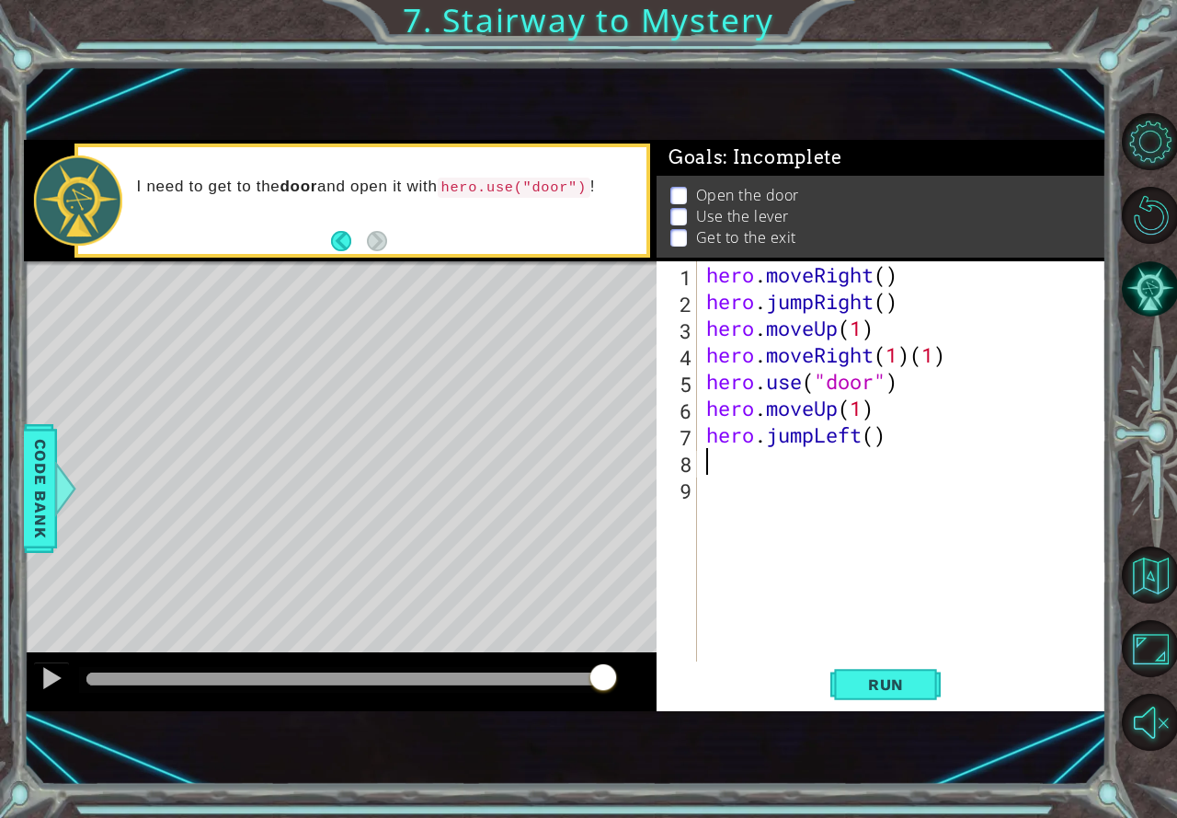
type textarea "h"
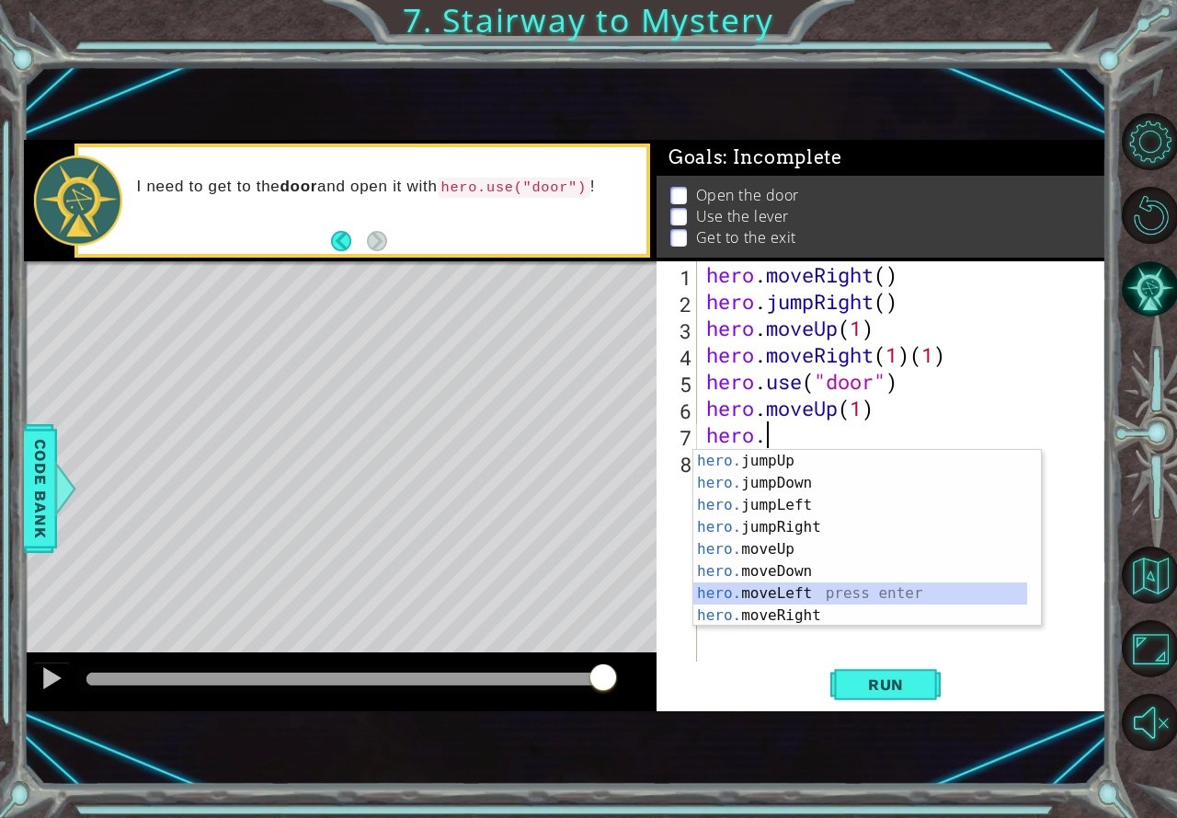
click at [771, 589] on div "hero. jumpUp press enter hero. jumpDown press enter hero. jumpLeft press enter …" at bounding box center [860, 560] width 334 height 221
type textarea "hero.moveLeft(1)"
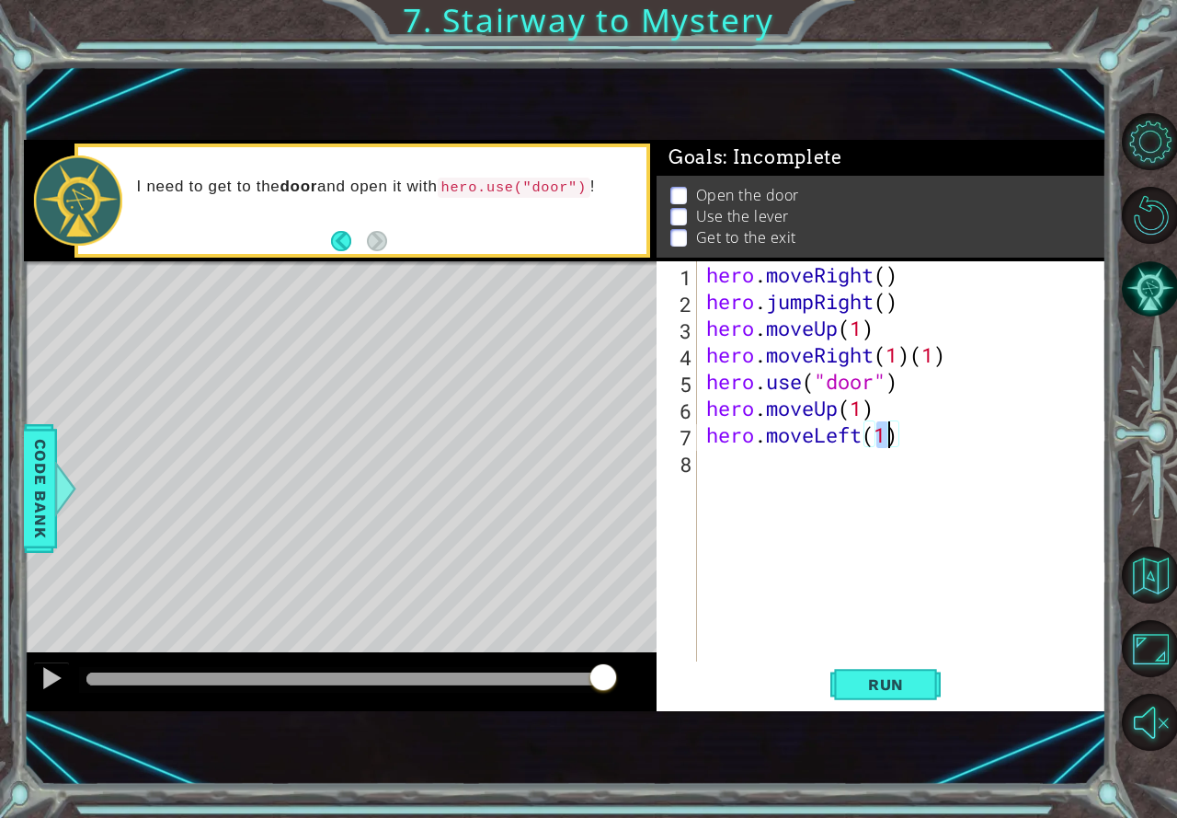
click at [748, 463] on div "hero . moveRight ( ) hero . jumpRight ( ) hero . moveUp ( 1 ) hero . moveRight …" at bounding box center [907, 487] width 408 height 453
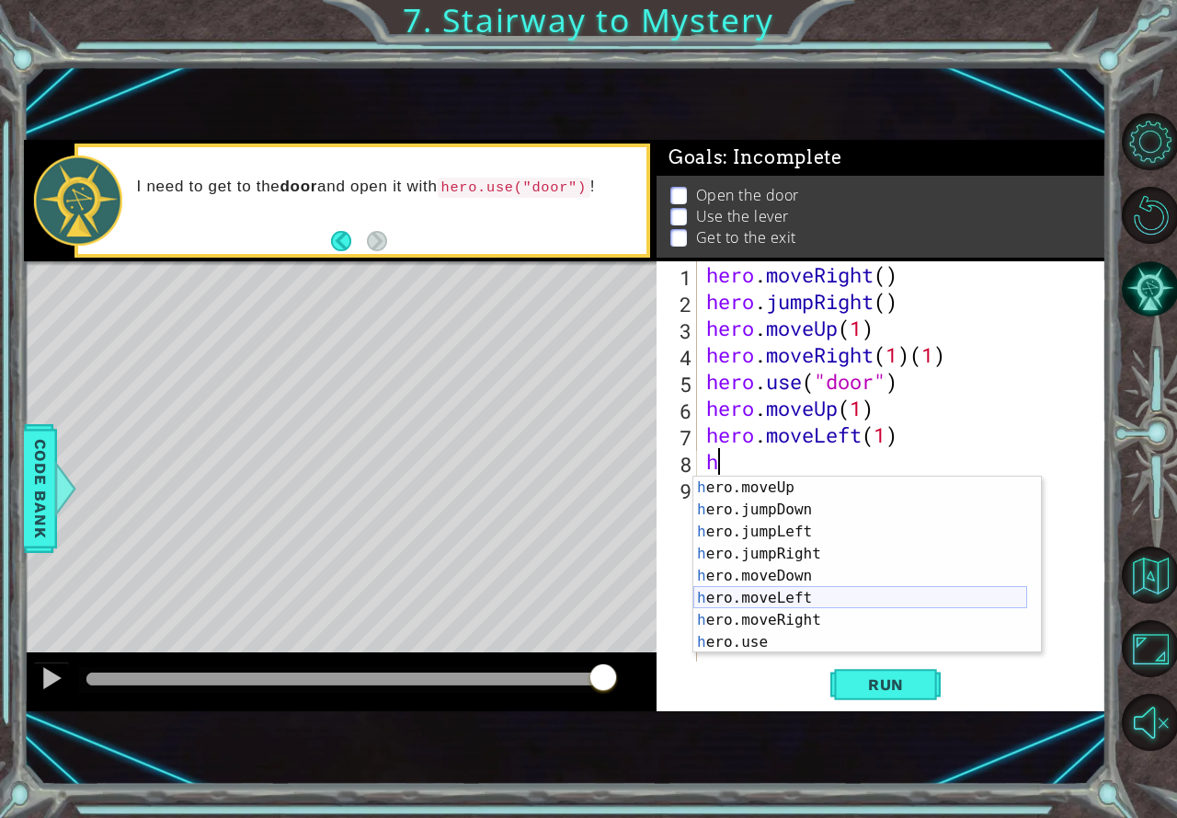
scroll to position [22, 0]
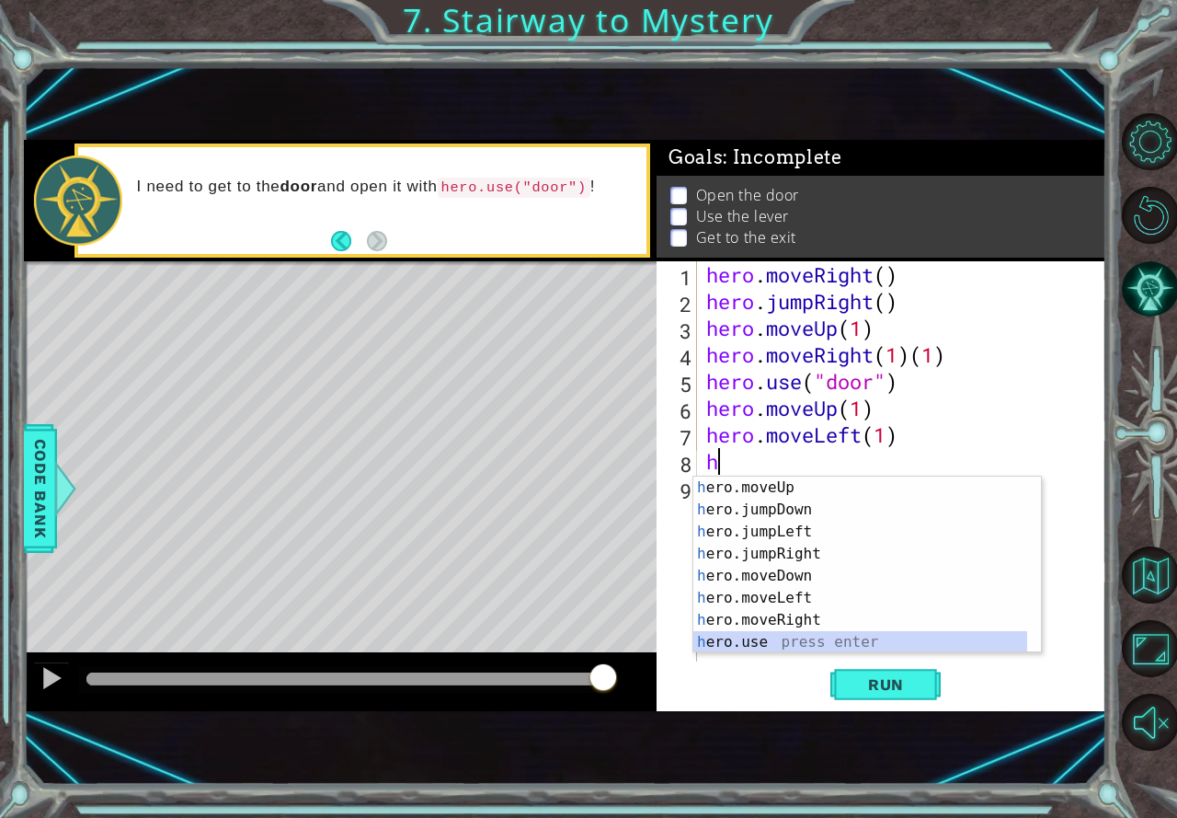
click at [760, 642] on div "h ero.moveUp press enter h ero.jumpDown press enter h ero.jumpLeft press enter …" at bounding box center [860, 586] width 334 height 221
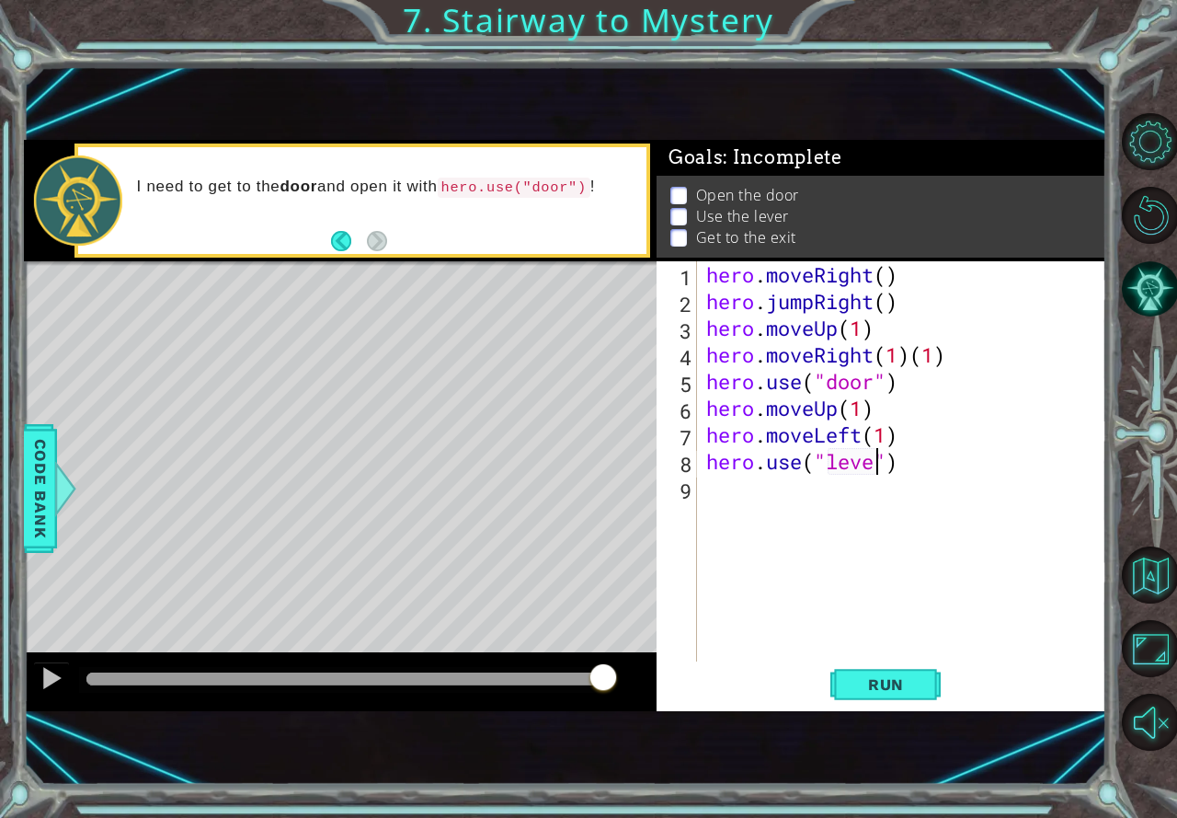
type textarea "hero.use("lever")"
click at [831, 497] on div "hero . moveRight ( ) hero . jumpRight ( ) hero . moveUp ( 1 ) hero . moveRight …" at bounding box center [907, 487] width 408 height 453
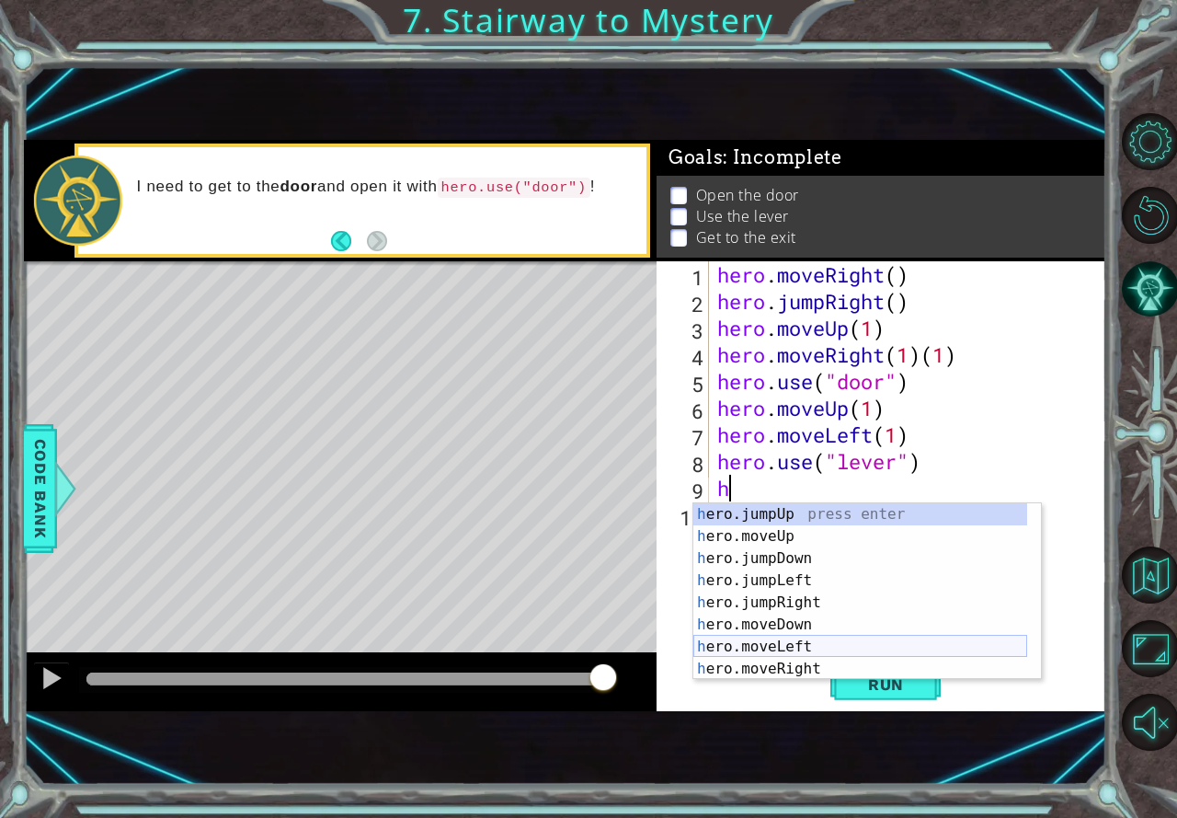
click at [800, 648] on div "h ero.jumpUp press enter h ero.moveUp press enter h ero.jumpDown press enter h …" at bounding box center [860, 613] width 334 height 221
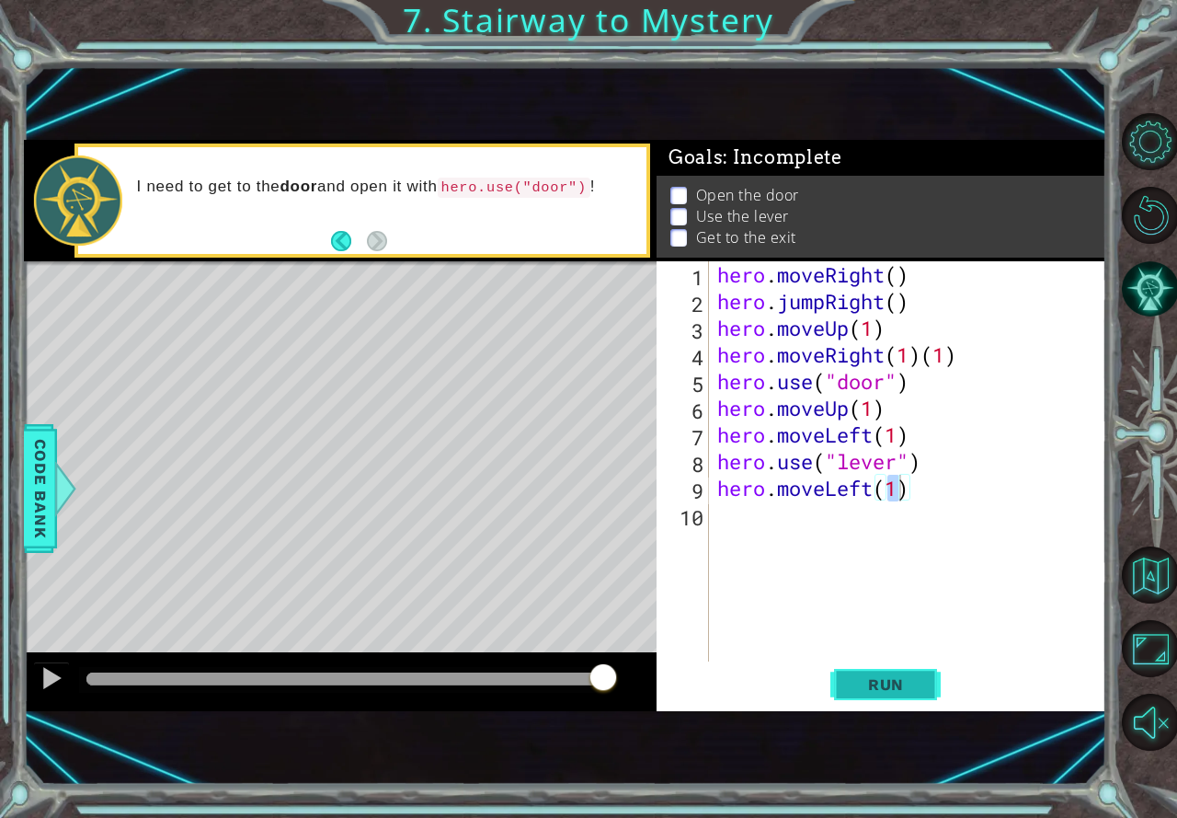
click at [873, 682] on span "Run" at bounding box center [886, 684] width 73 height 18
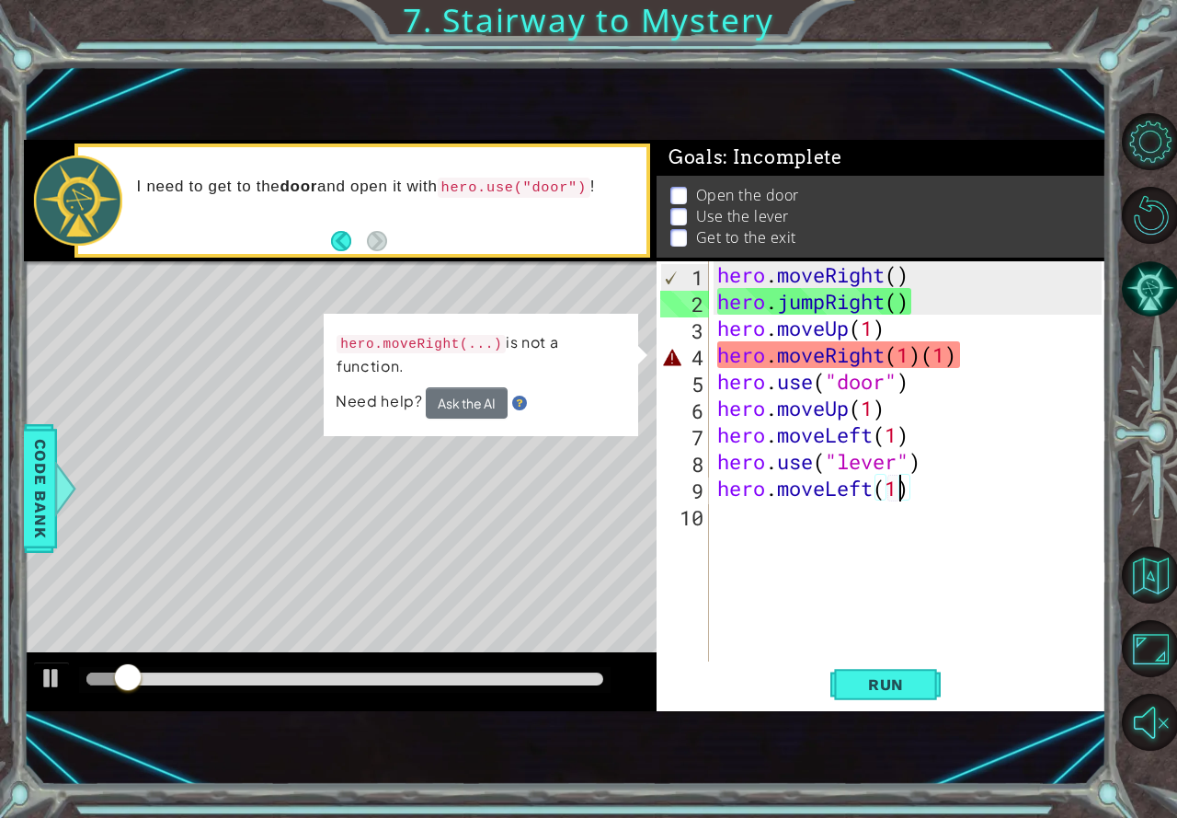
click at [951, 353] on div "hero . moveRight ( ) hero . jumpRight ( ) hero . moveUp ( 1 ) hero . moveRight …" at bounding box center [912, 487] width 397 height 453
click at [956, 361] on div "hero . moveRight ( ) hero . jumpRight ( ) hero . moveUp ( 1 ) hero . moveRight …" at bounding box center [912, 487] width 397 height 453
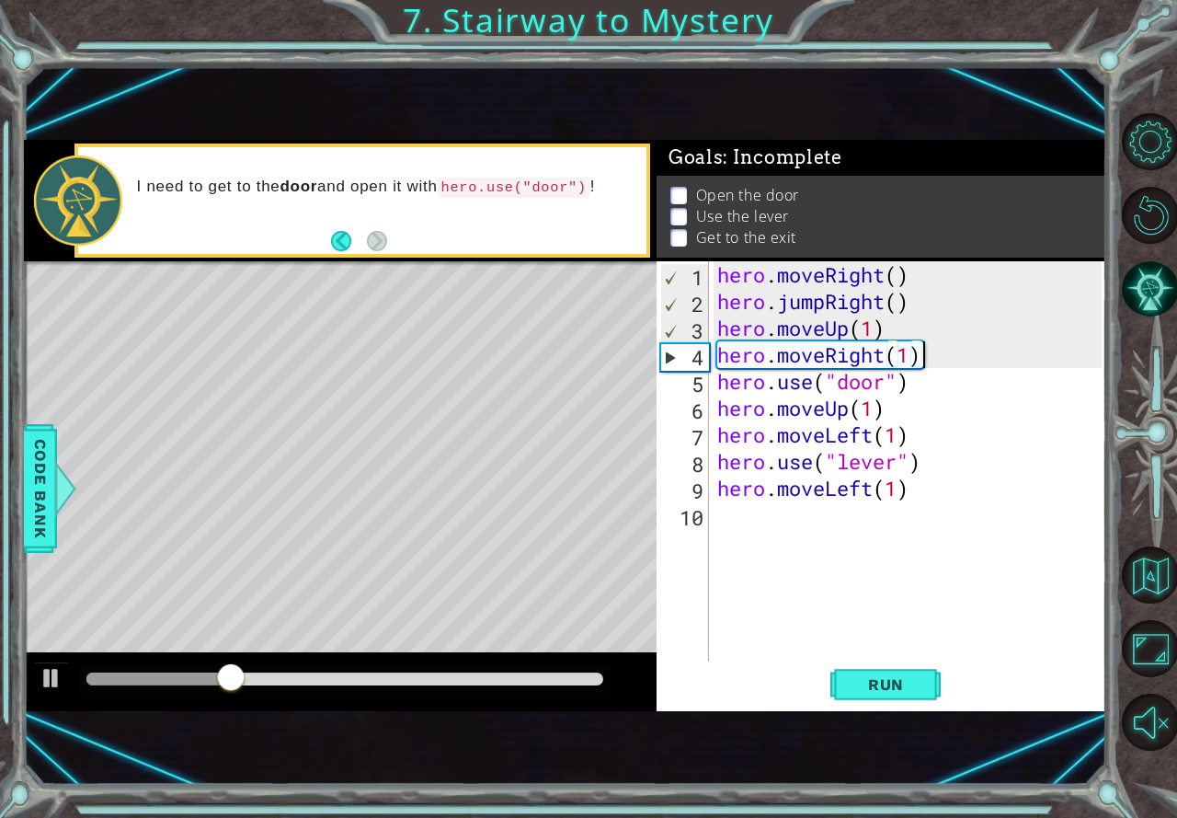
scroll to position [0, 8]
click at [864, 671] on button "Run" at bounding box center [885, 684] width 110 height 45
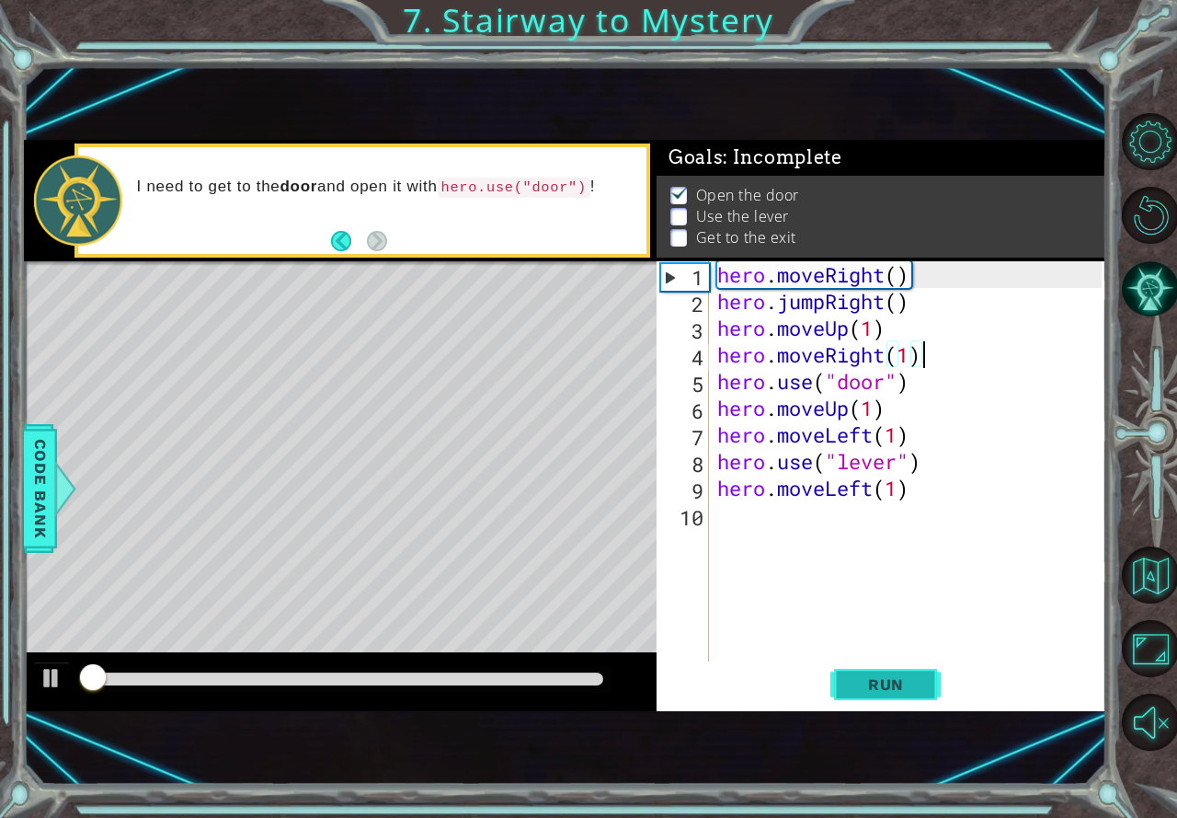
scroll to position [10, 0]
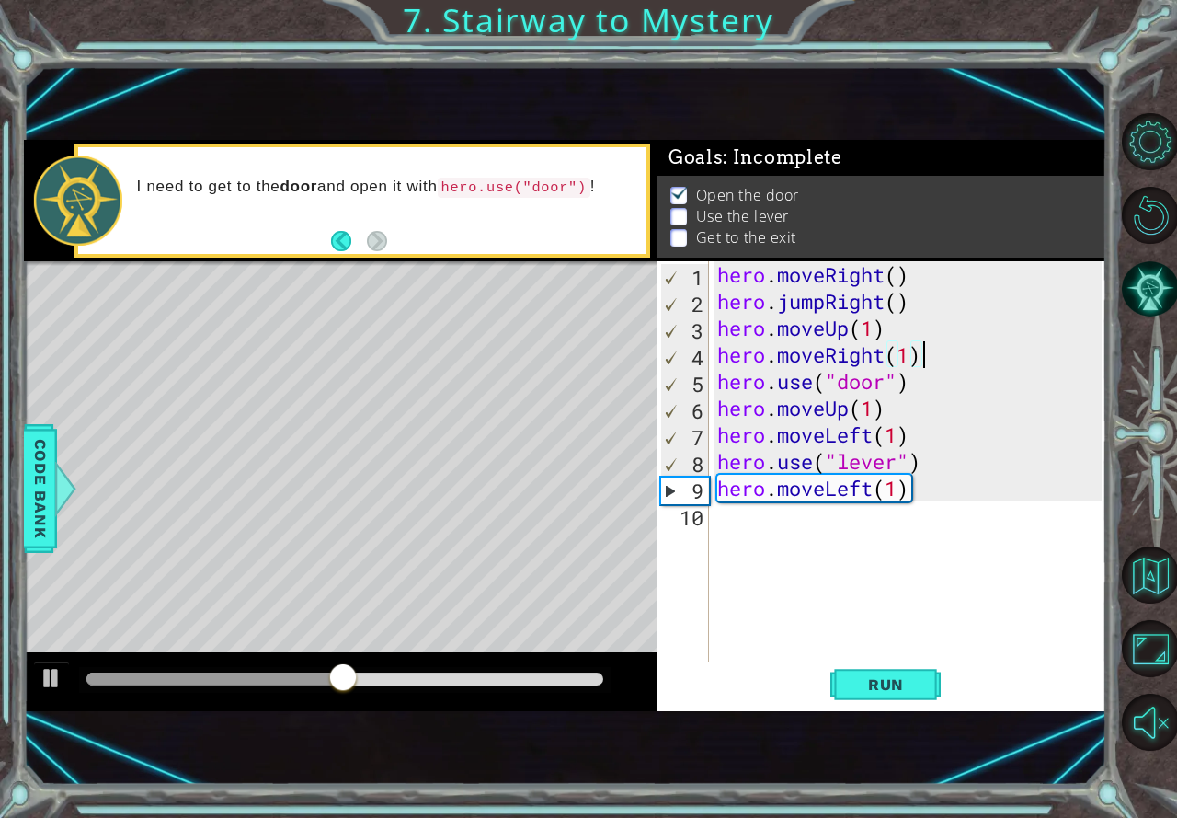
click at [714, 428] on div "hero . moveRight ( ) hero . jumpRight ( ) hero . moveUp ( 1 ) hero . moveRight …" at bounding box center [912, 487] width 397 height 453
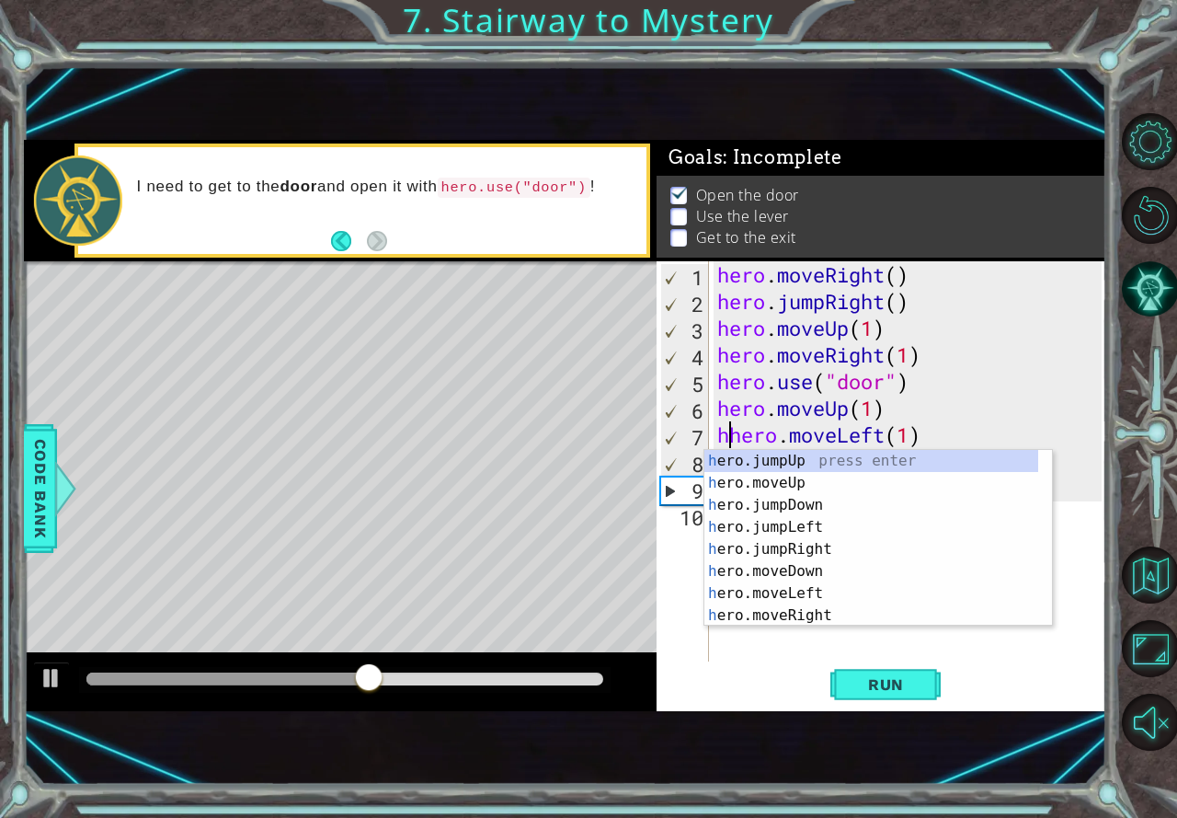
scroll to position [0, 0]
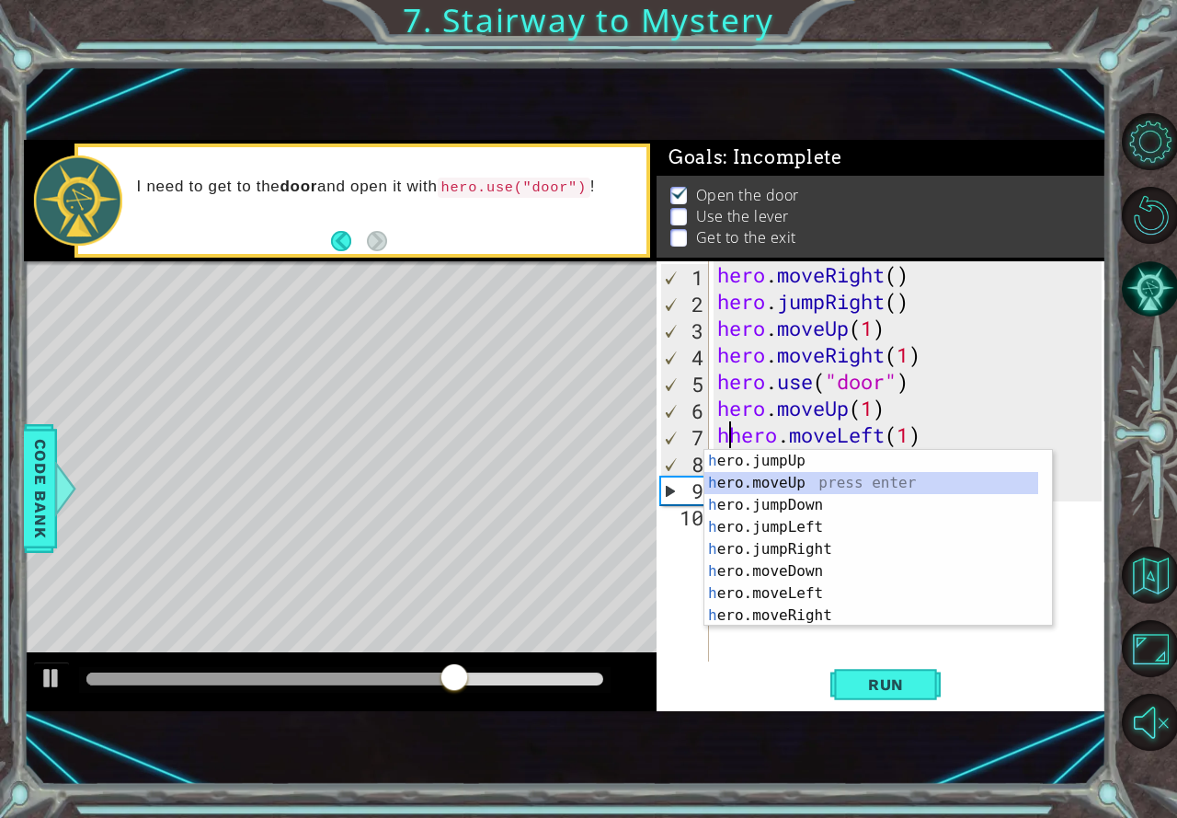
click at [811, 481] on div "h ero.jumpUp press enter h ero.moveUp press enter h ero.jumpDown press enter h …" at bounding box center [871, 560] width 334 height 221
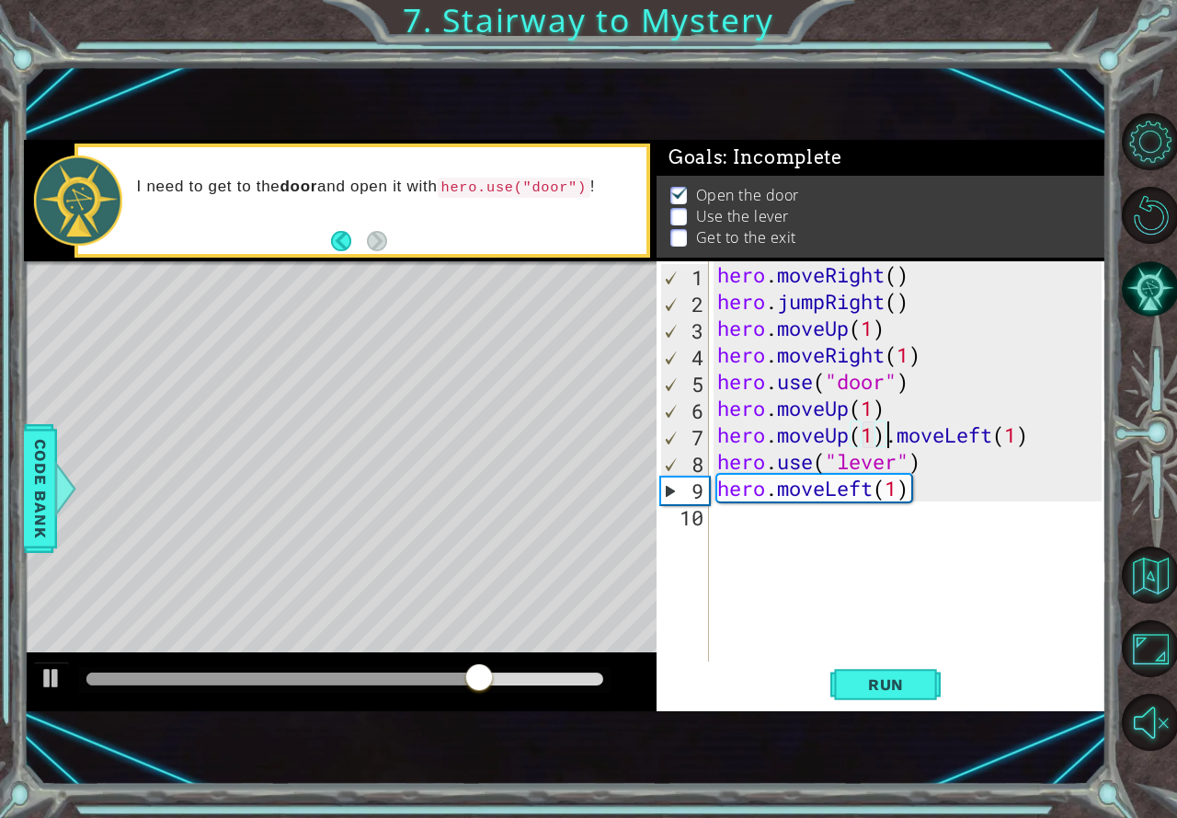
click at [889, 439] on div "hero . moveRight ( ) hero . jumpRight ( ) hero . moveUp ( 1 ) hero . moveRight …" at bounding box center [912, 487] width 397 height 453
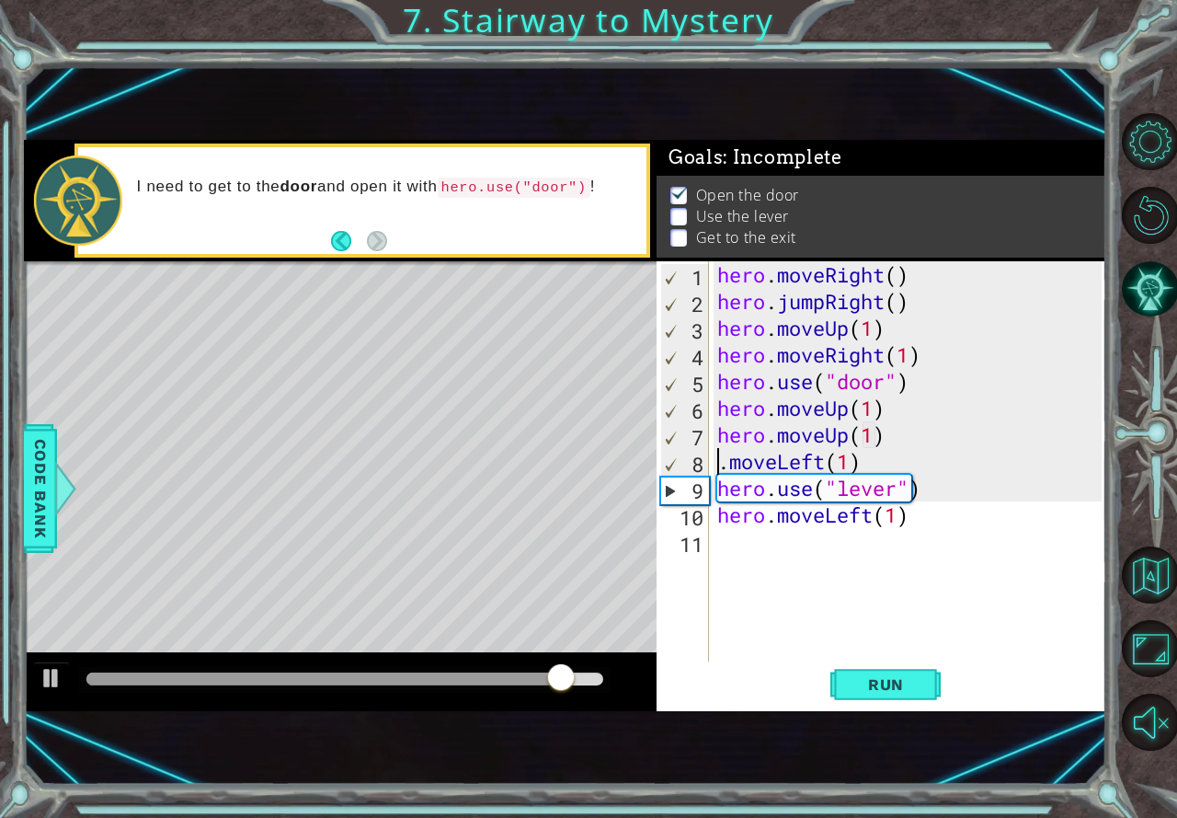
click at [726, 461] on div "hero . moveRight ( ) hero . jumpRight ( ) hero . moveUp ( 1 ) hero . moveRight …" at bounding box center [912, 487] width 397 height 453
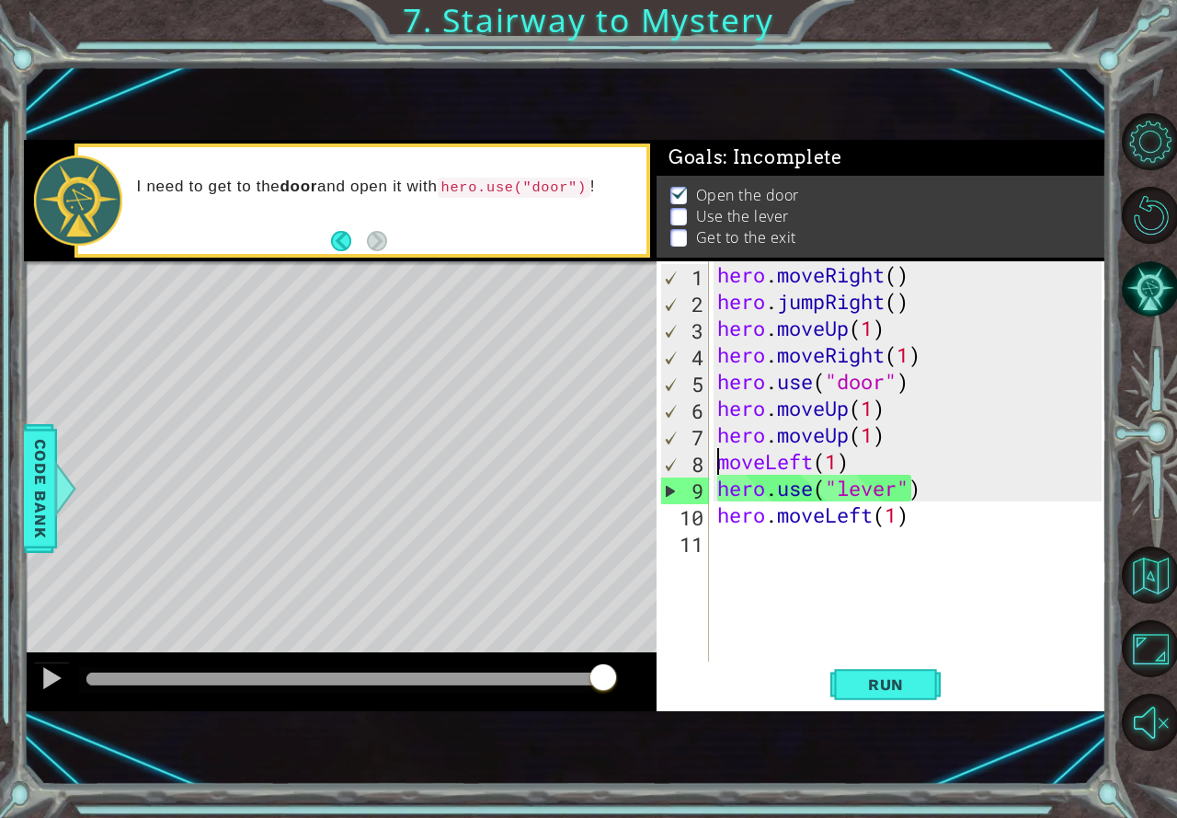
click at [871, 460] on div "hero . moveRight ( ) hero . jumpRight ( ) hero . moveUp ( 1 ) hero . moveRight …" at bounding box center [912, 487] width 397 height 453
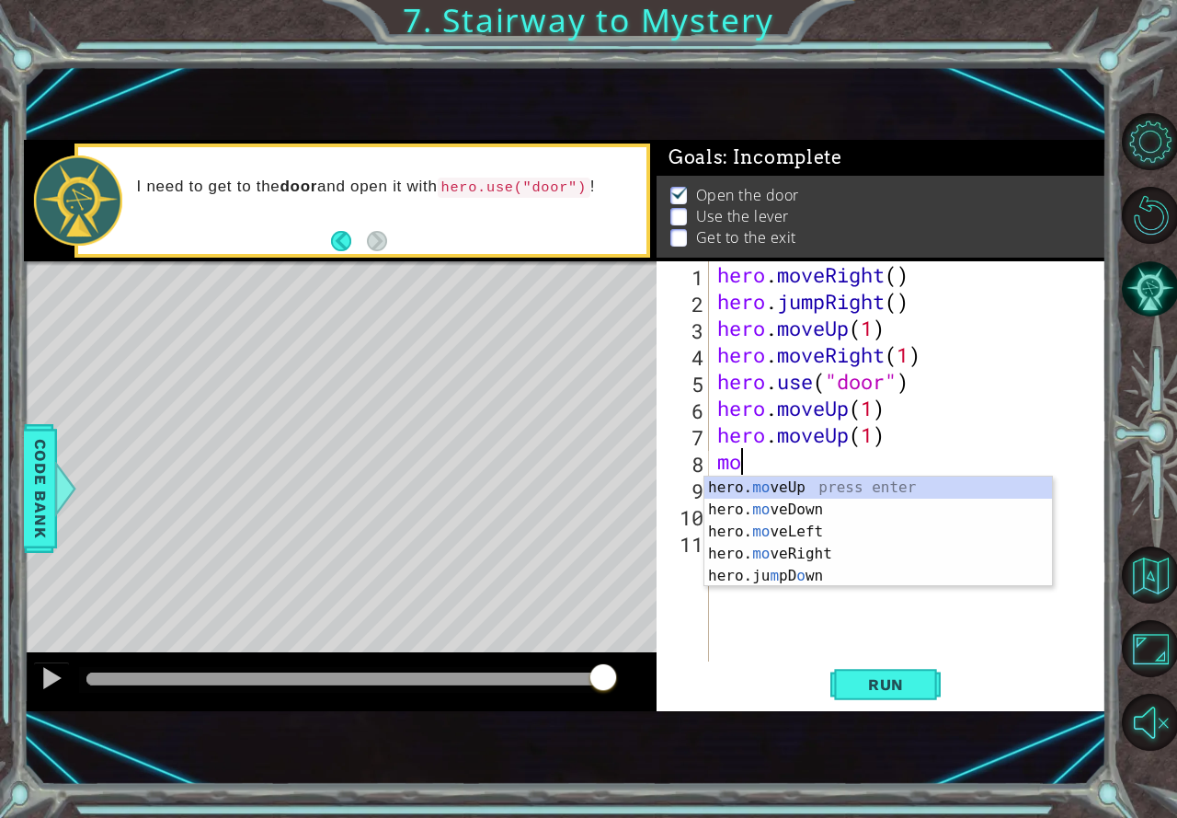
type textarea "m"
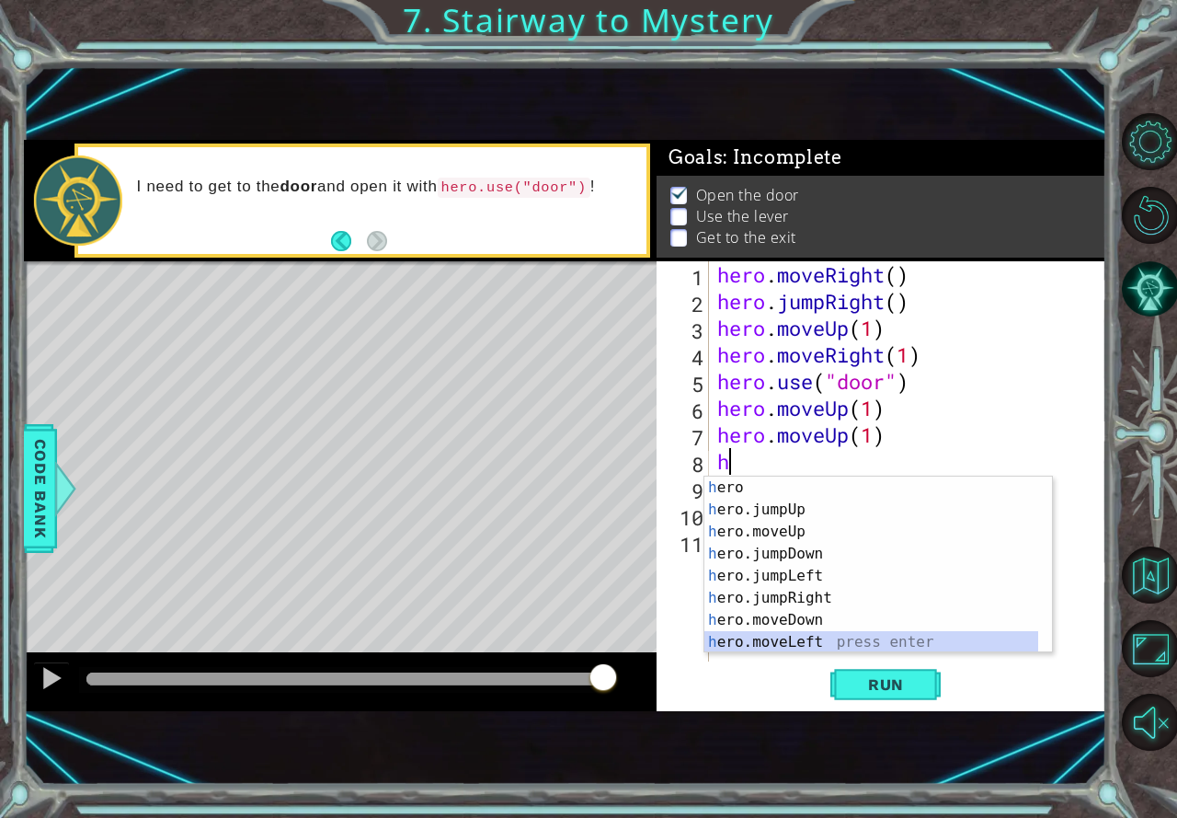
click at [772, 634] on div "h ero press enter h ero.jumpUp press enter h ero.moveUp press enter h ero.jumpD…" at bounding box center [871, 586] width 334 height 221
type textarea "hero.moveLeft(1)"
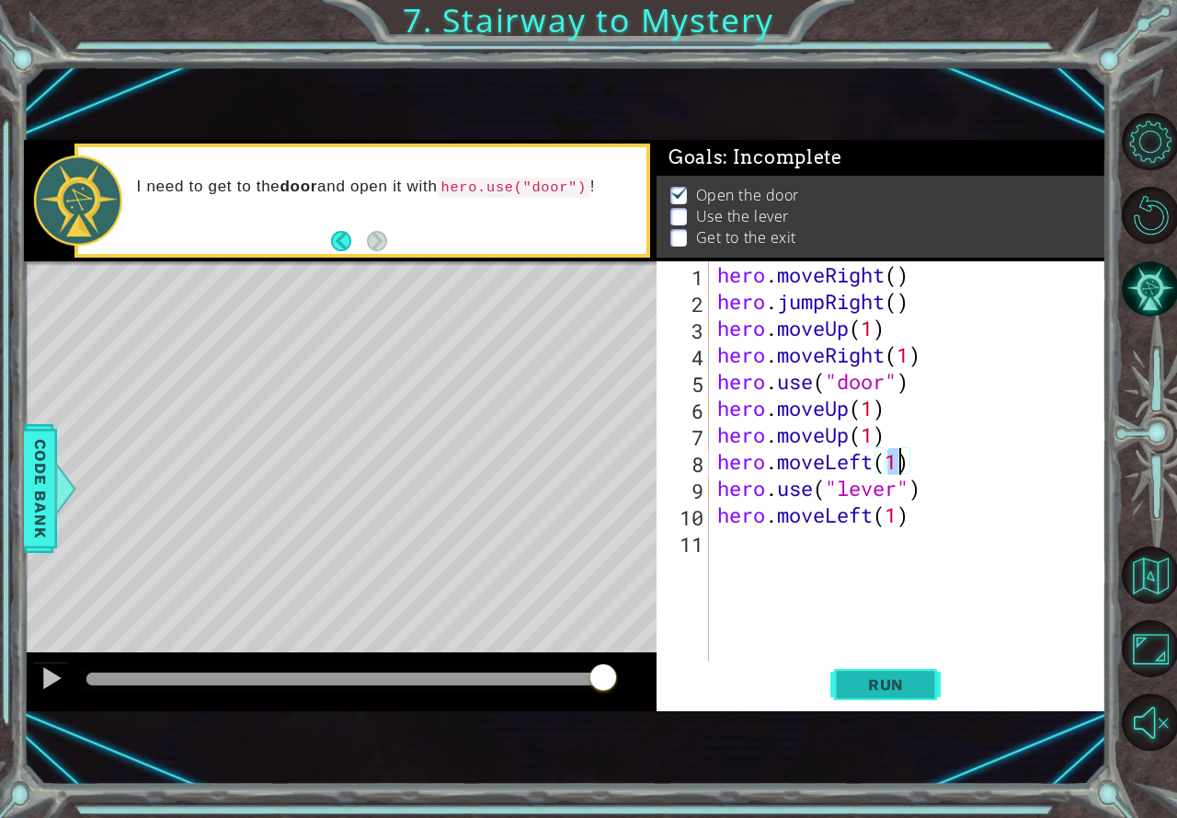
click at [888, 688] on span "Run" at bounding box center [886, 684] width 73 height 18
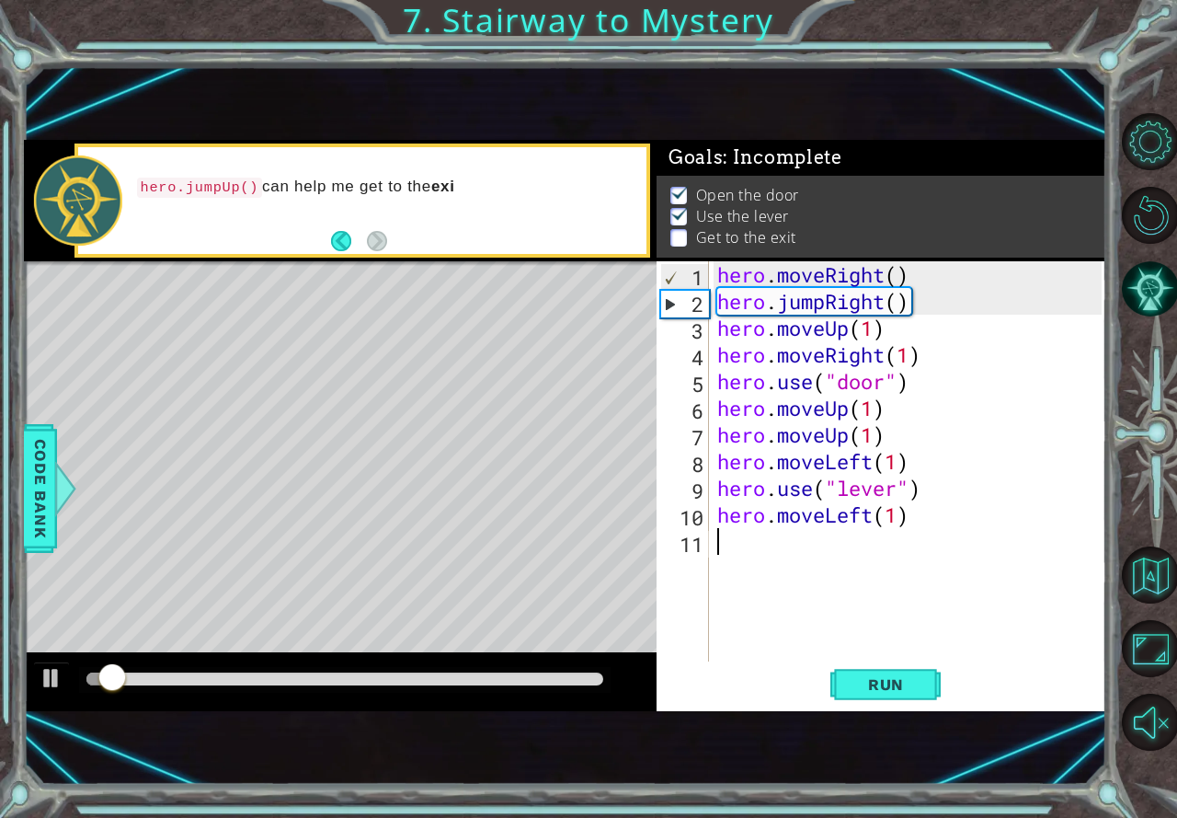
click at [754, 547] on div "hero . moveRight ( ) hero . jumpRight ( ) hero . moveUp ( 1 ) hero . moveRight …" at bounding box center [912, 487] width 397 height 453
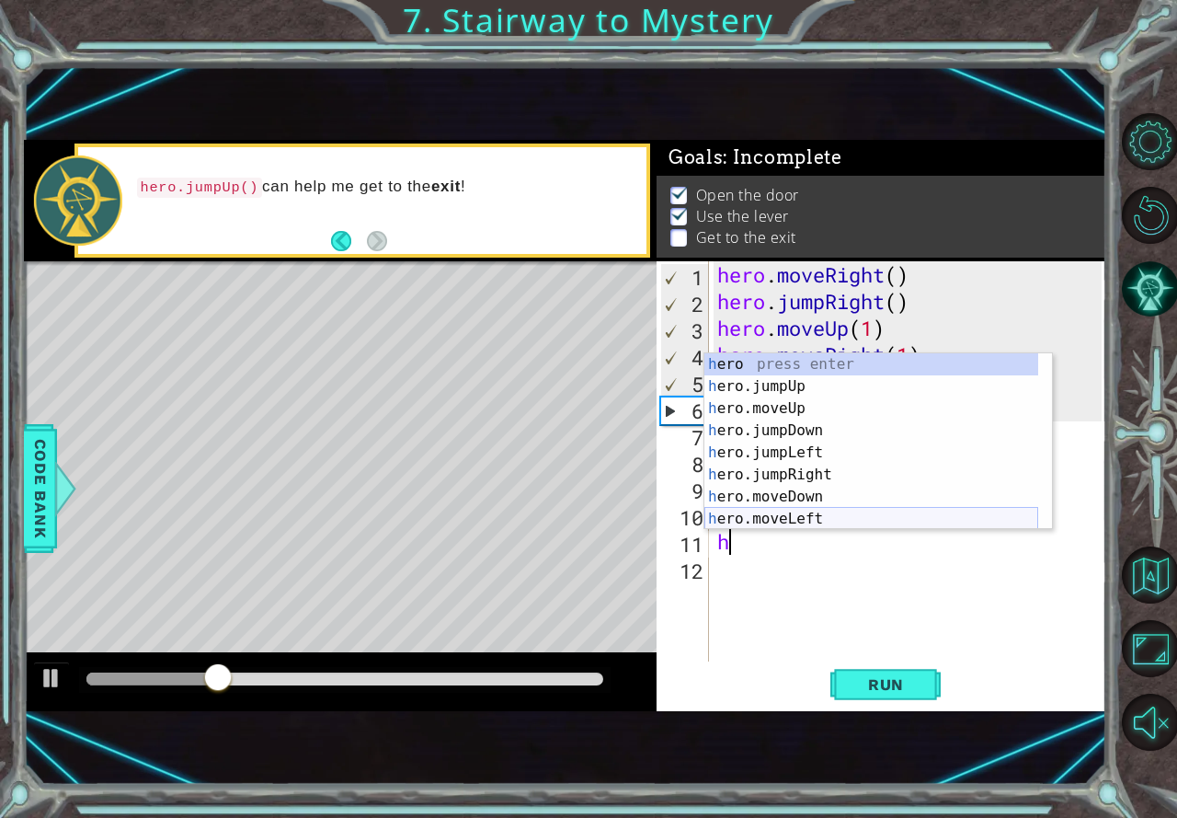
click at [816, 509] on div "h ero press enter h ero.jumpUp press enter h ero.moveUp press enter h ero.jumpD…" at bounding box center [871, 463] width 334 height 221
type textarea "hero.moveLeft(1)"
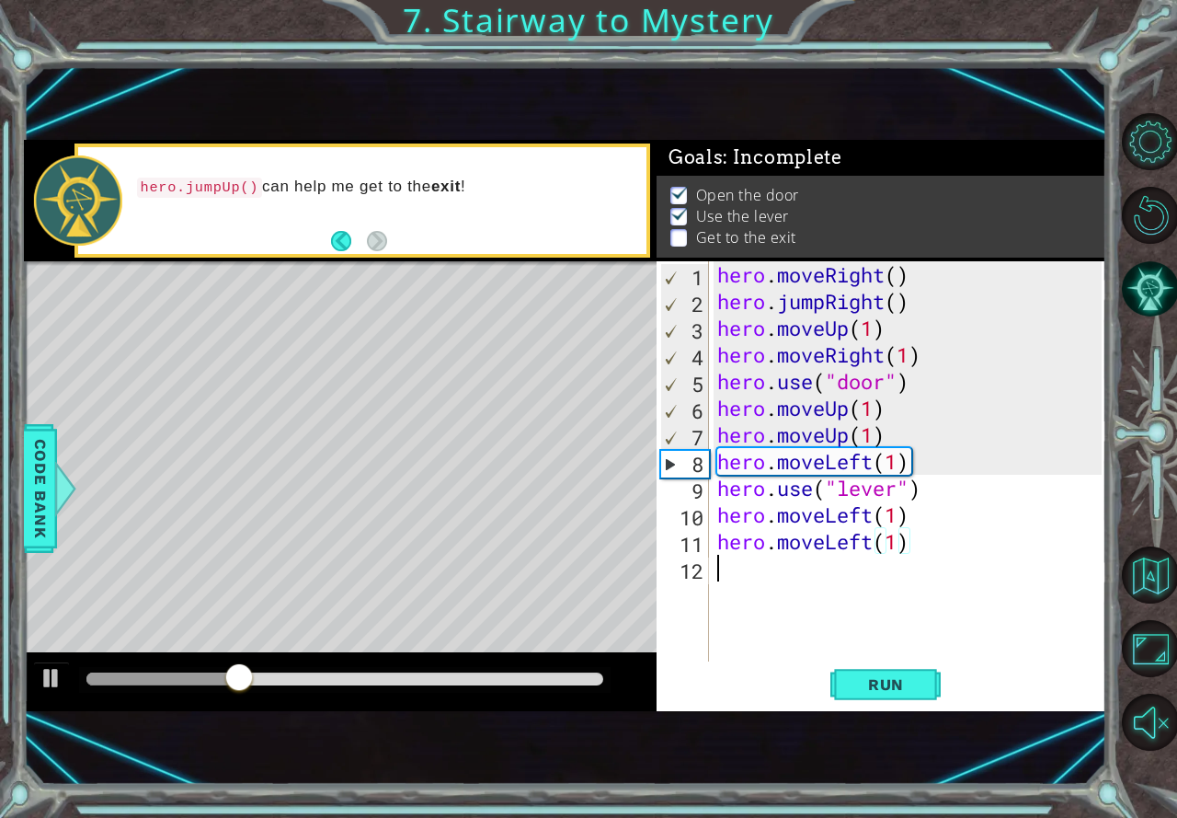
click at [734, 575] on div "hero . moveRight ( ) hero . jumpRight ( ) hero . moveUp ( 1 ) hero . moveRight …" at bounding box center [912, 487] width 397 height 453
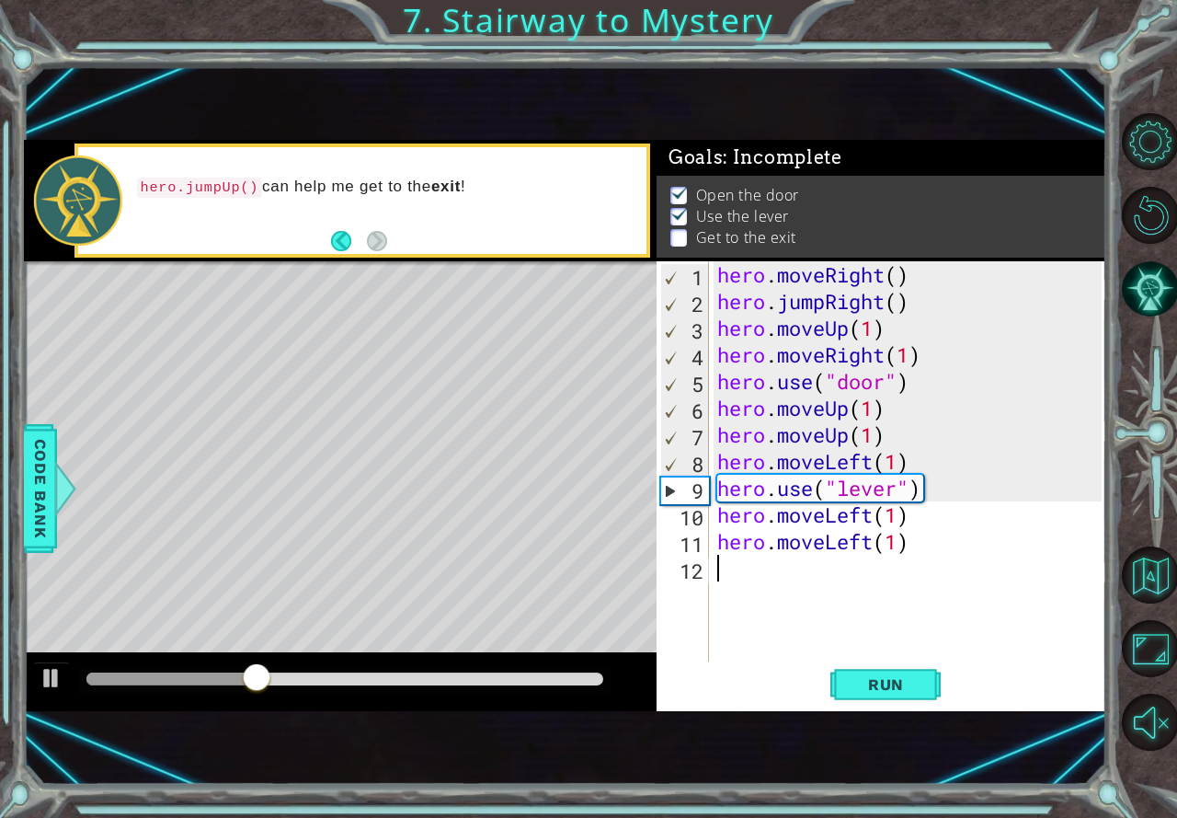
type textarea "h"
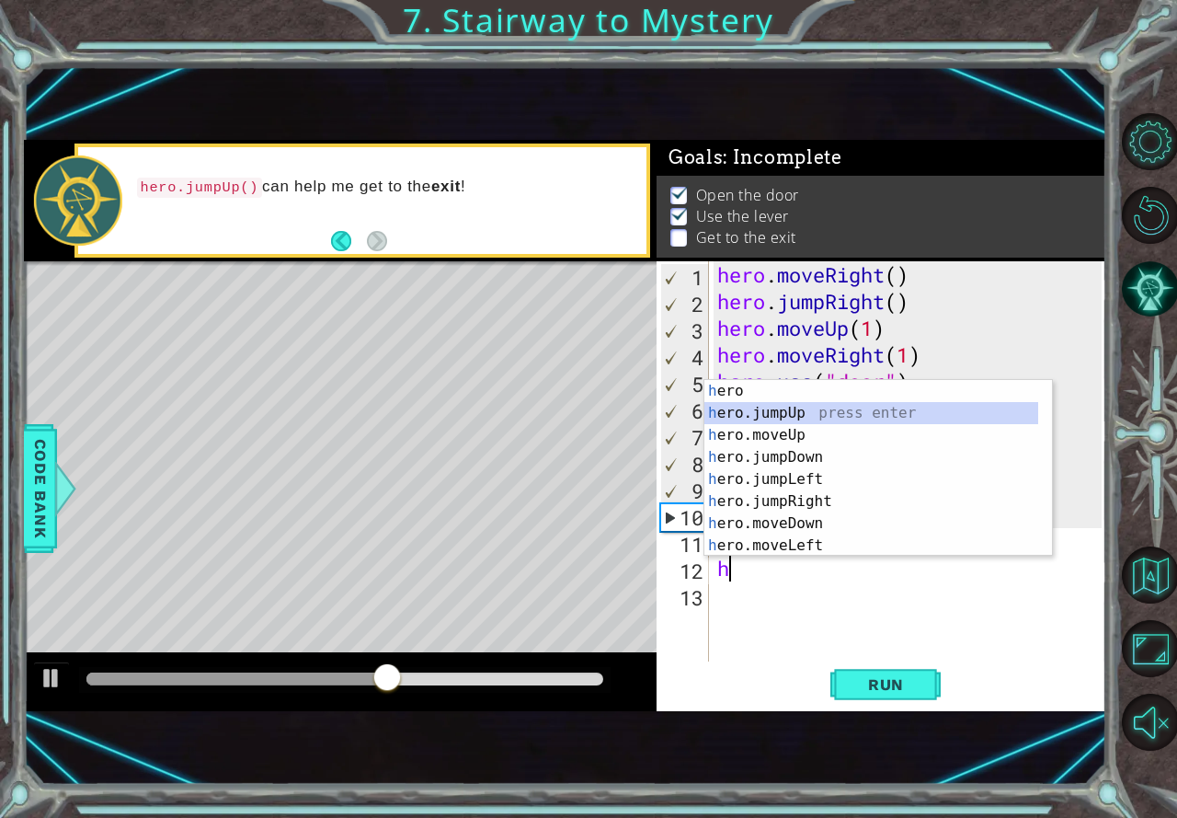
click at [797, 410] on div "h ero press enter h ero.jumpUp press enter h ero.moveUp press enter h ero.jumpD…" at bounding box center [871, 490] width 334 height 221
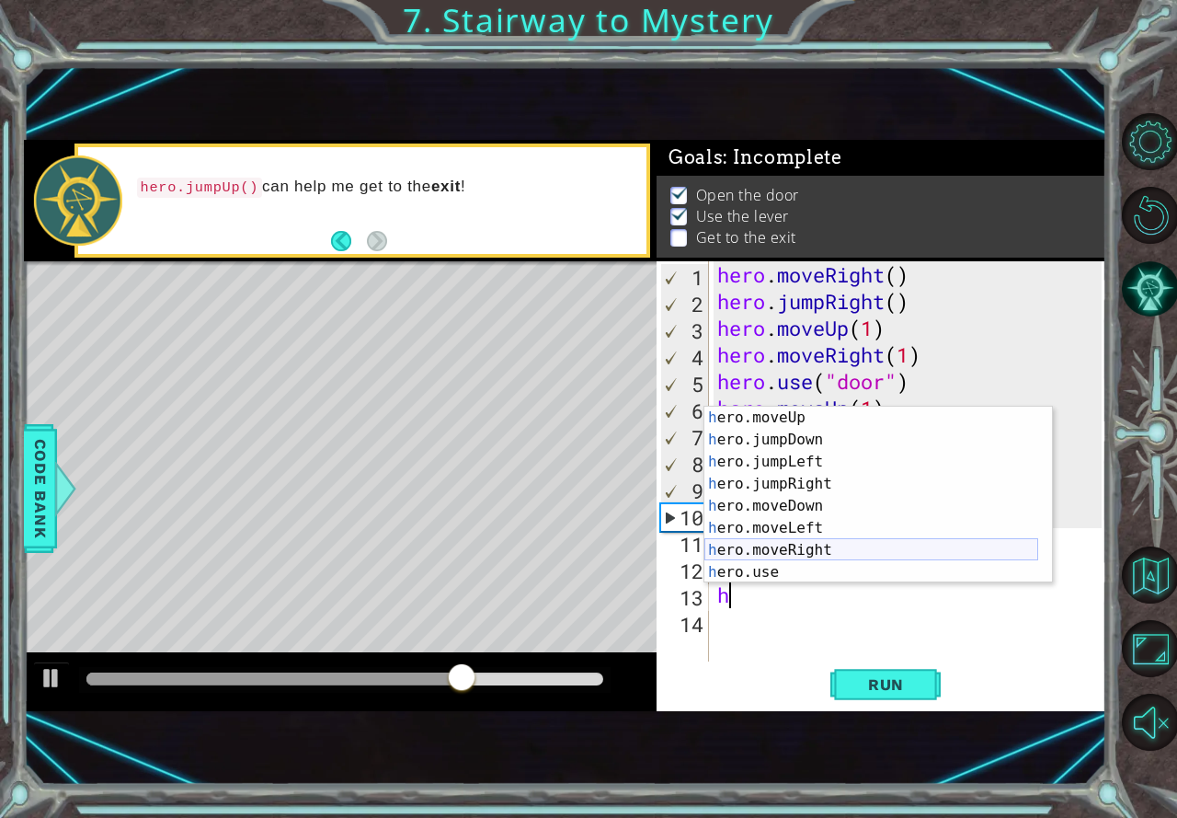
scroll to position [44, 0]
click at [798, 547] on div "h ero.moveUp press enter h ero.jumpDown press enter h ero.jumpLeft press enter …" at bounding box center [871, 516] width 334 height 221
type textarea "hero.moveRight(1)"
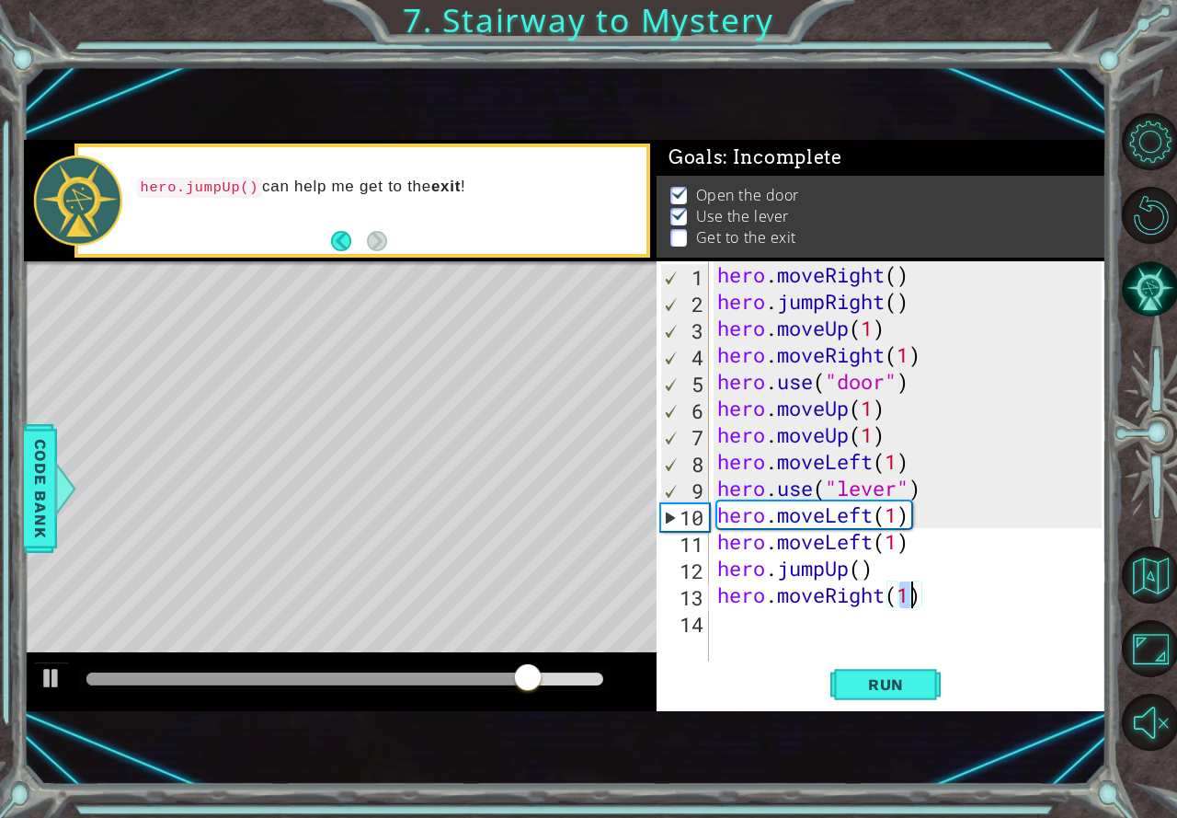
click at [760, 623] on div "hero . moveRight ( ) hero . jumpRight ( ) hero . moveUp ( 1 ) hero . moveRight …" at bounding box center [912, 487] width 397 height 453
type textarea "h"
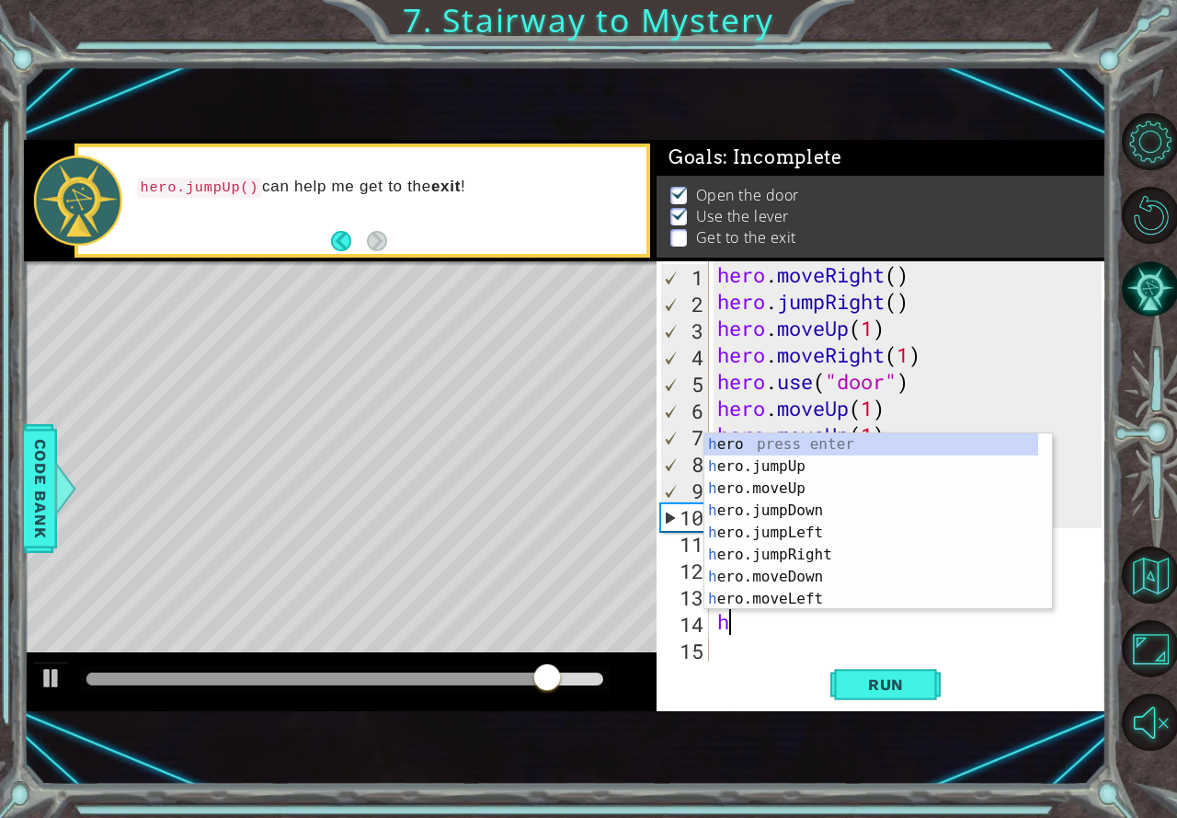
scroll to position [0, 0]
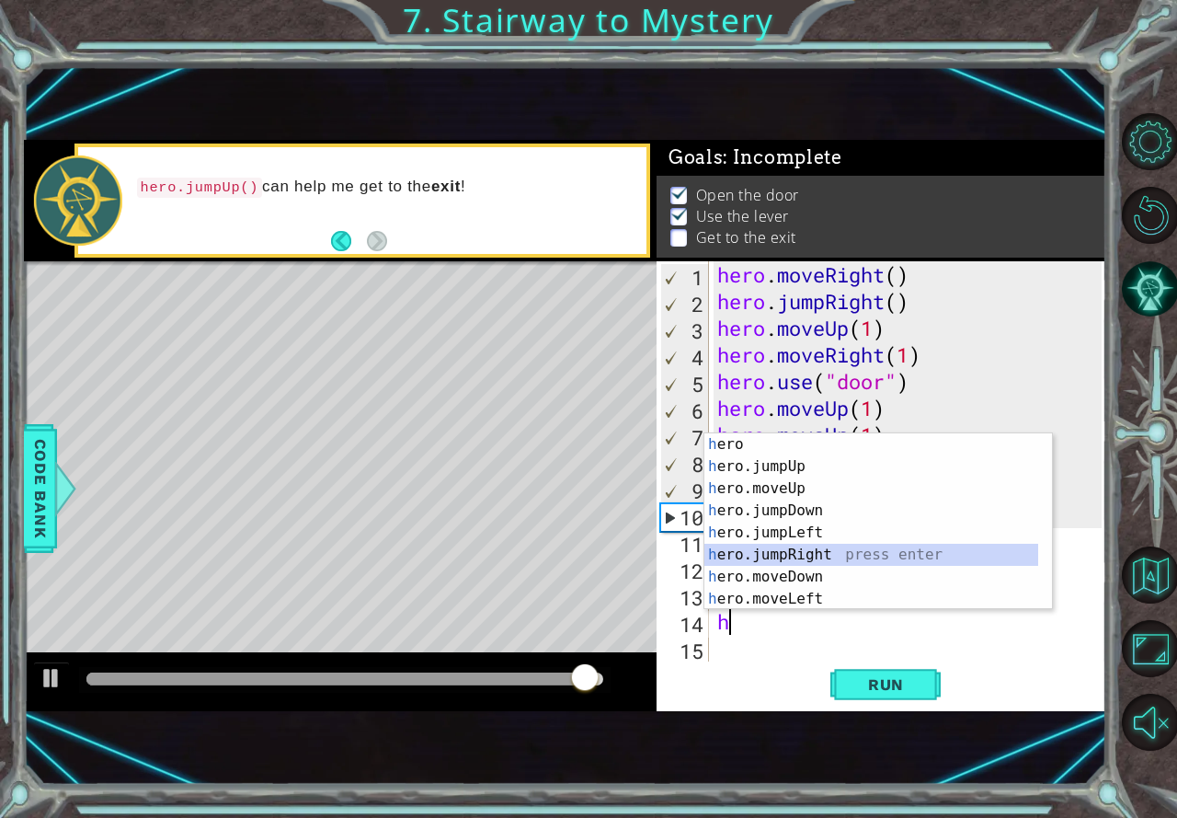
click at [821, 555] on div "h ero press enter h ero.jumpUp press enter h ero.moveUp press enter h ero.jumpD…" at bounding box center [871, 543] width 334 height 221
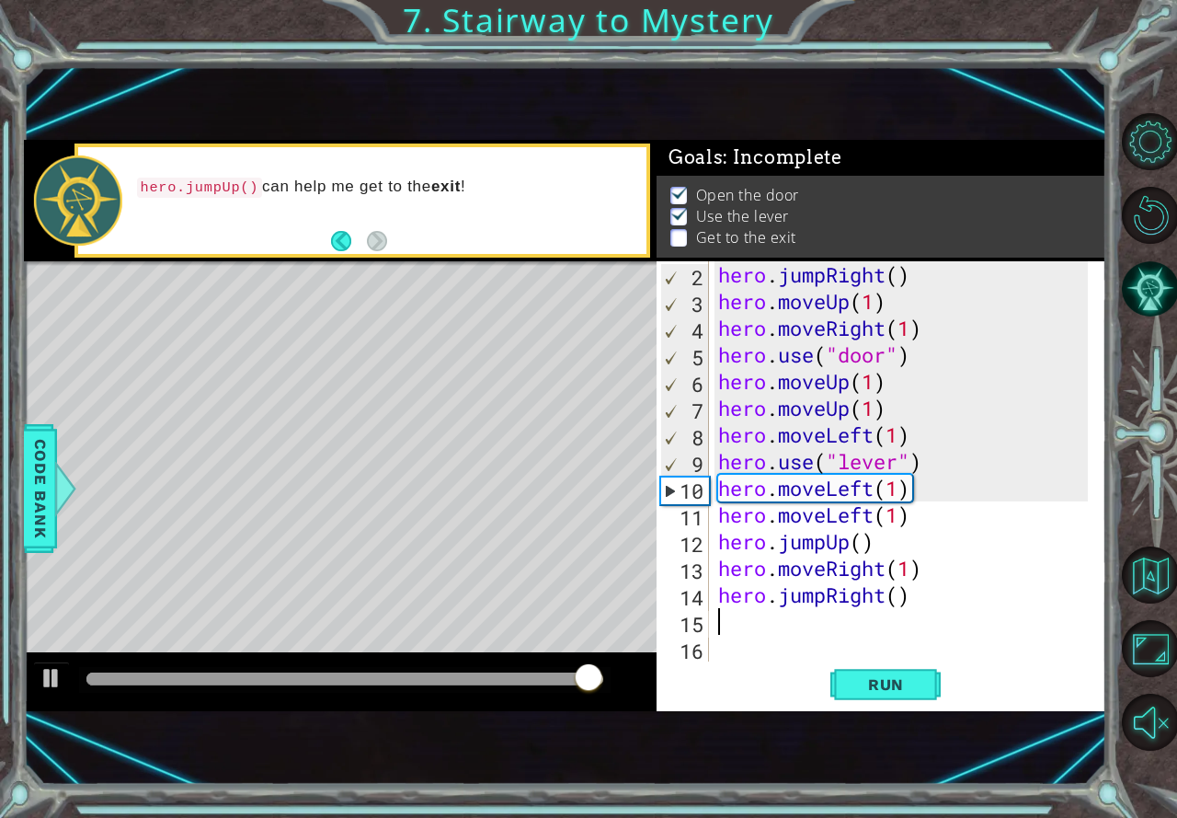
scroll to position [27, 0]
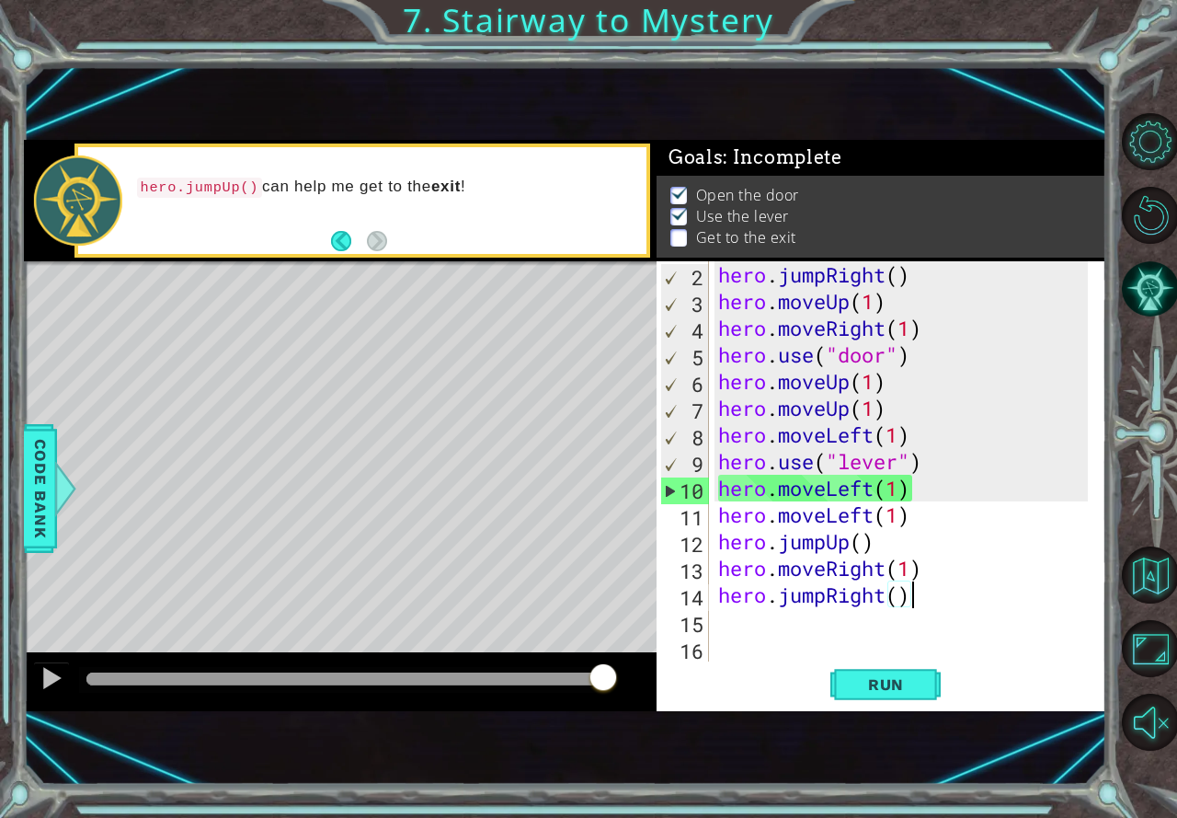
click at [910, 599] on div "hero . jumpRight ( ) hero . moveUp ( 1 ) hero . moveRight ( 1 ) hero . use ( "d…" at bounding box center [906, 487] width 383 height 453
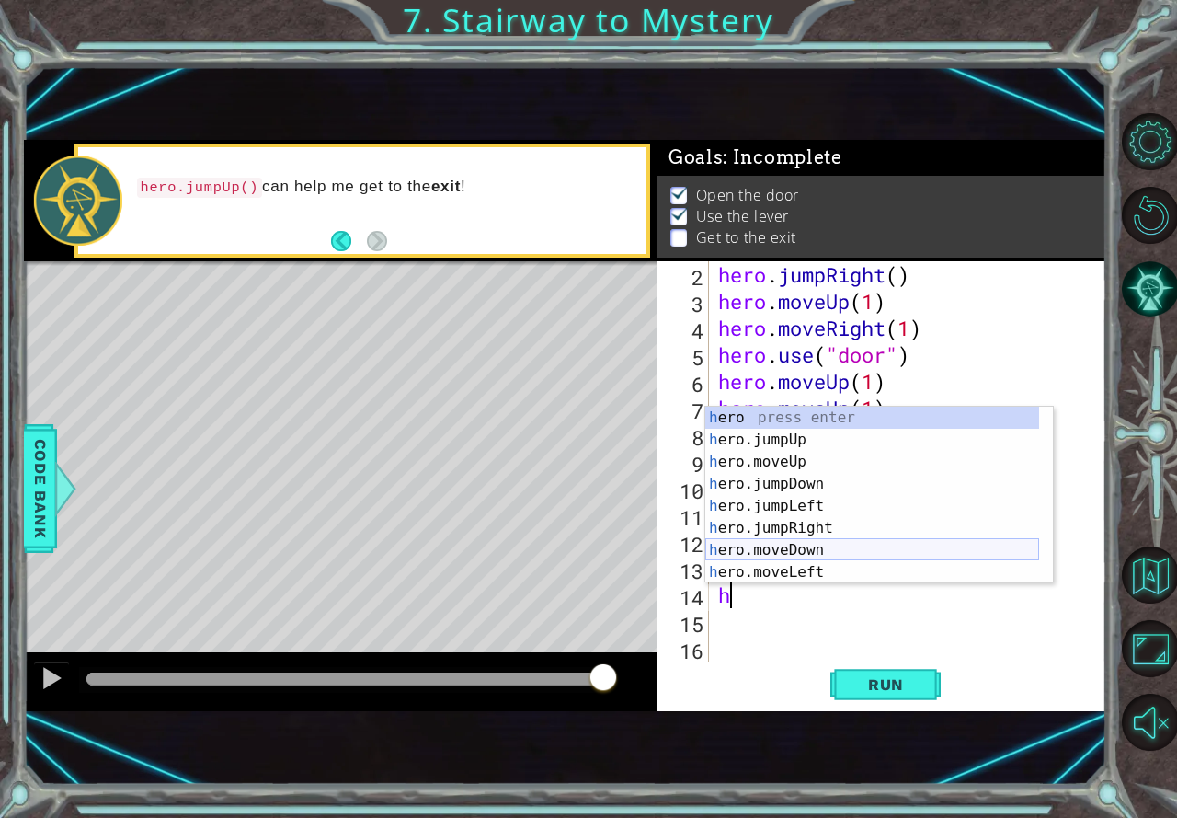
scroll to position [44, 0]
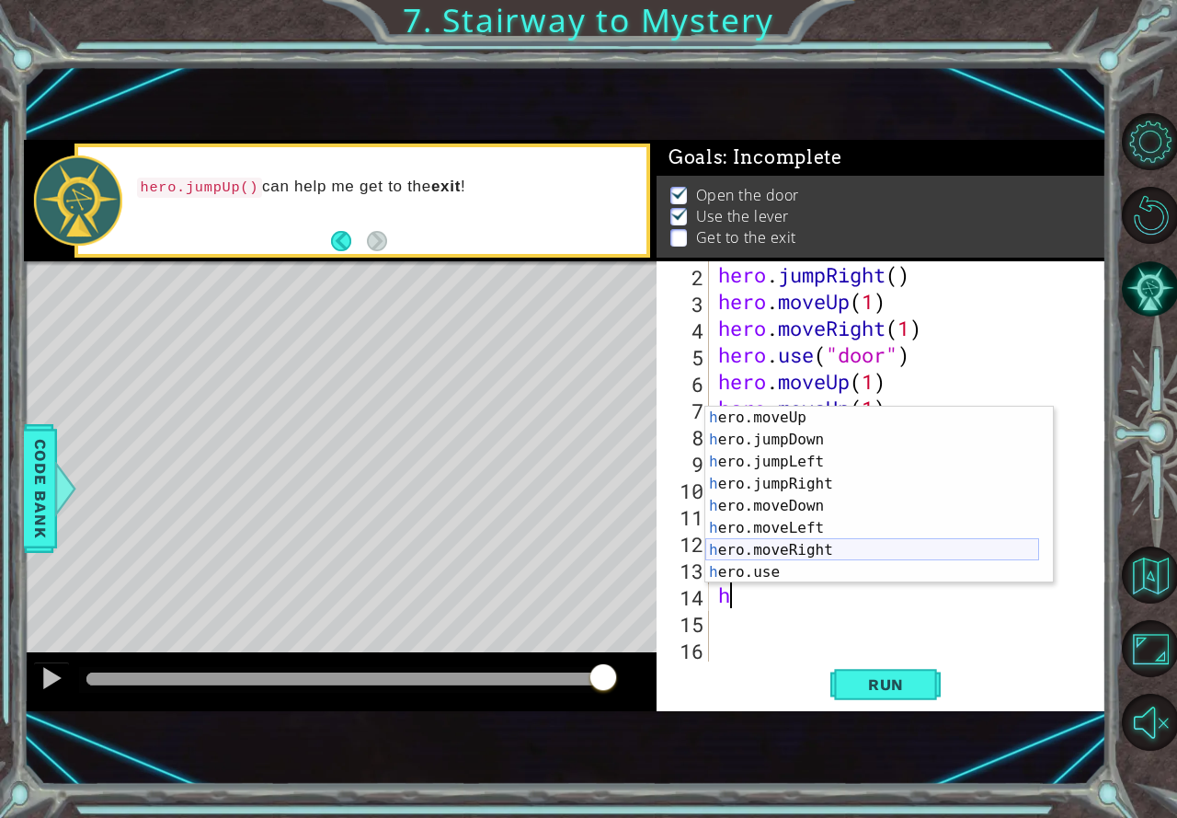
click at [818, 545] on div "h ero.moveUp press enter h ero.jumpDown press enter h ero.jumpLeft press enter …" at bounding box center [872, 516] width 334 height 221
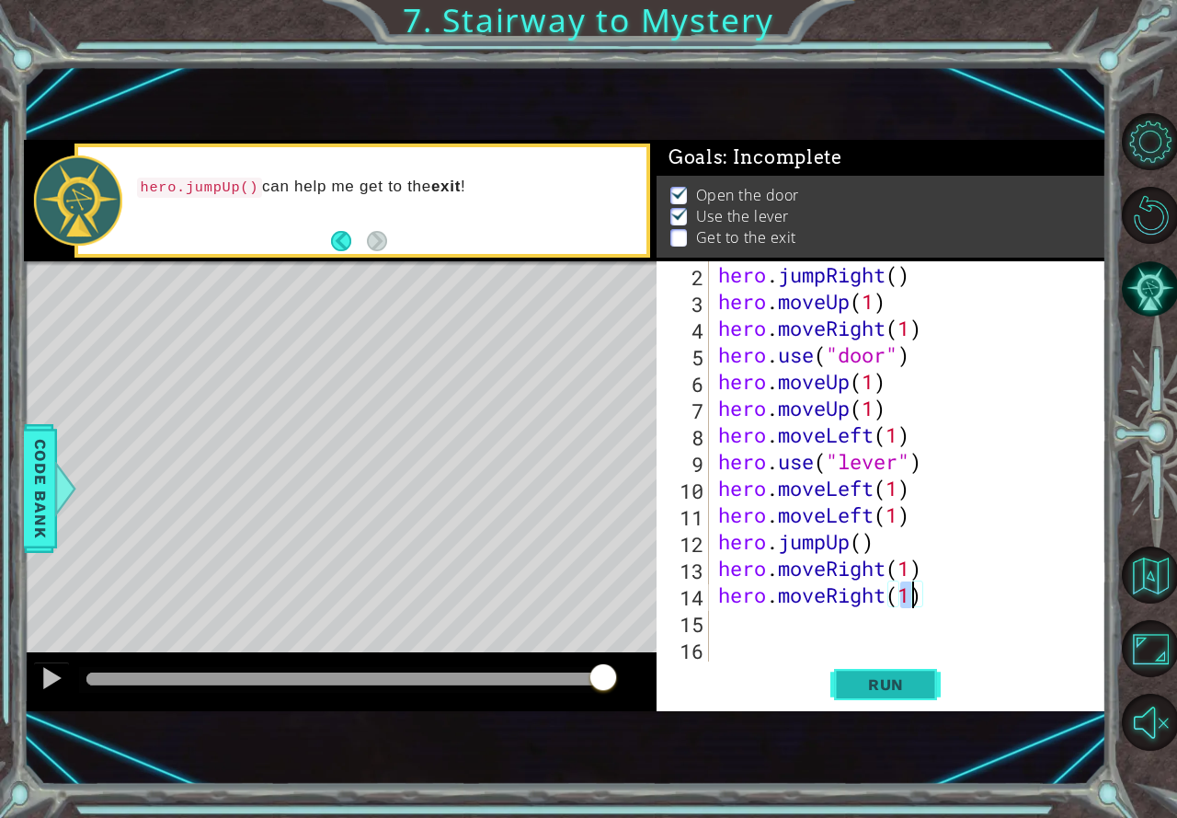
type textarea "hero.moveRight(1)"
click at [875, 666] on button "Run" at bounding box center [885, 684] width 110 height 45
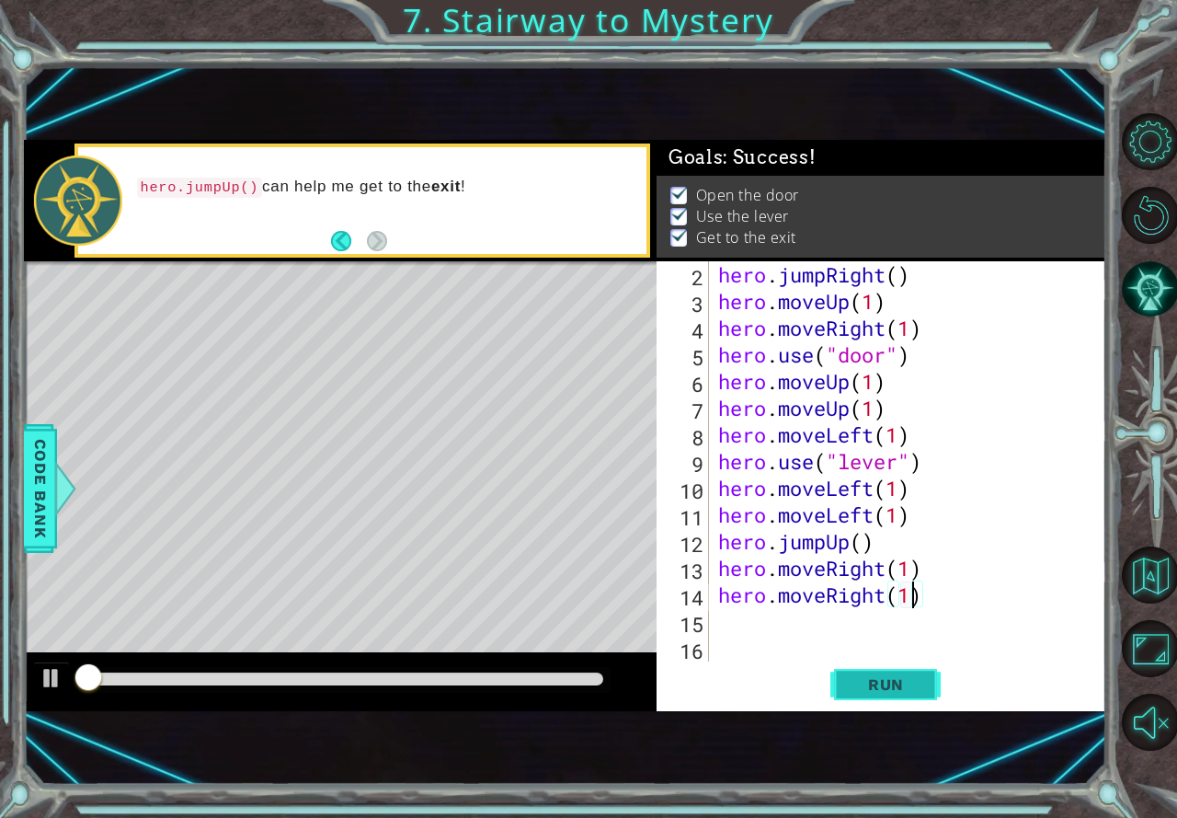
click at [884, 679] on span "Run" at bounding box center [886, 684] width 73 height 18
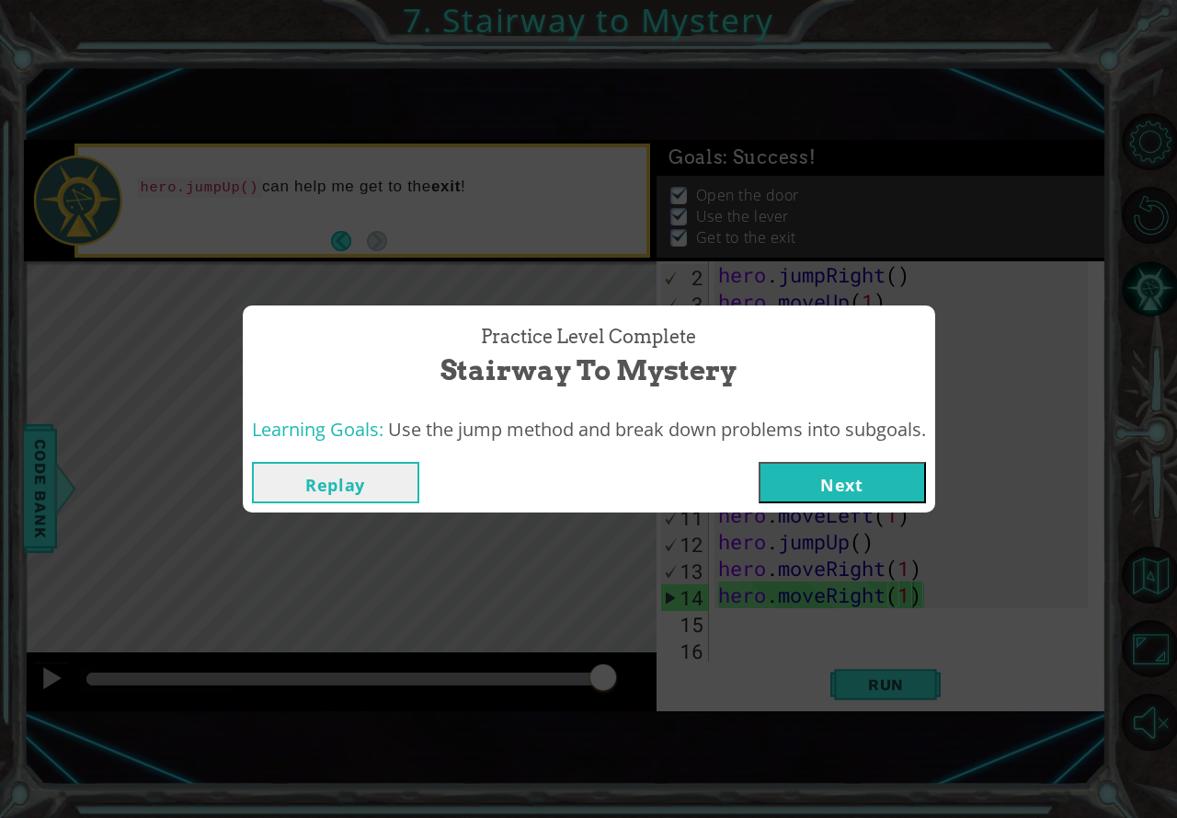
click at [872, 475] on button "Next" at bounding box center [842, 482] width 167 height 41
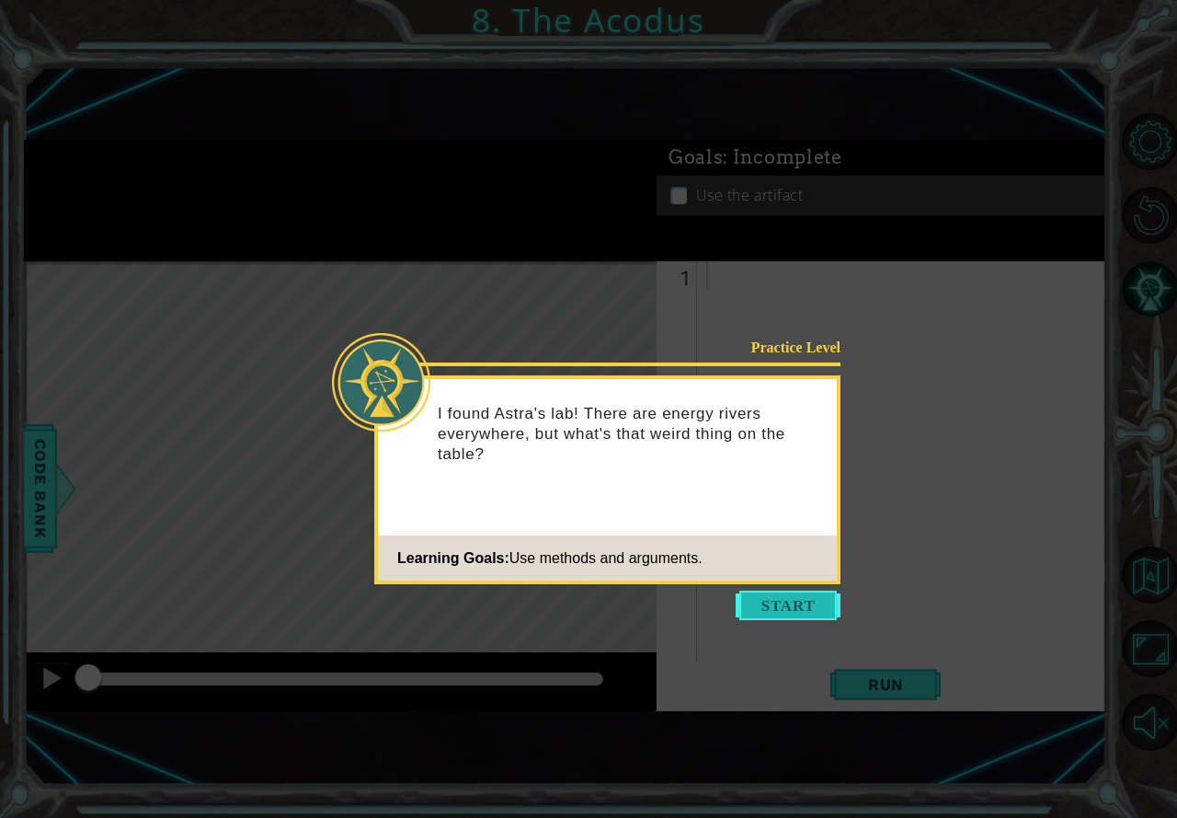
click at [772, 601] on button "Start" at bounding box center [788, 604] width 105 height 29
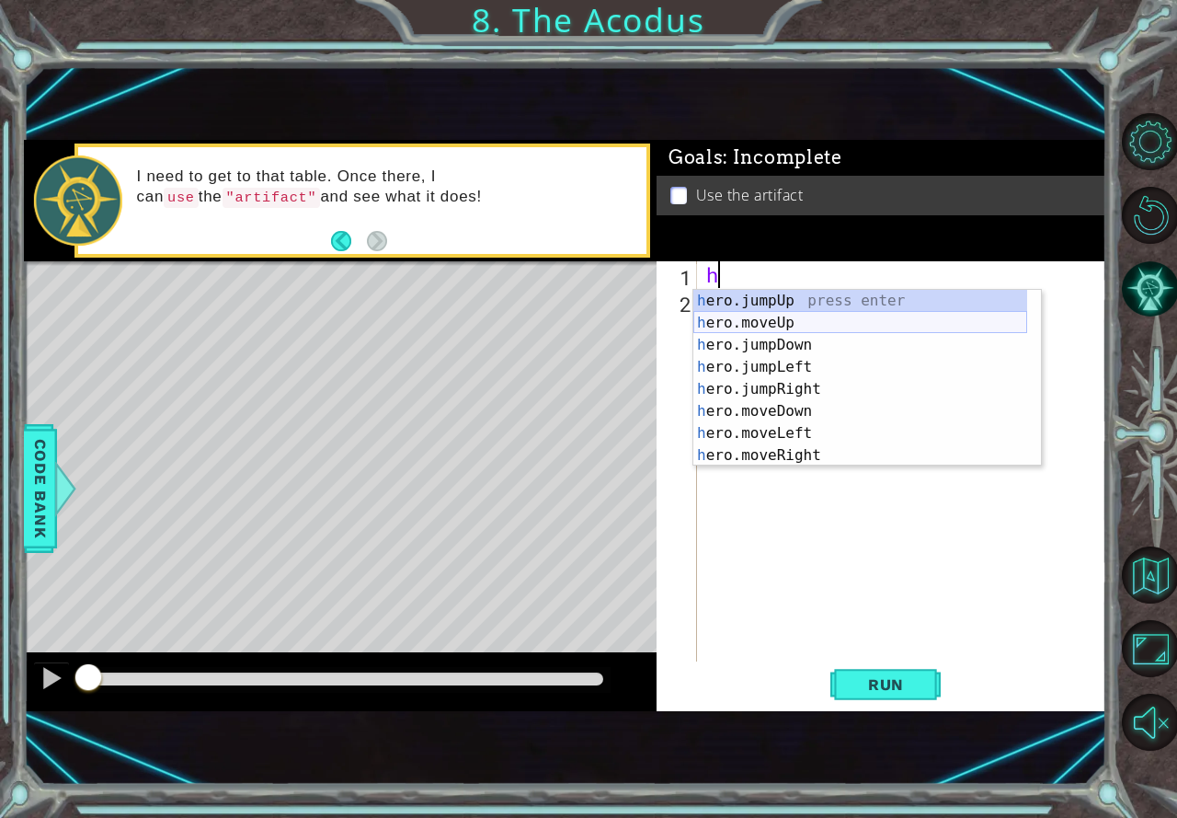
click at [760, 326] on div "h ero.jumpUp press enter h ero.moveUp press enter h ero.jumpDown press enter h …" at bounding box center [860, 400] width 334 height 221
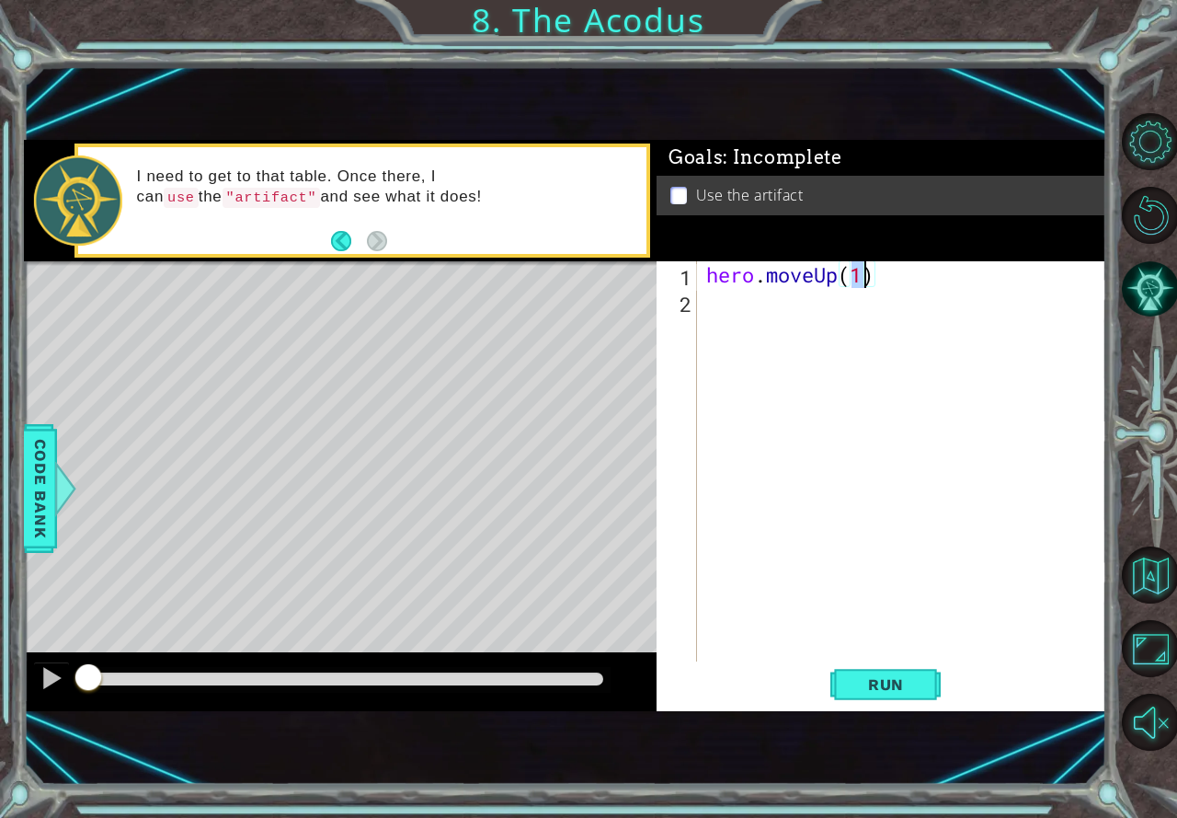
scroll to position [0, 6]
type textarea "hero.moveUp(2)"
click at [806, 316] on div "hero . moveUp ( 2 )" at bounding box center [907, 487] width 408 height 453
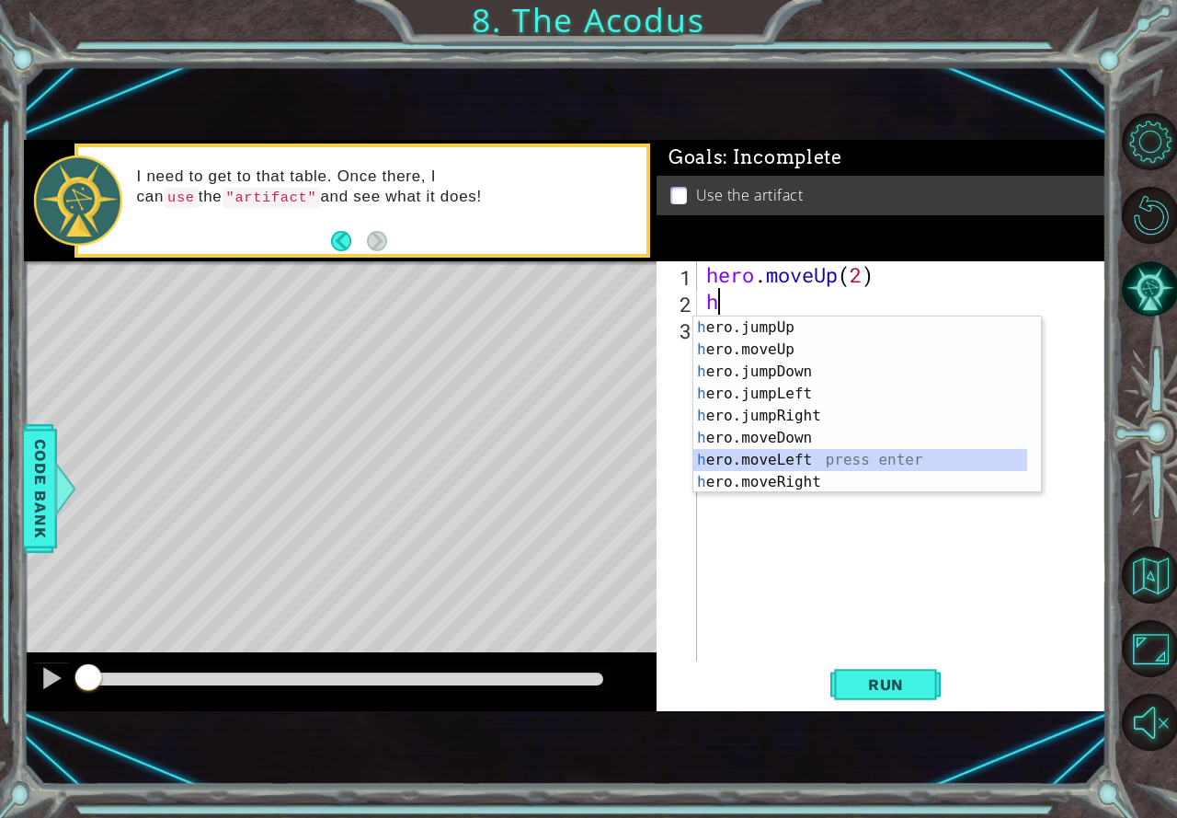
click at [807, 452] on div "h ero.jumpUp press enter h ero.moveUp press enter h ero.jumpDown press enter h …" at bounding box center [860, 426] width 334 height 221
type textarea "hero.moveLeft(1)"
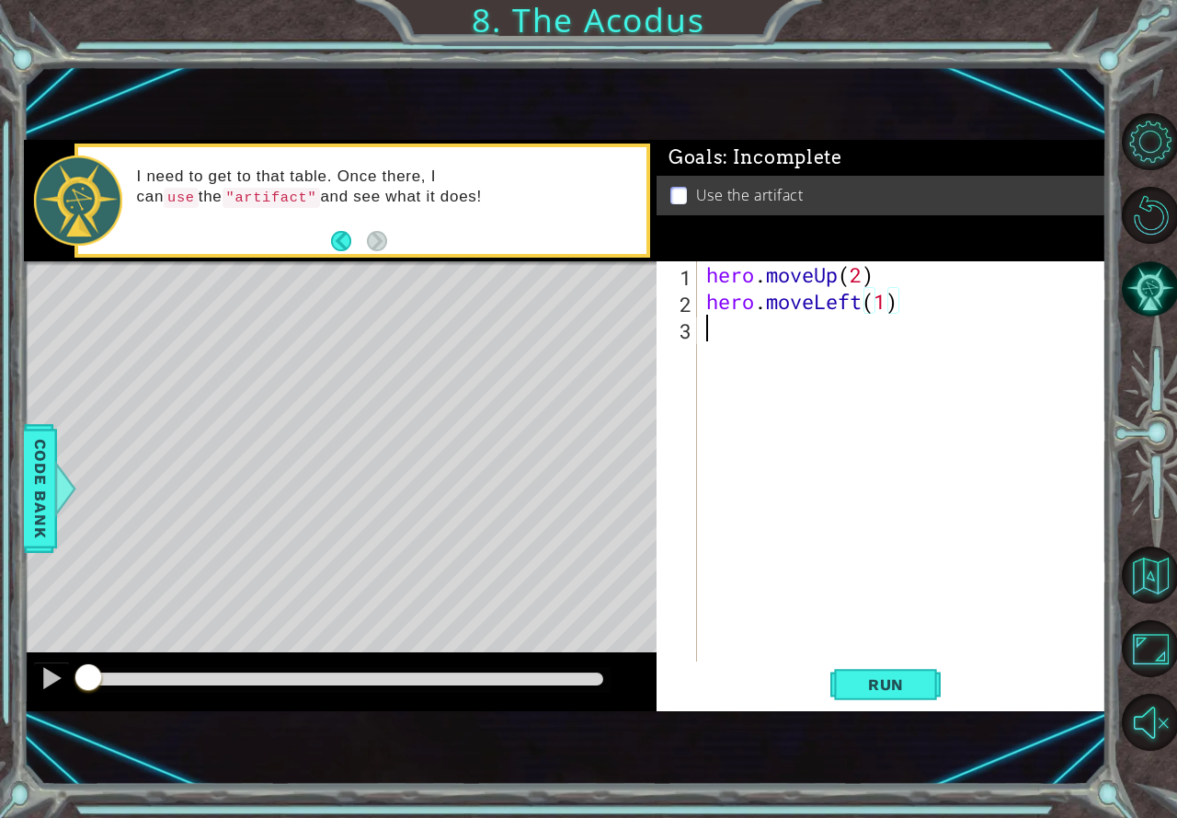
click at [736, 326] on div "hero . moveUp ( 2 ) hero . moveLeft ( 1 )" at bounding box center [907, 487] width 408 height 453
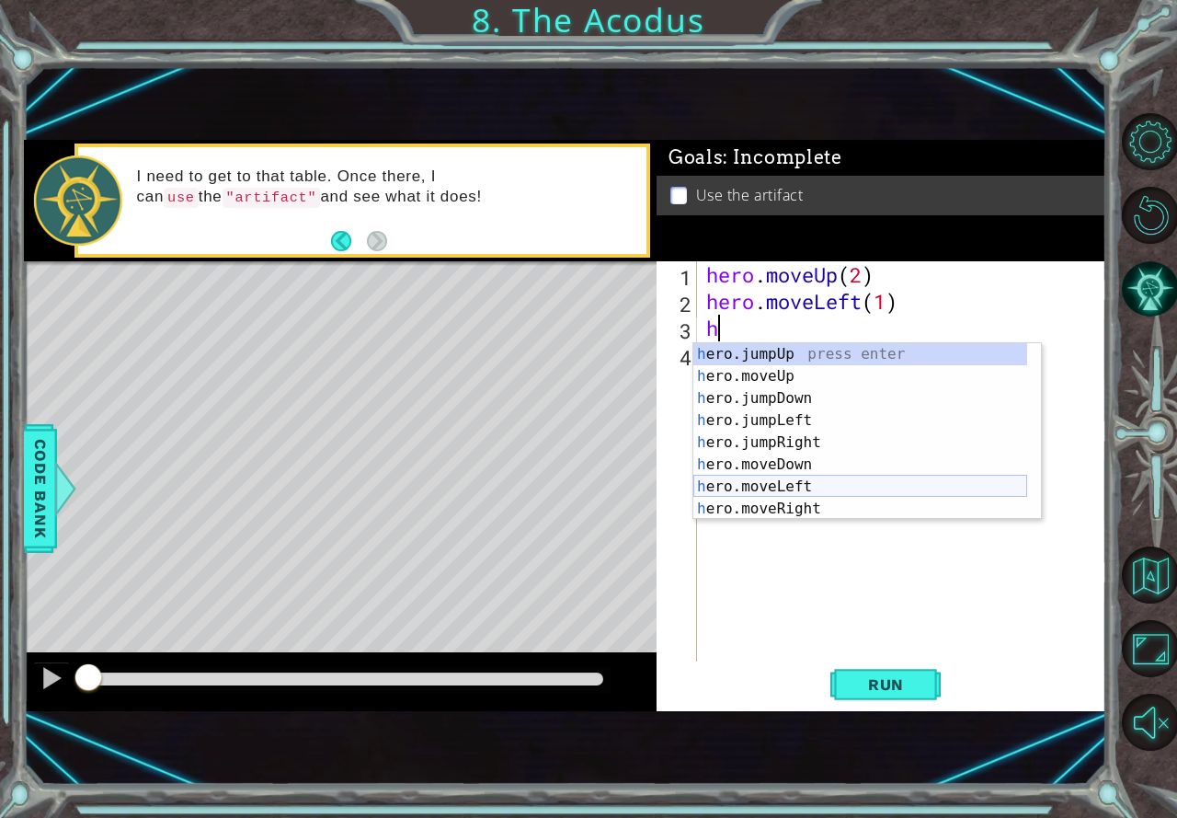
scroll to position [22, 0]
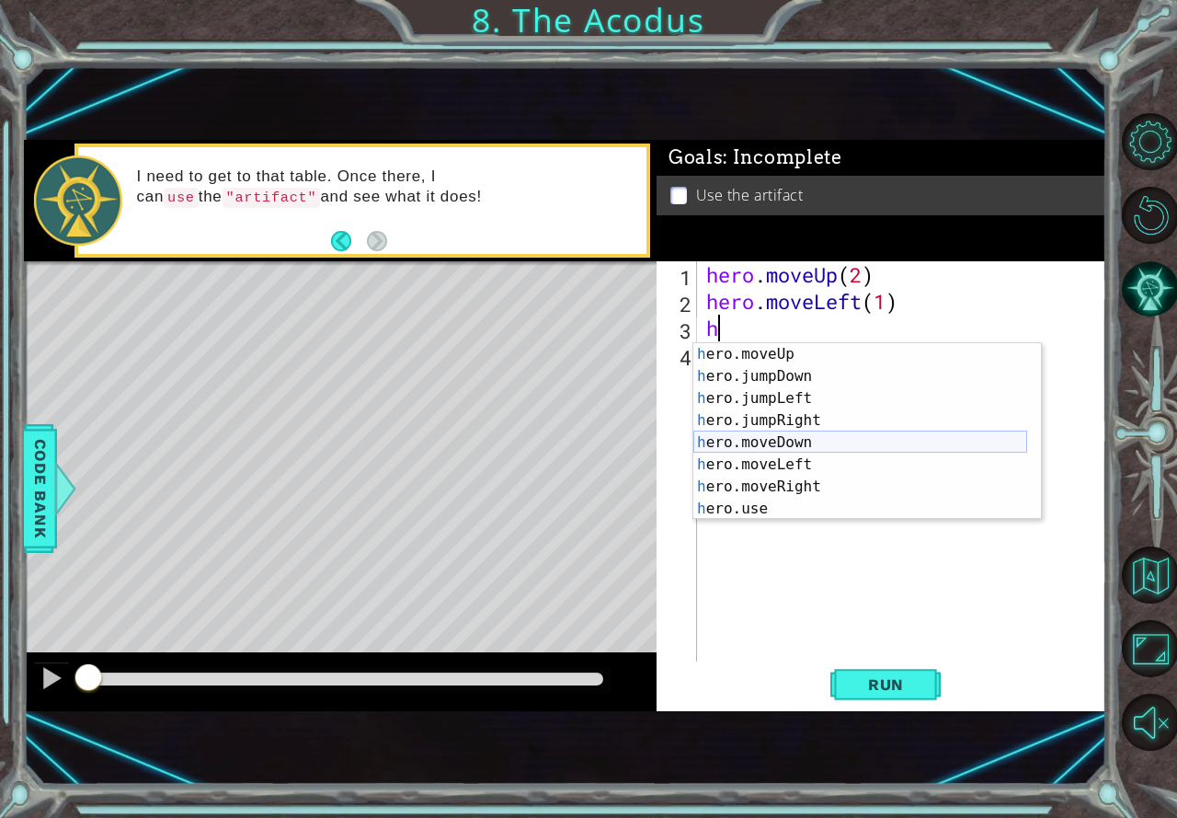
click at [801, 437] on div "h ero.moveUp press enter h ero.jumpDown press enter h ero.jumpLeft press enter …" at bounding box center [860, 453] width 334 height 221
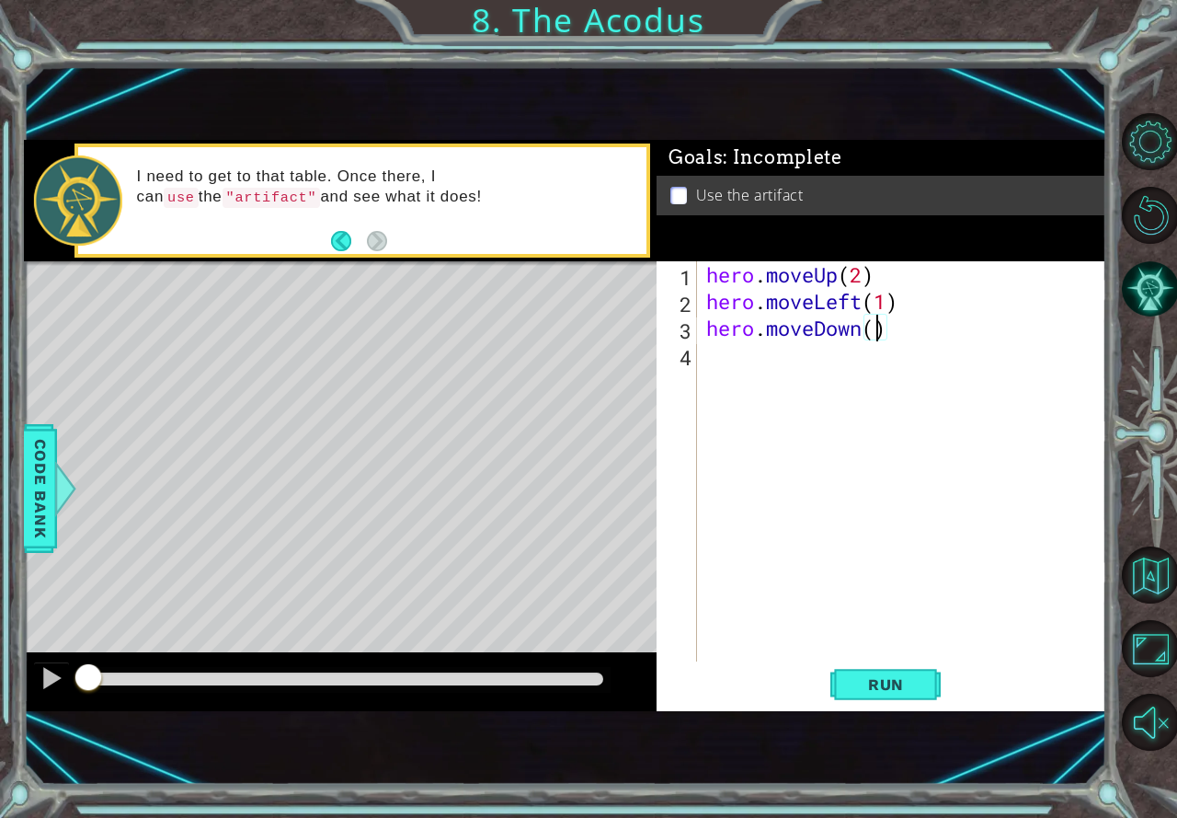
type textarea "hero.moveDown(2)"
click at [762, 364] on div "hero . moveUp ( 2 ) hero . moveLeft ( 1 ) hero . moveDown ( 2 )" at bounding box center [907, 487] width 408 height 453
type textarea "h"
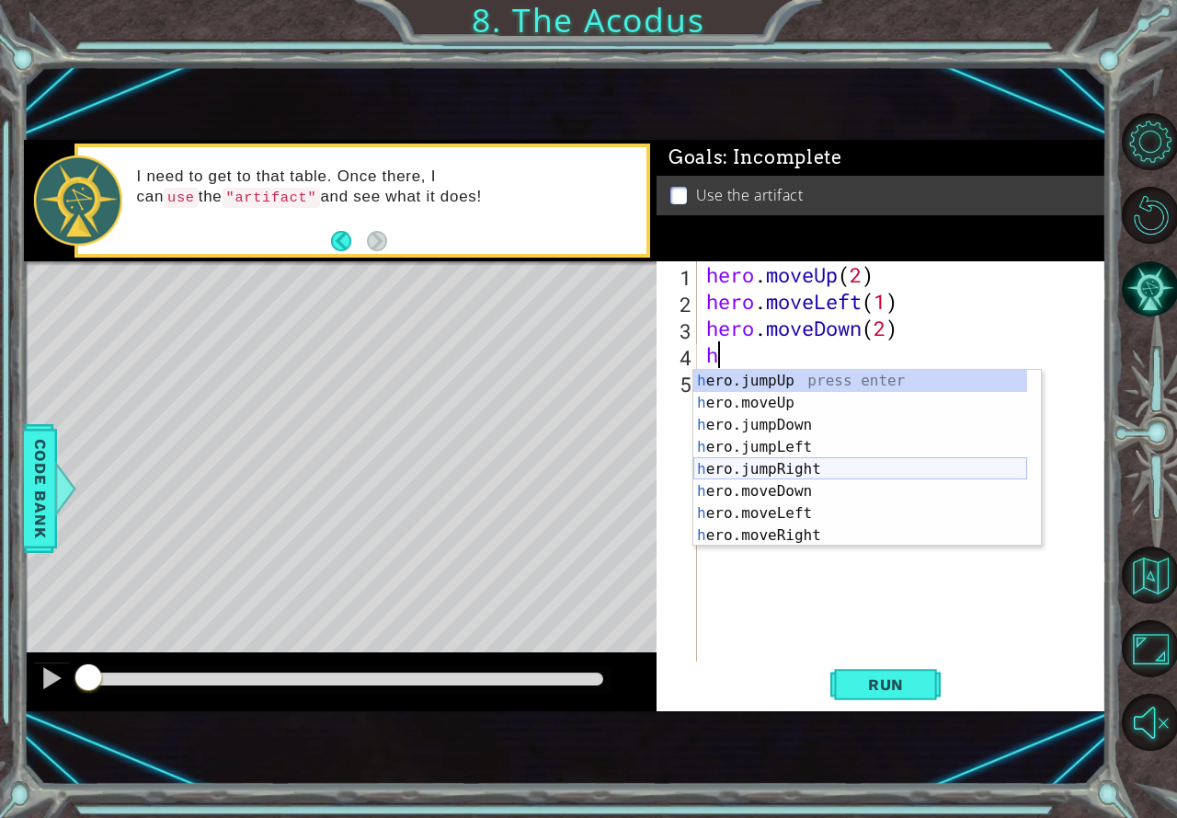
click at [841, 465] on div "h ero.jumpUp press enter h ero.moveUp press enter h ero.jumpDown press enter h …" at bounding box center [860, 480] width 334 height 221
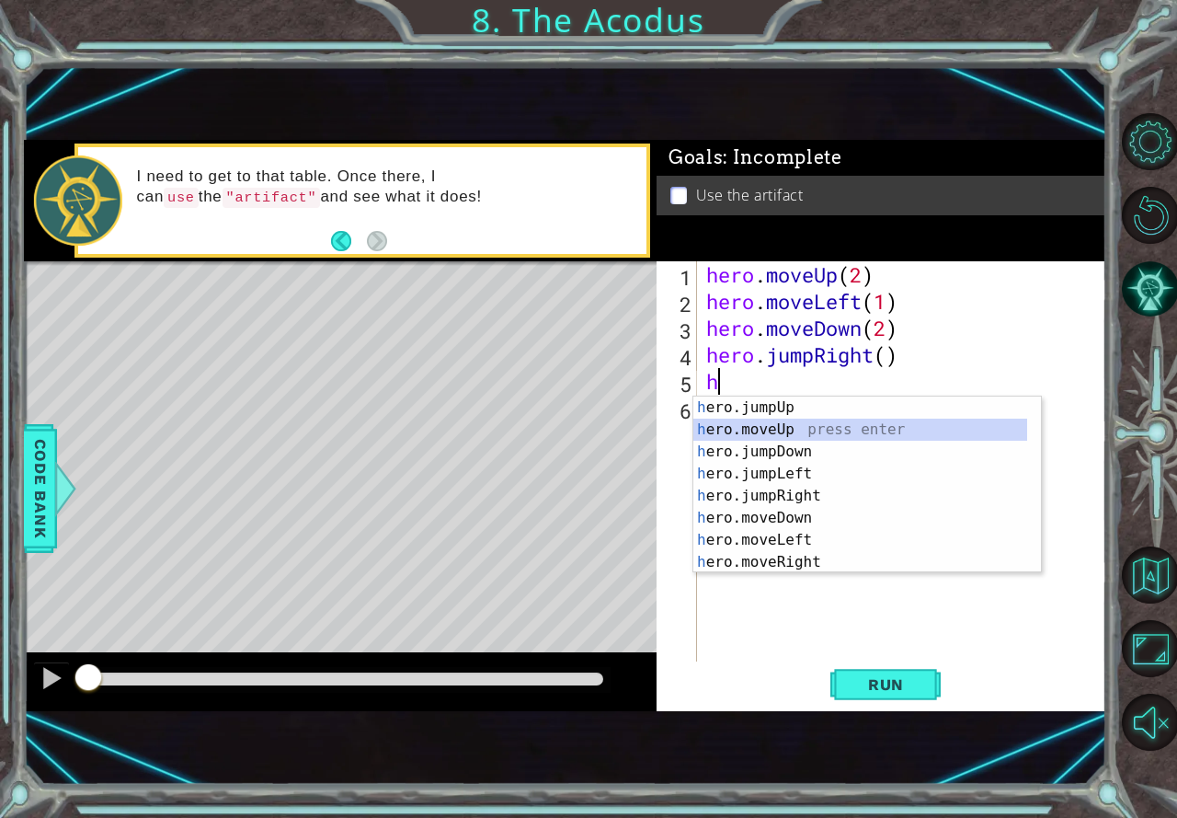
click at [801, 432] on div "h ero.jumpUp press enter h ero.moveUp press enter h ero.jumpDown press enter h …" at bounding box center [860, 506] width 334 height 221
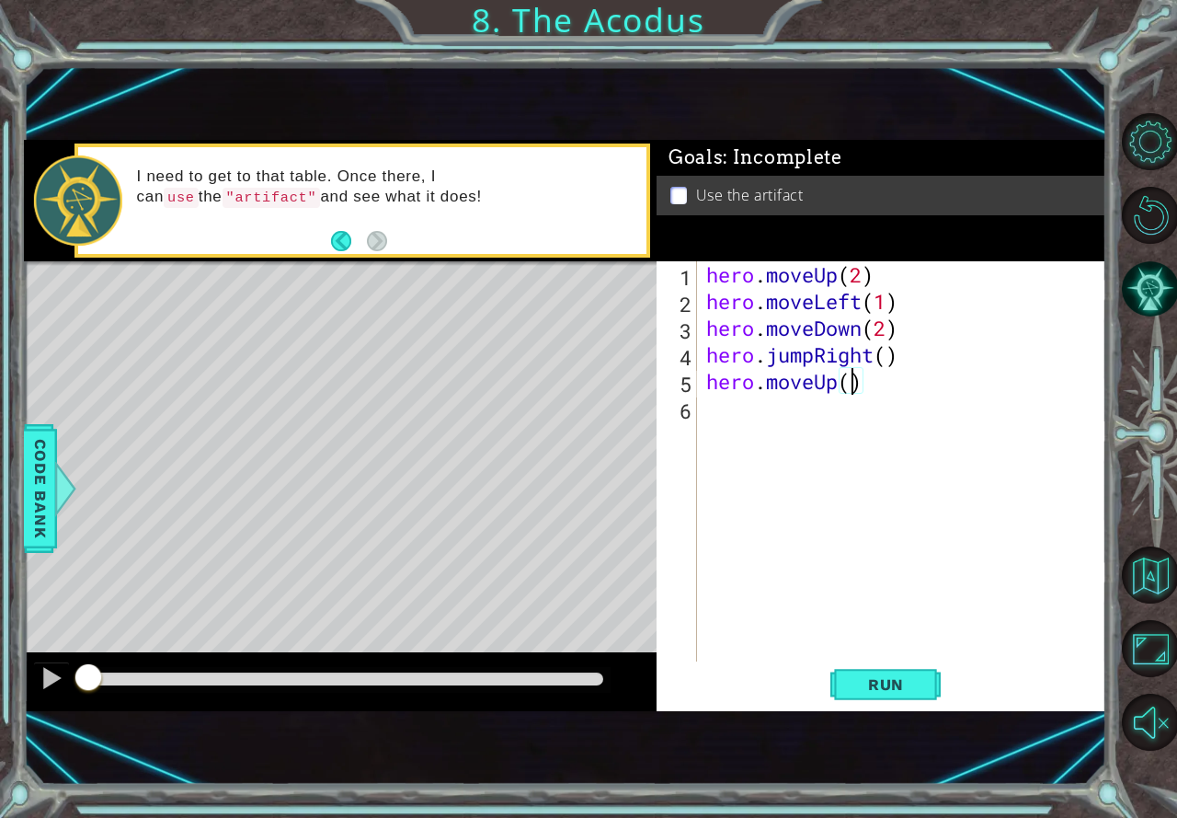
type textarea "hero.moveUp(2)"
click at [750, 410] on div "hero . moveUp ( 2 ) hero . moveLeft ( 1 ) hero . moveDown ( 2 ) hero . jumpRigh…" at bounding box center [907, 487] width 408 height 453
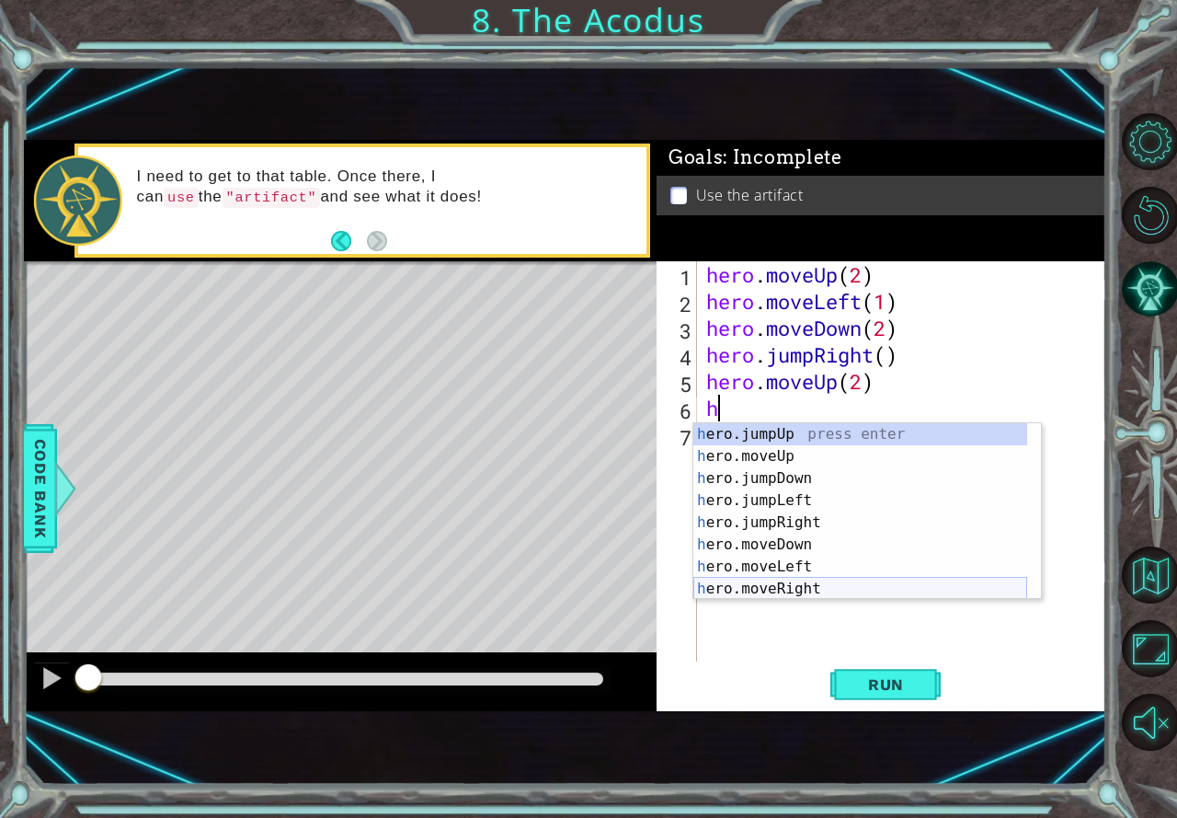
click at [800, 578] on div "h ero.jumpUp press enter h ero.moveUp press enter h ero.jumpDown press enter h …" at bounding box center [860, 533] width 334 height 221
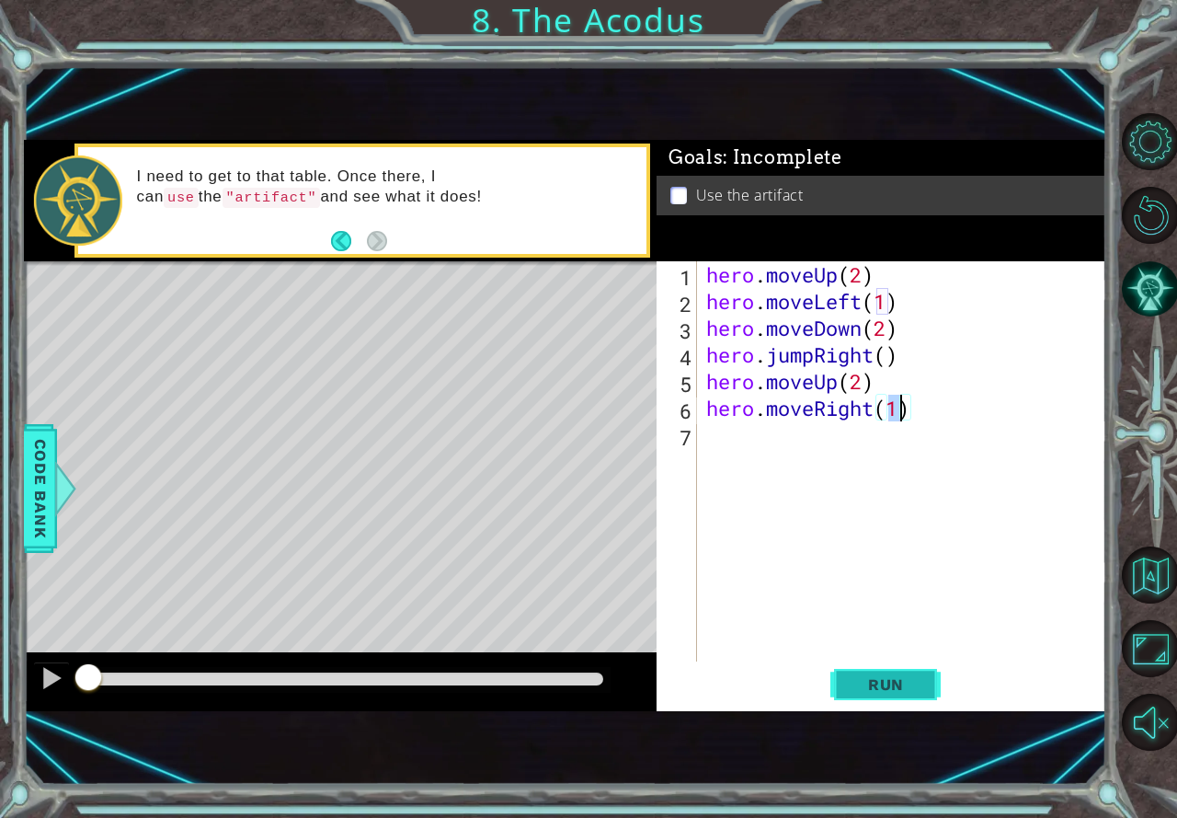
click at [867, 685] on span "Run" at bounding box center [886, 684] width 73 height 18
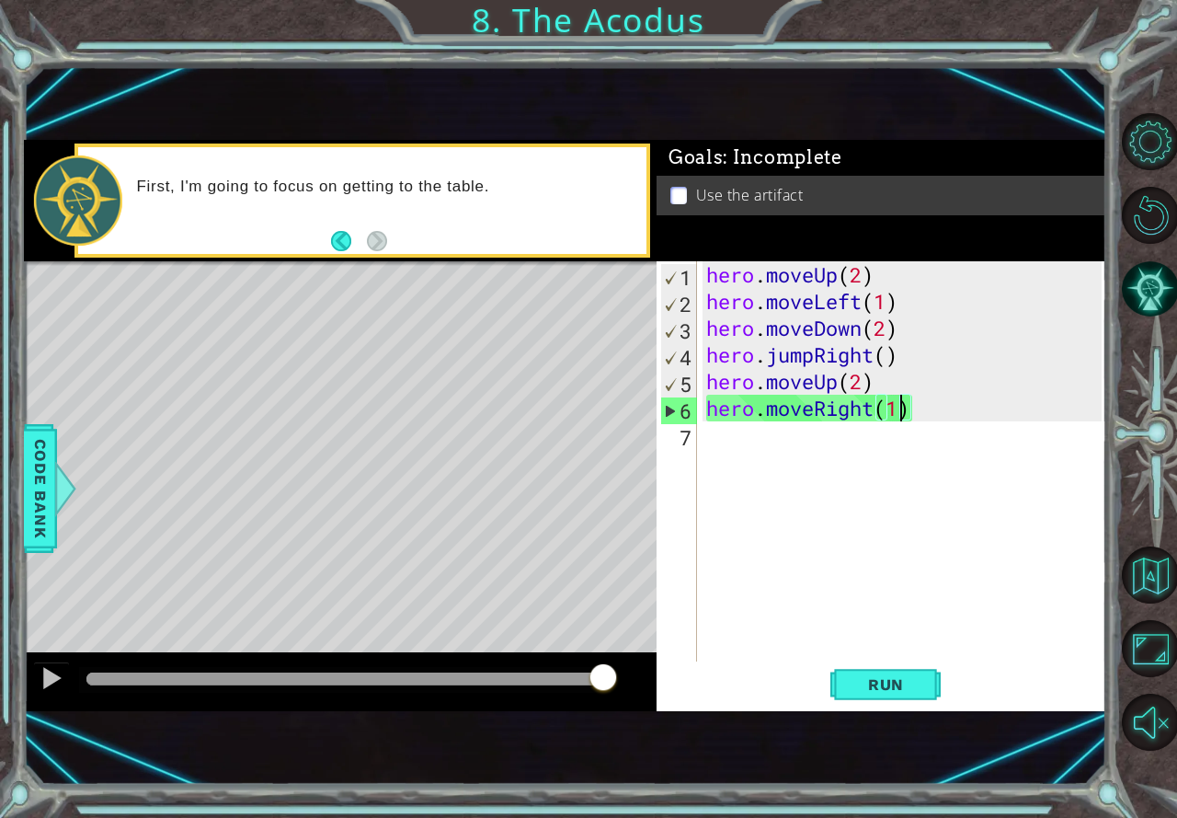
scroll to position [0, 8]
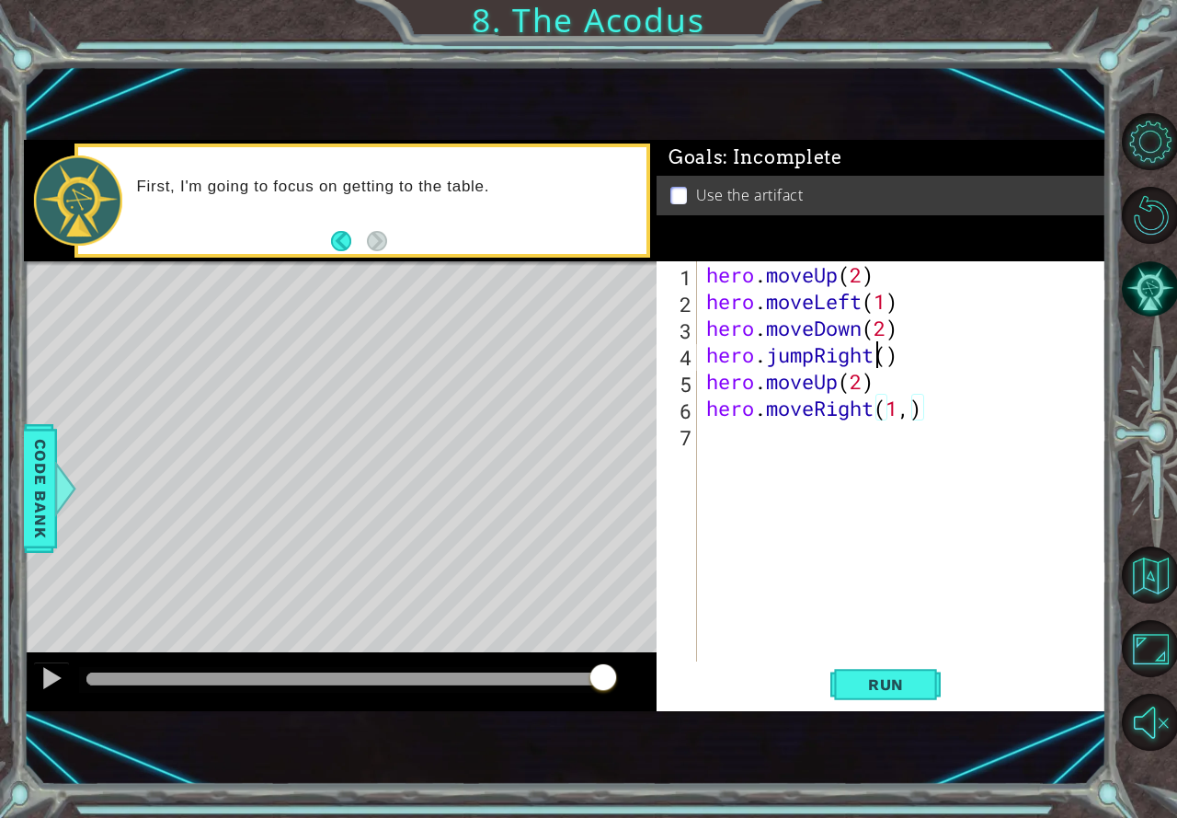
click at [874, 352] on div "hero . moveUp ( 2 ) hero . moveLeft ( 1 ) hero . moveDown ( 2 ) hero . jumpRigh…" at bounding box center [907, 487] width 408 height 453
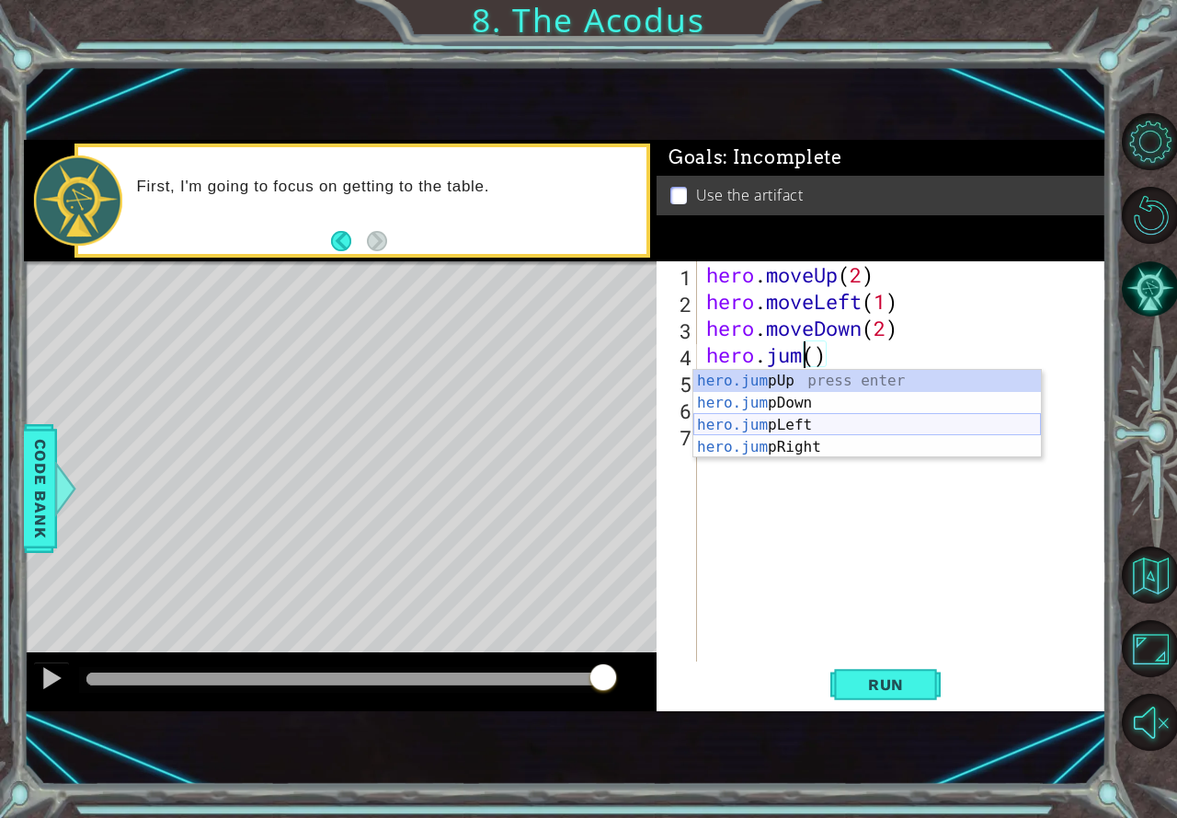
click at [784, 422] on div "hero.jum pUp press enter hero.jum pDown press enter hero.jum pLeft press enter …" at bounding box center [867, 436] width 348 height 132
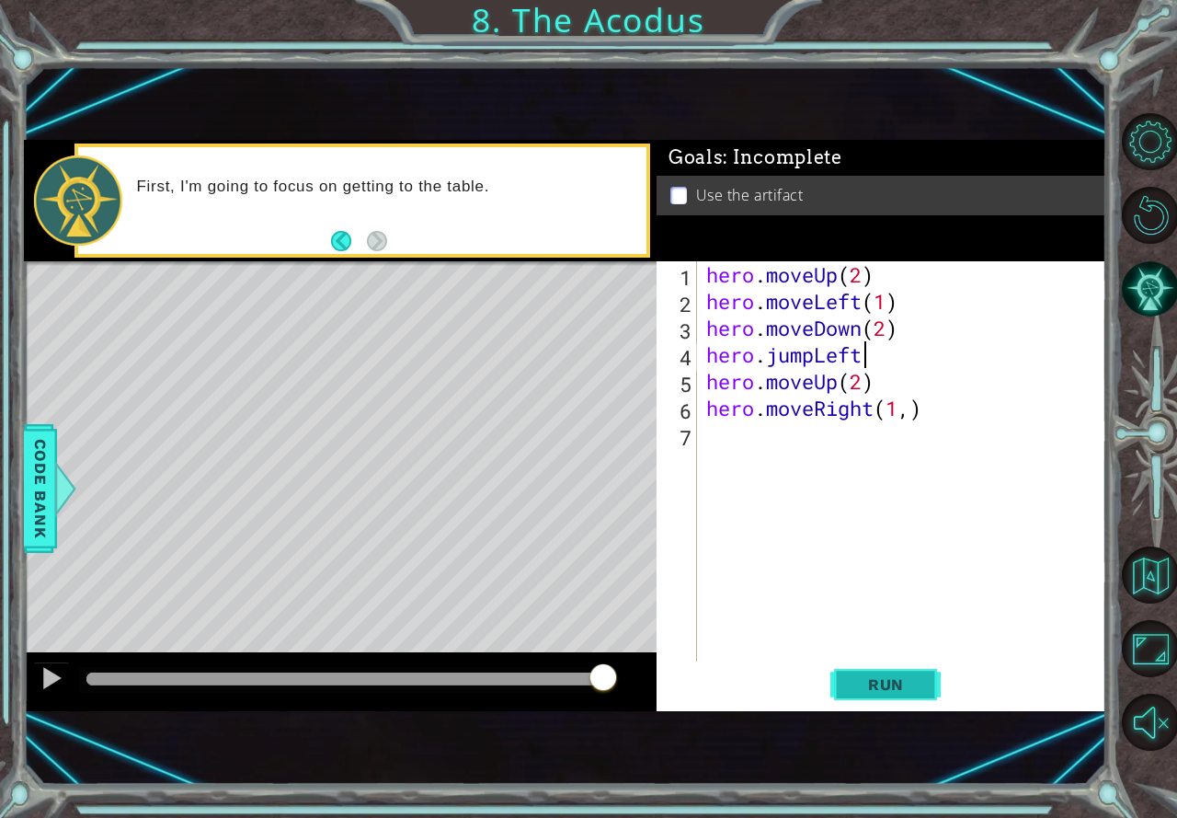
click at [868, 662] on button "Run" at bounding box center [885, 684] width 110 height 45
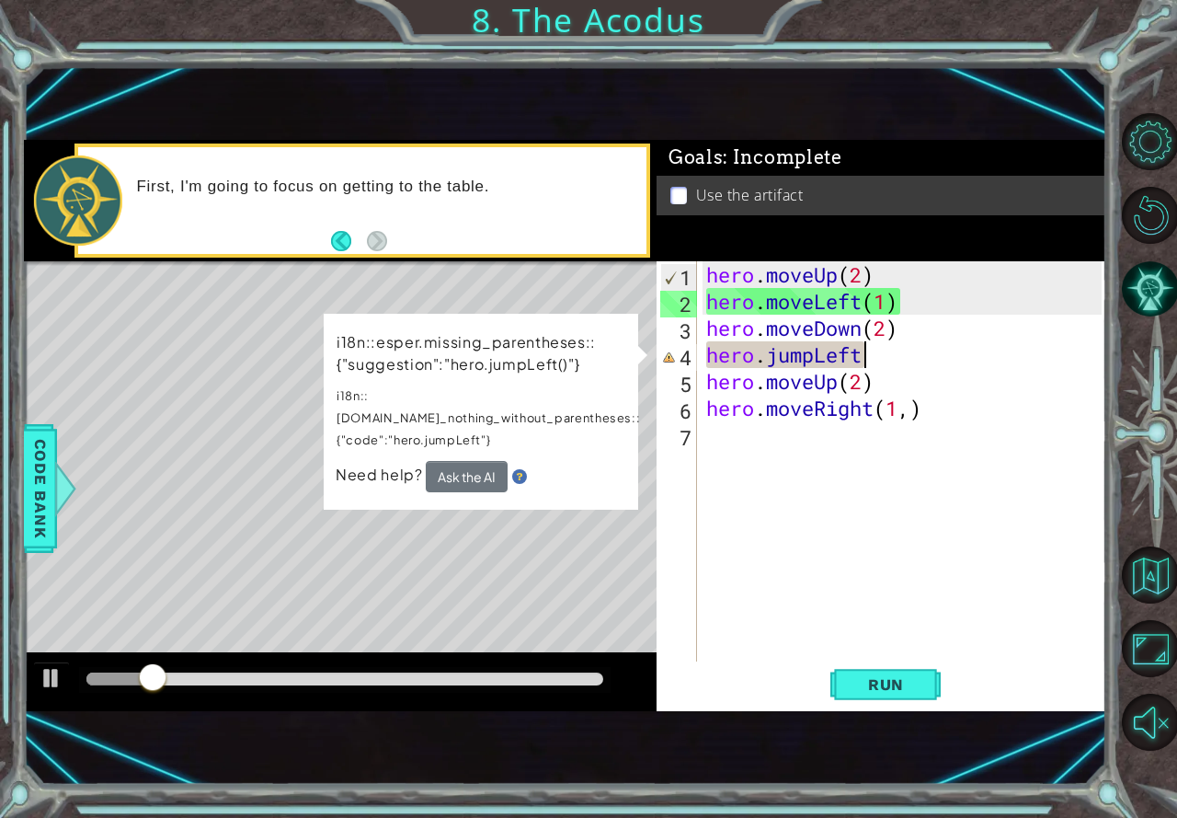
click at [879, 352] on div "hero . moveUp ( 2 ) hero . moveLeft ( 1 ) hero . moveDown ( 2 ) hero . jumpLeft…" at bounding box center [907, 487] width 408 height 453
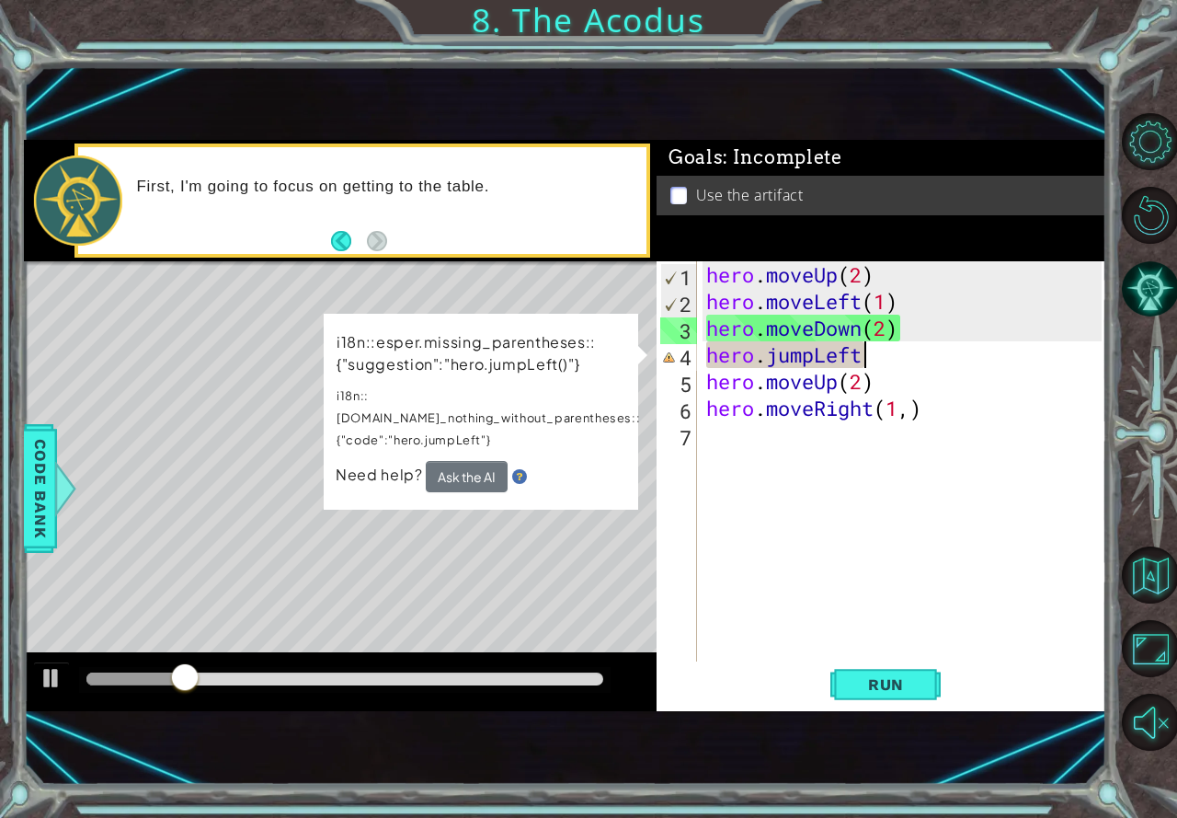
type textarea "hero.jumpLef"
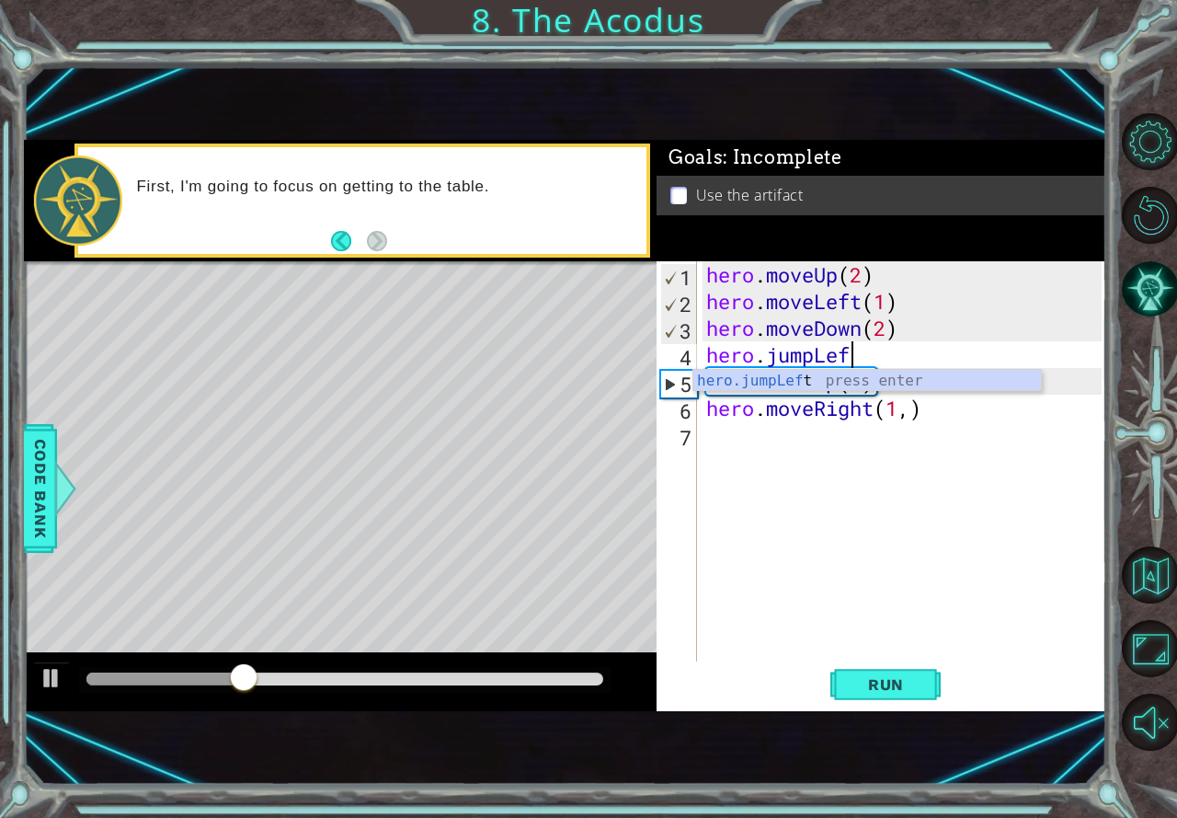
scroll to position [0, 0]
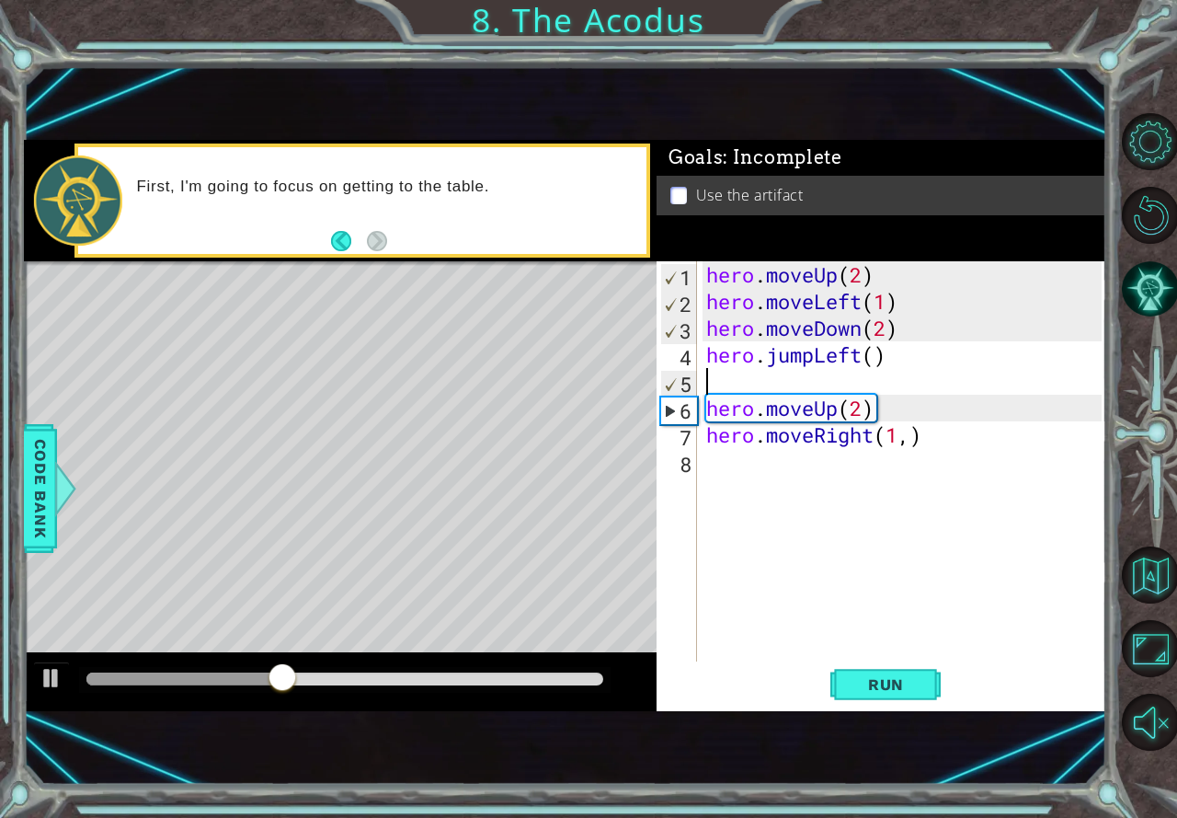
type textarea "hero.jumpLeft()"
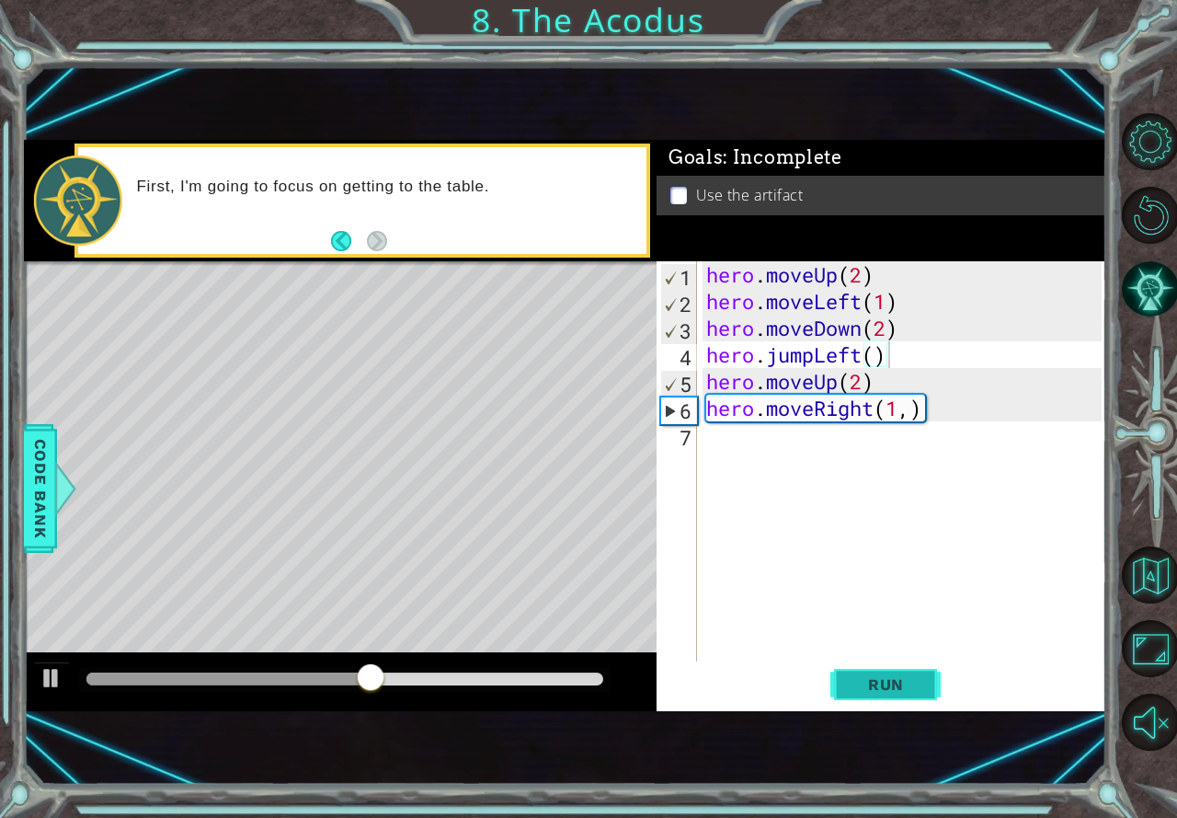
click at [896, 674] on button "Run" at bounding box center [885, 684] width 110 height 45
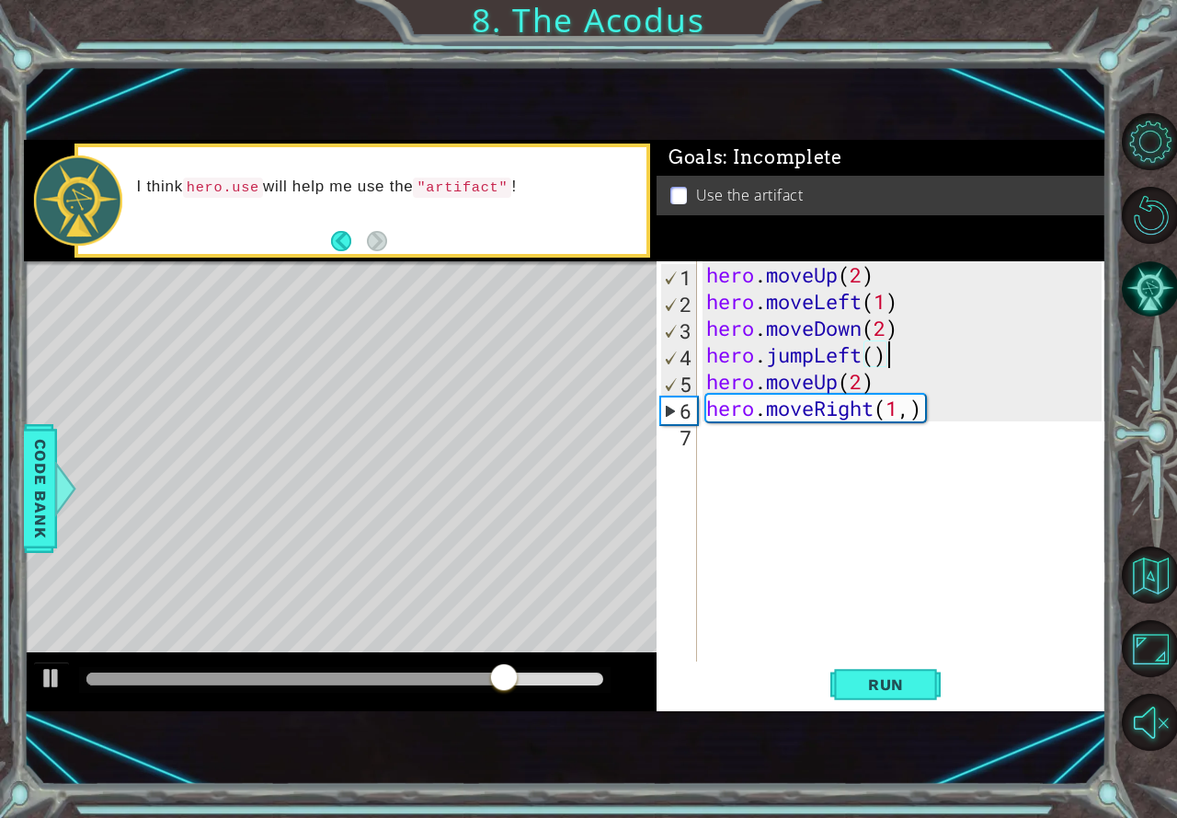
click at [733, 436] on div "hero . moveUp ( 2 ) hero . moveLeft ( 1 ) hero . moveDown ( 2 ) hero . jumpLeft…" at bounding box center [907, 487] width 408 height 453
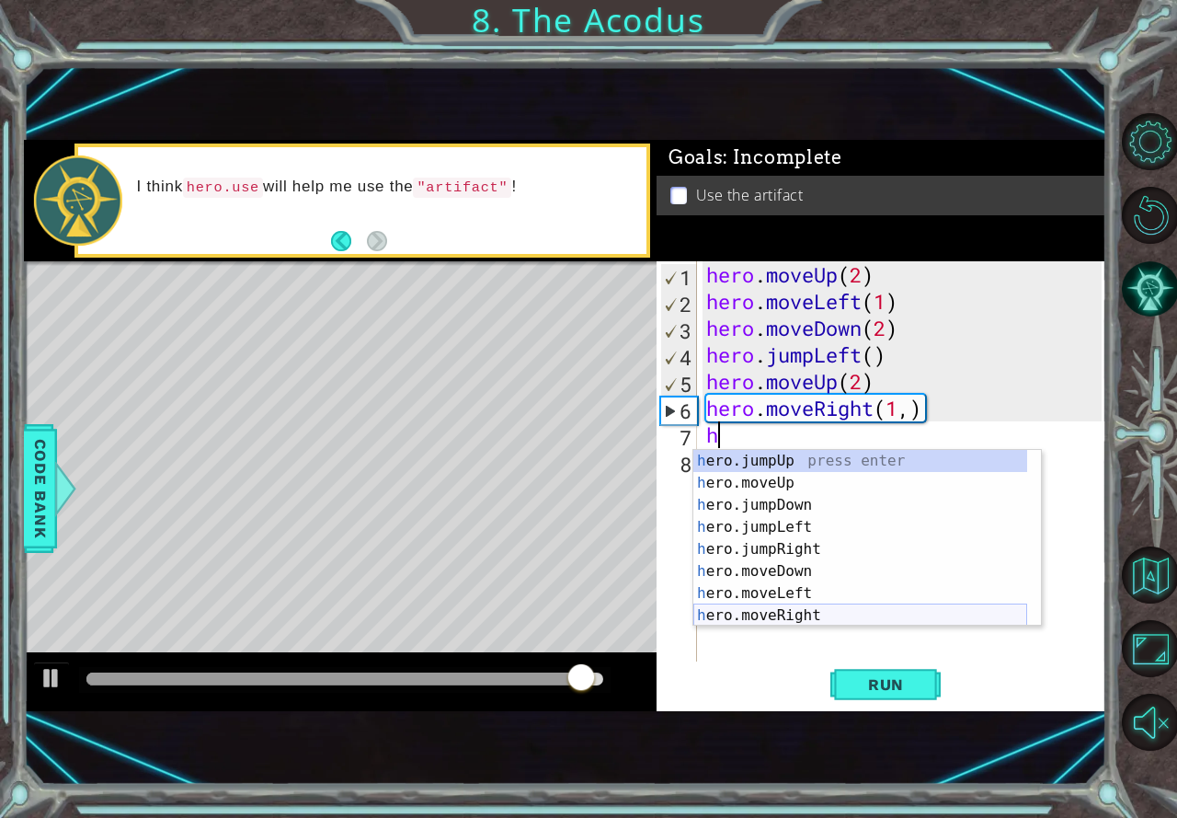
scroll to position [22, 0]
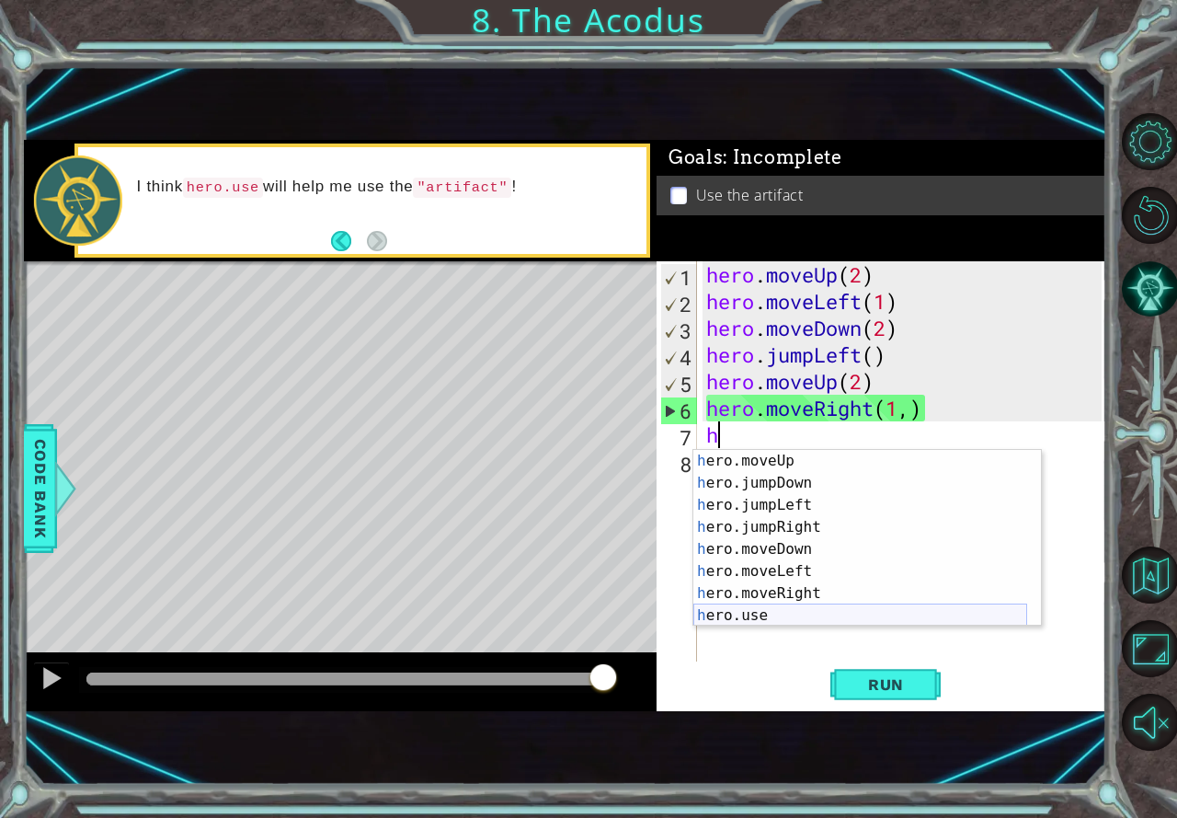
click at [784, 615] on div "h ero.moveUp press enter h ero.jumpDown press enter h ero.jumpLeft press enter …" at bounding box center [860, 560] width 334 height 221
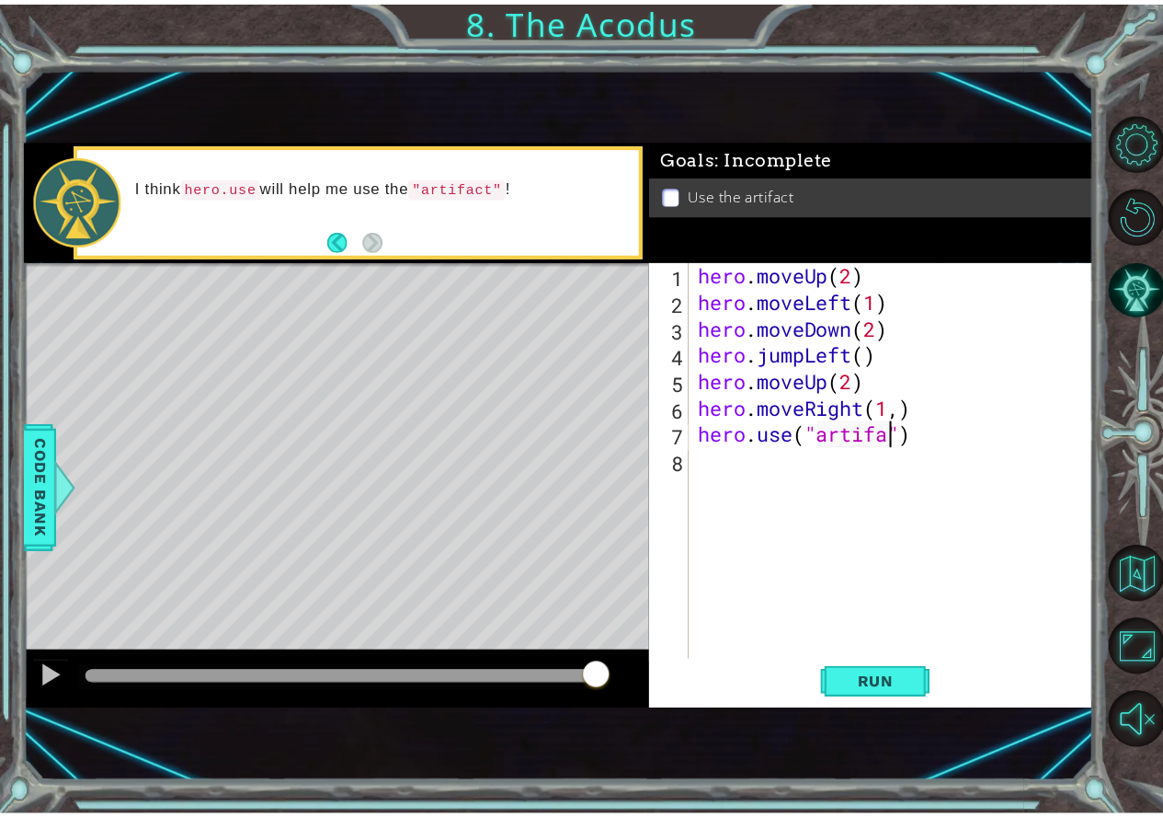
scroll to position [0, 9]
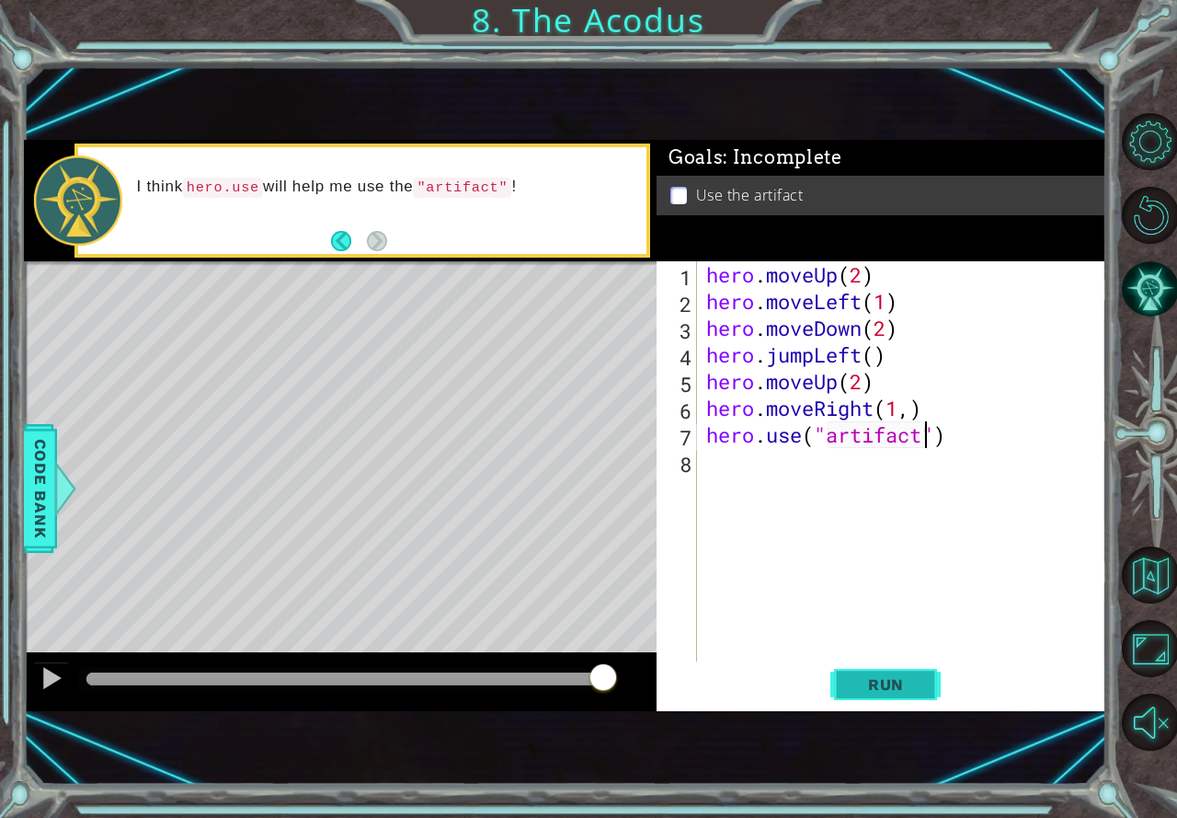
type textarea "hero.use("artifact")"
click at [850, 681] on span "Run" at bounding box center [886, 684] width 73 height 18
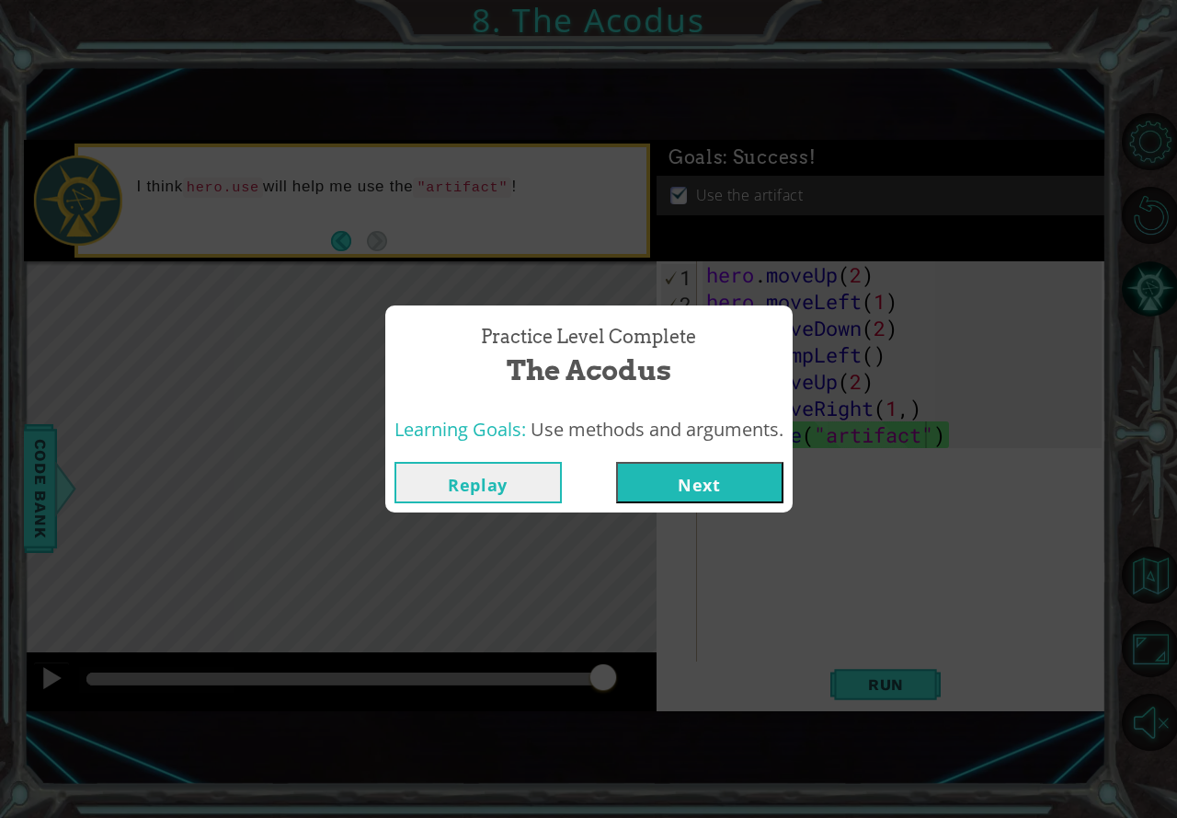
click at [708, 487] on button "Next" at bounding box center [699, 482] width 167 height 41
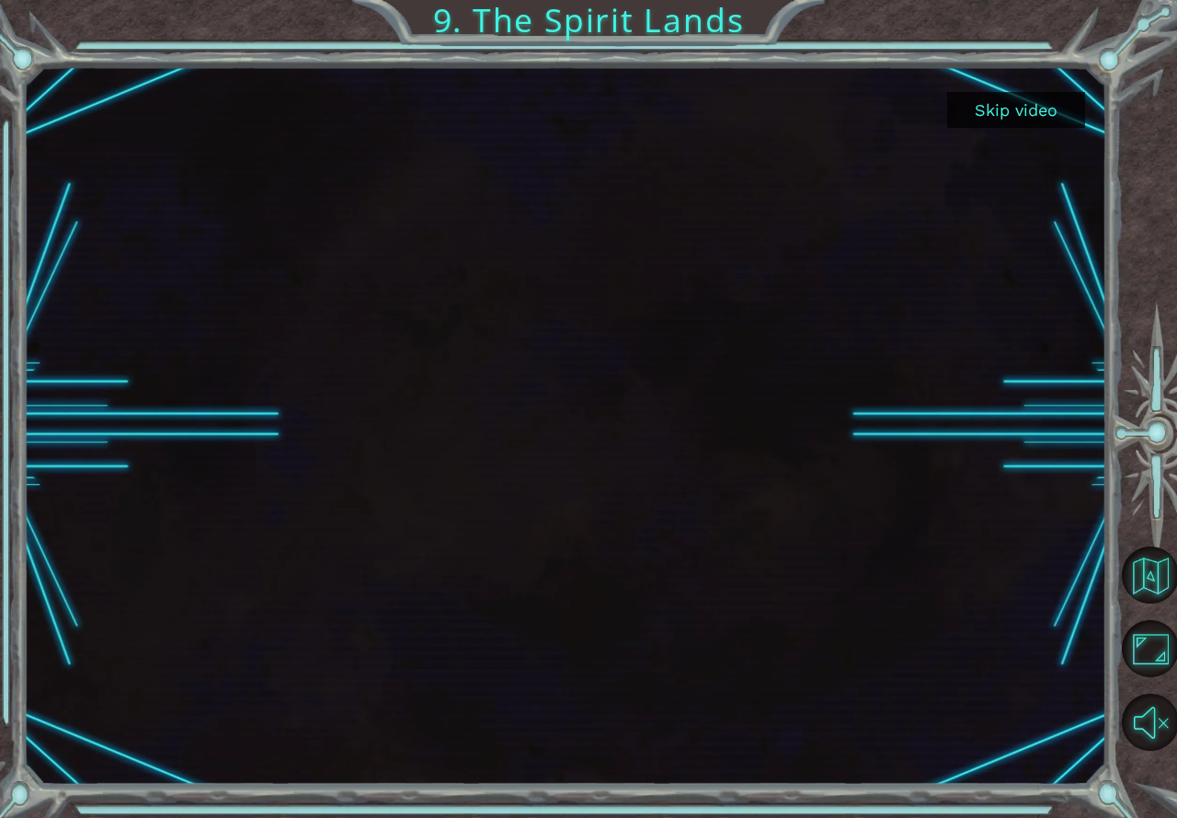
click at [1018, 106] on button "Skip video" at bounding box center [1016, 110] width 138 height 36
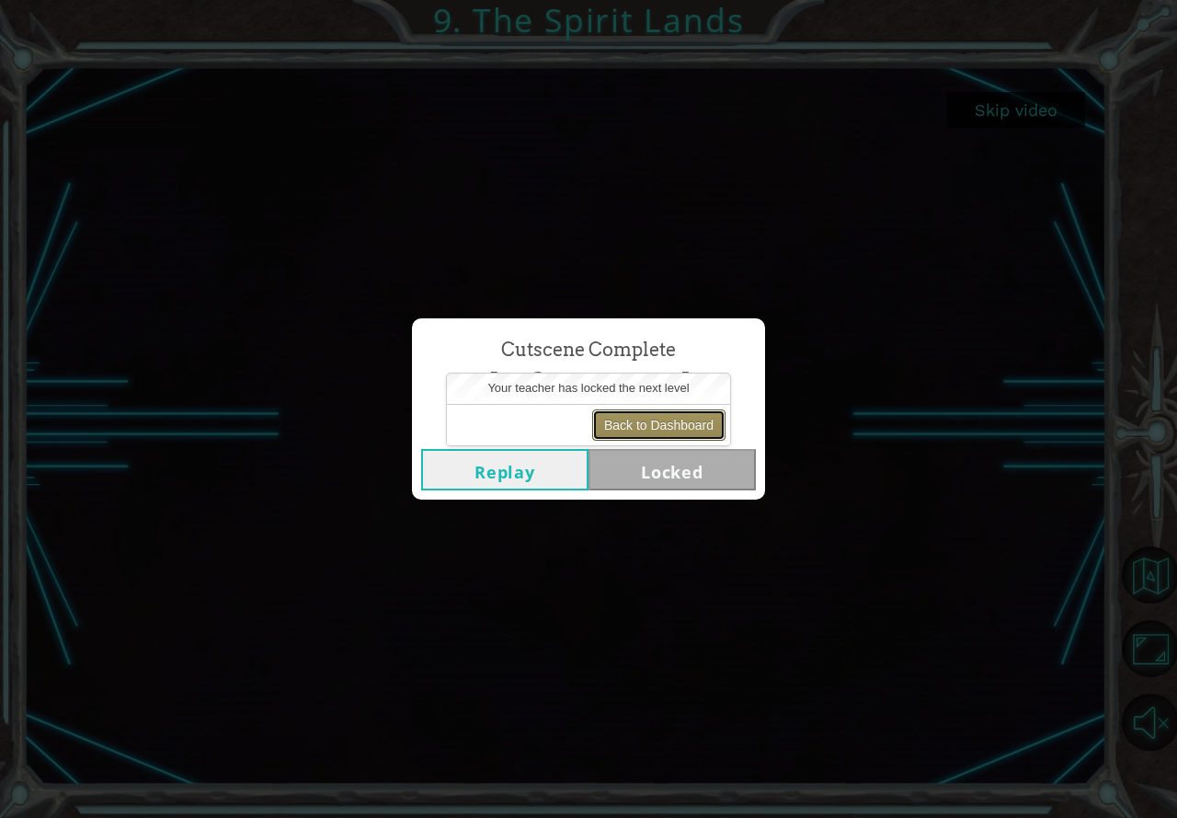
click at [613, 421] on button "Back to Dashboard" at bounding box center [658, 424] width 133 height 31
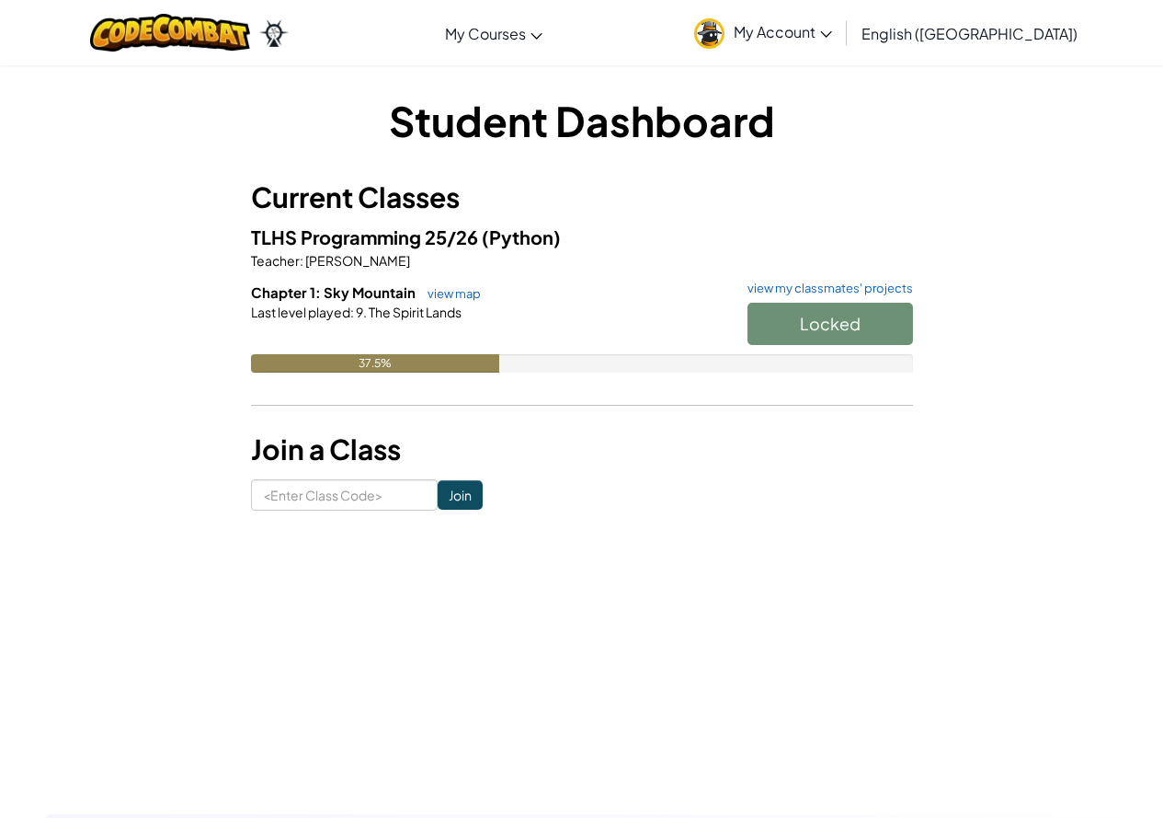
click at [794, 305] on div "Locked" at bounding box center [821, 328] width 184 height 51
click at [792, 320] on div "Locked" at bounding box center [821, 328] width 184 height 51
click at [790, 318] on div "Locked" at bounding box center [821, 328] width 184 height 51
click at [787, 318] on div "Locked" at bounding box center [821, 328] width 184 height 51
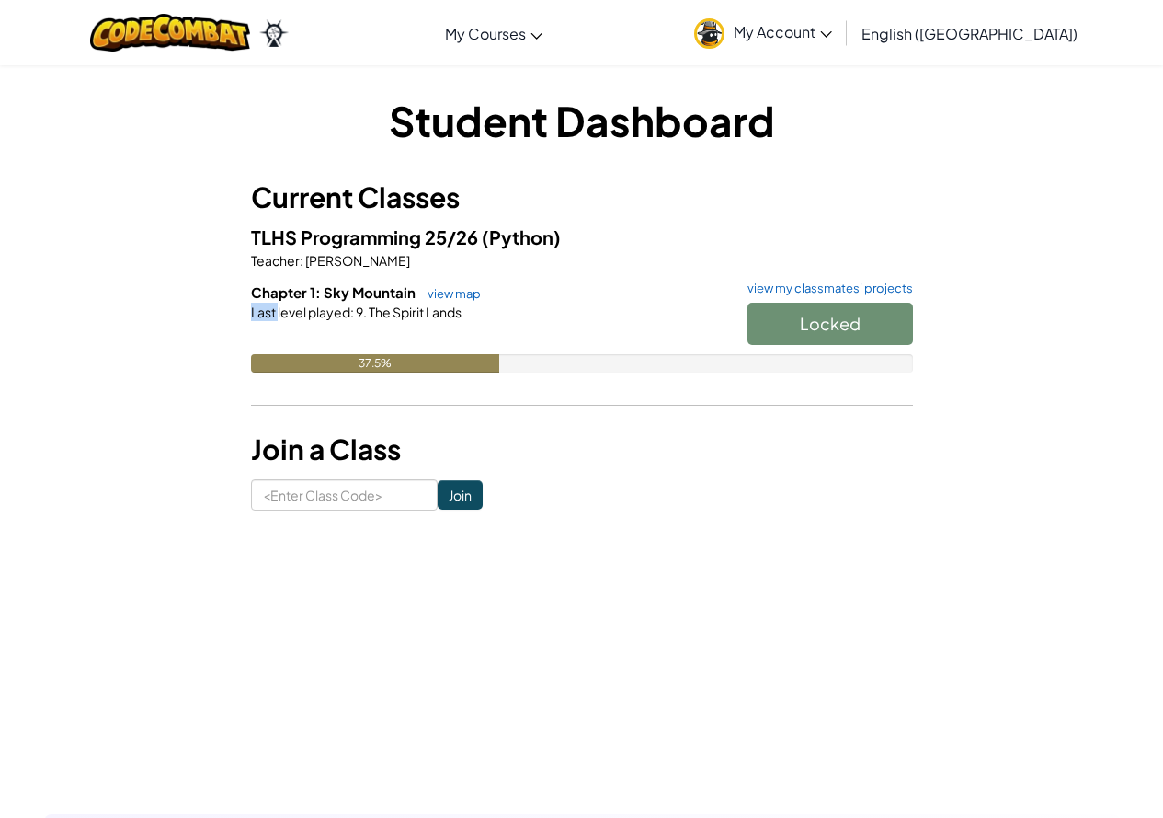
click at [787, 318] on div "Locked" at bounding box center [821, 328] width 184 height 51
click at [703, 442] on h3 "Join a Class" at bounding box center [582, 449] width 662 height 41
